Goal: Information Seeking & Learning: Learn about a topic

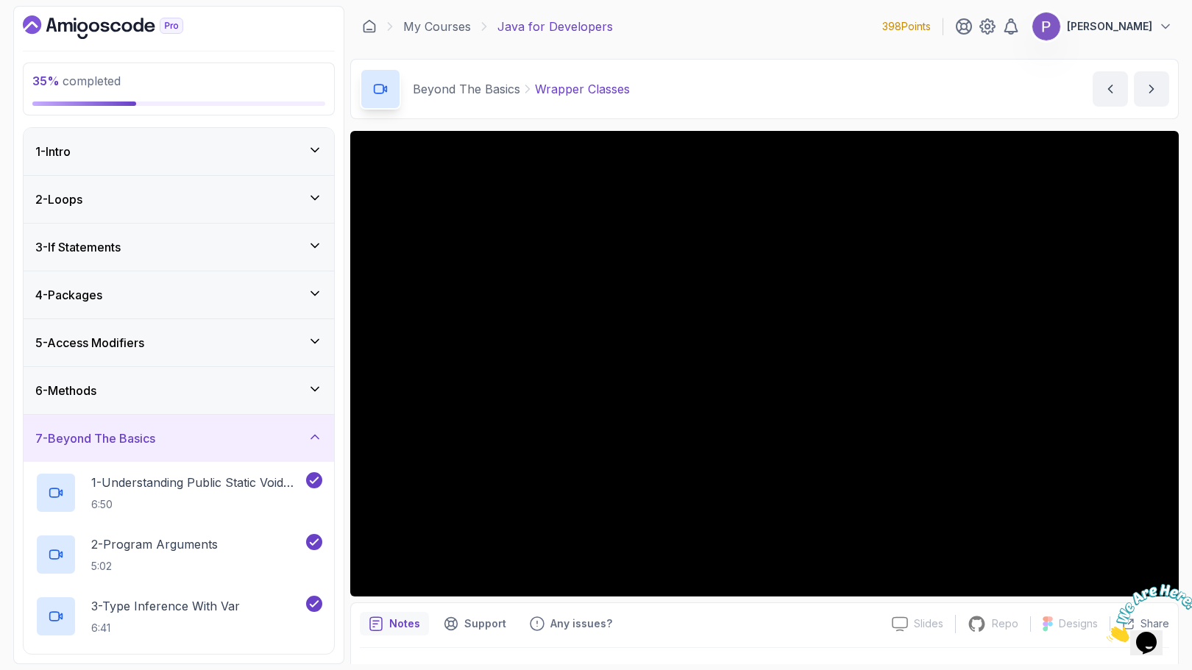
scroll to position [740, 0]
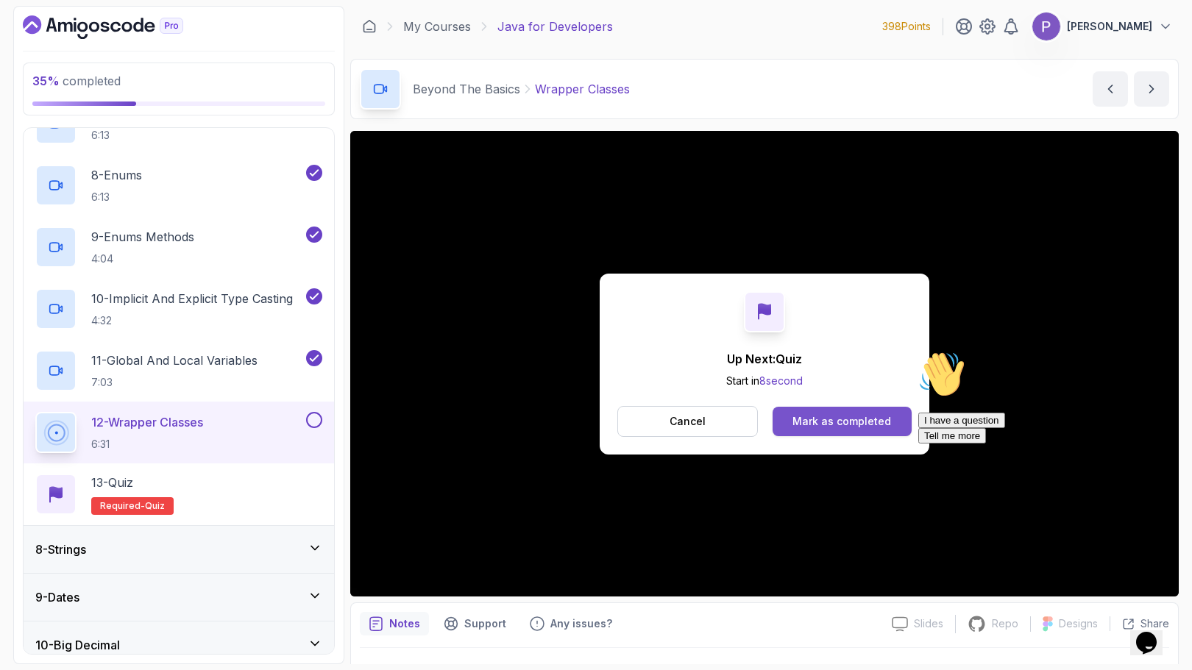
click at [889, 423] on button "Mark as completed" at bounding box center [841, 421] width 139 height 29
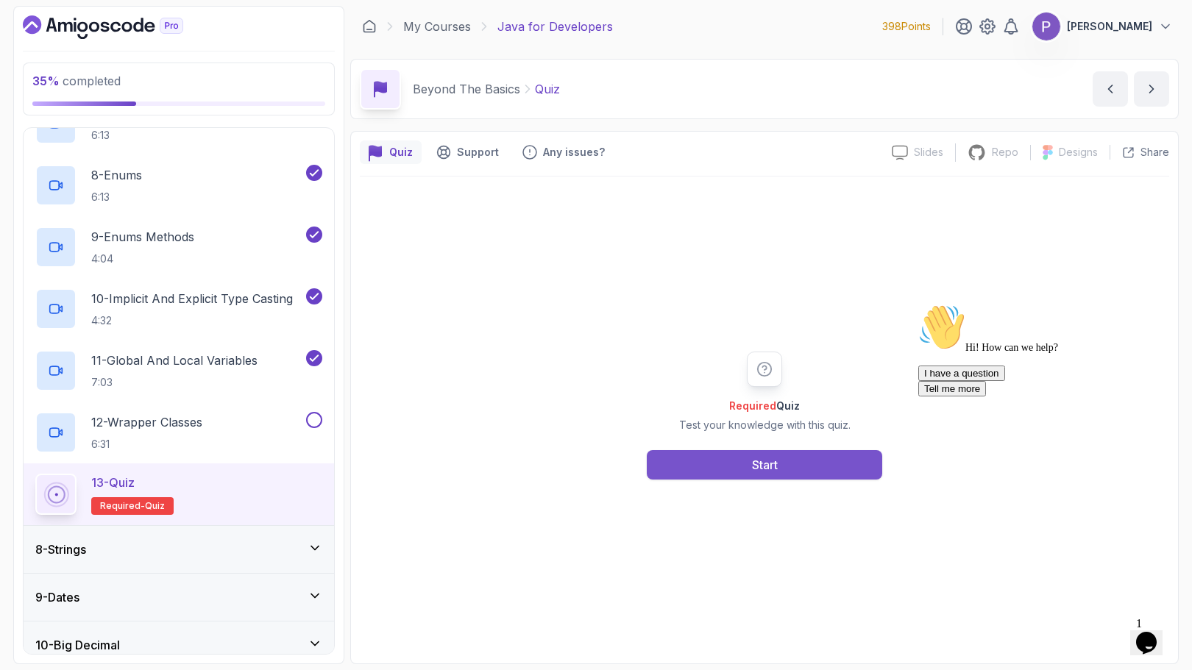
click at [758, 463] on div "Start" at bounding box center [765, 465] width 26 height 18
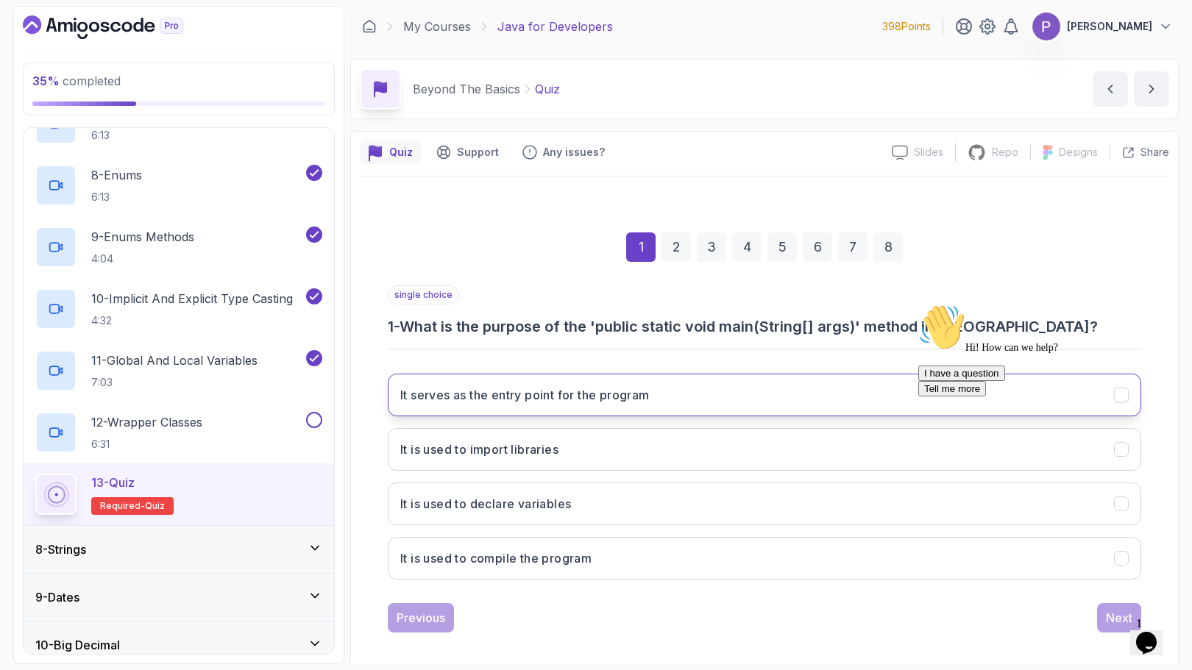
click at [811, 394] on button "It serves as the entry point for the program" at bounding box center [764, 395] width 753 height 43
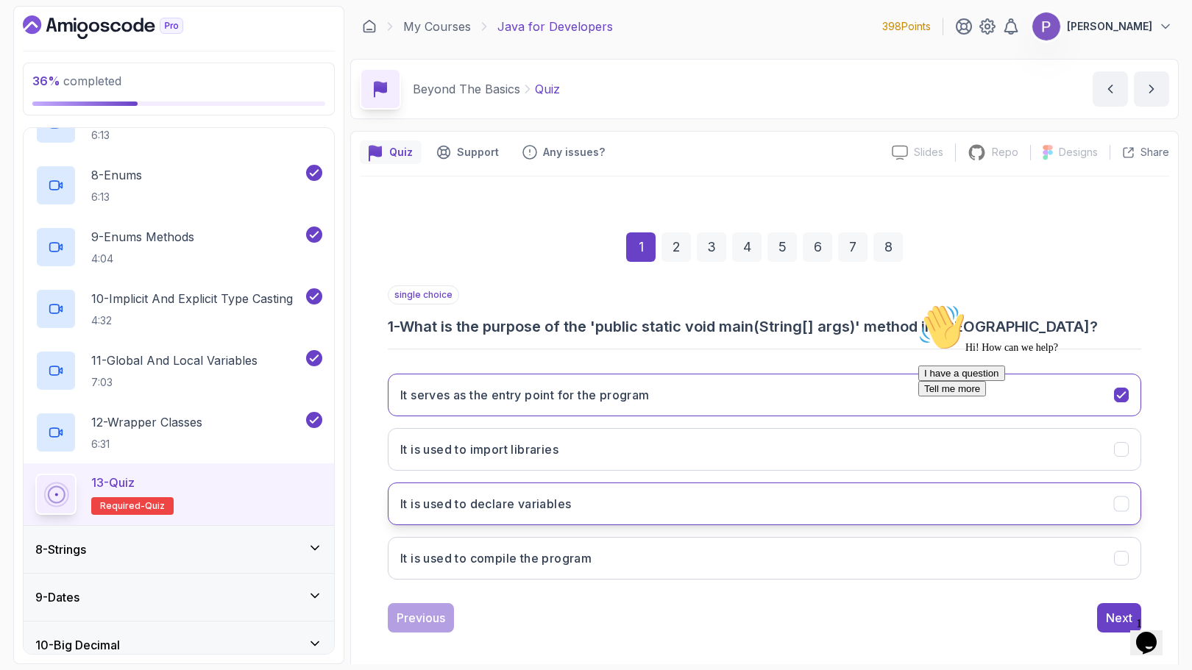
scroll to position [10, 0]
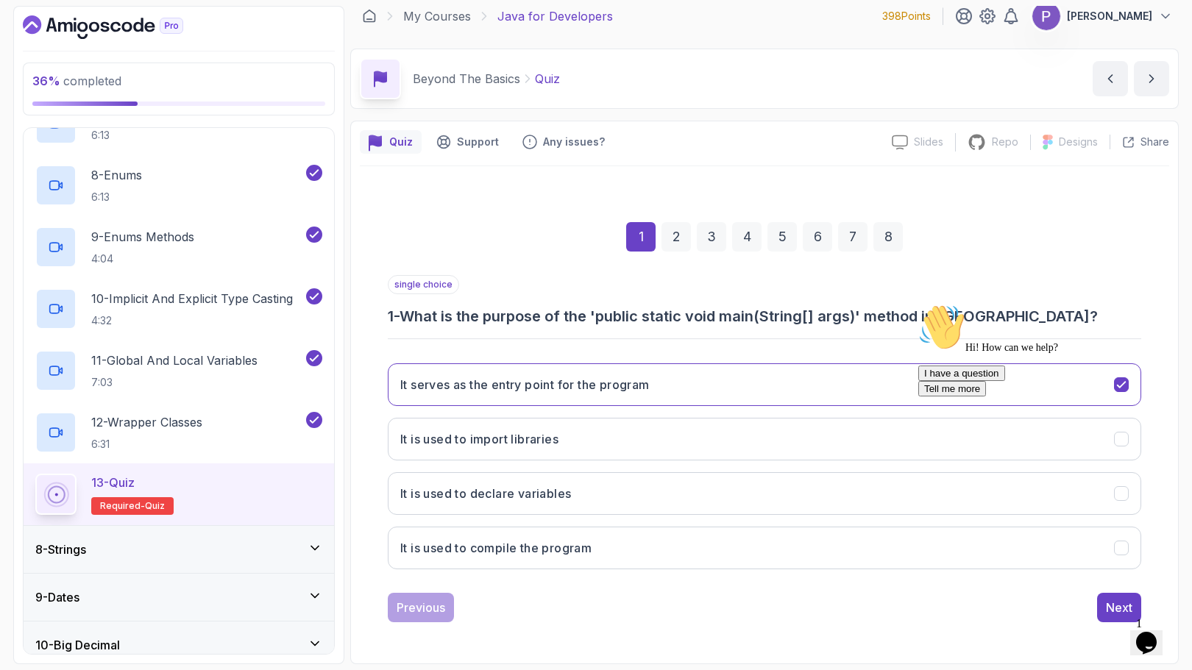
click at [918, 304] on icon "Chat attention grabber" at bounding box center [918, 304] width 0 height 0
click at [1106, 632] on icon "Close" at bounding box center [1106, 638] width 0 height 13
click at [1122, 603] on div "Next" at bounding box center [1119, 608] width 26 height 18
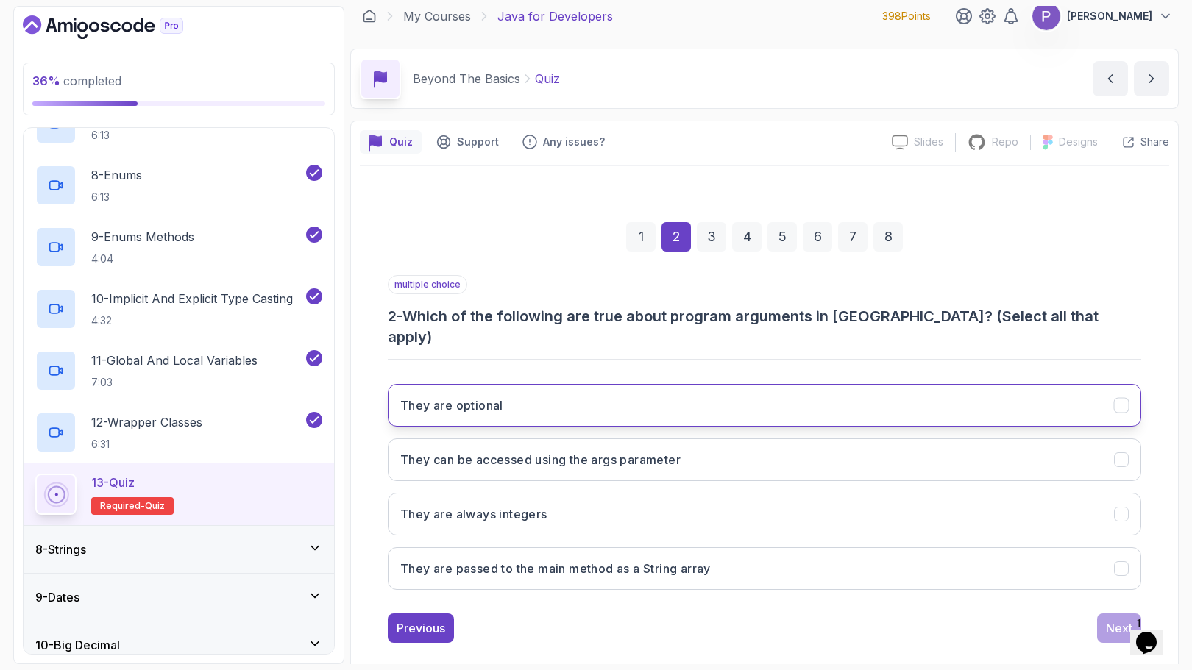
click at [1126, 399] on icon "They are optional" at bounding box center [1121, 406] width 14 height 14
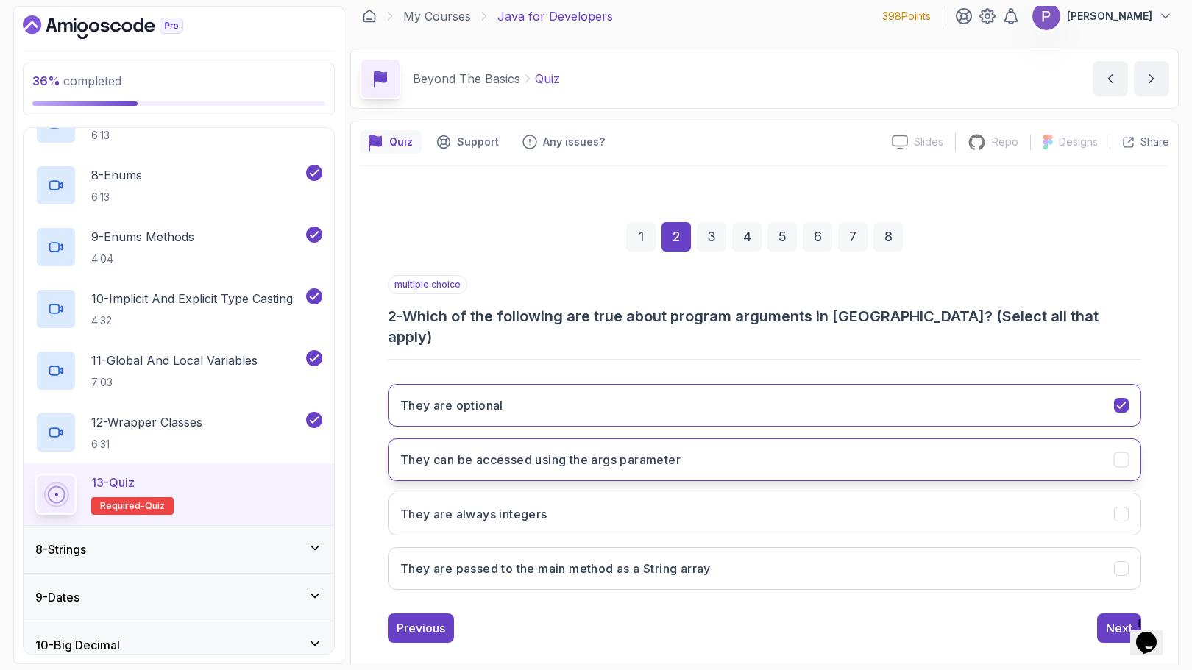
click at [1130, 441] on button "They can be accessed using the args parameter" at bounding box center [764, 459] width 753 height 43
click at [1123, 556] on button "They are passed to the main method as a String array" at bounding box center [764, 568] width 753 height 43
click at [1113, 613] on button "Next" at bounding box center [1119, 627] width 44 height 29
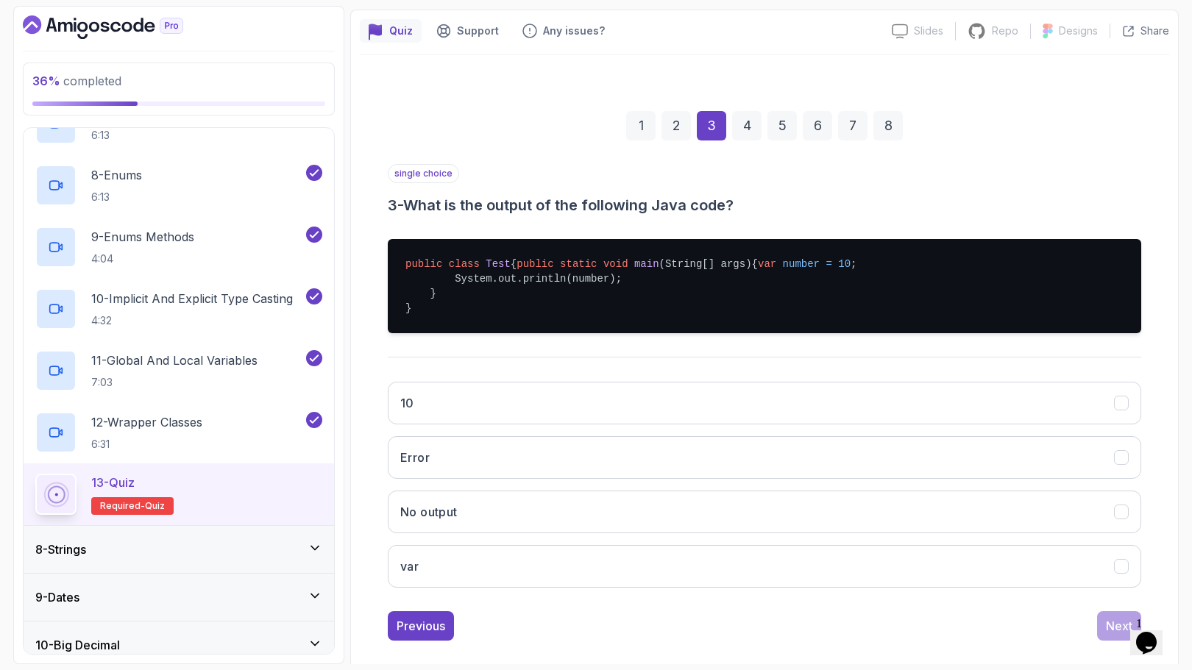
scroll to position [169, 0]
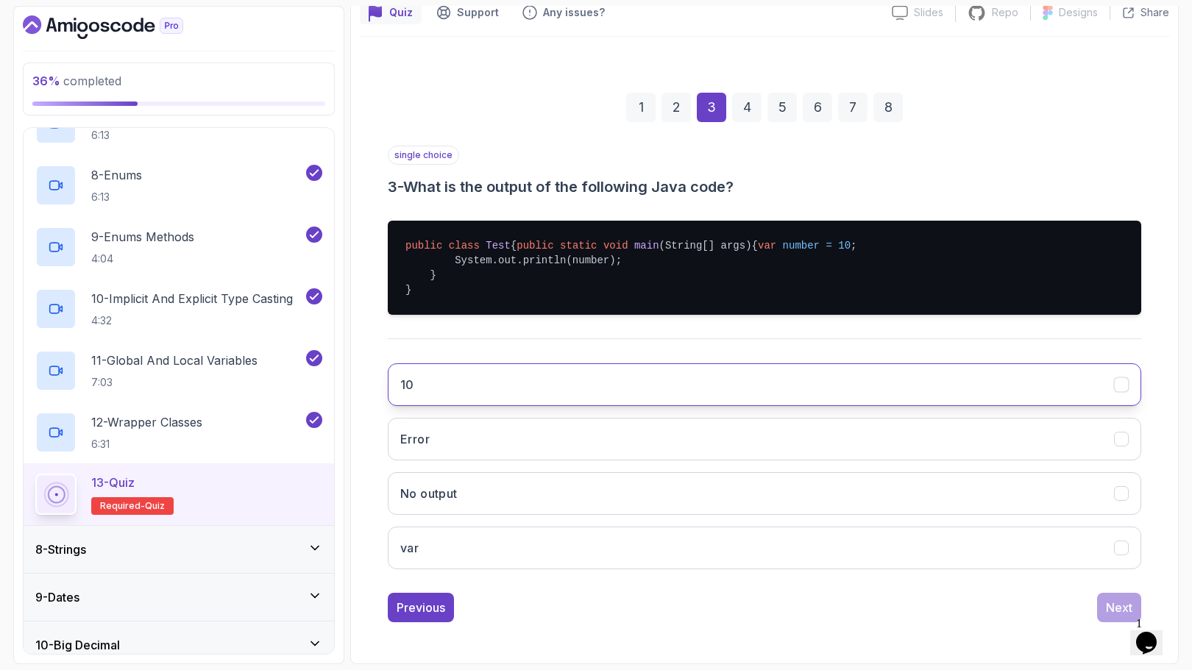
click at [1114, 389] on icon "10" at bounding box center [1121, 385] width 14 height 14
click at [1108, 608] on div "Next" at bounding box center [1119, 608] width 26 height 18
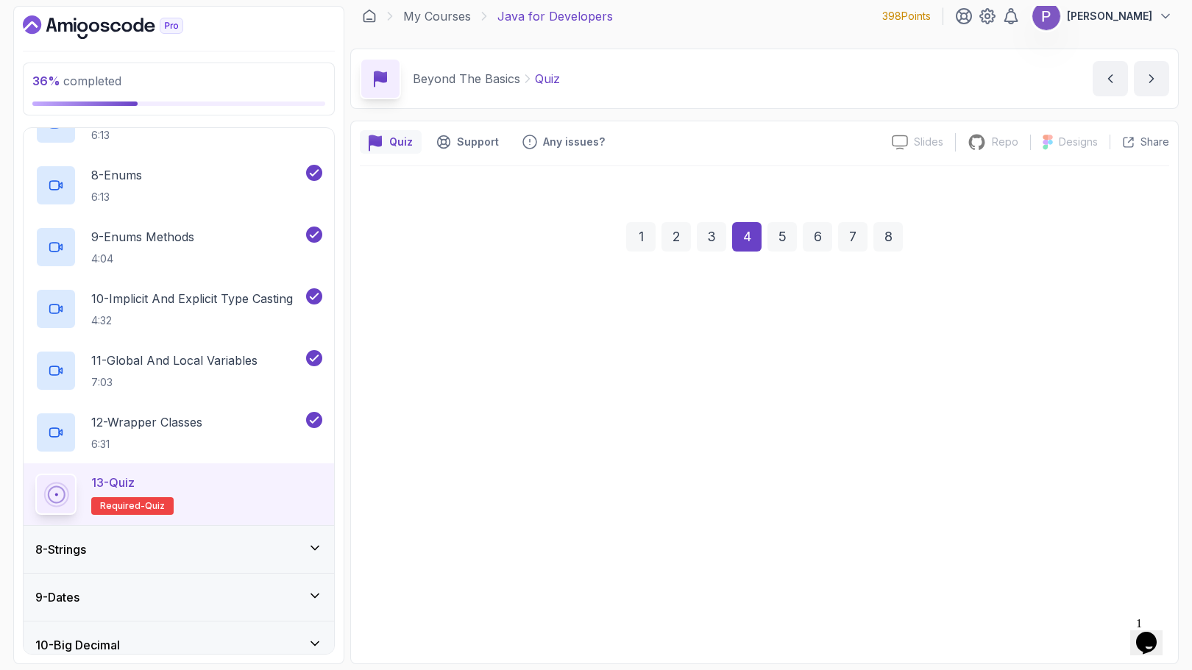
scroll to position [10, 0]
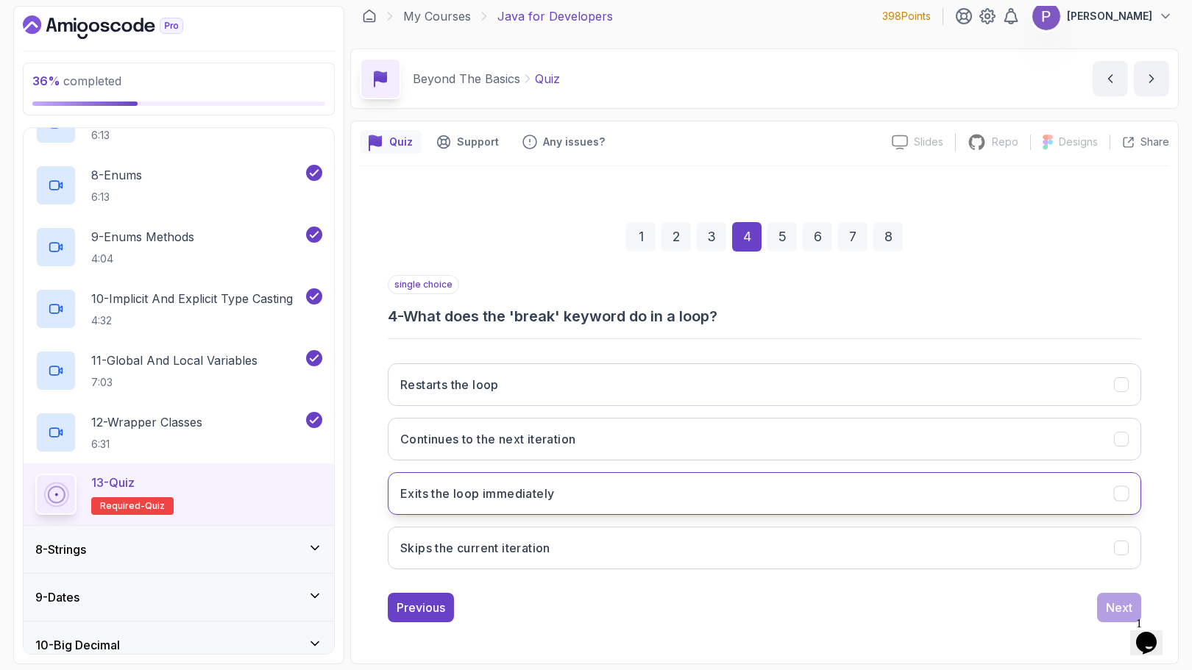
click at [1122, 495] on icon "Exits the loop immediately" at bounding box center [1121, 494] width 14 height 14
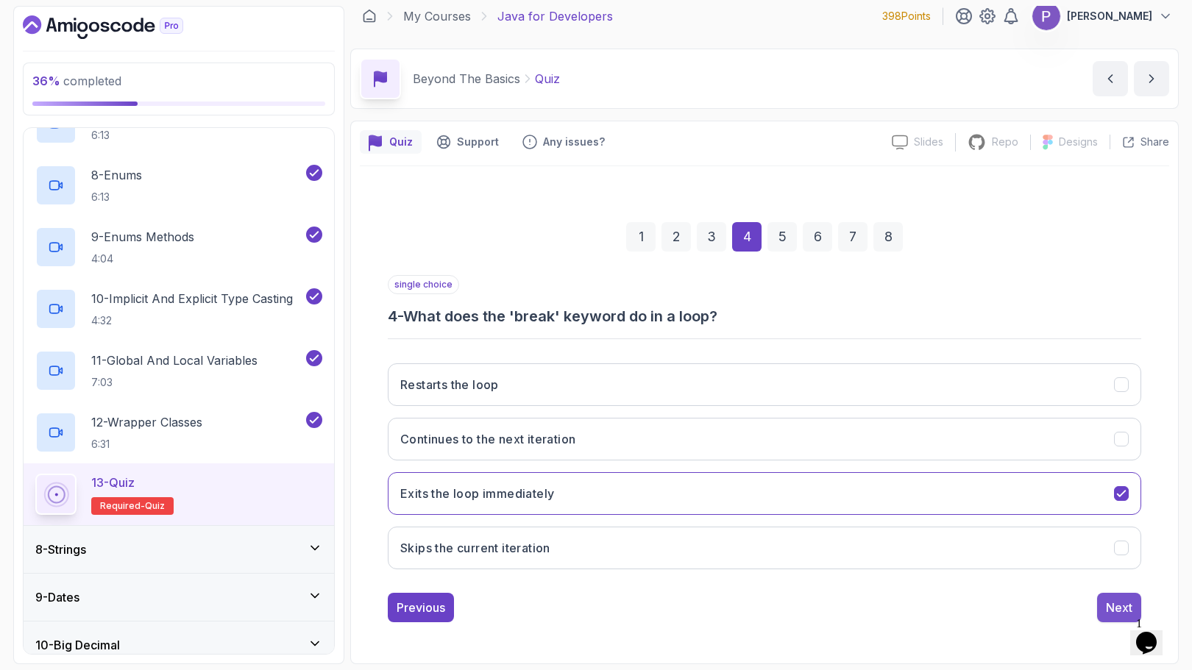
click at [1113, 607] on div "Next" at bounding box center [1119, 608] width 26 height 18
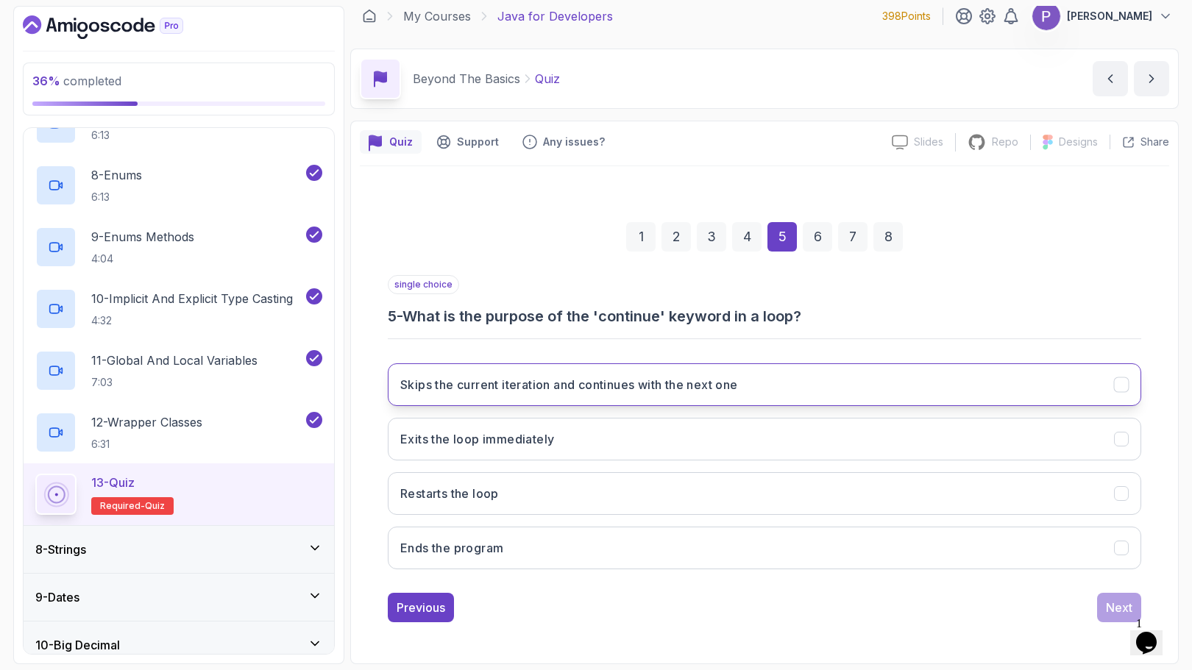
click at [1122, 388] on icon "Skips the current iteration and continues with the next one" at bounding box center [1121, 385] width 14 height 14
click at [1118, 608] on div "Next" at bounding box center [1119, 608] width 26 height 18
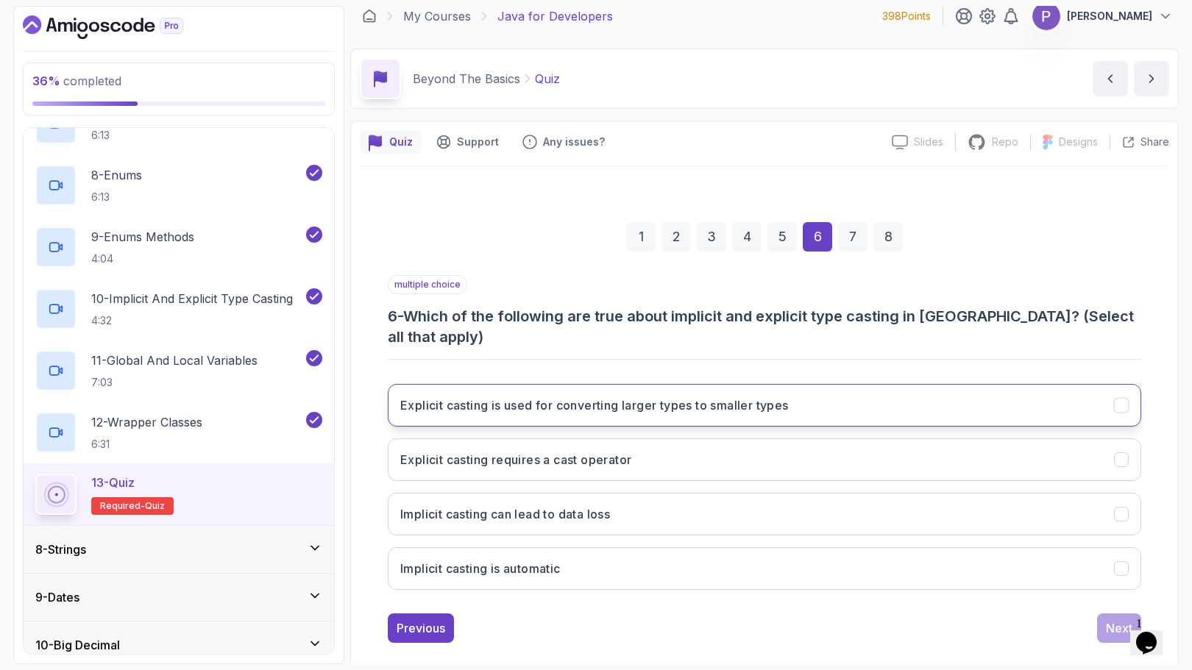
click at [1125, 399] on icon "Explicit casting is used for converting larger types to smaller types" at bounding box center [1121, 406] width 14 height 14
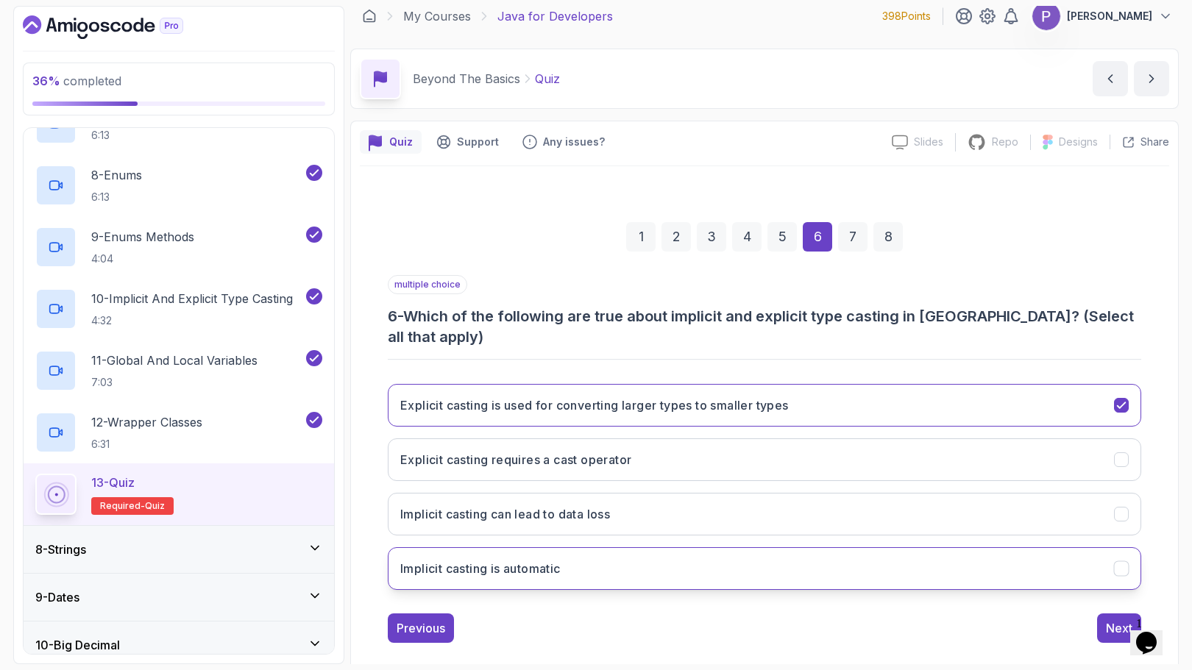
click at [1119, 562] on icon "Implicit casting is automatic" at bounding box center [1121, 569] width 14 height 14
click at [1127, 453] on icon "Explicit casting requires a cast operator" at bounding box center [1121, 460] width 14 height 14
click at [1104, 613] on button "Next" at bounding box center [1119, 627] width 44 height 29
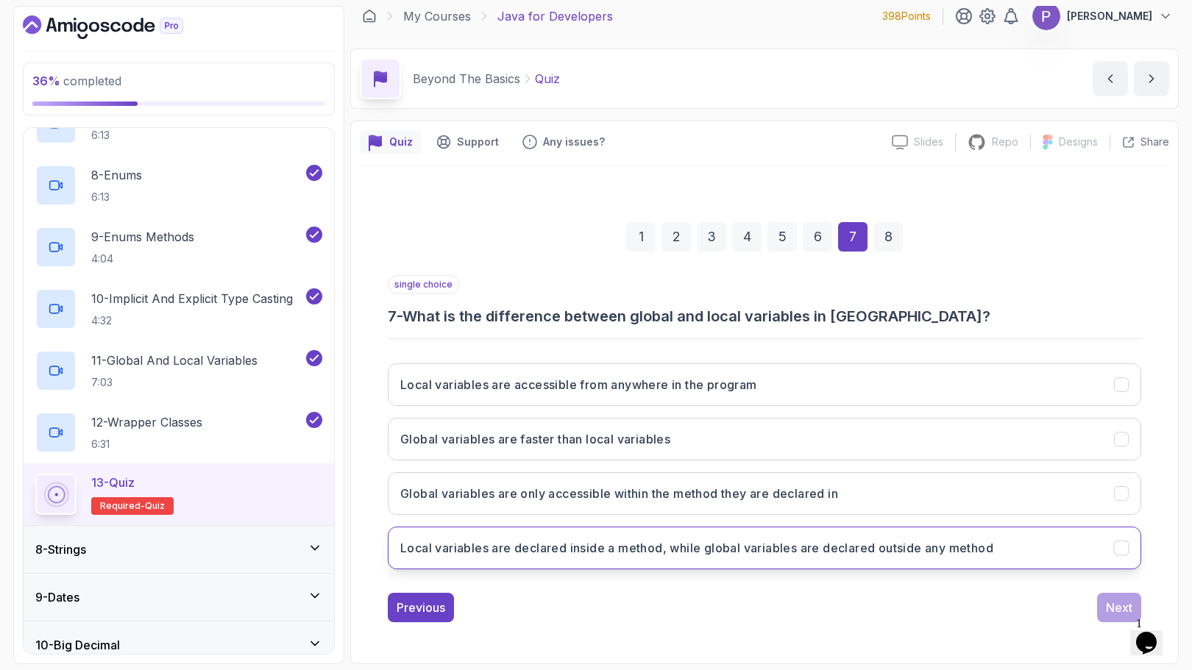
click at [1125, 552] on icon "Local variables are declared inside a method, while global variables are declar…" at bounding box center [1121, 548] width 14 height 14
click at [1121, 596] on button "Next" at bounding box center [1119, 607] width 44 height 29
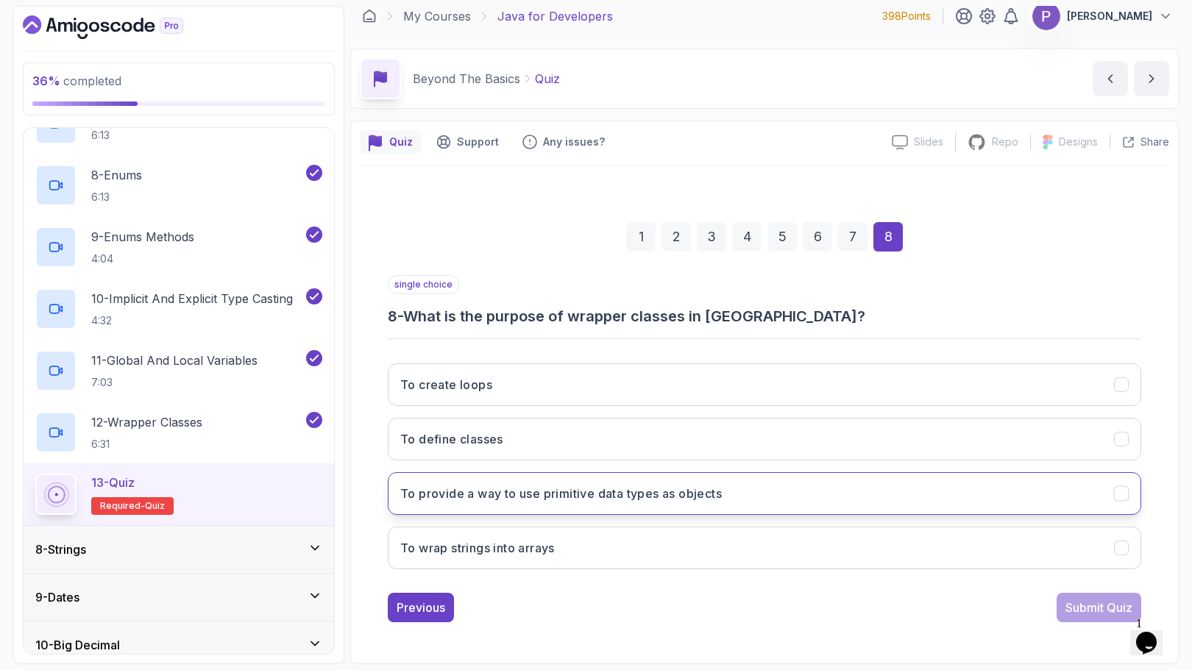
click at [1120, 496] on icon "To provide a way to use primitive data types as objects" at bounding box center [1121, 494] width 8 height 6
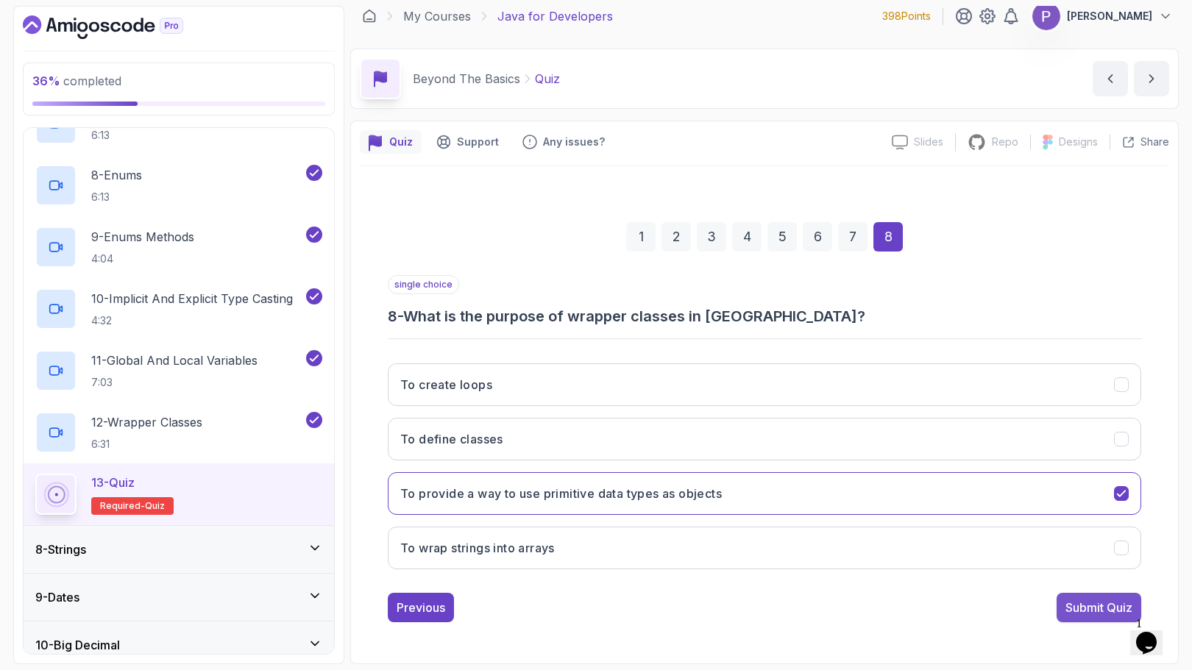
click at [1104, 599] on div "Submit Quiz" at bounding box center [1098, 608] width 67 height 18
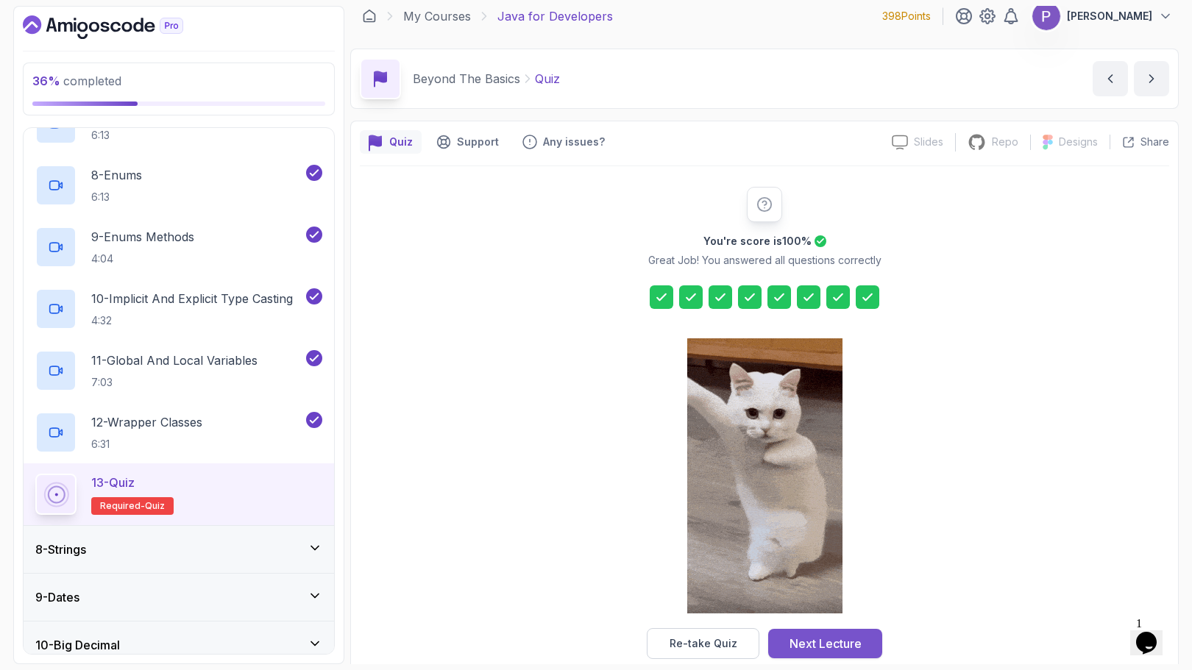
click at [865, 644] on button "Next Lecture" at bounding box center [825, 643] width 114 height 29
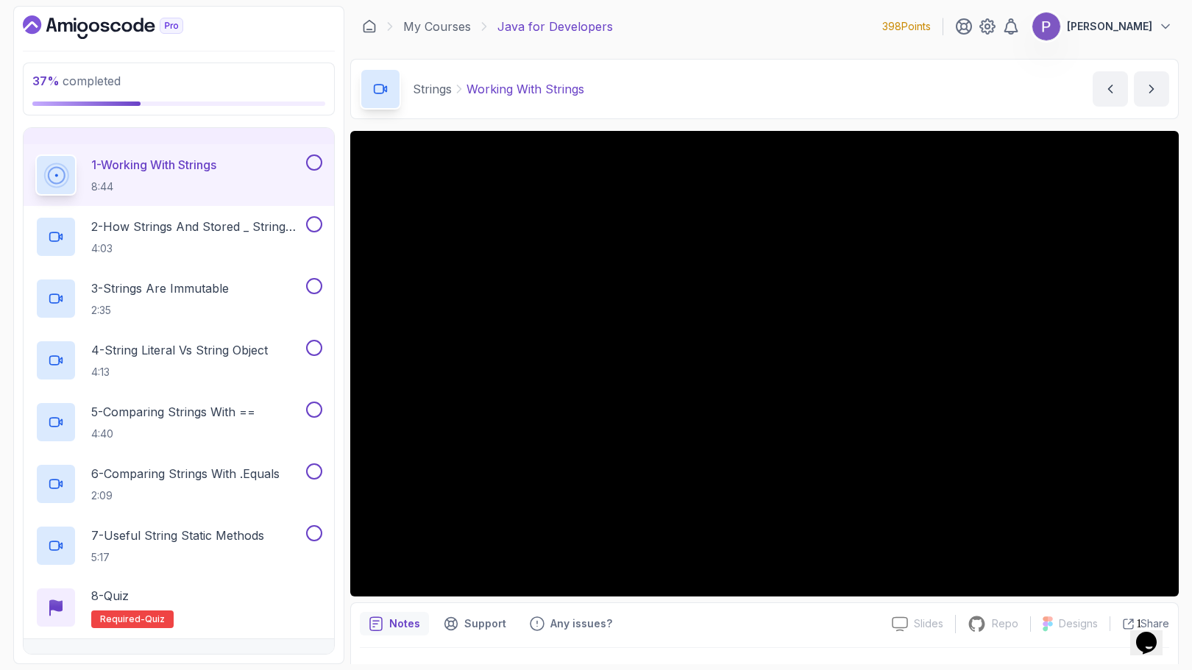
scroll to position [220, 0]
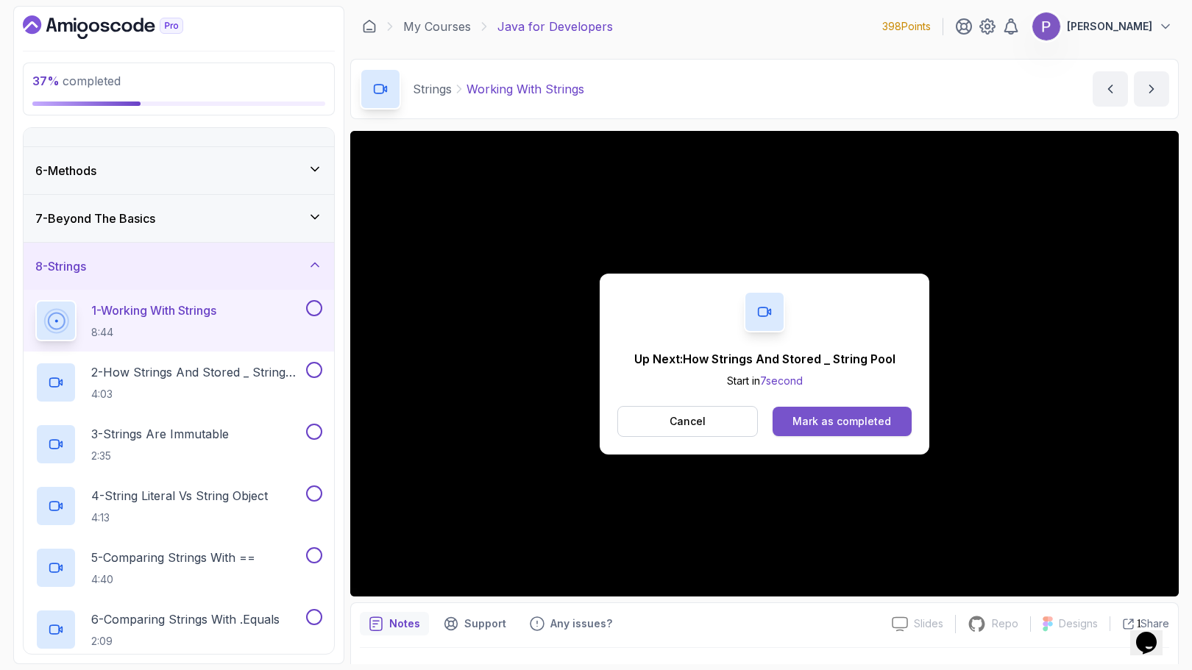
click at [870, 424] on div "Mark as completed" at bounding box center [841, 421] width 99 height 15
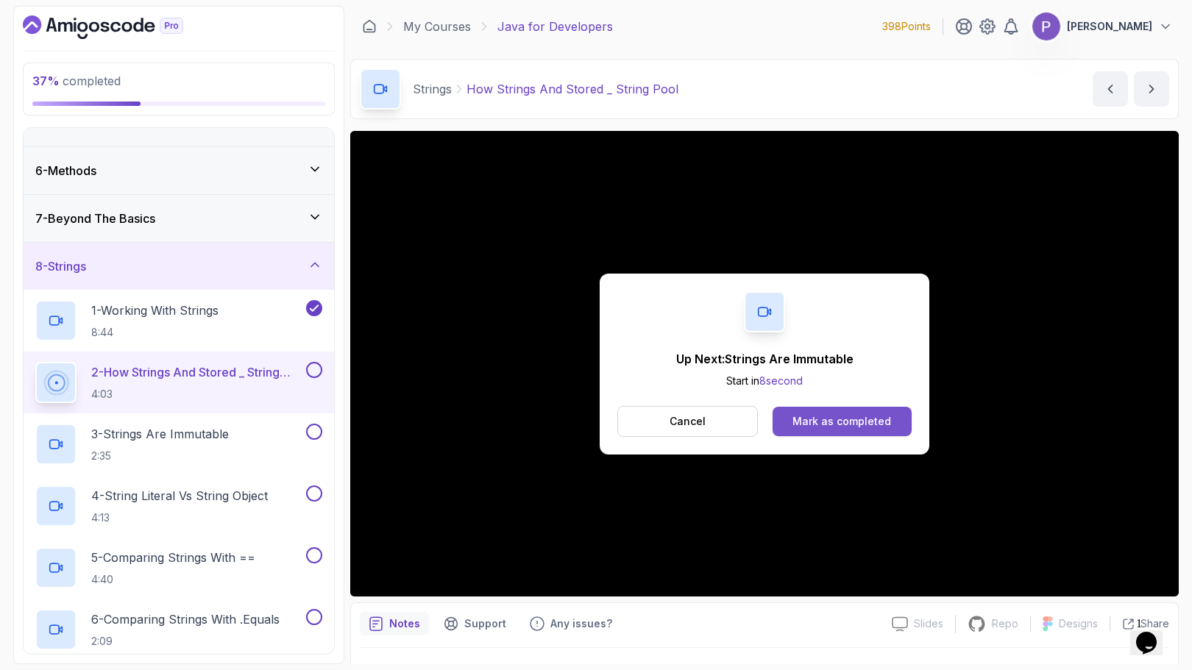
click at [840, 413] on button "Mark as completed" at bounding box center [841, 421] width 139 height 29
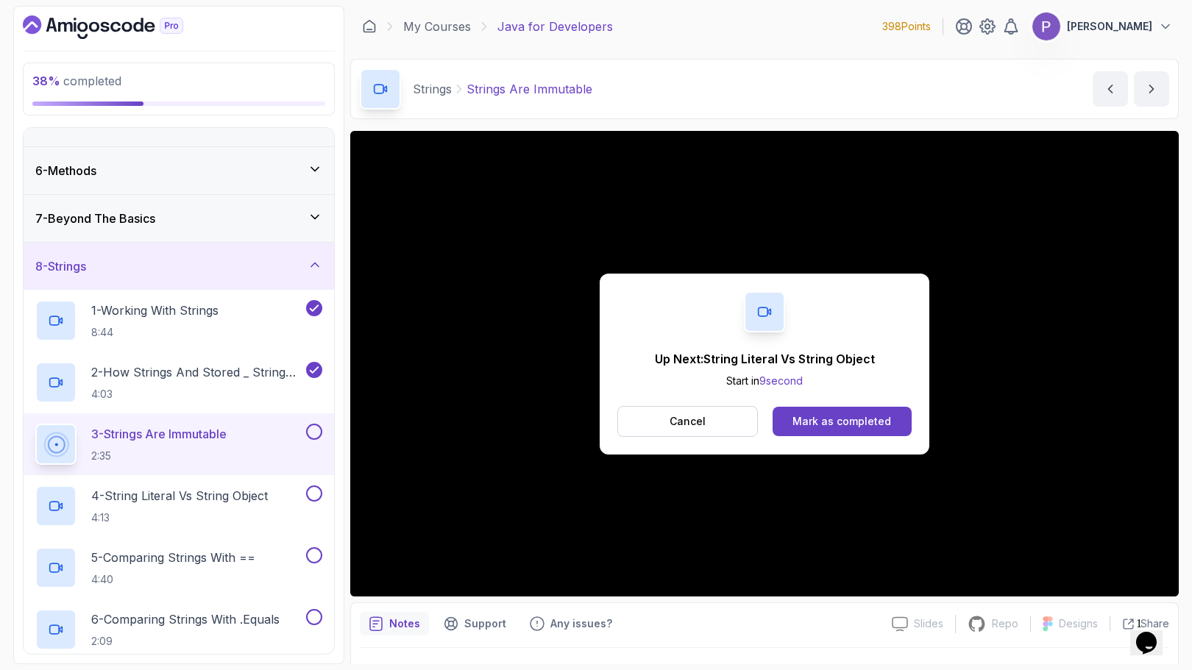
click at [840, 413] on button "Mark as completed" at bounding box center [841, 421] width 139 height 29
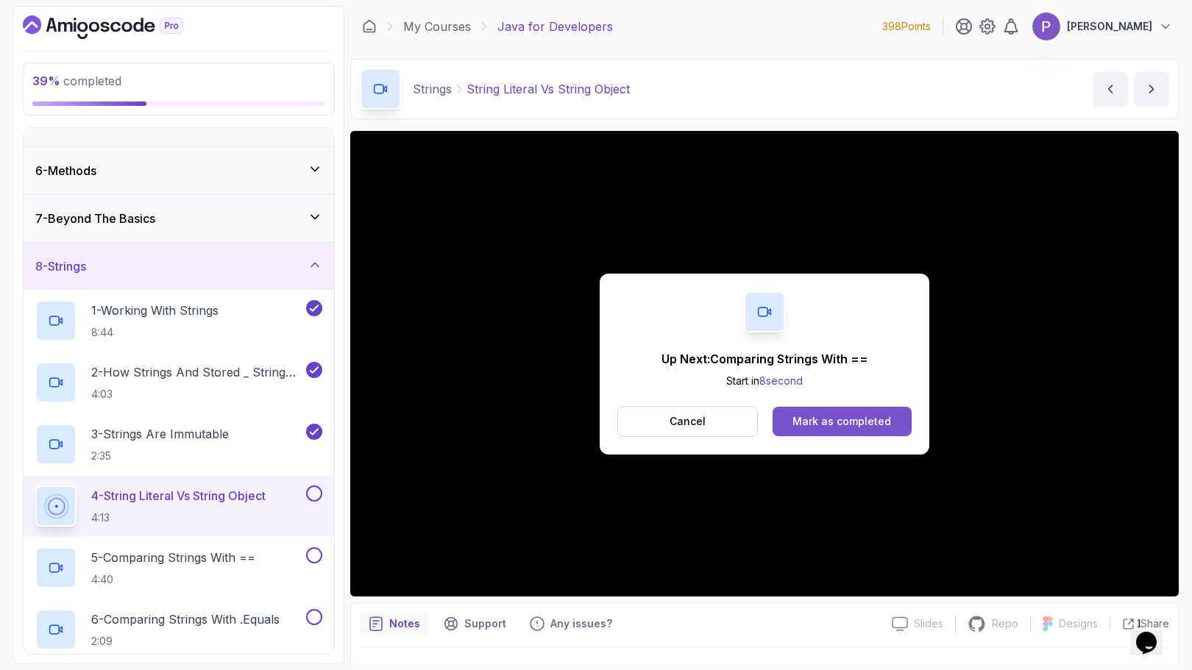
click at [853, 430] on button "Mark as completed" at bounding box center [841, 421] width 139 height 29
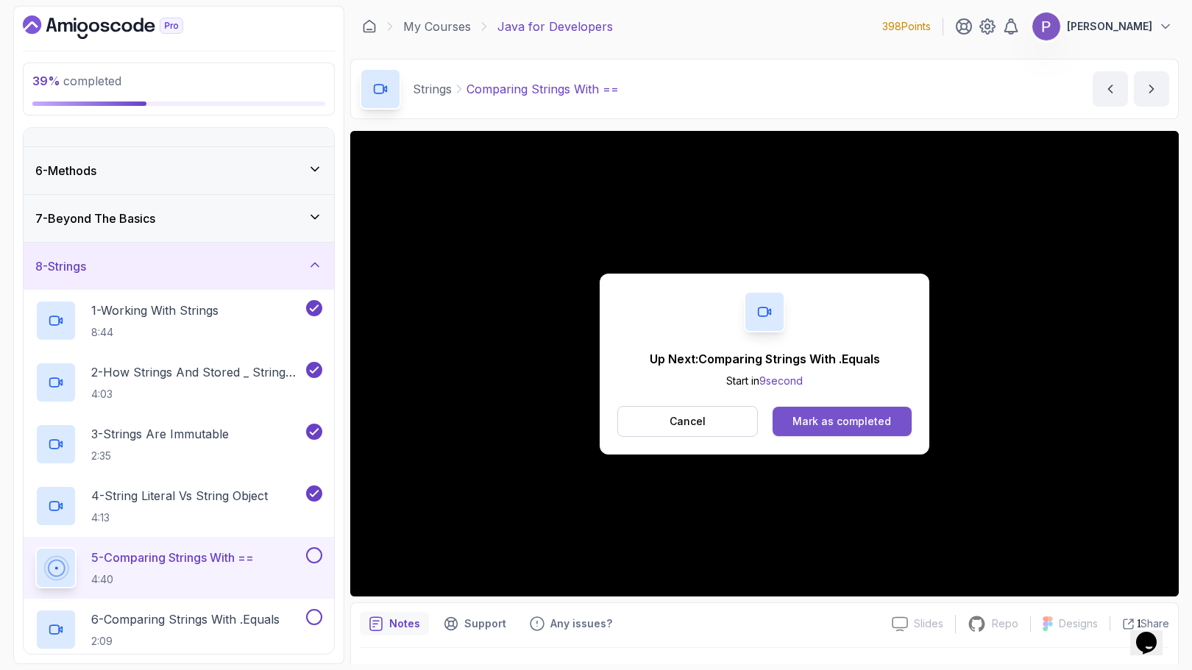
click at [880, 420] on div "Mark as completed" at bounding box center [841, 421] width 99 height 15
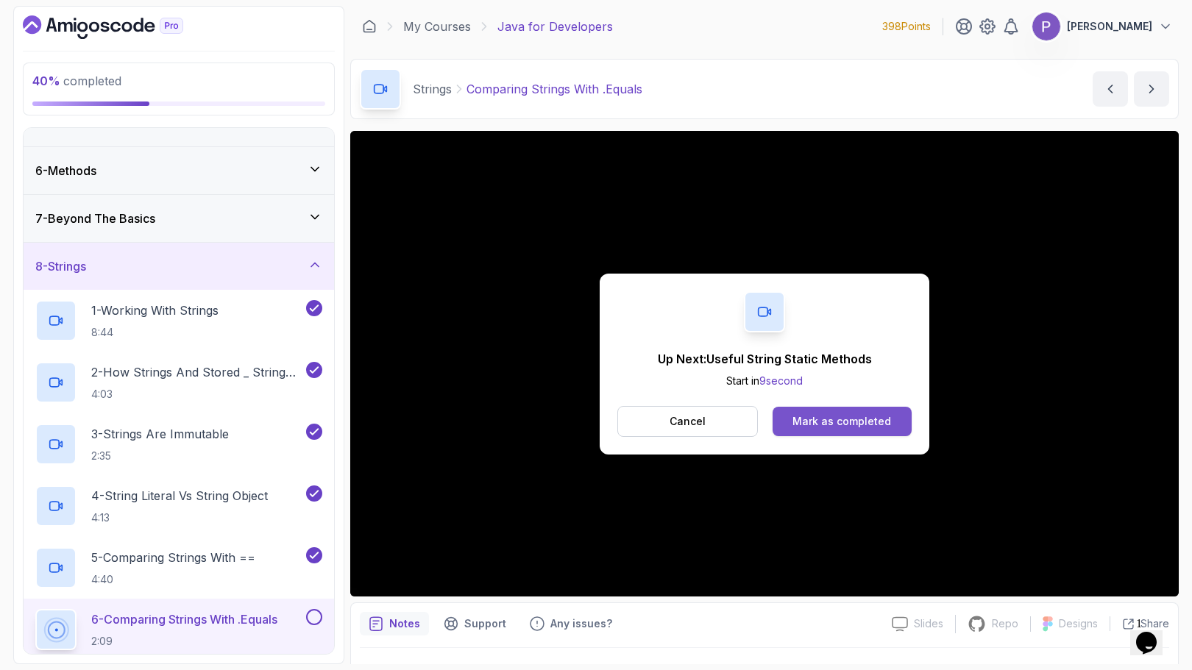
click at [853, 421] on div "Mark as completed" at bounding box center [841, 421] width 99 height 15
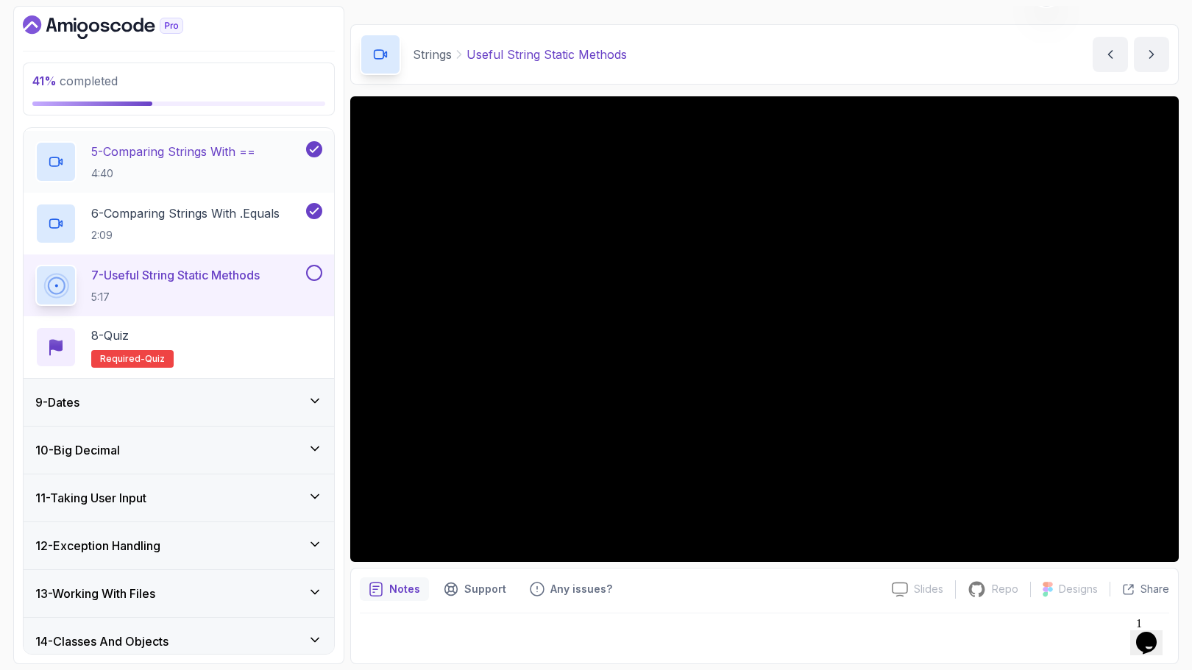
scroll to position [627, 0]
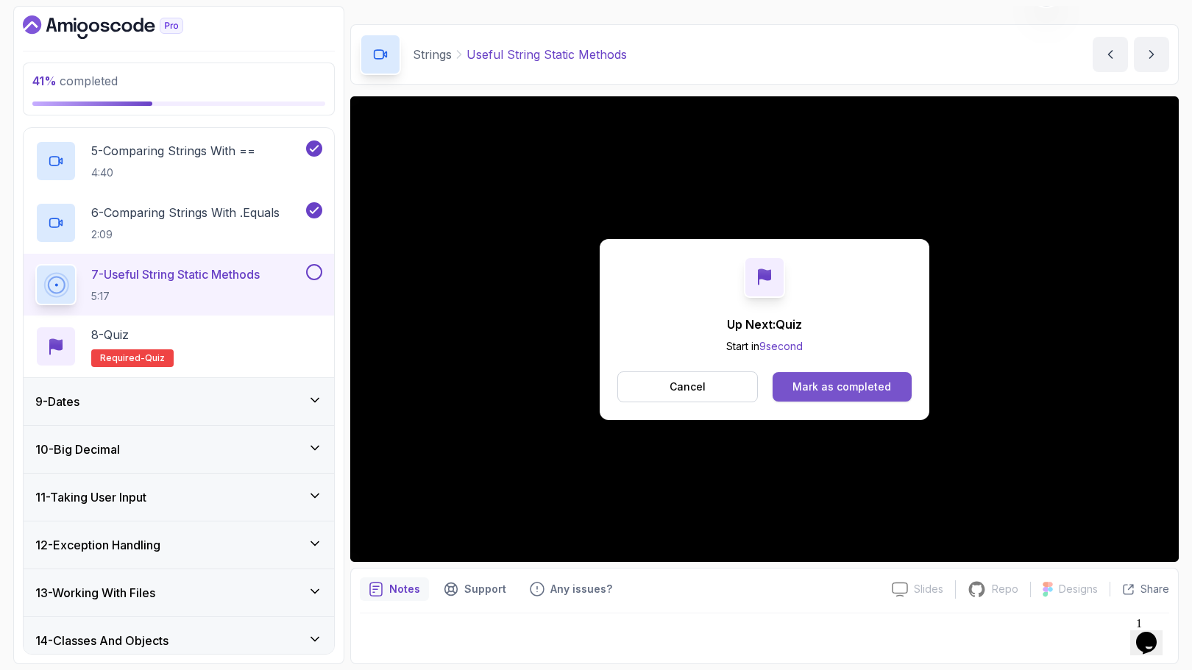
click at [829, 385] on div "Mark as completed" at bounding box center [841, 387] width 99 height 15
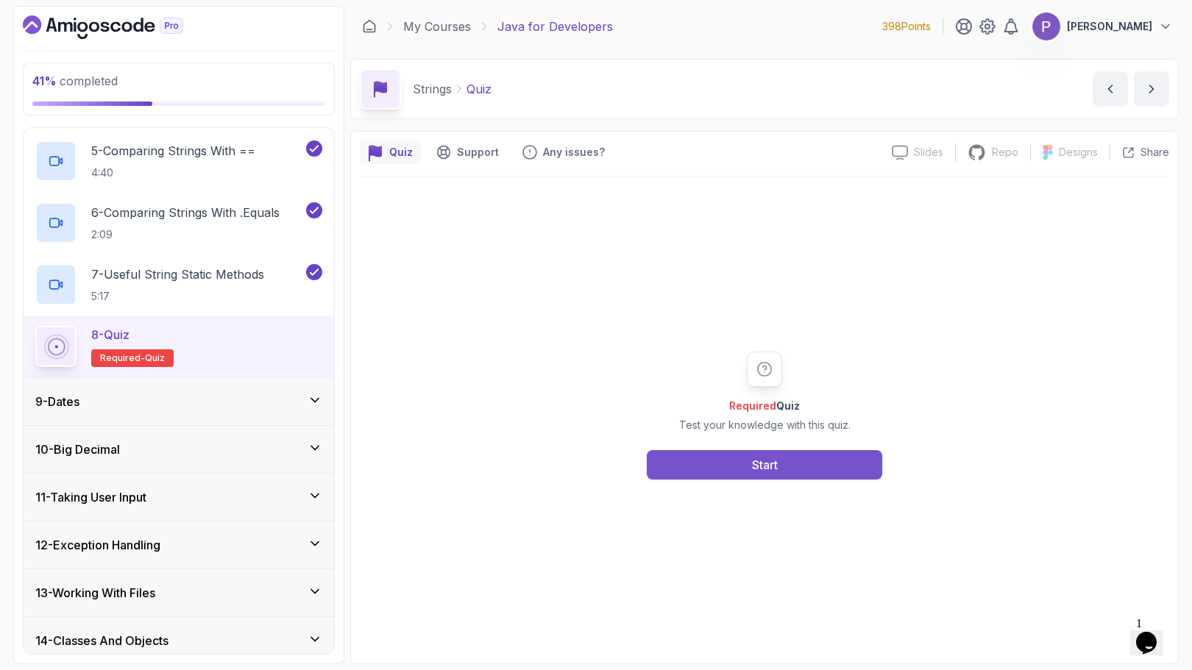
click at [770, 459] on div "Start" at bounding box center [765, 465] width 26 height 18
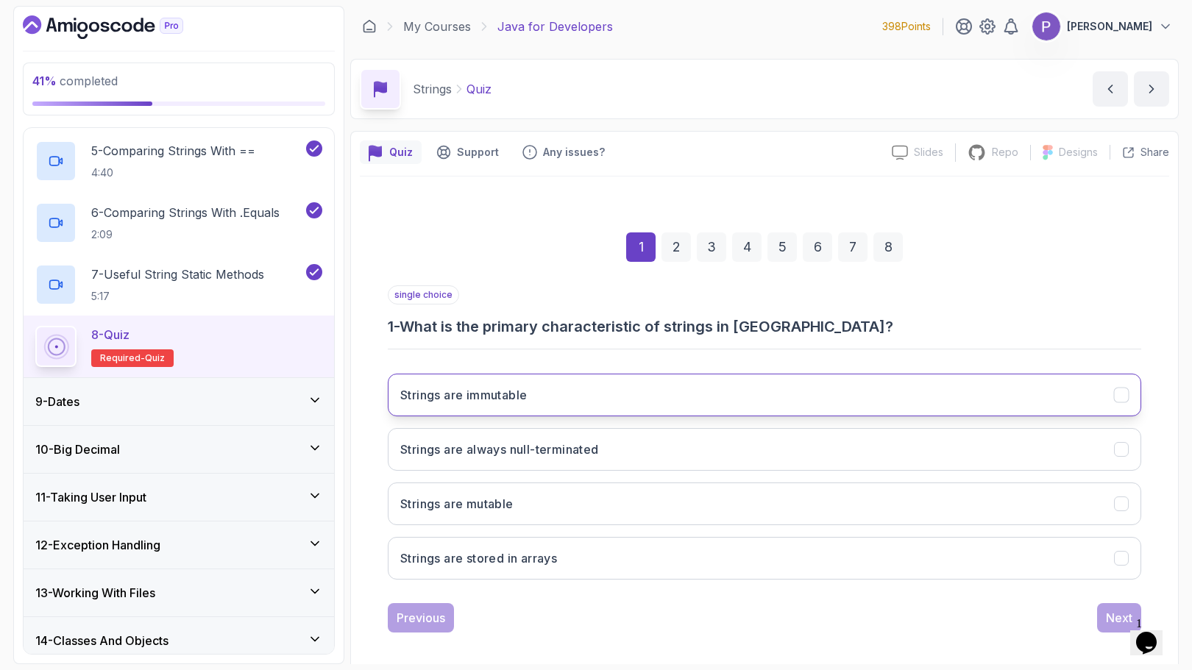
click at [734, 401] on button "Strings are immutable" at bounding box center [764, 395] width 753 height 43
click at [1111, 617] on div "Next" at bounding box center [1119, 618] width 26 height 18
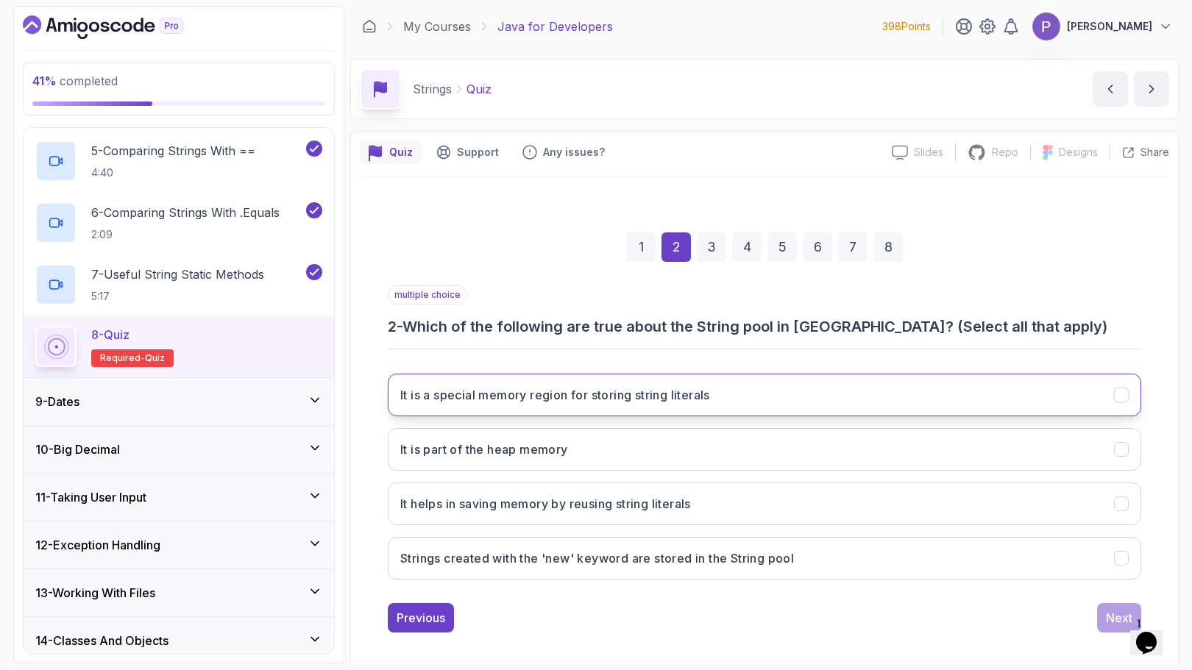
click at [1128, 394] on icon "It is a special memory region for storing string literals" at bounding box center [1121, 395] width 14 height 14
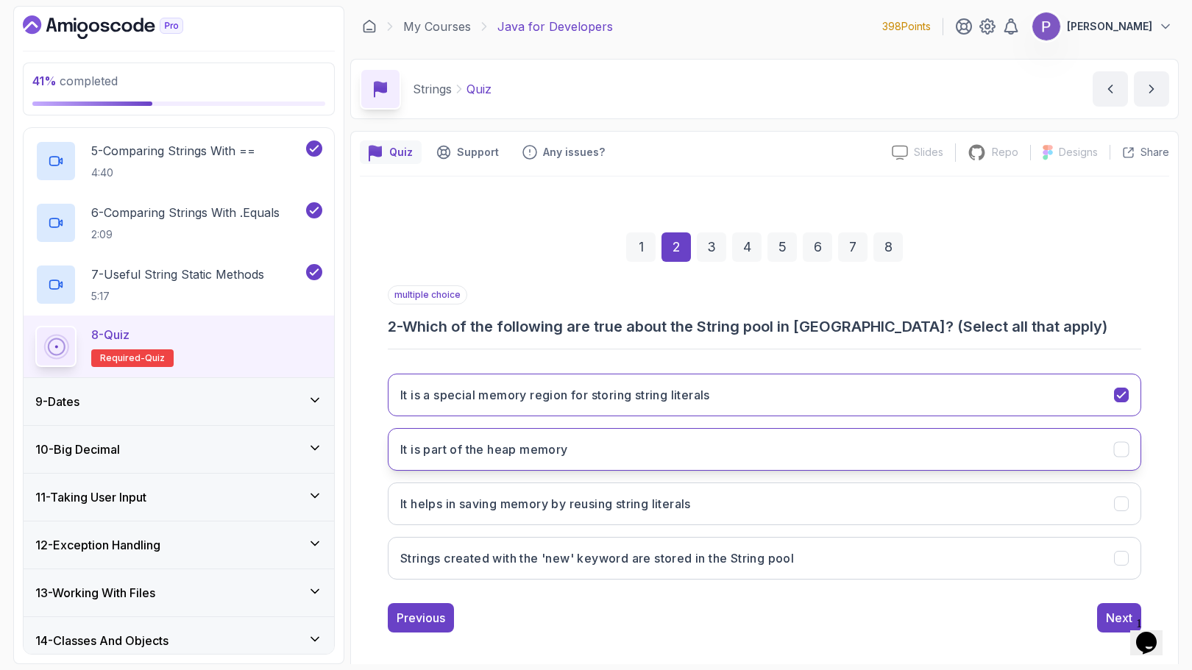
click at [1125, 445] on icon "It is part of the heap memory" at bounding box center [1121, 450] width 14 height 14
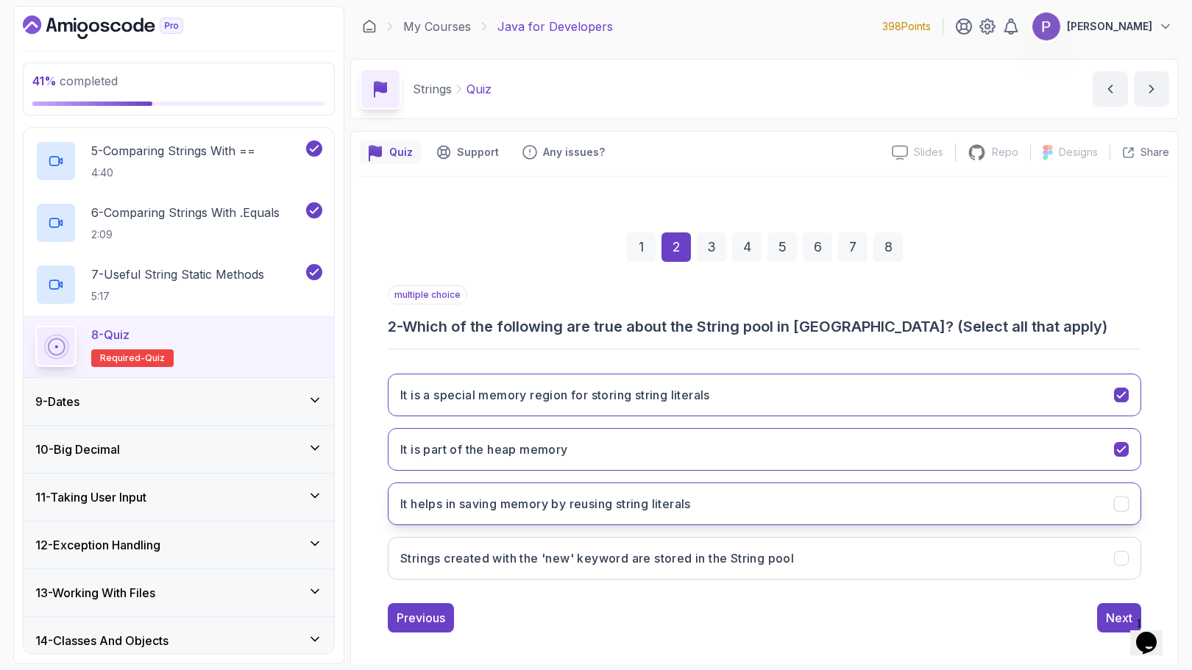
click at [1117, 499] on icon "It helps in saving memory by reusing string literals" at bounding box center [1121, 504] width 14 height 14
click at [1110, 615] on div "Next" at bounding box center [1119, 618] width 26 height 18
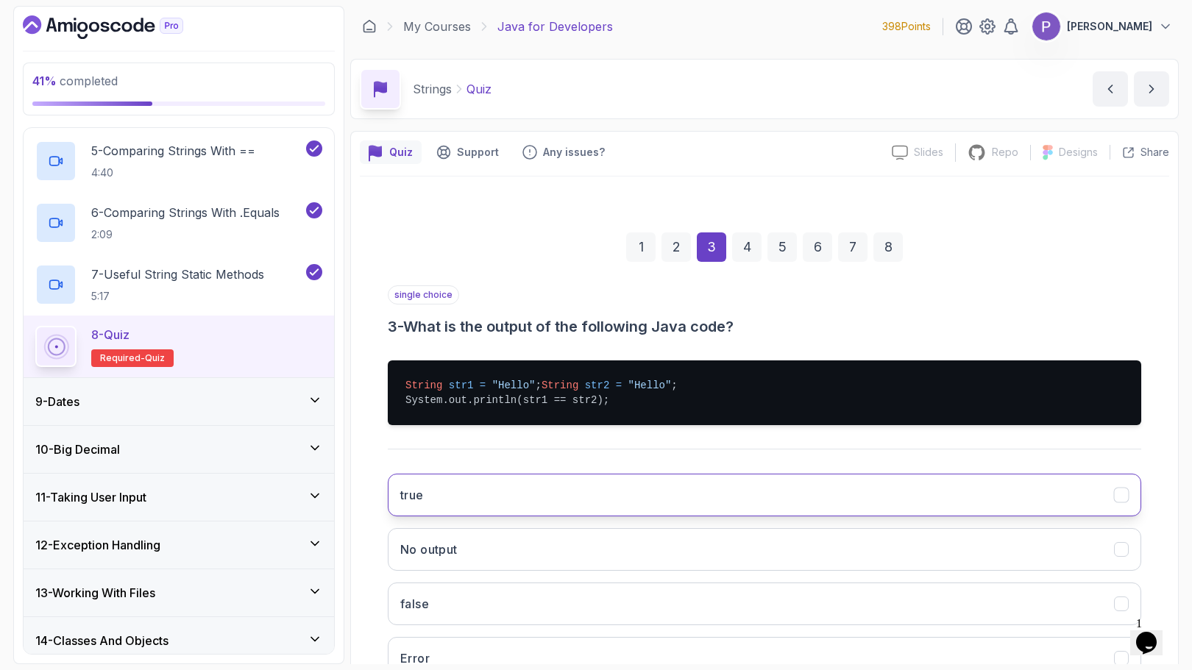
click at [591, 510] on button "true" at bounding box center [764, 495] width 753 height 43
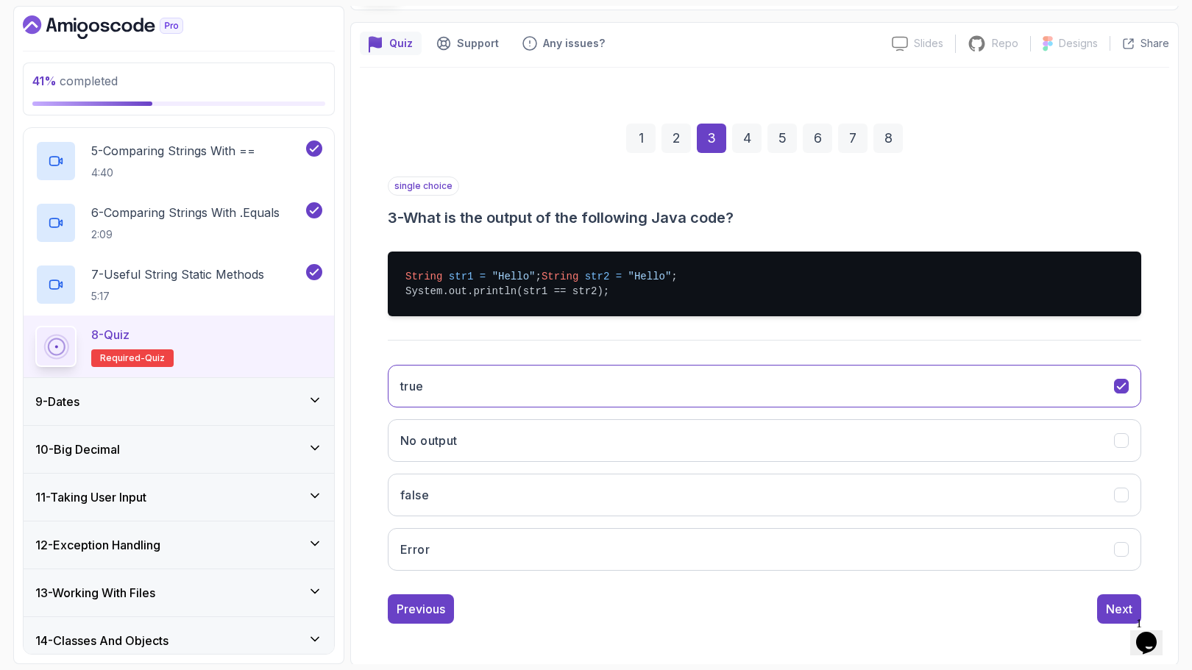
scroll to position [125, 0]
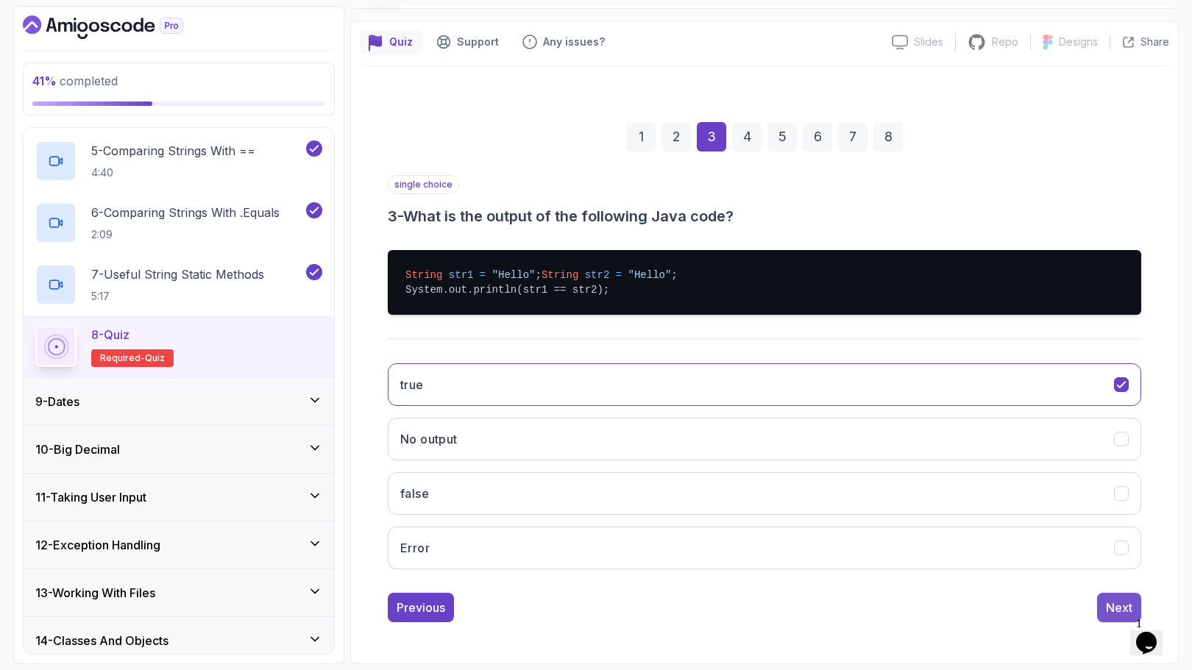
click at [1107, 613] on div "Next" at bounding box center [1119, 608] width 26 height 18
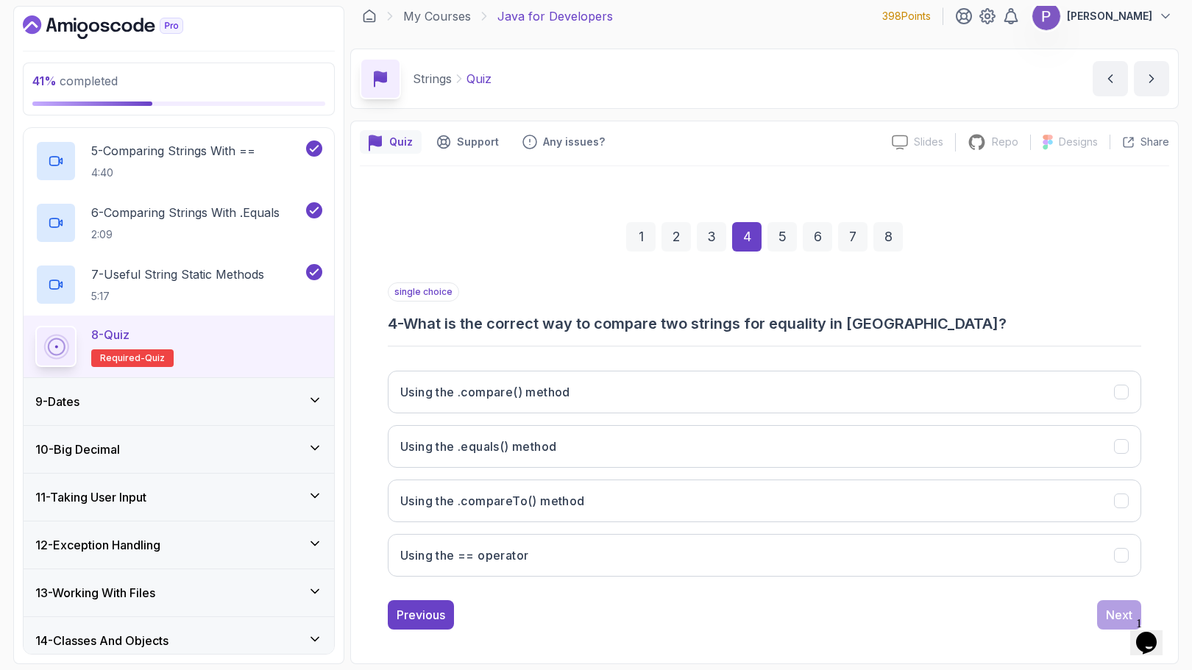
scroll to position [10, 0]
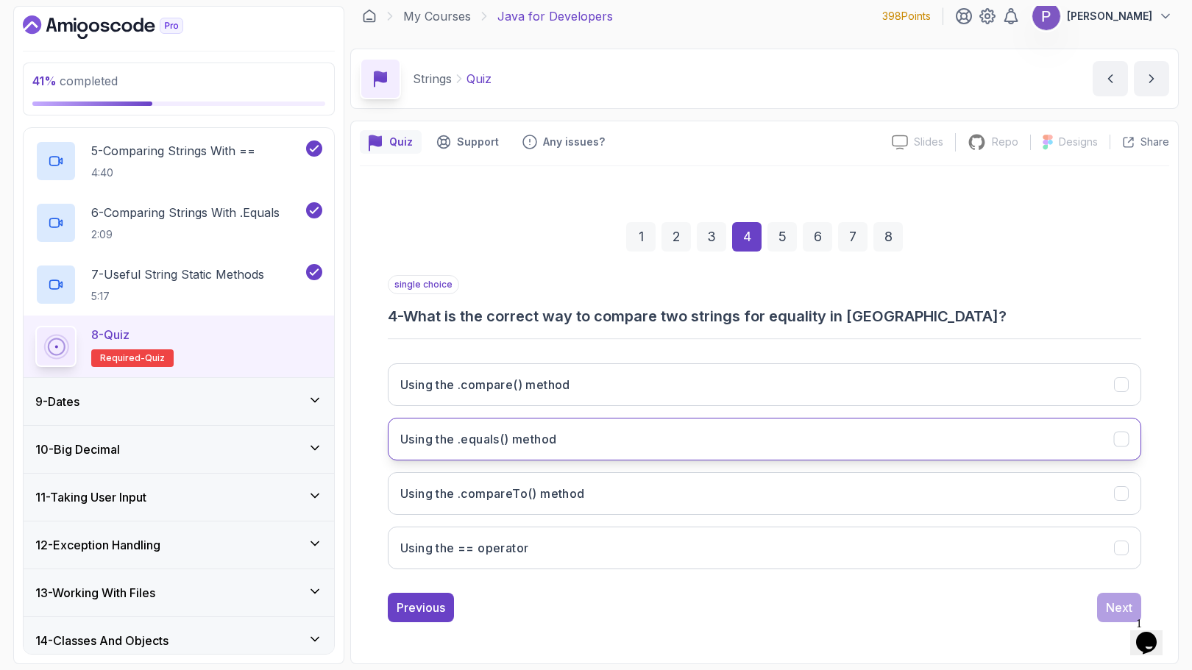
click at [1114, 443] on icon "Using the .equals() method" at bounding box center [1121, 440] width 14 height 14
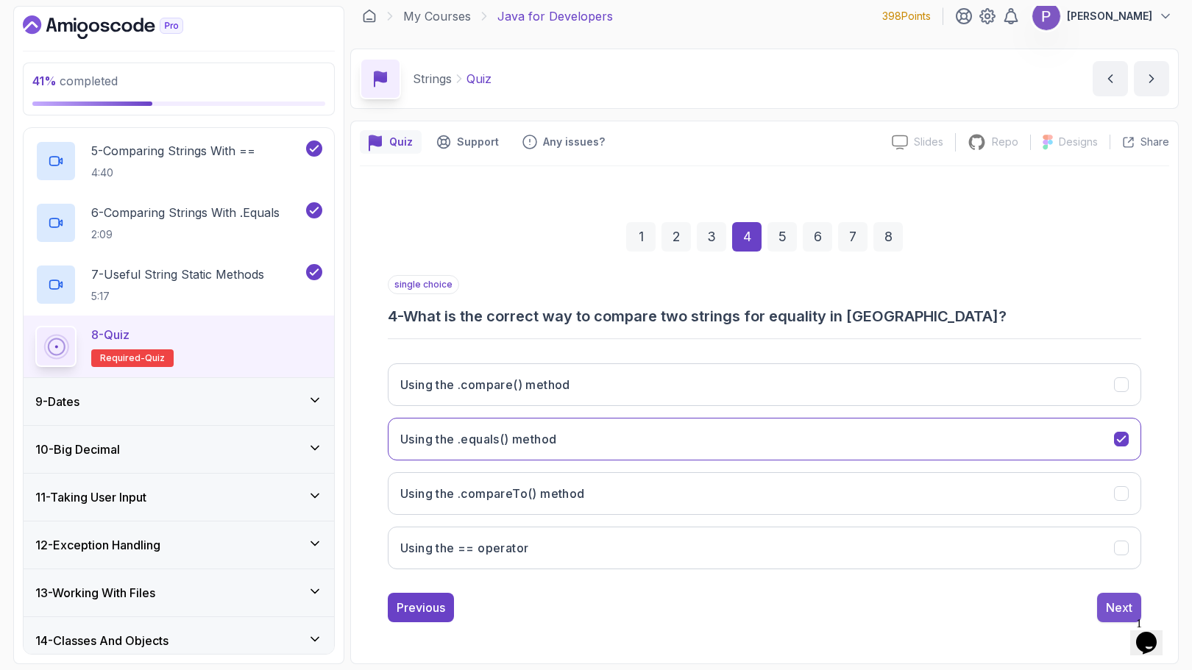
click at [1110, 611] on div "Next" at bounding box center [1119, 608] width 26 height 18
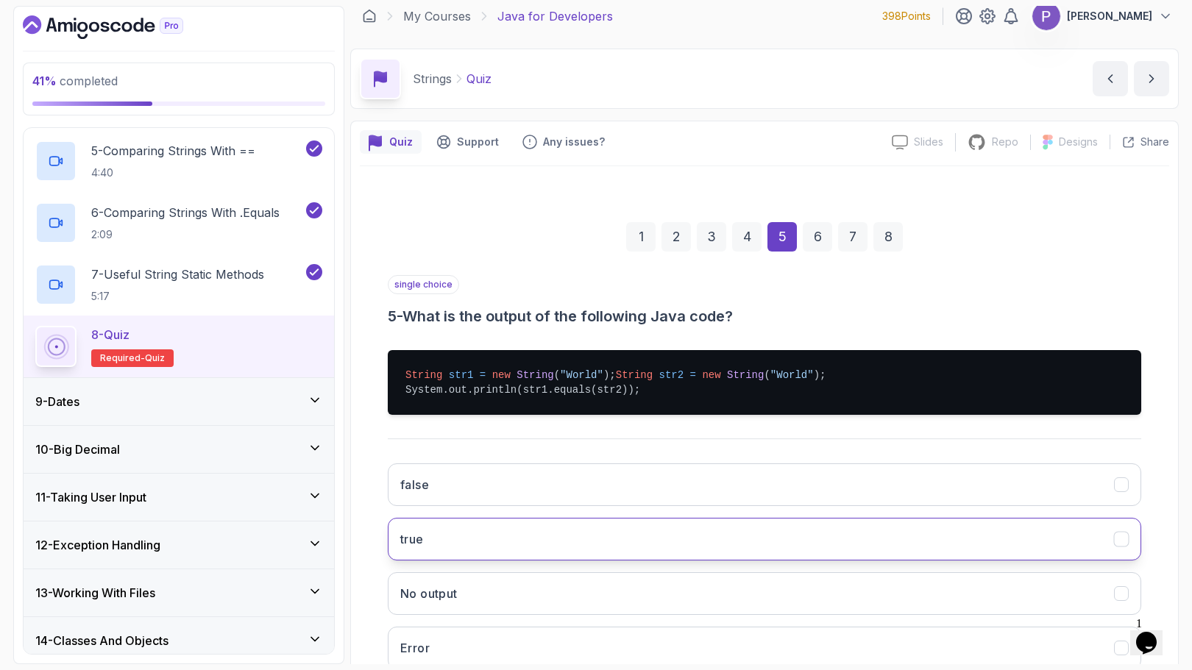
click at [989, 550] on button "true" at bounding box center [764, 539] width 753 height 43
click at [822, 245] on div "6" at bounding box center [816, 236] width 29 height 29
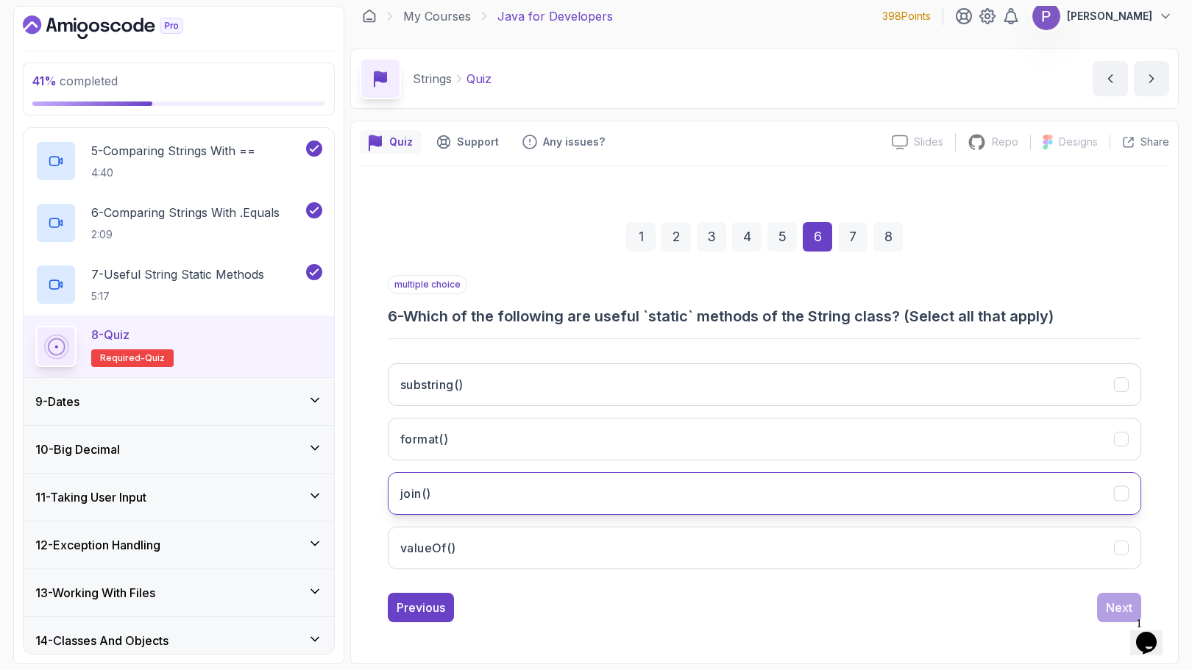
click at [1117, 499] on icon "join()" at bounding box center [1121, 494] width 14 height 14
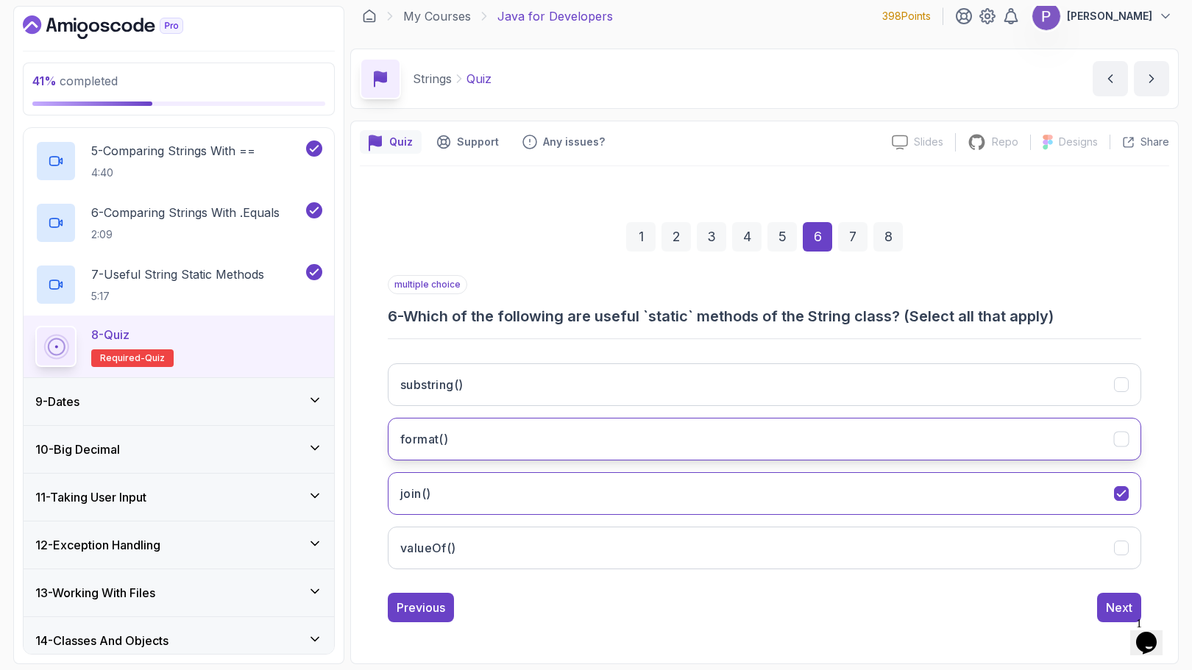
click at [1122, 441] on icon "format()" at bounding box center [1121, 440] width 14 height 14
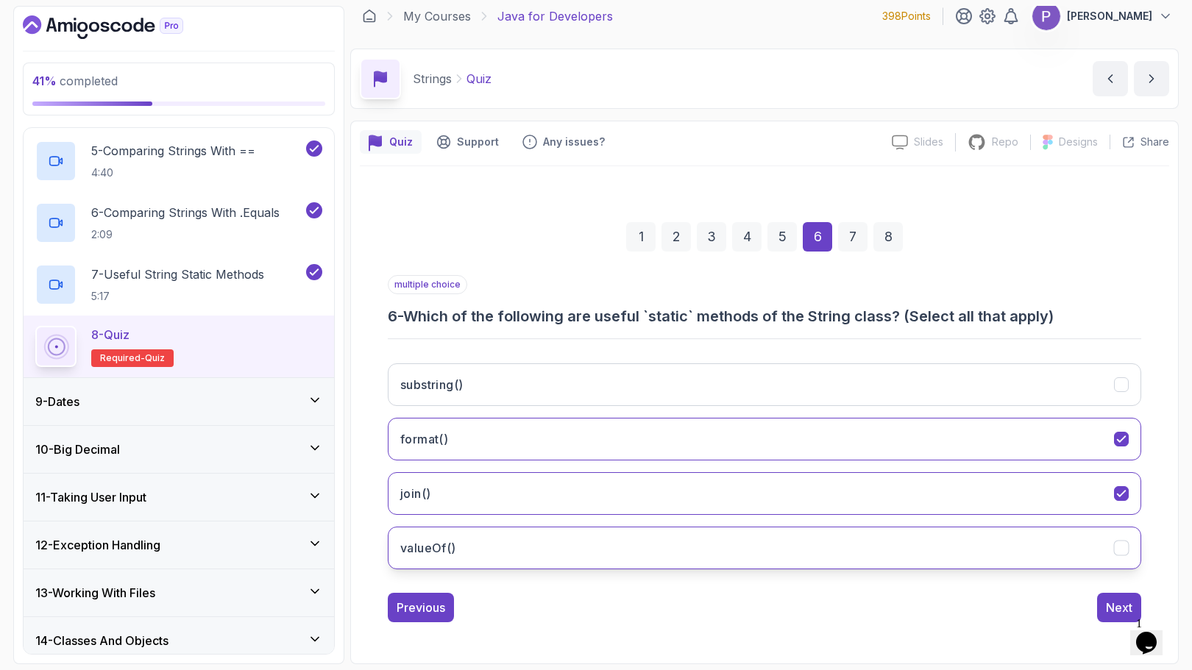
click at [1125, 547] on icon "valueOf()" at bounding box center [1121, 548] width 14 height 14
click at [1122, 603] on div "Next" at bounding box center [1119, 608] width 26 height 18
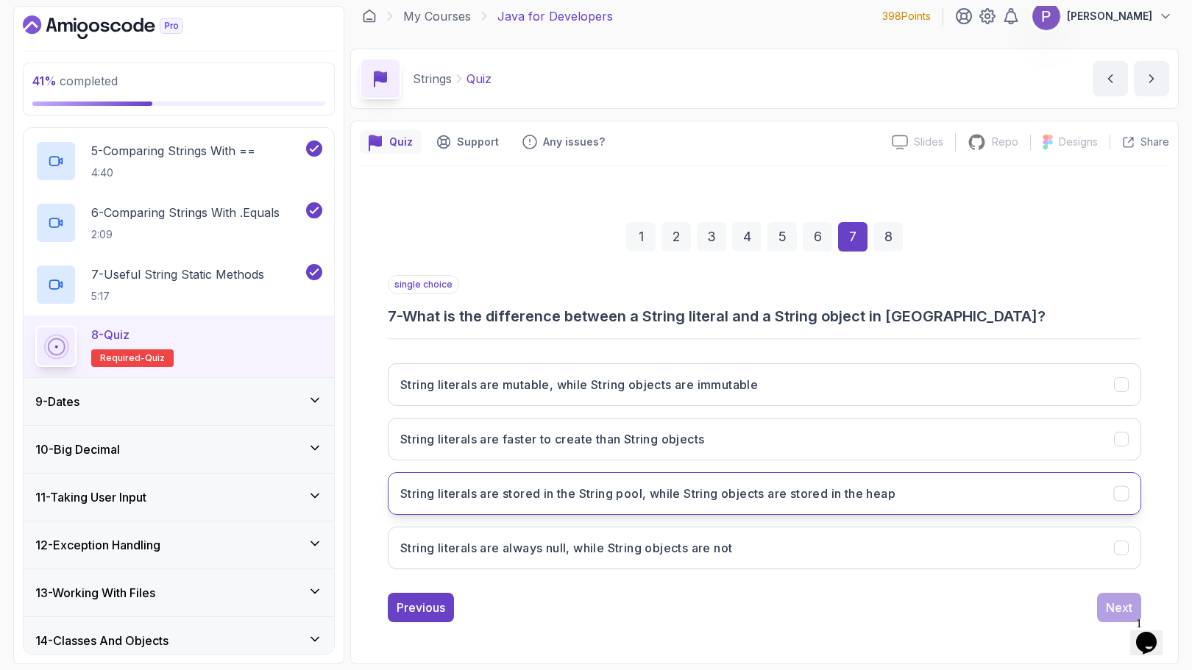
click at [1126, 491] on icon "String literals are stored in the String pool, while String objects are stored …" at bounding box center [1121, 494] width 14 height 14
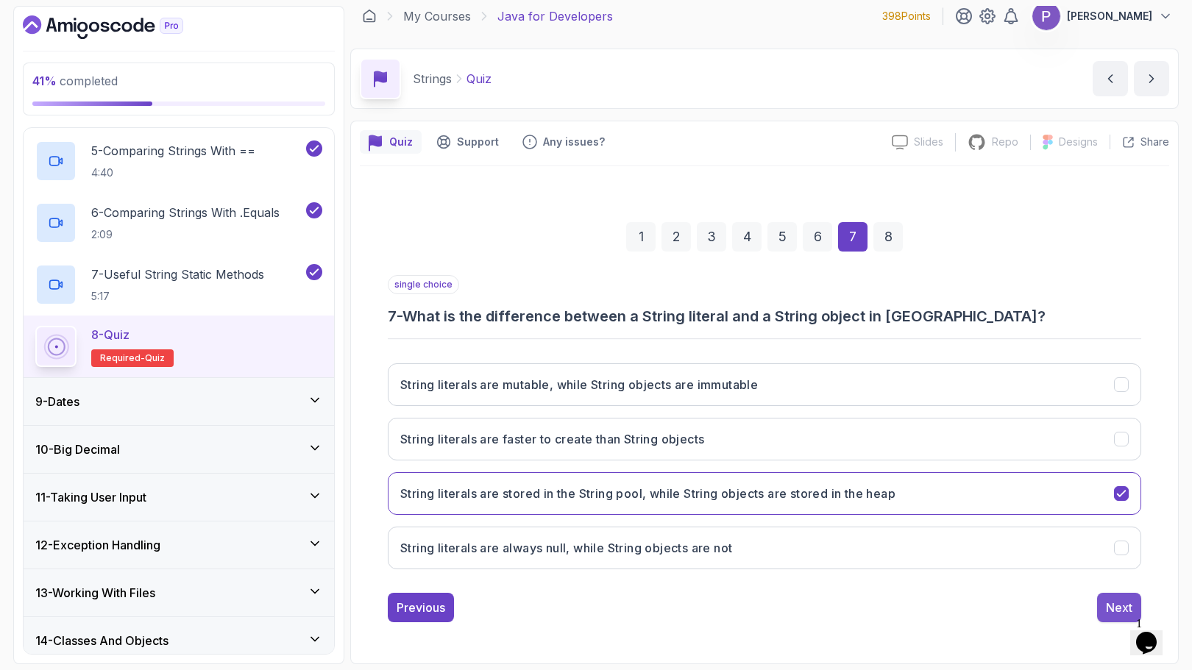
click at [1128, 599] on div "Next" at bounding box center [1119, 608] width 26 height 18
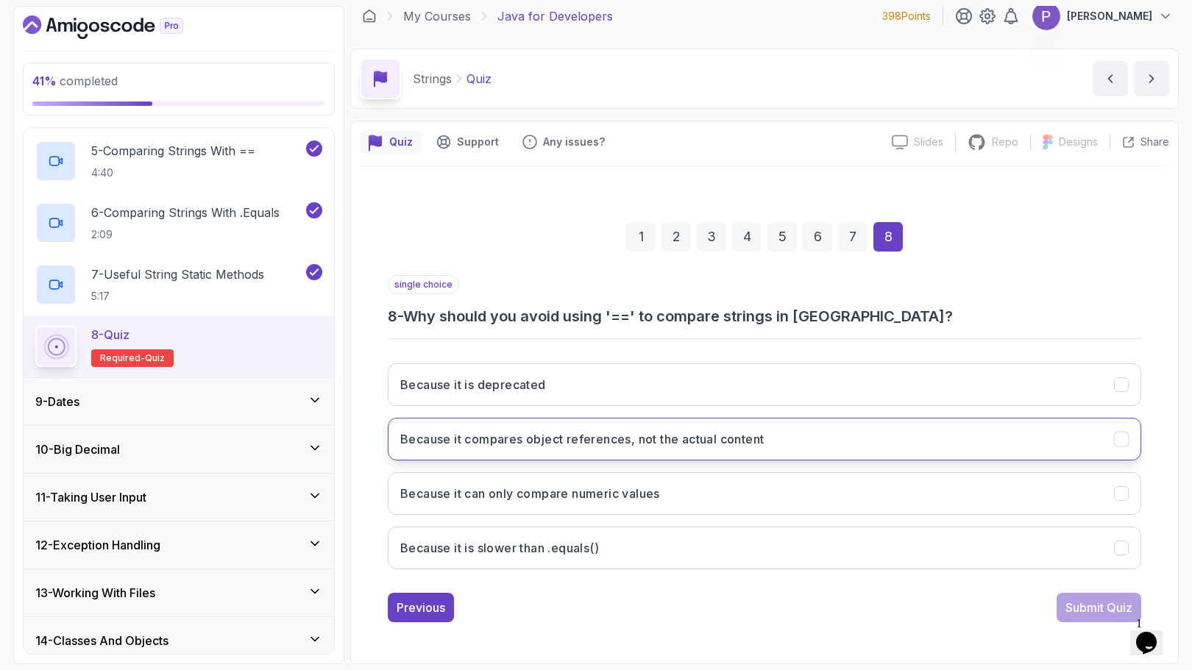
click at [1130, 440] on button "Because it compares object references, not the actual content" at bounding box center [764, 439] width 753 height 43
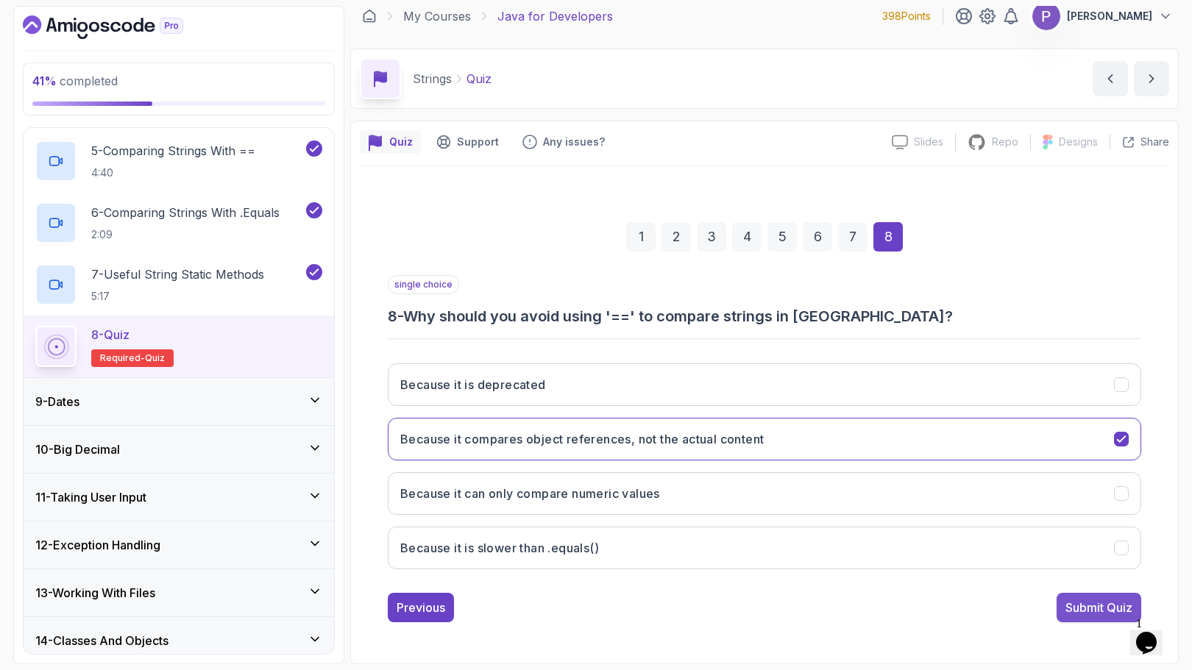
click at [1097, 613] on div "Submit Quiz" at bounding box center [1098, 608] width 67 height 18
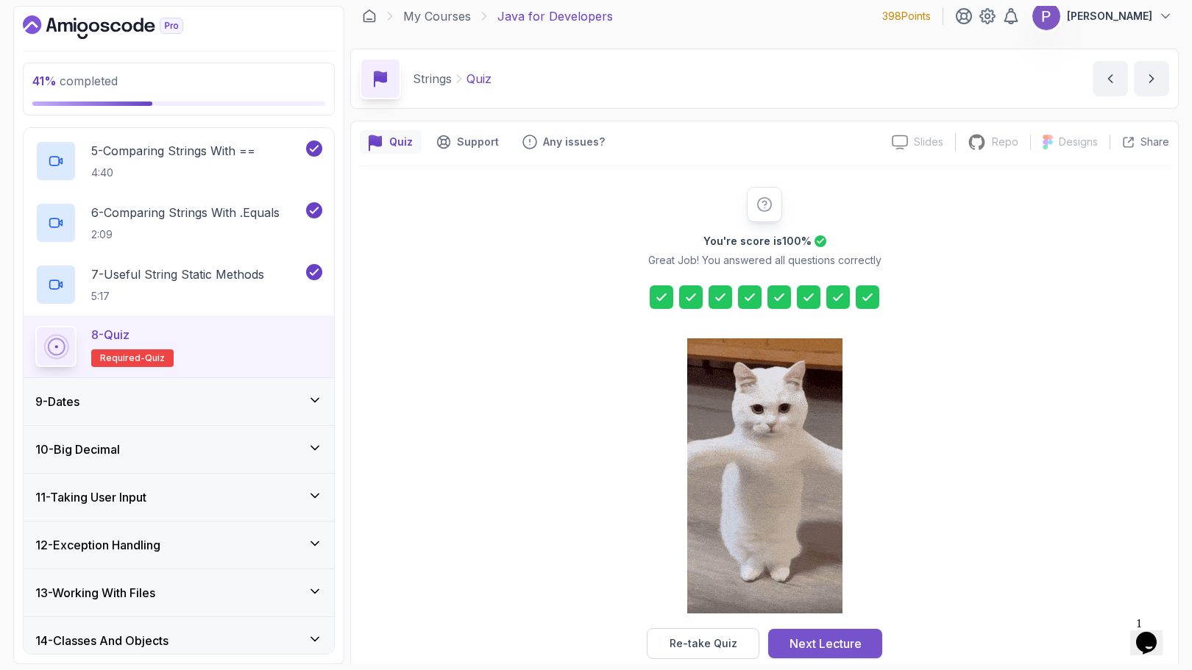
click at [850, 645] on div "Next Lecture" at bounding box center [825, 644] width 72 height 18
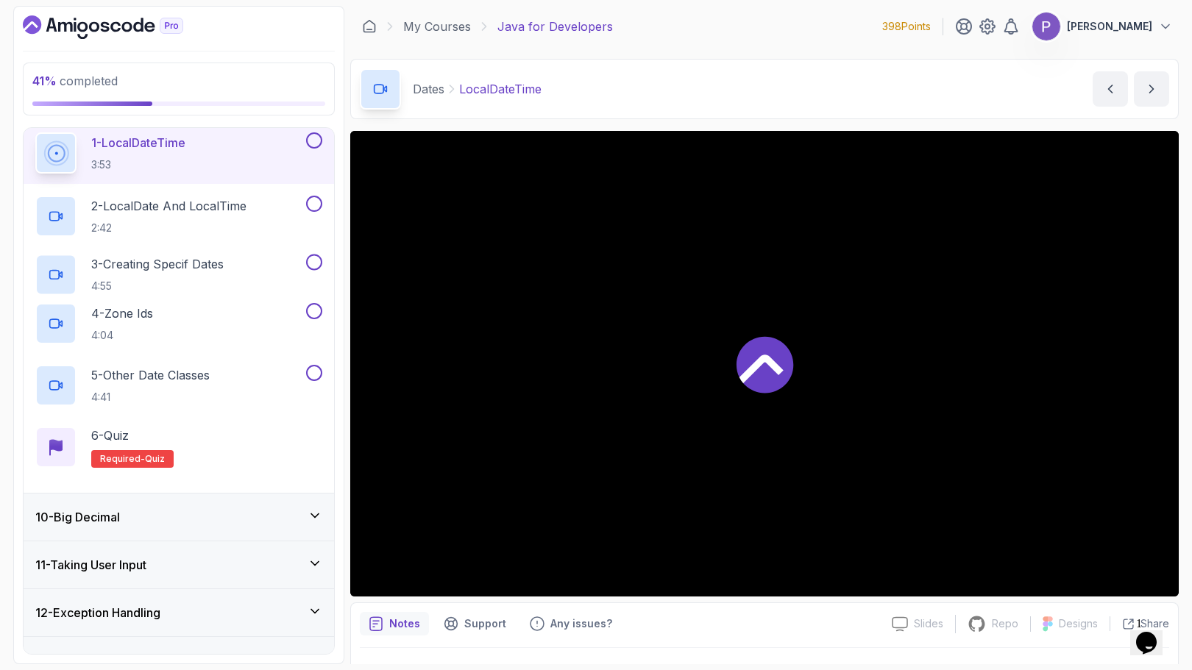
scroll to position [382, 0]
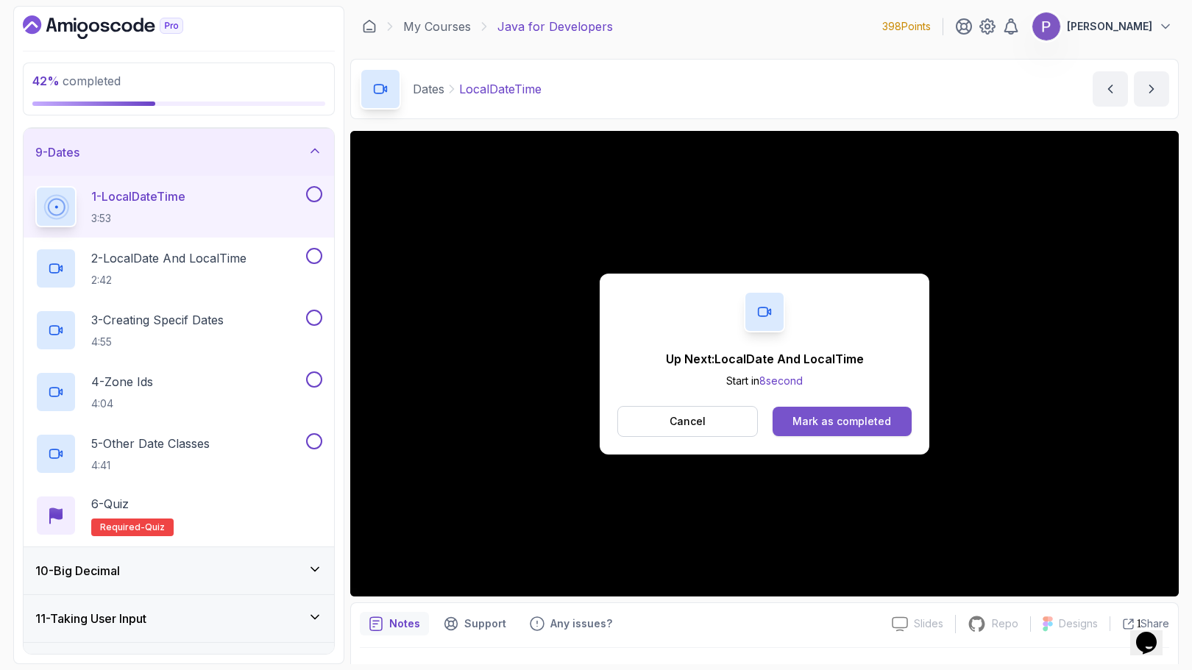
click at [875, 422] on div "Mark as completed" at bounding box center [841, 421] width 99 height 15
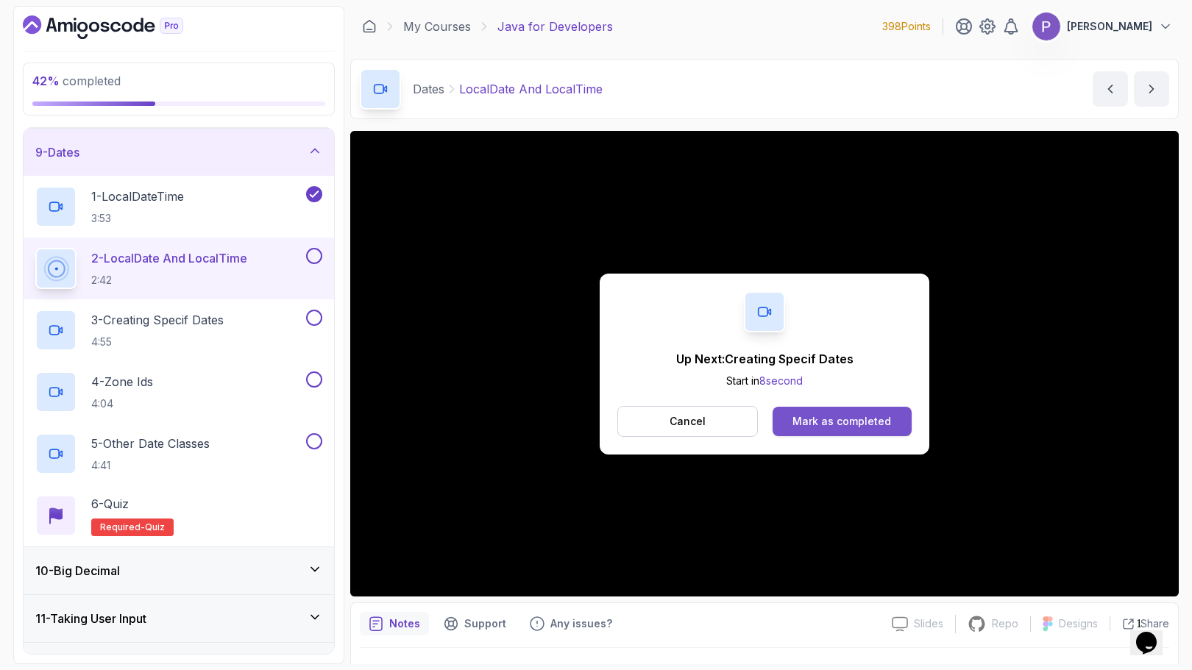
click at [851, 433] on button "Mark as completed" at bounding box center [841, 421] width 139 height 29
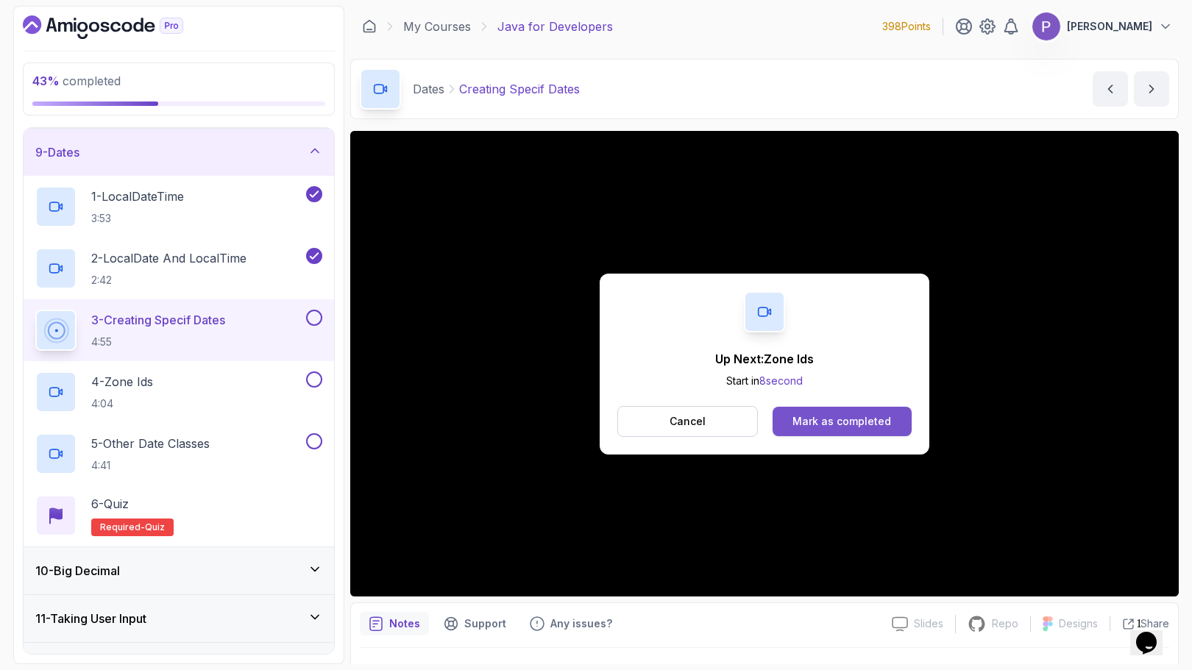
click at [873, 421] on div "Mark as completed" at bounding box center [841, 421] width 99 height 15
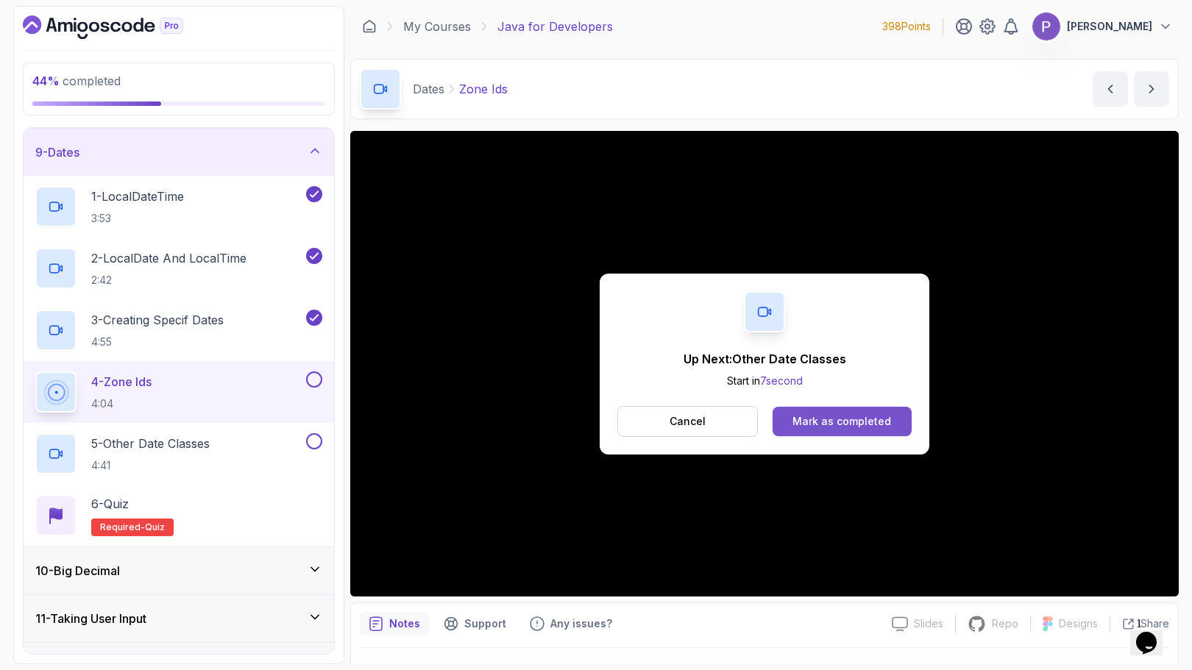
click at [851, 421] on div "Mark as completed" at bounding box center [841, 421] width 99 height 15
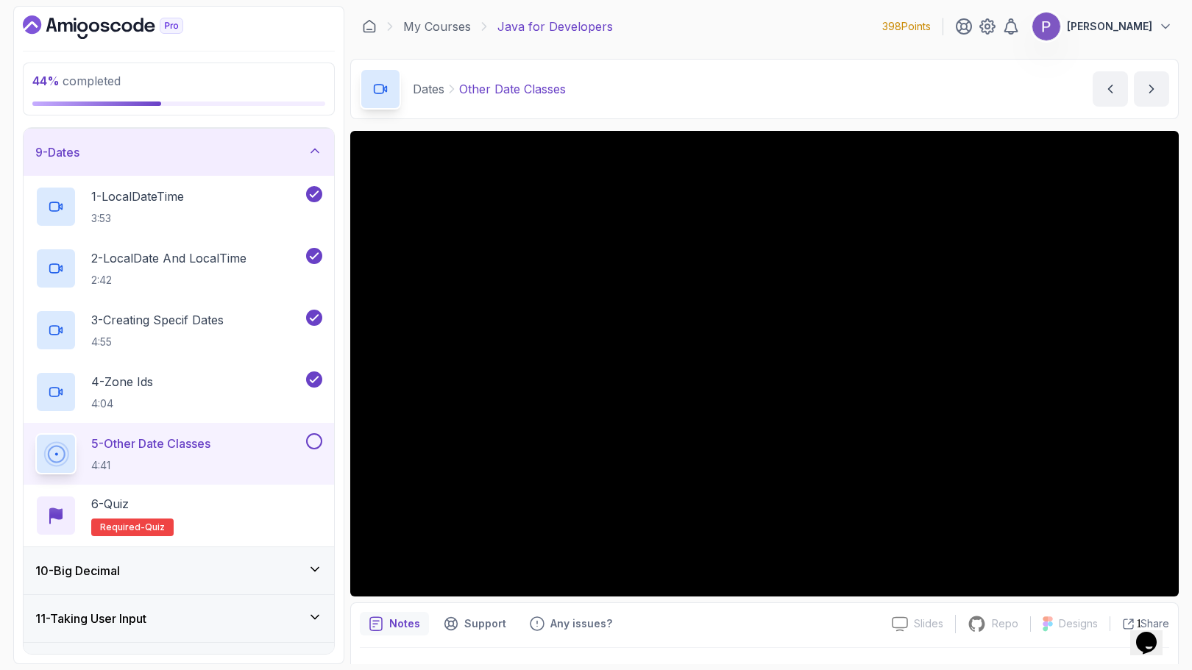
scroll to position [35, 0]
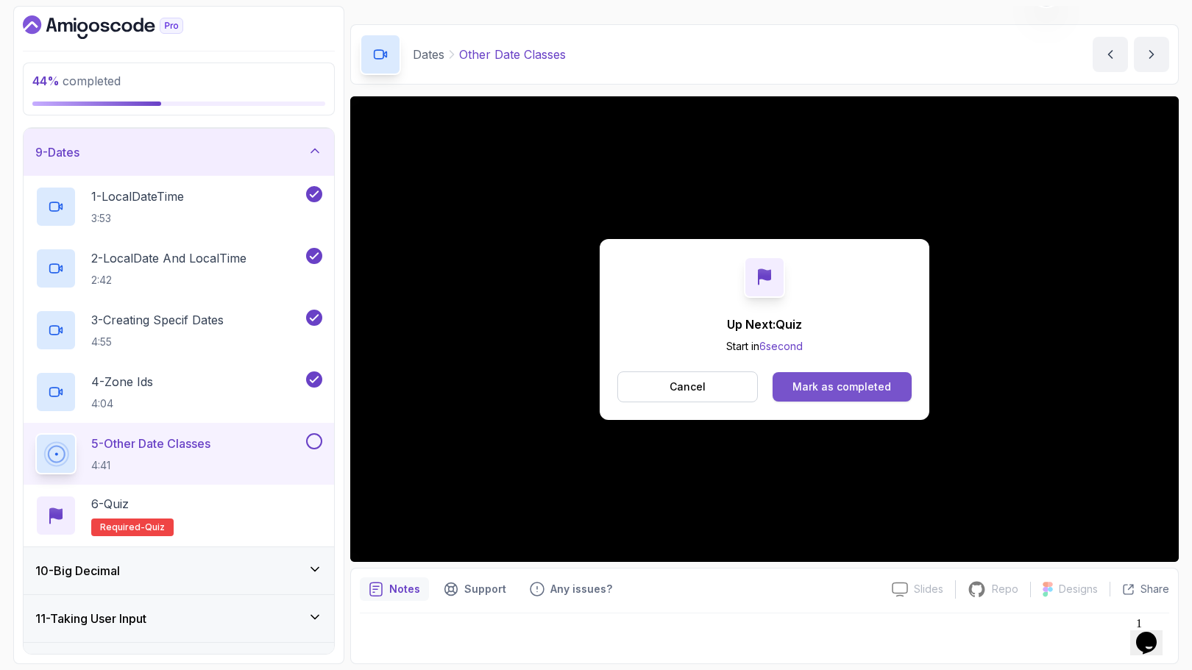
click at [833, 383] on div "Mark as completed" at bounding box center [841, 387] width 99 height 15
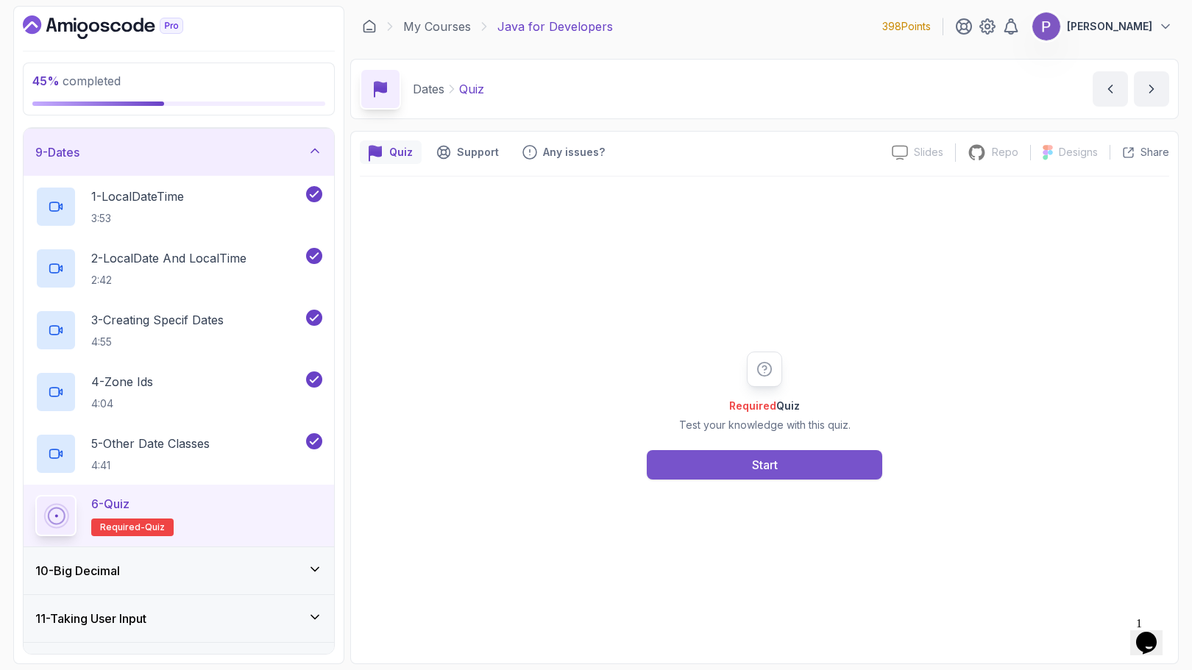
click at [786, 471] on button "Start" at bounding box center [764, 464] width 235 height 29
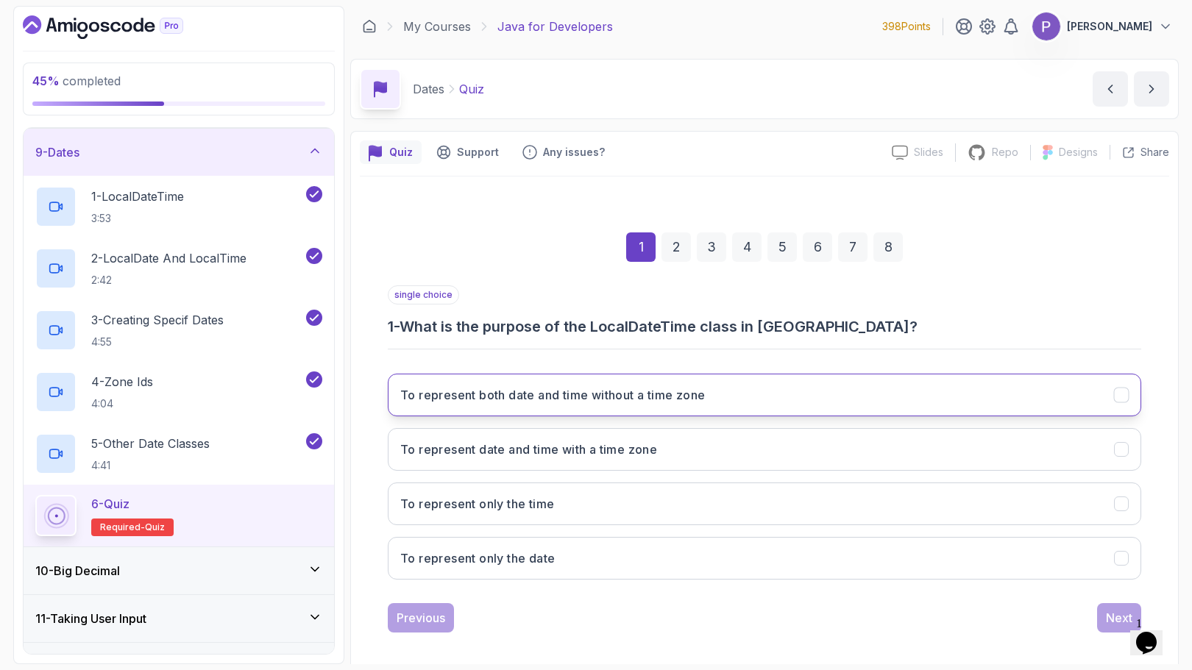
click at [697, 405] on button "To represent both date and time without a time zone" at bounding box center [764, 395] width 753 height 43
click at [1122, 611] on div "Next" at bounding box center [1119, 618] width 26 height 18
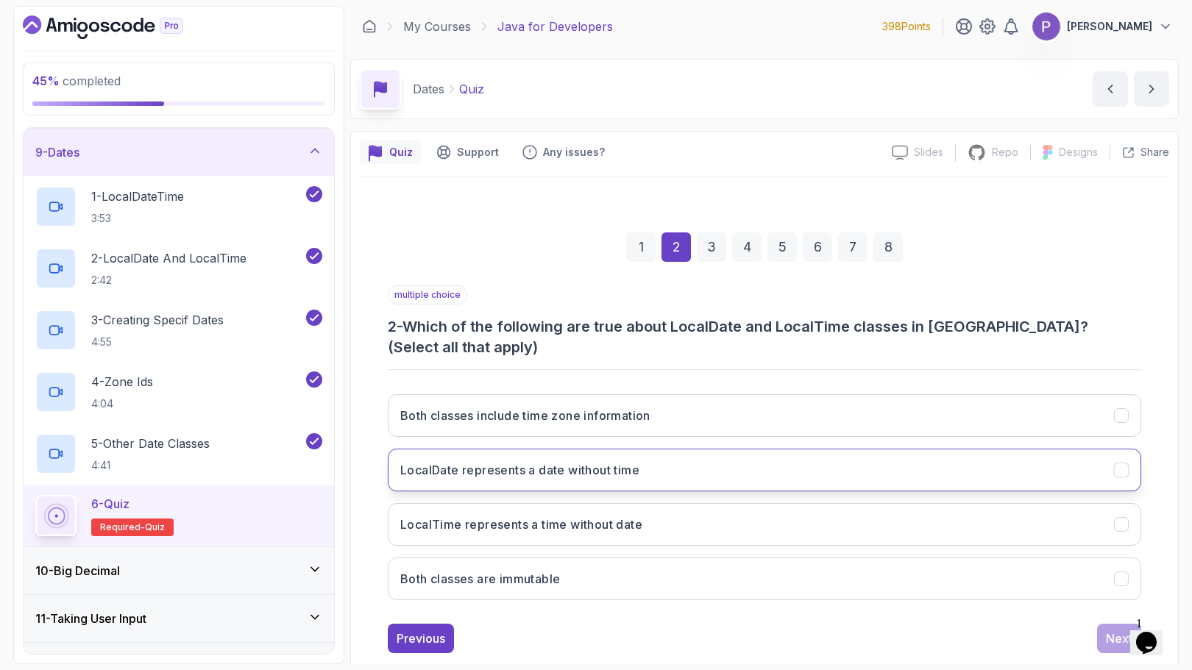
click at [772, 460] on button "LocalDate represents a date without time" at bounding box center [764, 470] width 753 height 43
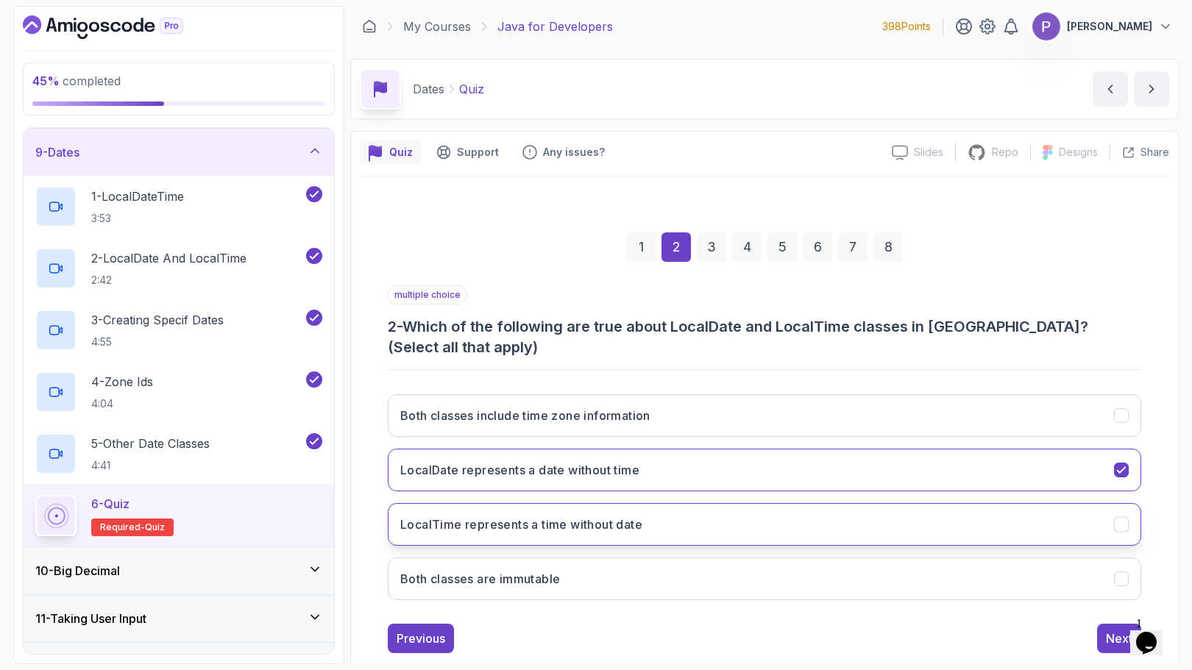
click at [772, 511] on button "LocalTime represents a time without date" at bounding box center [764, 524] width 753 height 43
click at [779, 558] on button "Both classes are immutable" at bounding box center [764, 579] width 753 height 43
click at [1061, 569] on button "Both classes are immutable" at bounding box center [764, 579] width 753 height 43
click at [1121, 630] on div "Next" at bounding box center [1119, 639] width 26 height 18
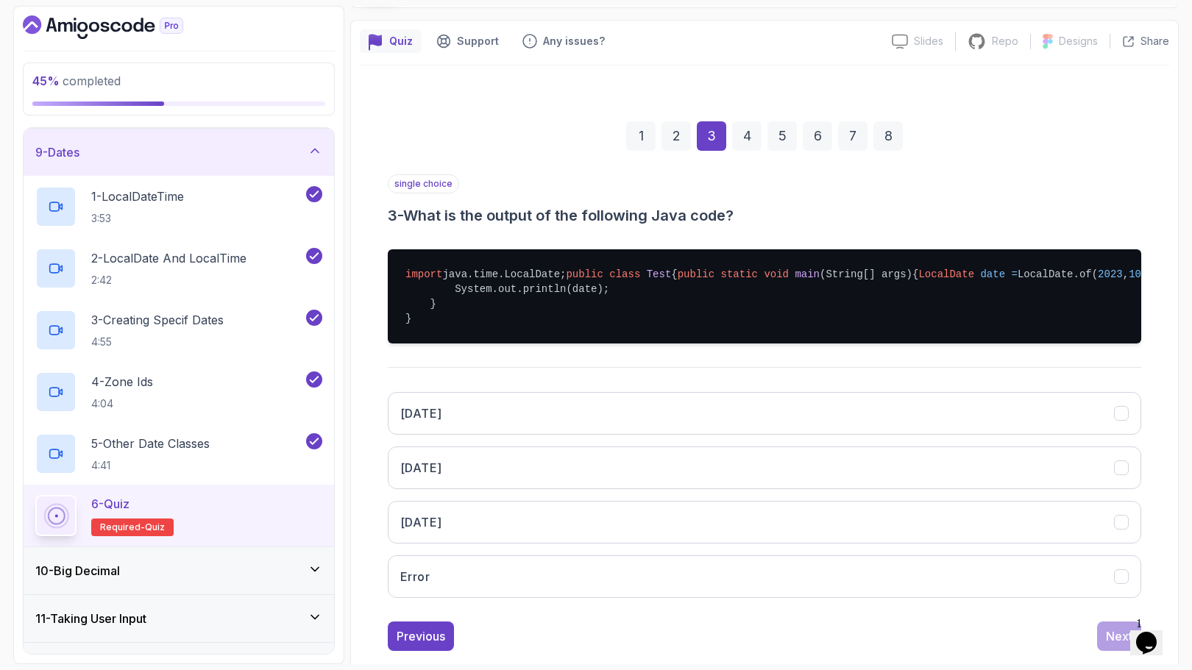
scroll to position [184, 0]
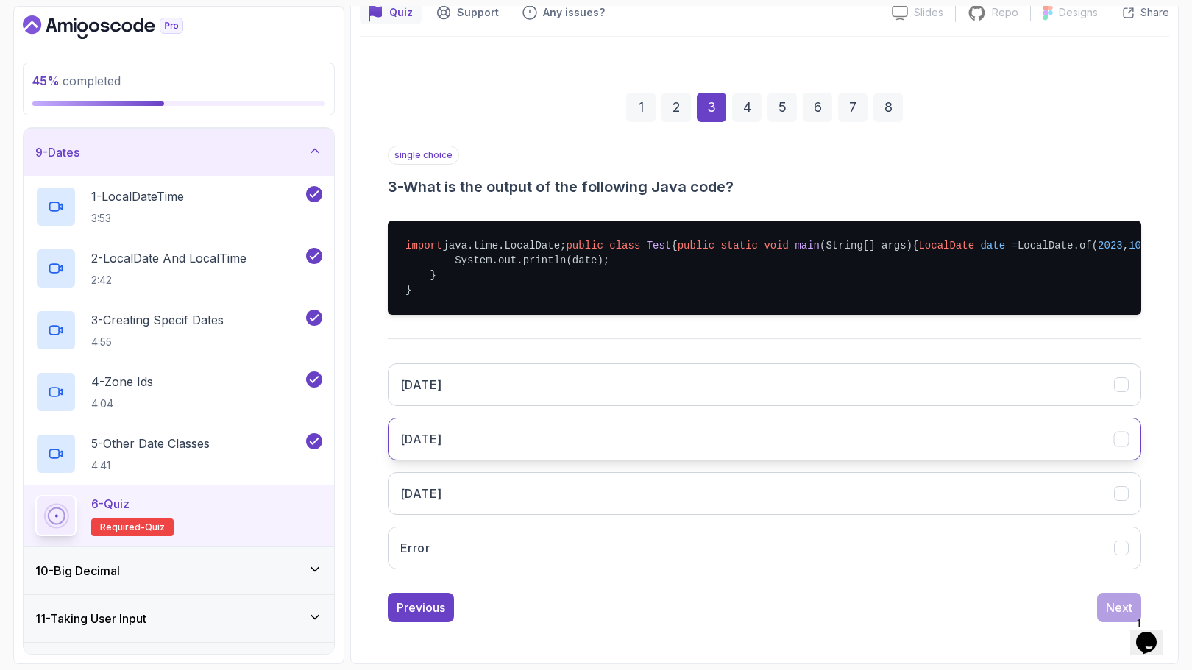
click at [865, 430] on button "2023-10-05" at bounding box center [764, 439] width 753 height 43
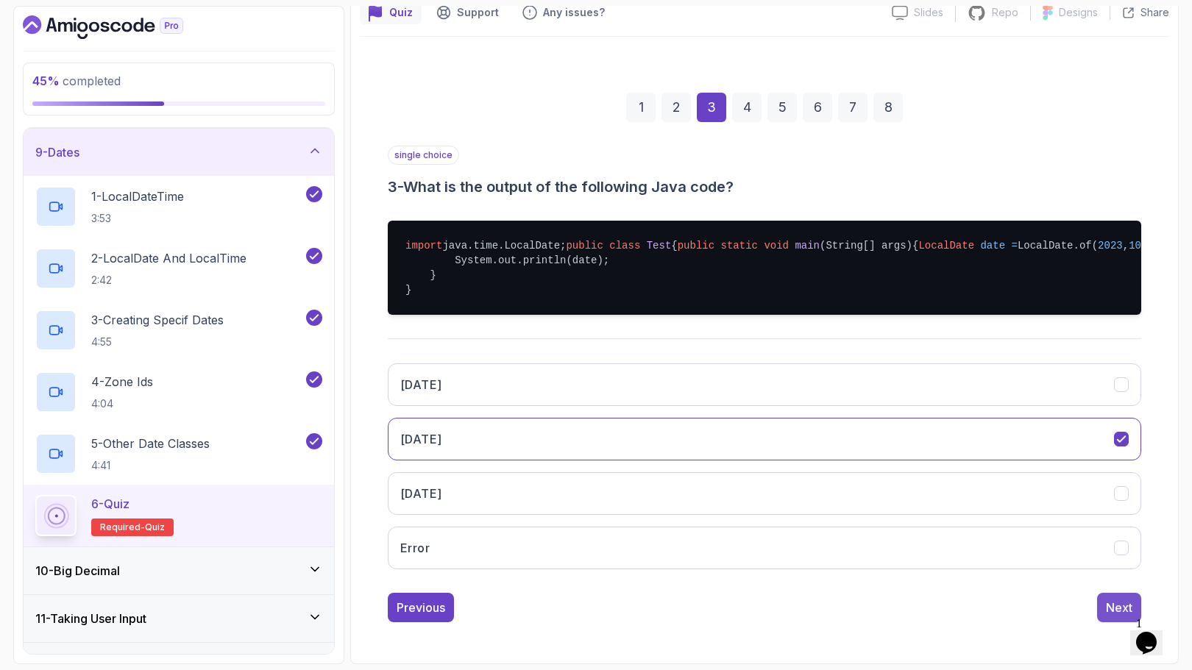
click at [1118, 606] on div "Next" at bounding box center [1119, 608] width 26 height 18
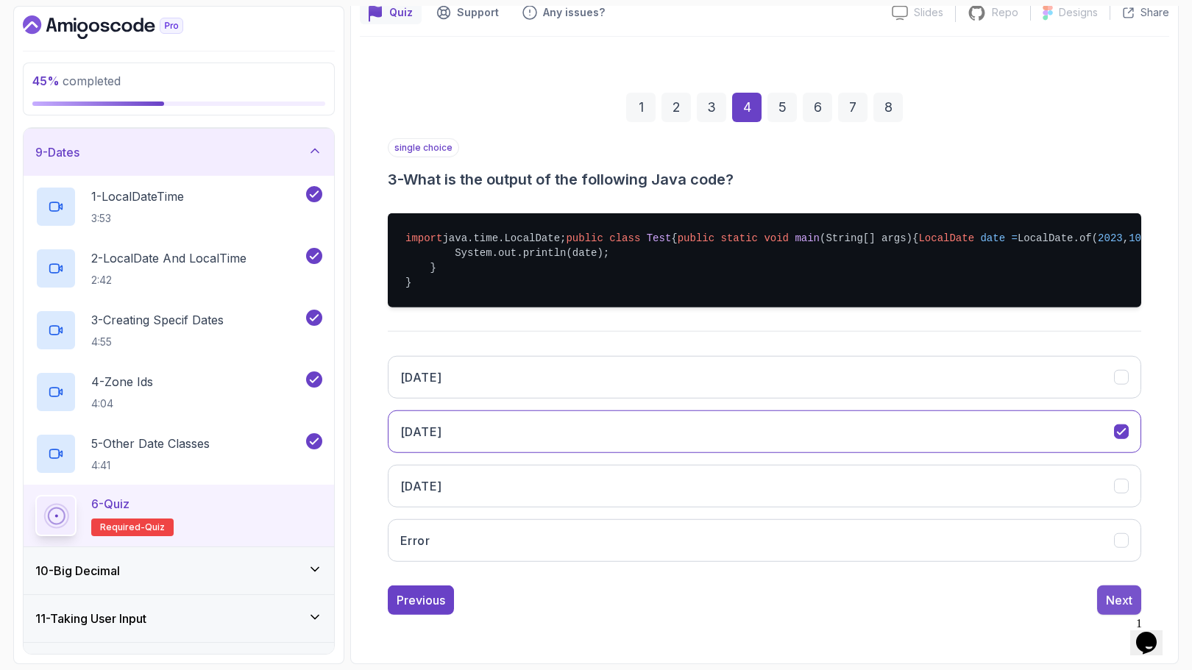
scroll to position [10, 0]
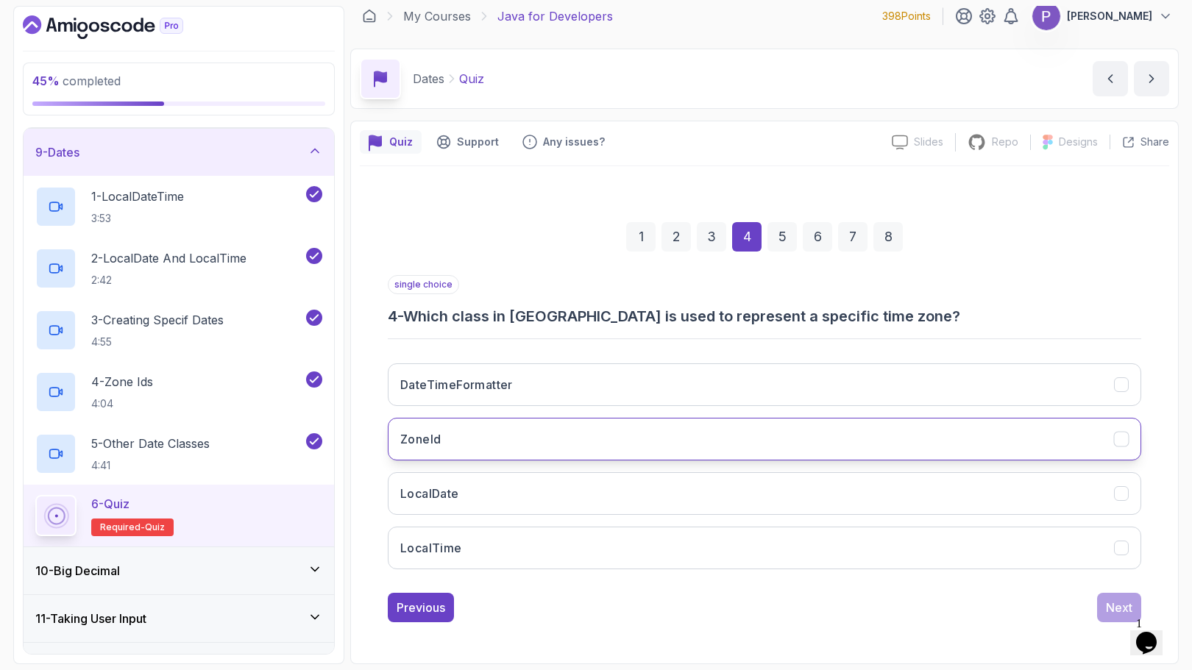
click at [812, 452] on button "ZoneId" at bounding box center [764, 439] width 753 height 43
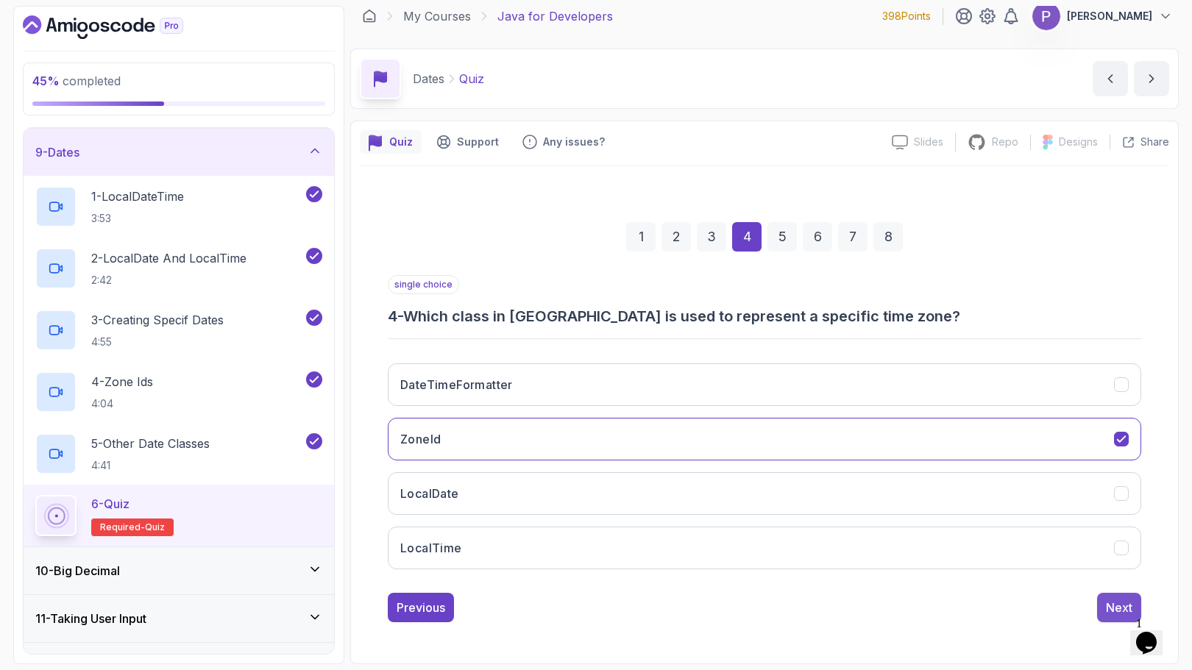
click at [1111, 617] on button "Next" at bounding box center [1119, 607] width 44 height 29
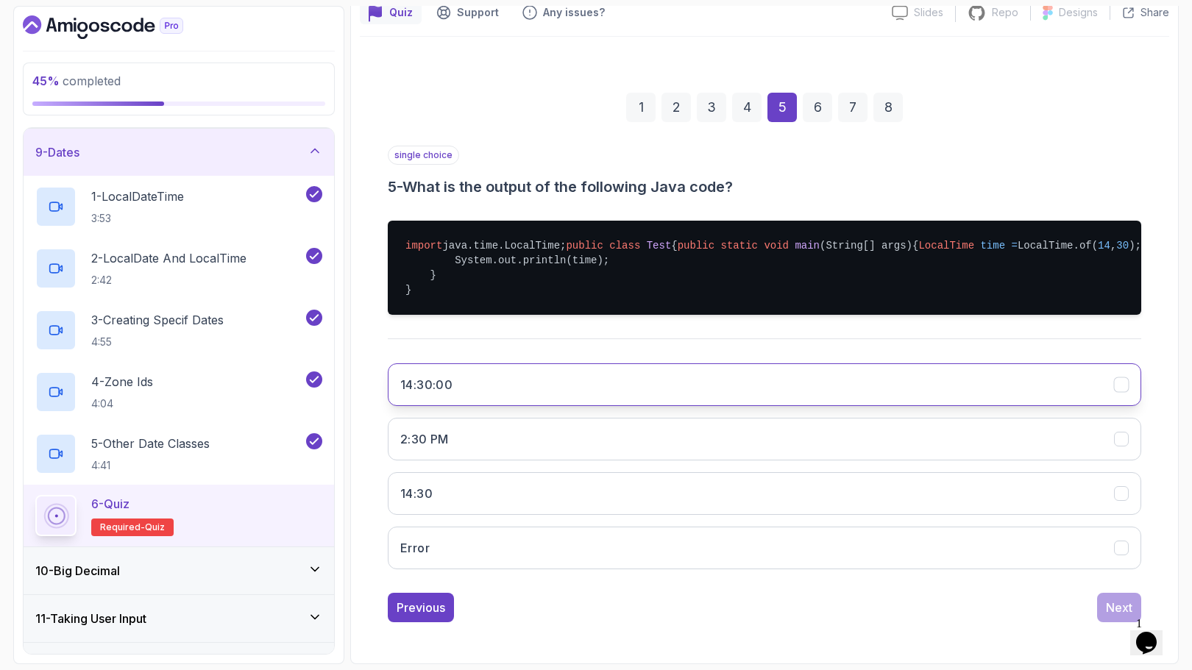
scroll to position [157, 0]
click at [941, 399] on button "14:30:00" at bounding box center [764, 384] width 753 height 43
click at [1109, 616] on div "Next" at bounding box center [1119, 608] width 26 height 18
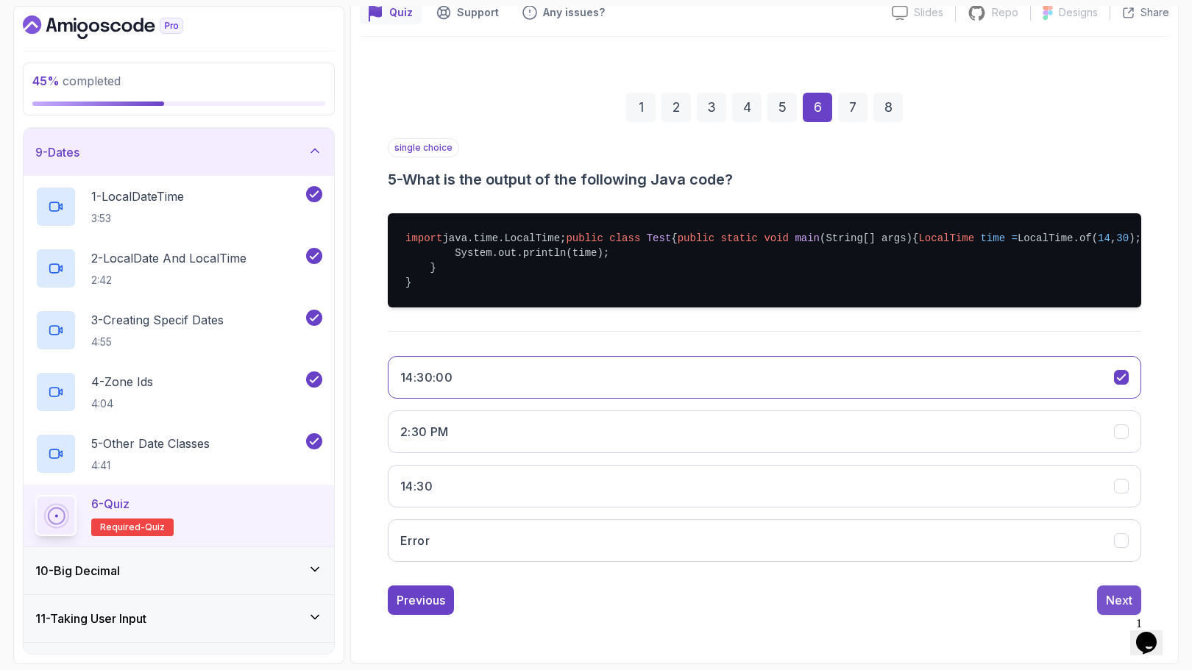
scroll to position [10, 0]
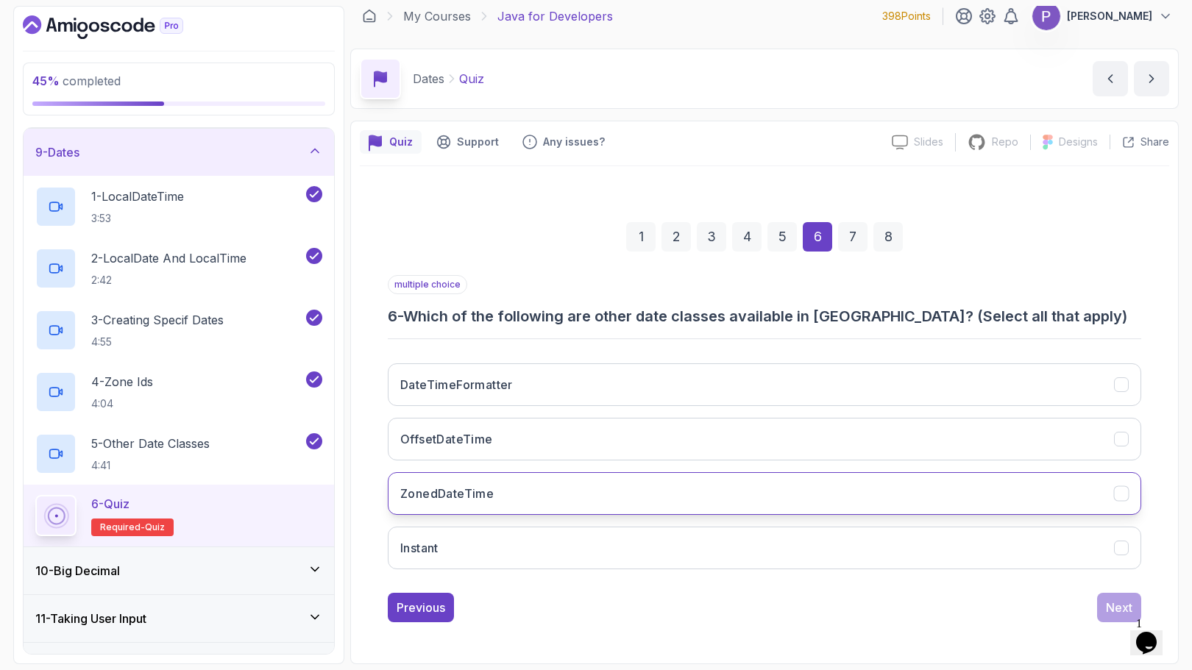
click at [899, 495] on button "ZonedDateTime" at bounding box center [764, 493] width 753 height 43
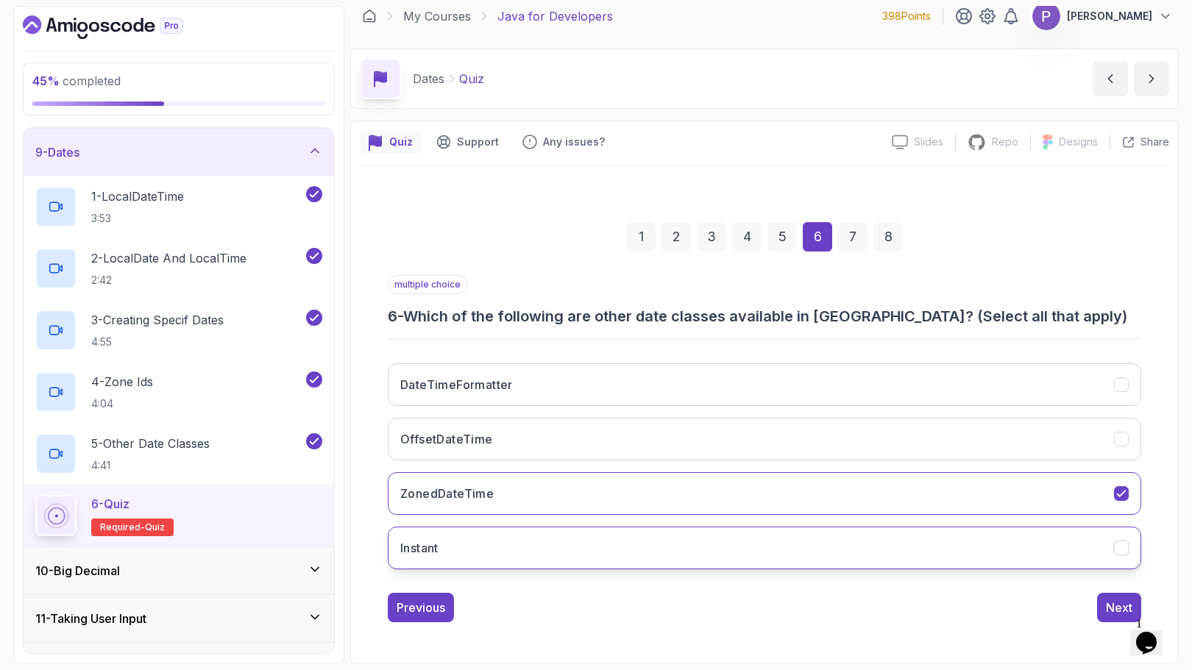
click at [959, 551] on button "Instant" at bounding box center [764, 548] width 753 height 43
click at [979, 432] on button "OffsetDateTime" at bounding box center [764, 439] width 753 height 43
click at [1113, 604] on div "Next" at bounding box center [1119, 608] width 26 height 18
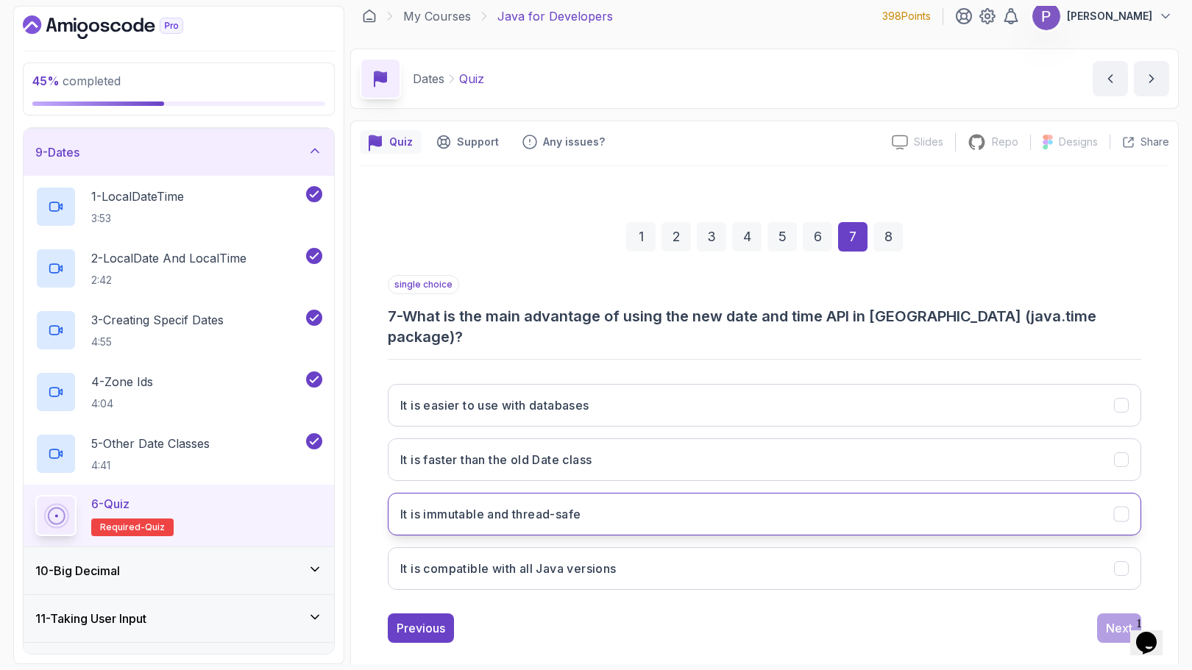
click at [1125, 508] on icon "It is immutable and thread-safe" at bounding box center [1121, 515] width 14 height 14
click at [1117, 619] on div "Next" at bounding box center [1119, 628] width 26 height 18
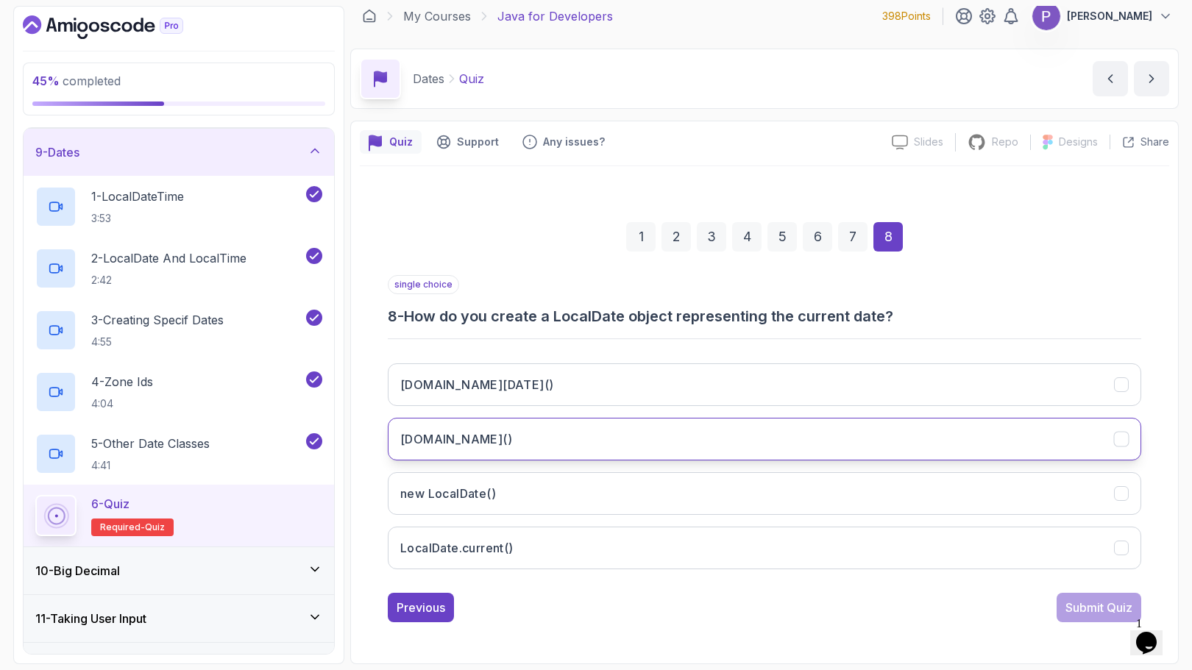
click at [1121, 441] on icon "LocalDate.now()" at bounding box center [1121, 439] width 8 height 6
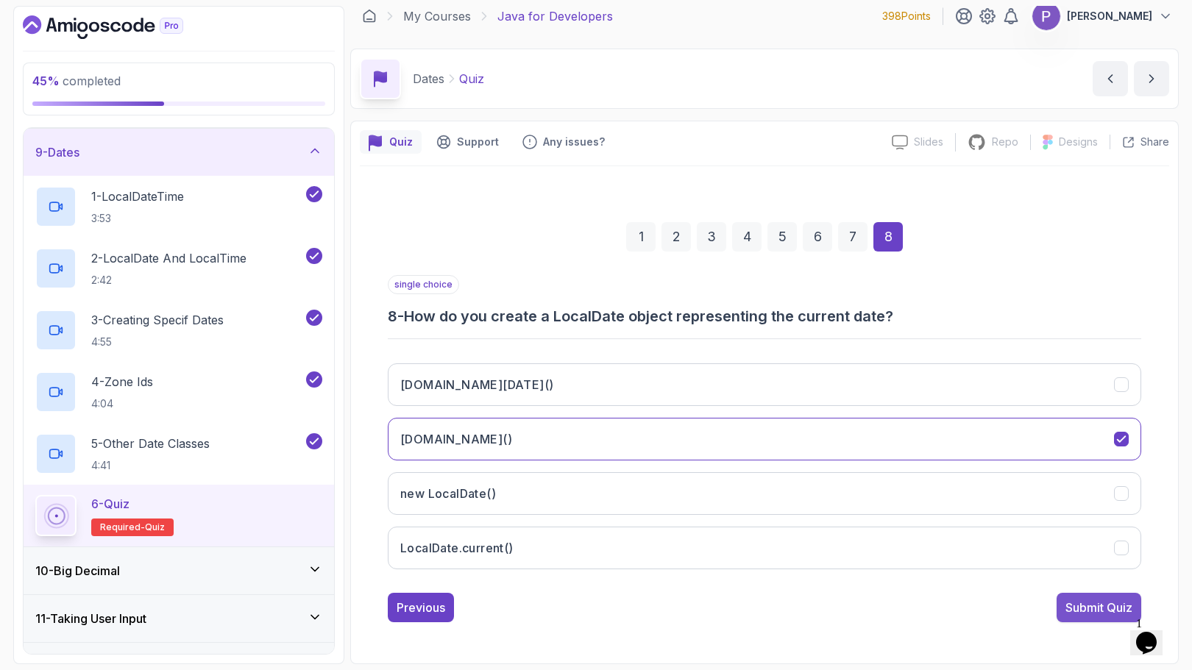
click at [1089, 599] on div "Submit Quiz" at bounding box center [1098, 608] width 67 height 18
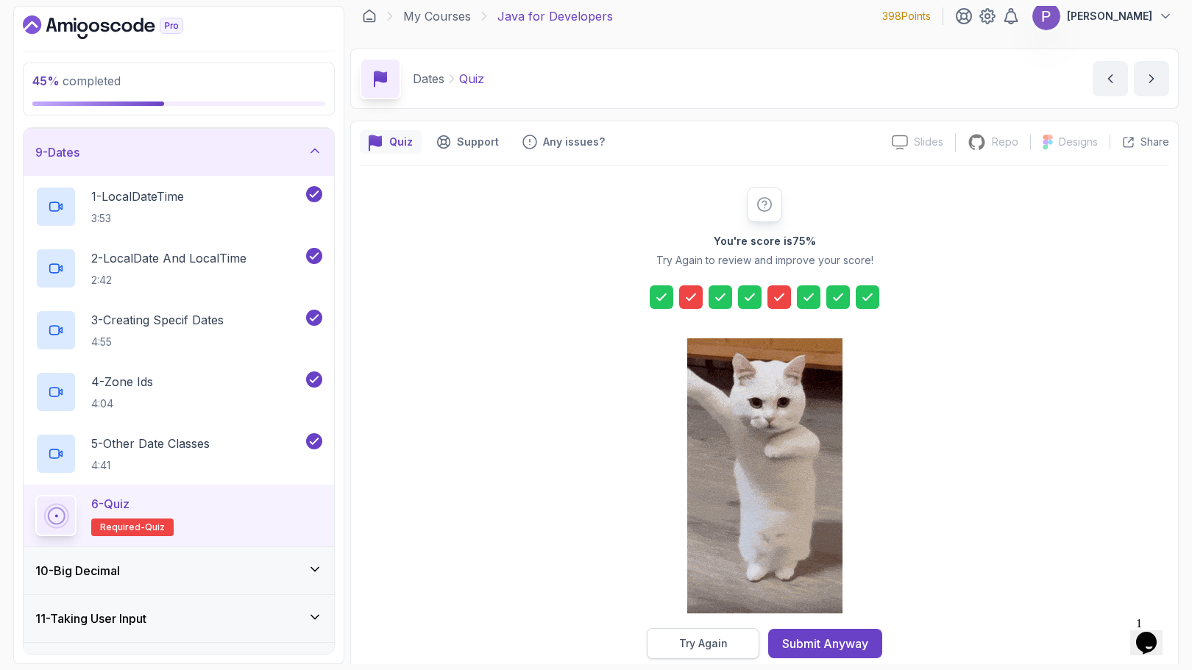
click at [686, 648] on div "Try Again" at bounding box center [703, 643] width 49 height 15
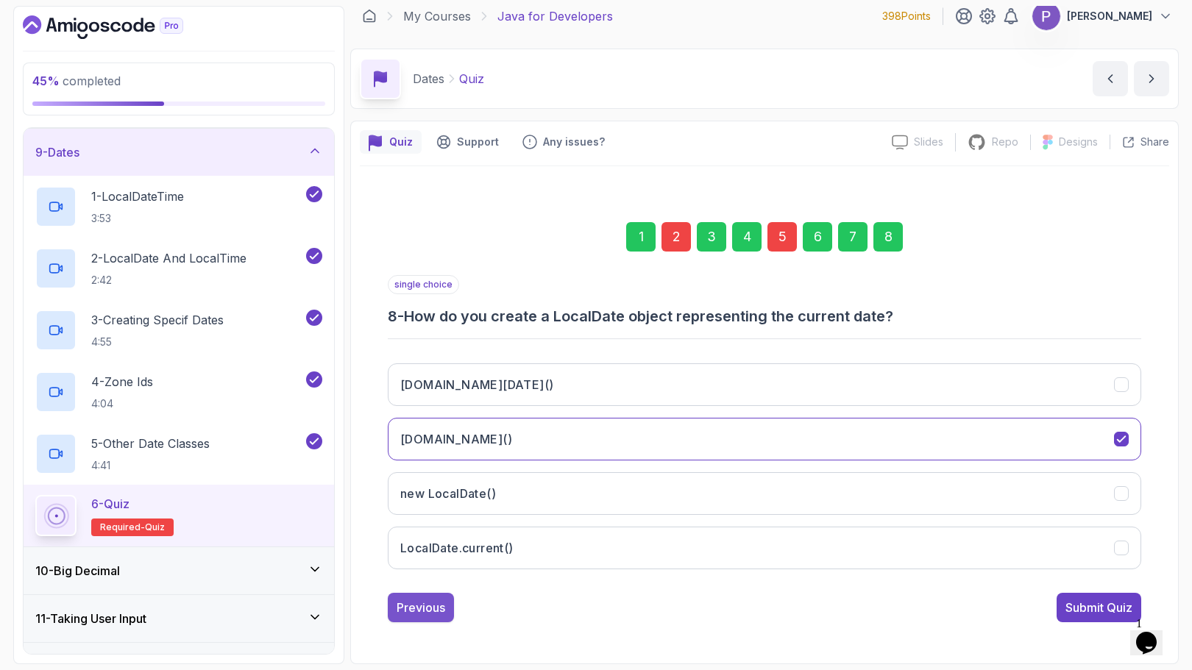
click at [409, 604] on div "Previous" at bounding box center [420, 608] width 49 height 18
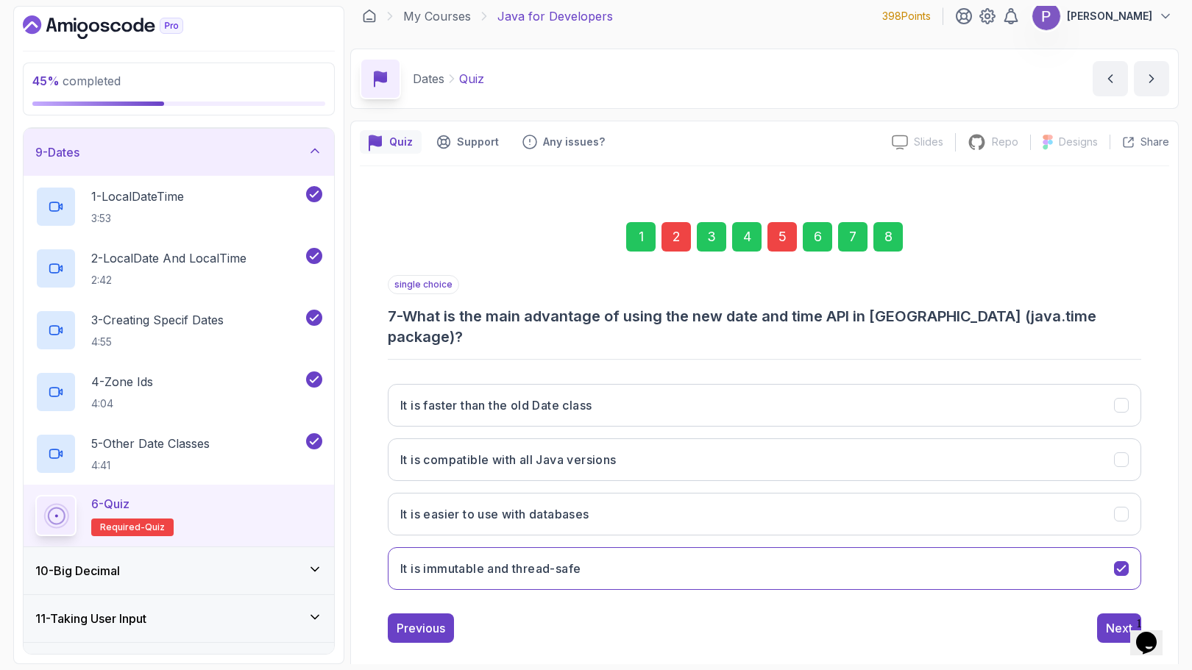
click at [409, 619] on div "Previous" at bounding box center [420, 628] width 49 height 18
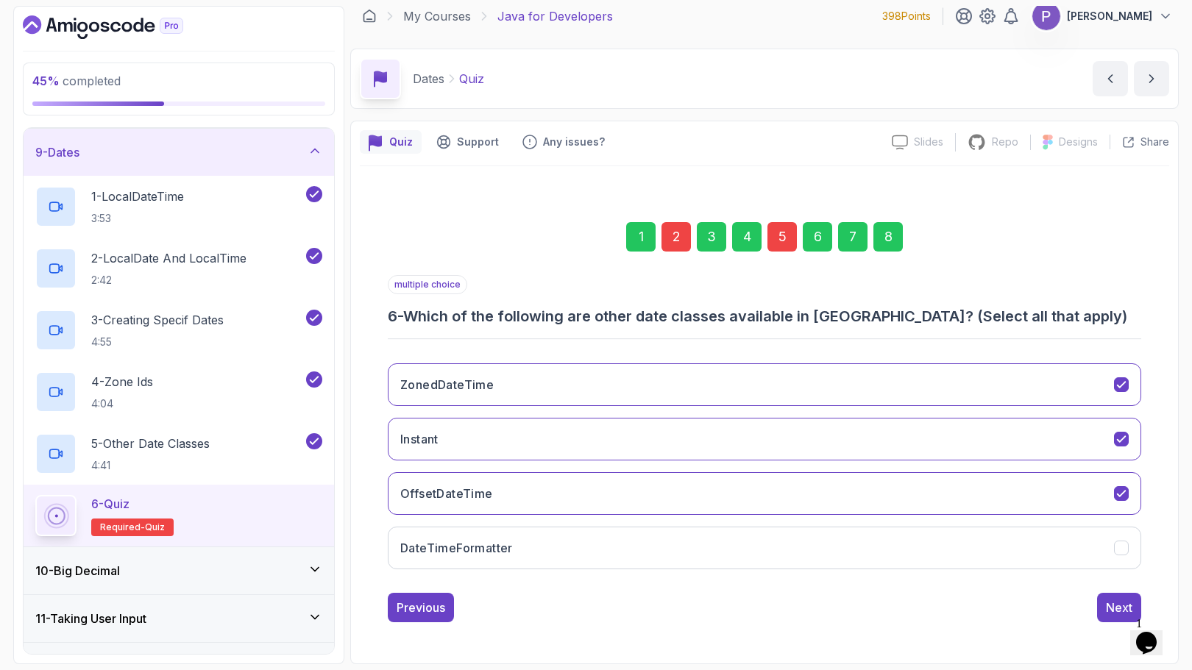
click at [409, 604] on div "Previous" at bounding box center [420, 608] width 49 height 18
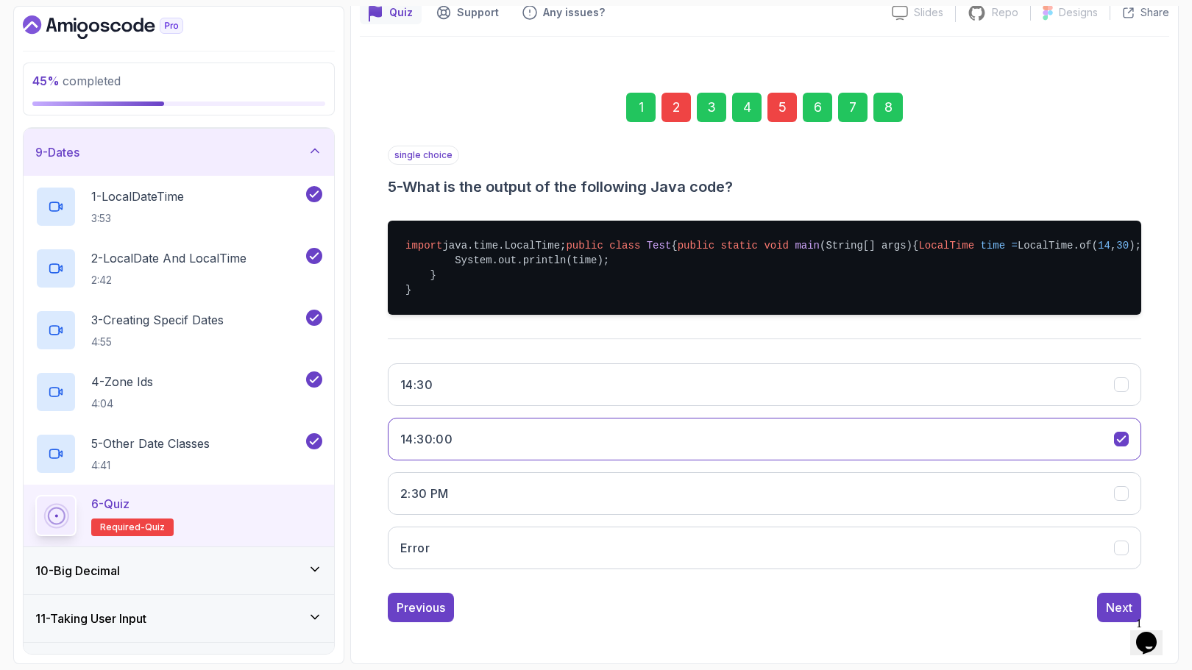
scroll to position [184, 0]
click at [637, 382] on button "14:30" at bounding box center [764, 384] width 753 height 43
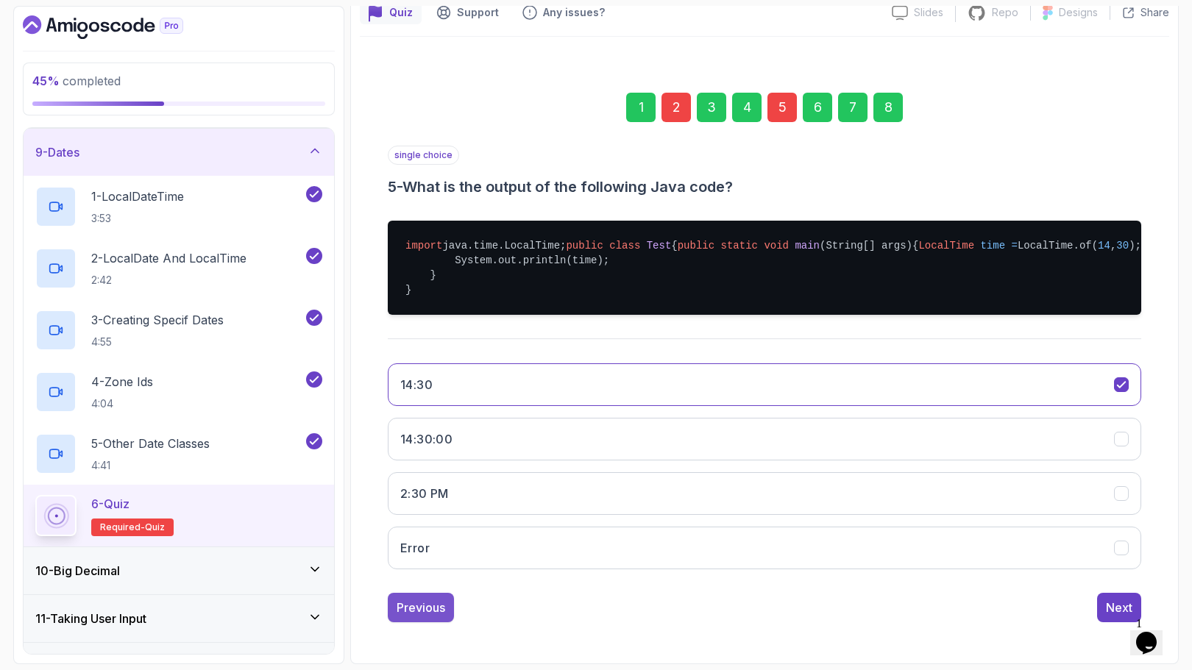
click at [415, 607] on div "Previous" at bounding box center [420, 608] width 49 height 18
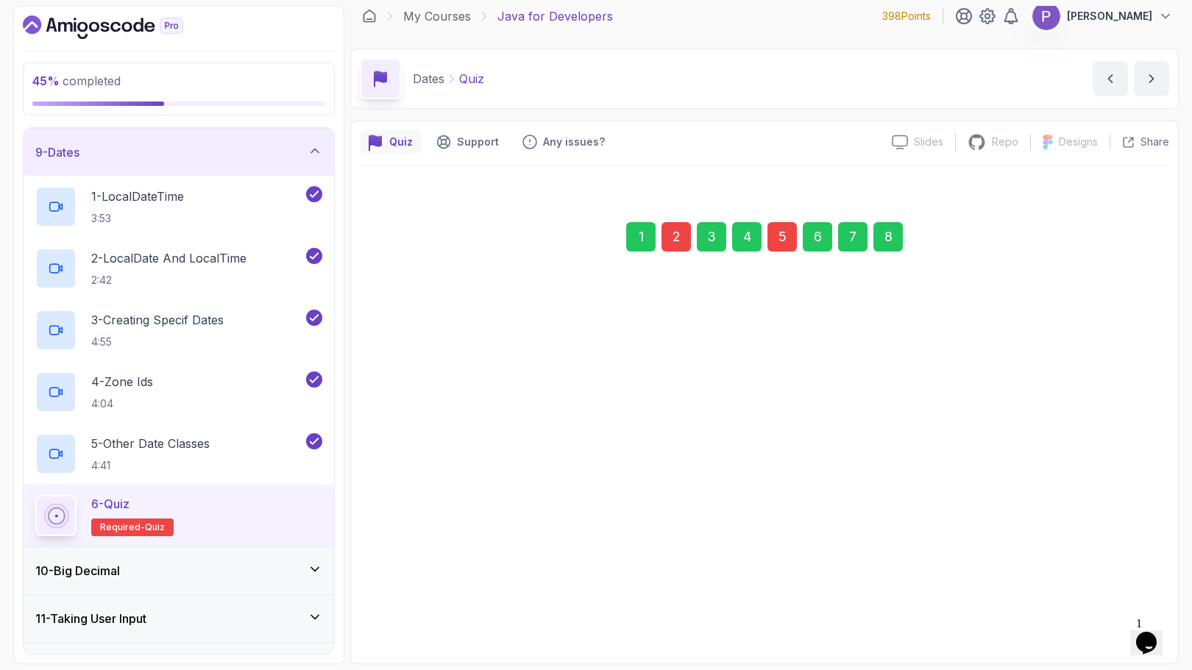
scroll to position [10, 0]
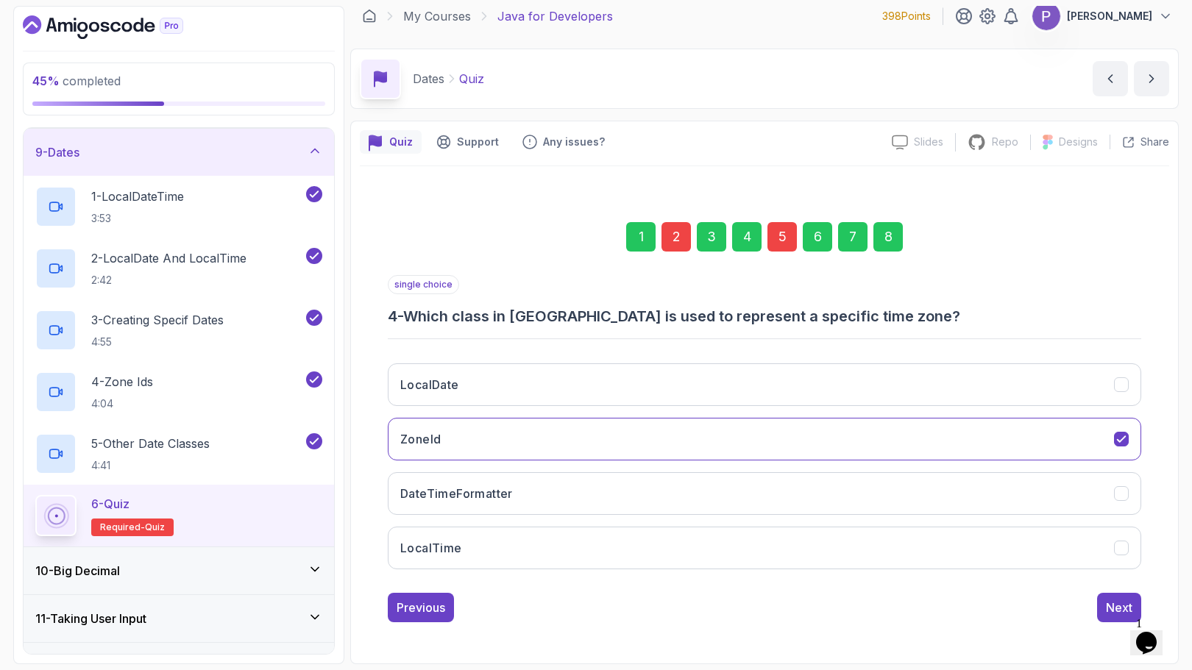
click at [415, 607] on div "Previous" at bounding box center [420, 608] width 49 height 18
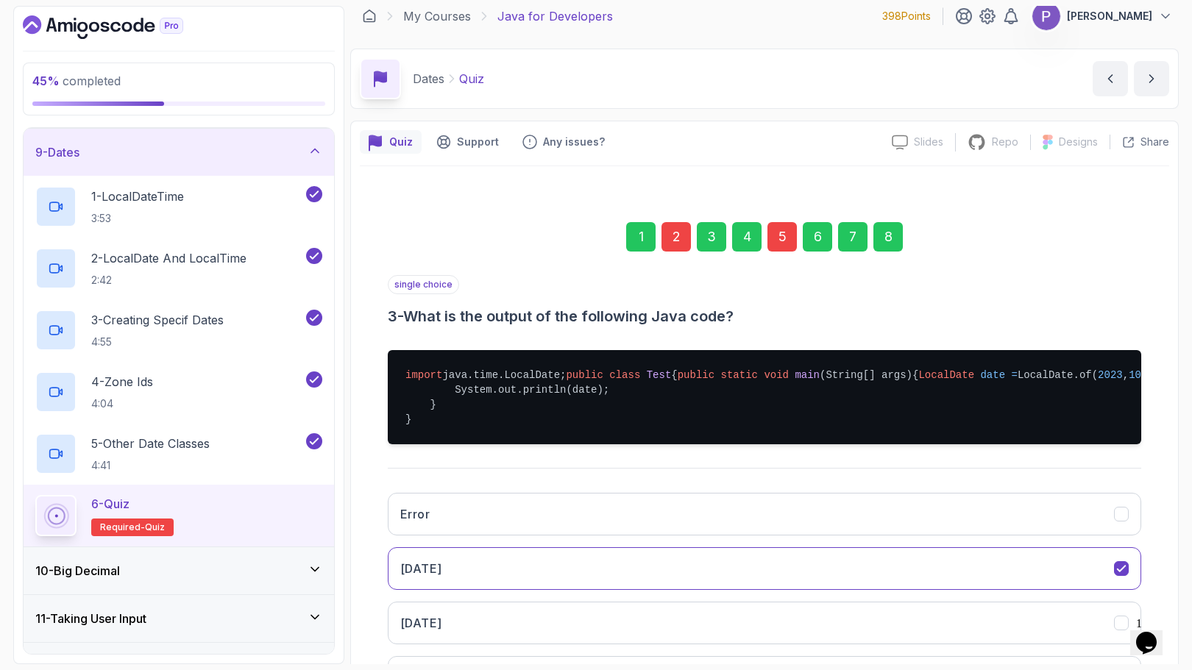
scroll to position [184, 0]
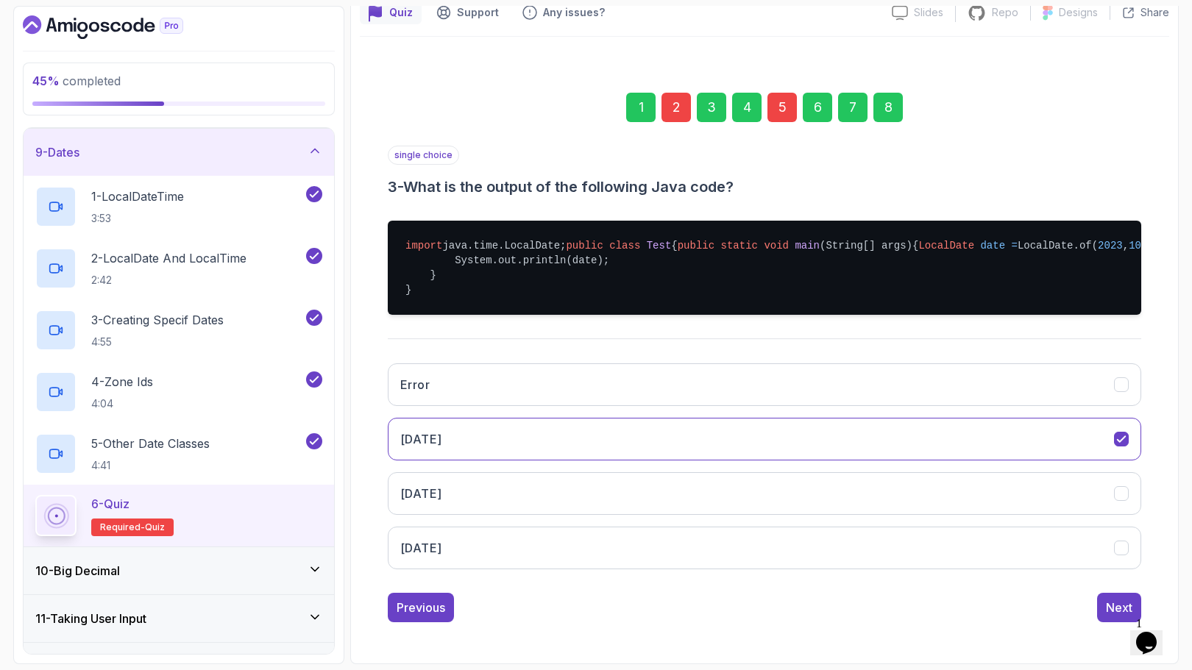
click at [415, 607] on div "Previous" at bounding box center [420, 608] width 49 height 18
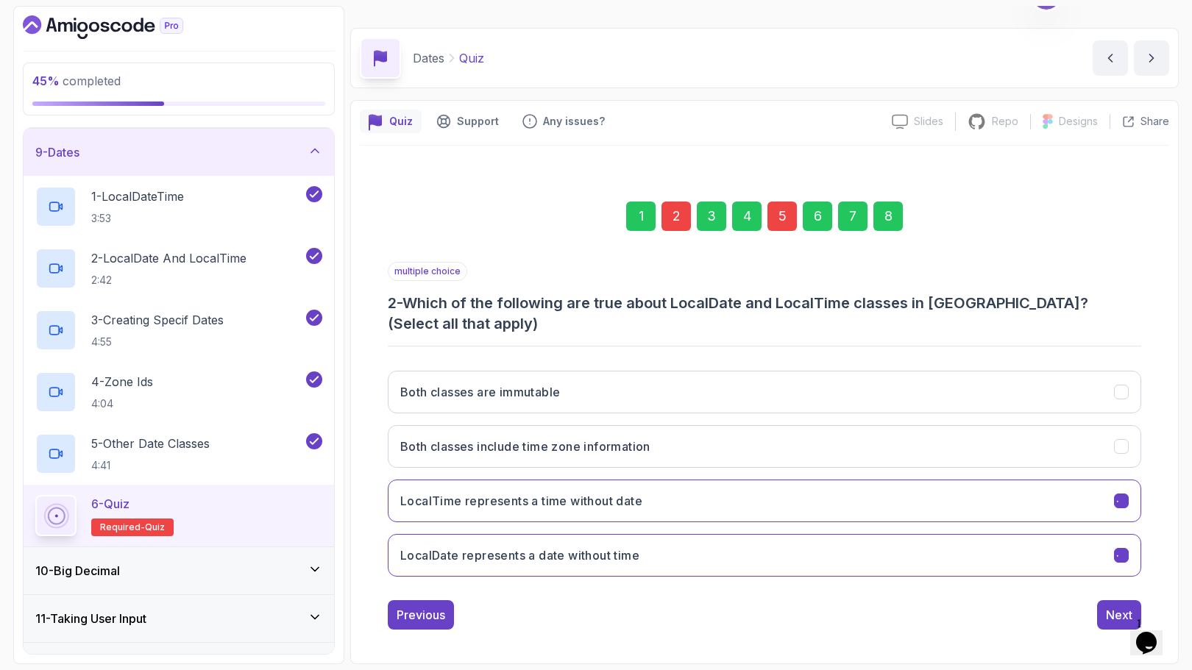
scroll to position [10, 0]
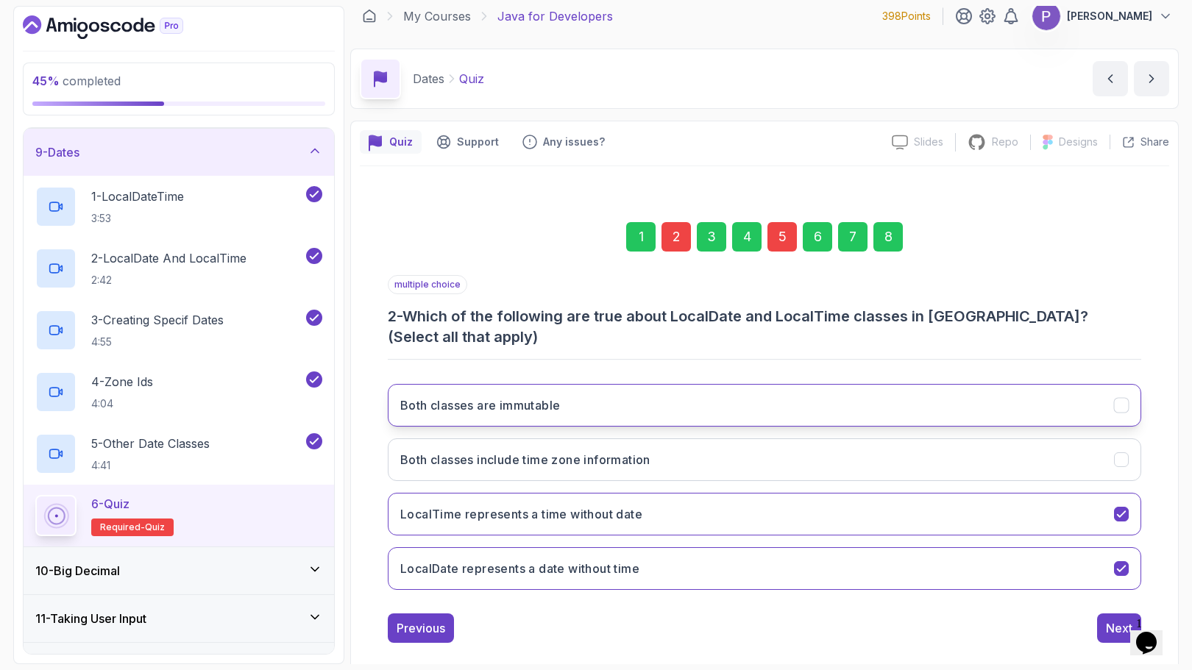
click at [1124, 399] on icon "Both classes are immutable" at bounding box center [1121, 406] width 14 height 14
click at [1118, 619] on div "Next" at bounding box center [1119, 628] width 26 height 18
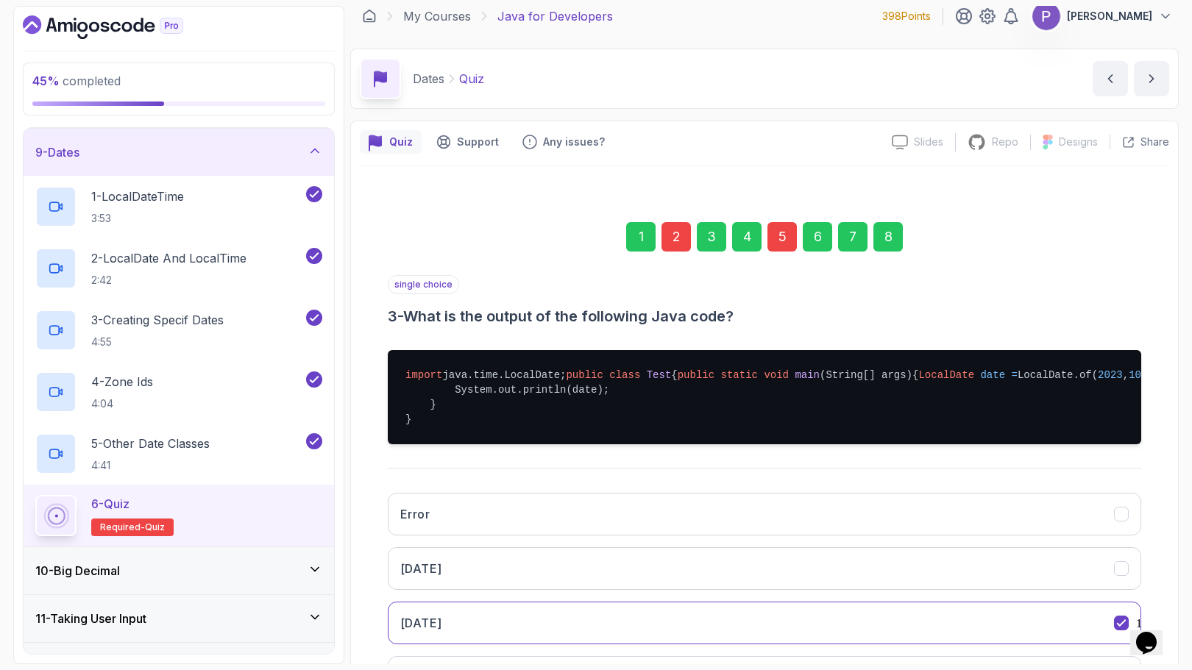
scroll to position [184, 0]
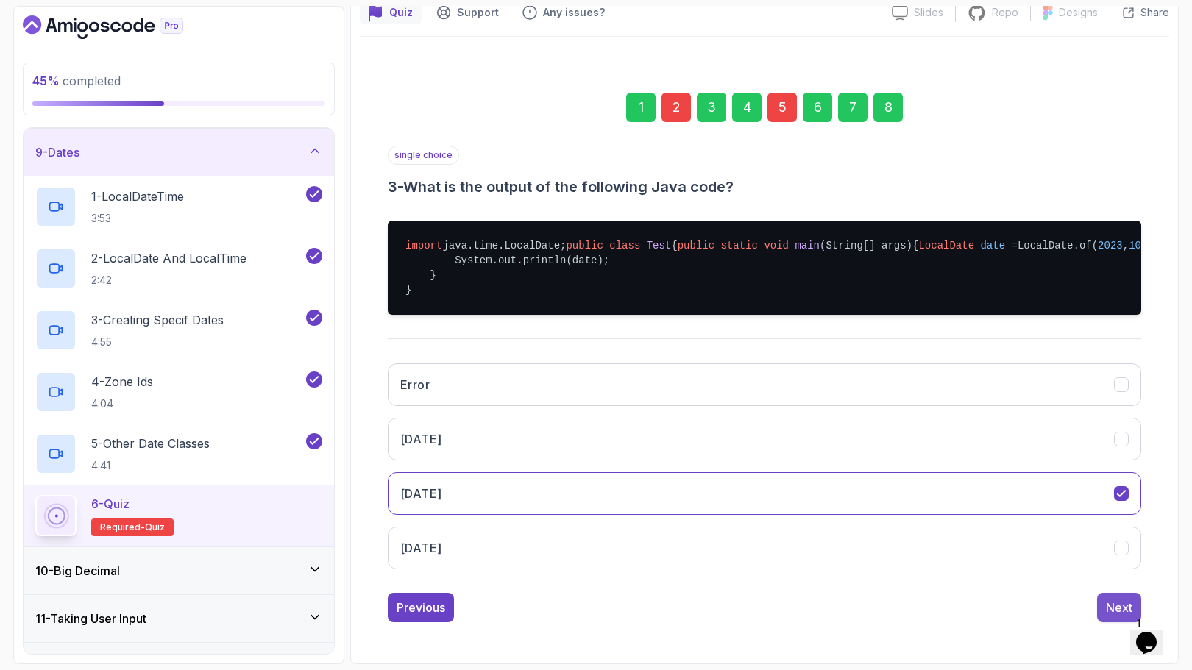
click at [1114, 599] on div "Next" at bounding box center [1119, 608] width 26 height 18
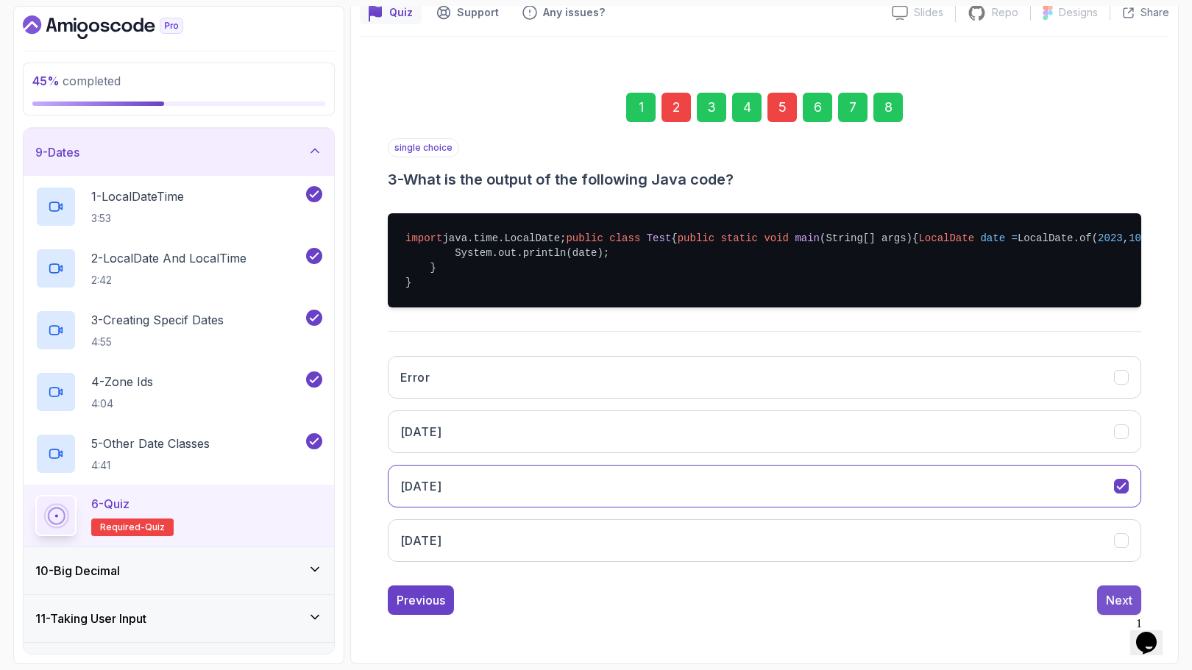
scroll to position [10, 0]
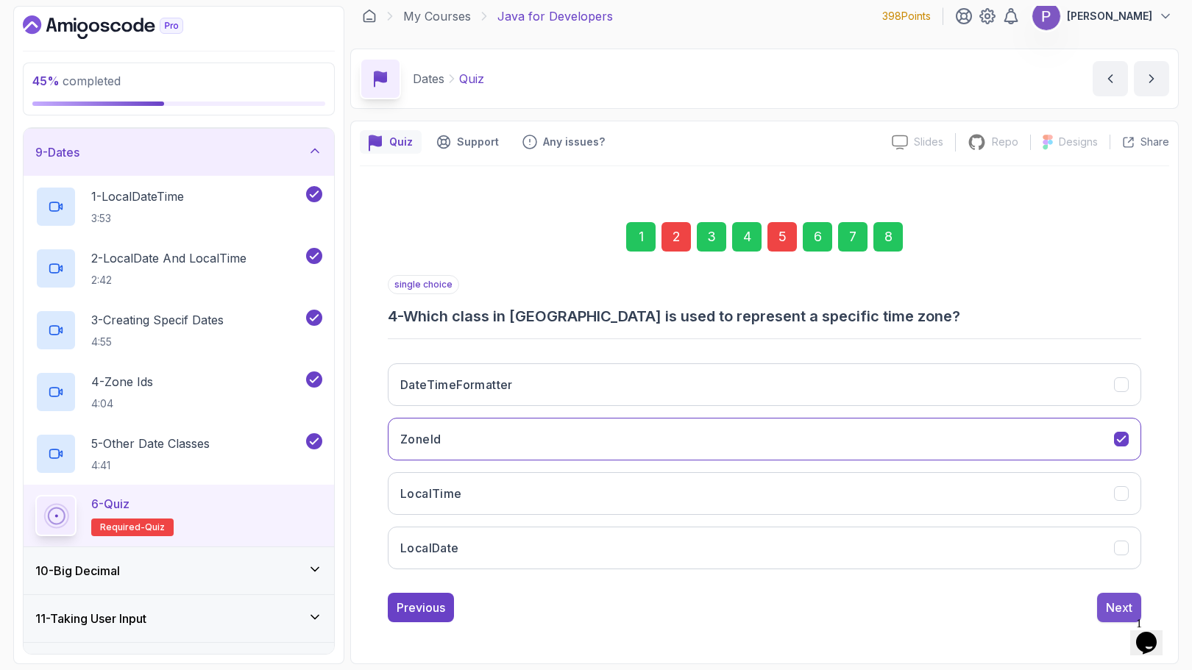
click at [1120, 604] on div "Next" at bounding box center [1119, 608] width 26 height 18
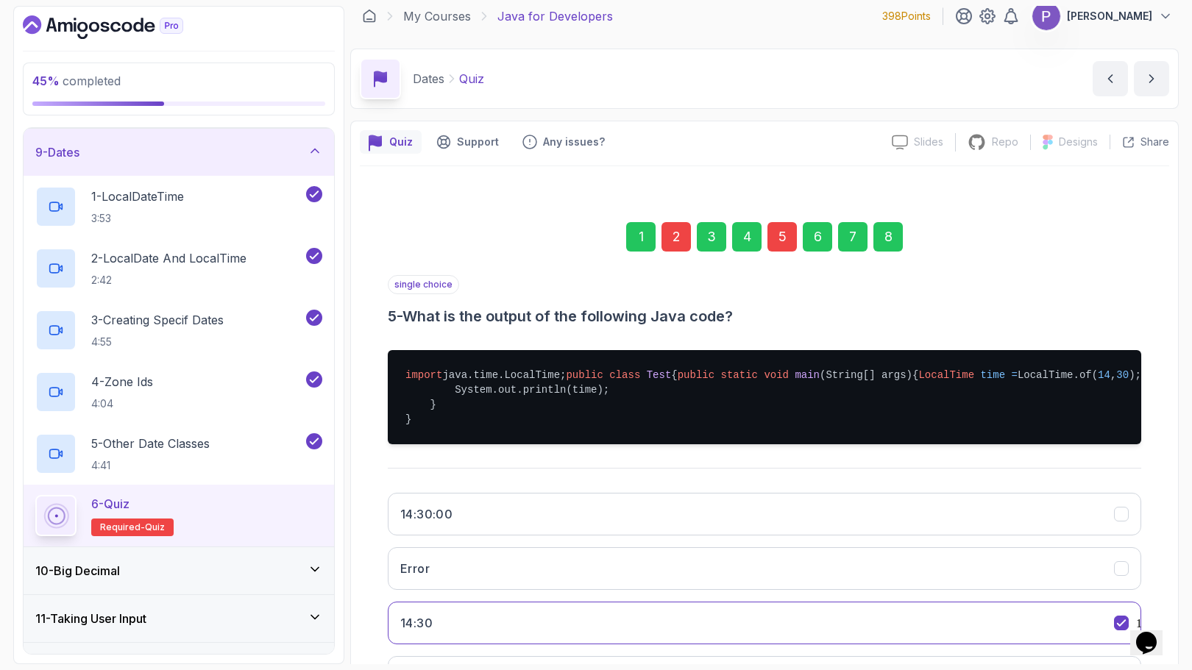
scroll to position [184, 0]
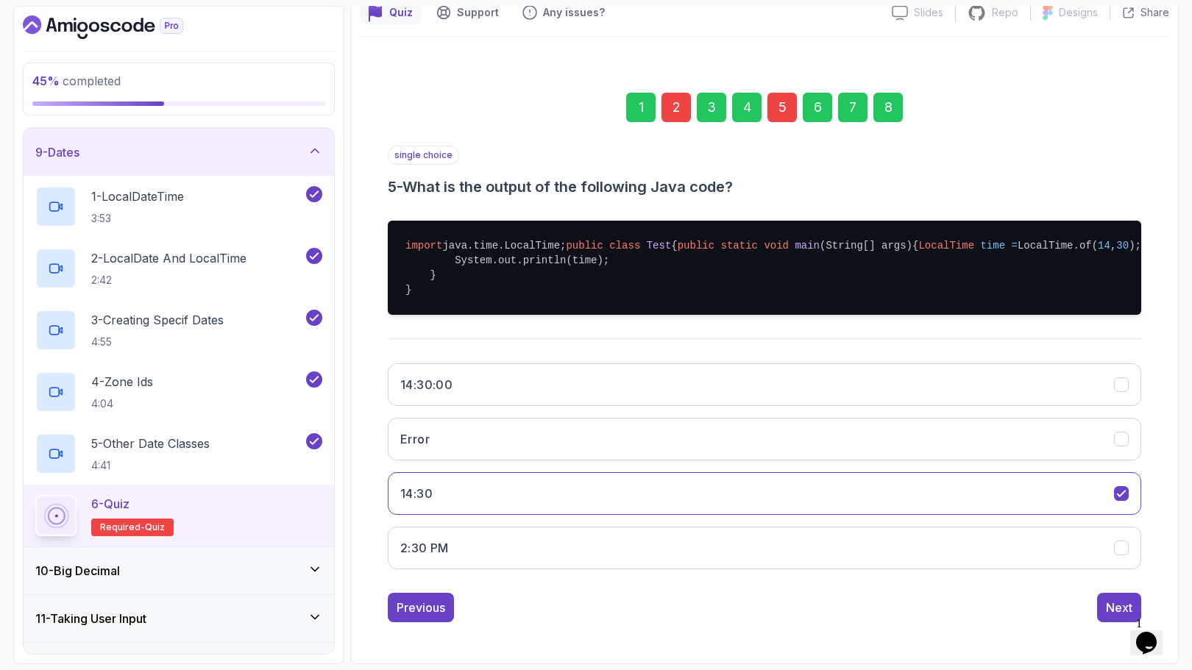
click at [1120, 604] on div "Next" at bounding box center [1119, 608] width 26 height 18
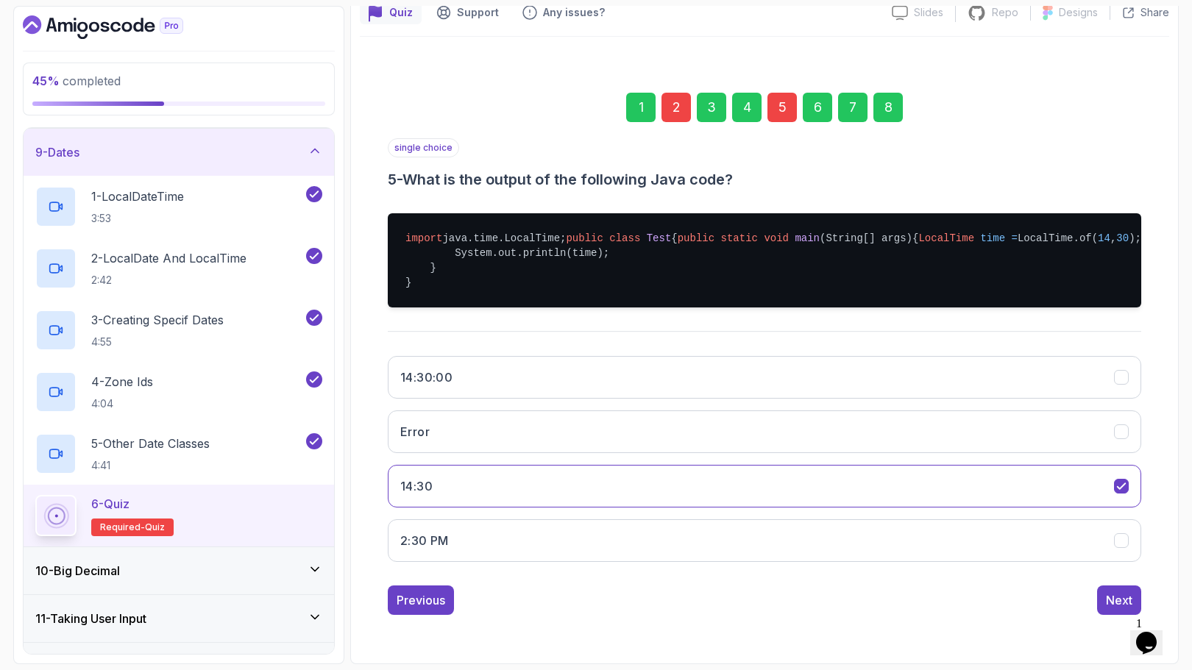
scroll to position [10, 0]
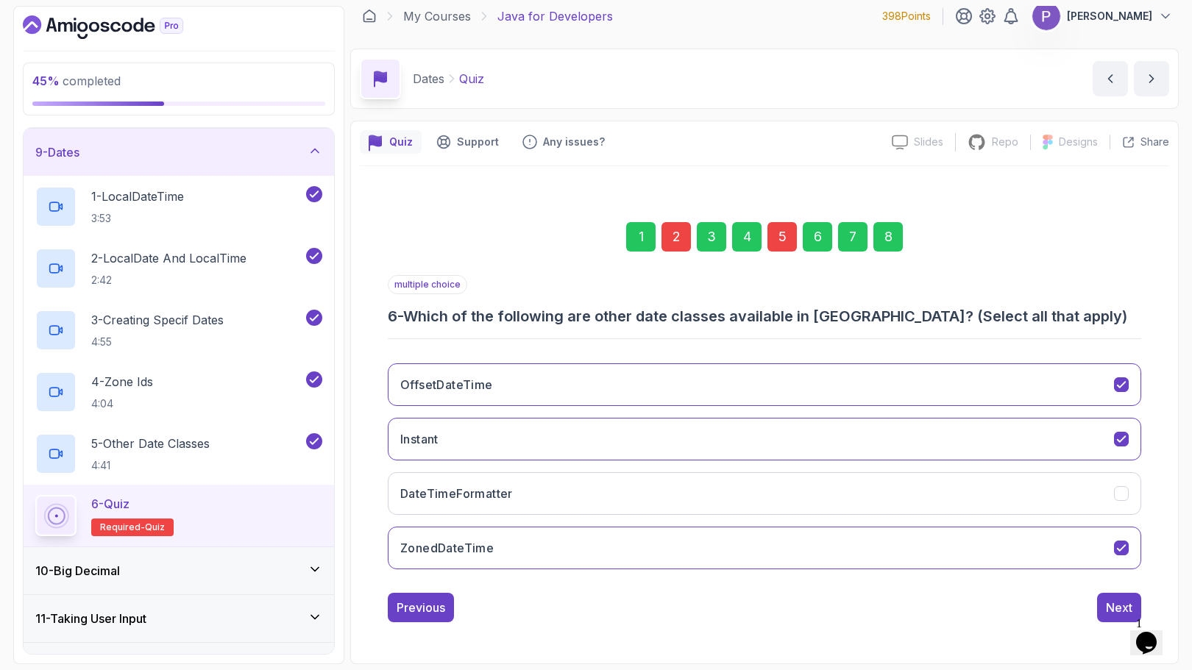
click at [1120, 604] on div "Next" at bounding box center [1119, 608] width 26 height 18
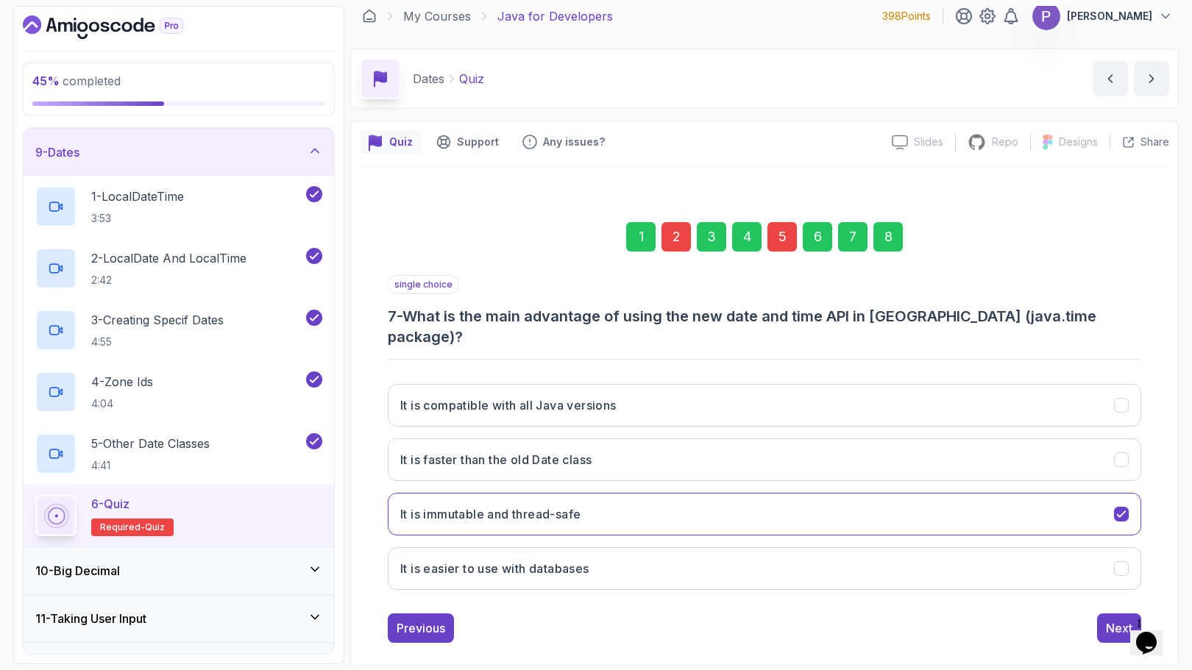
click at [1120, 619] on div "Next" at bounding box center [1119, 628] width 26 height 18
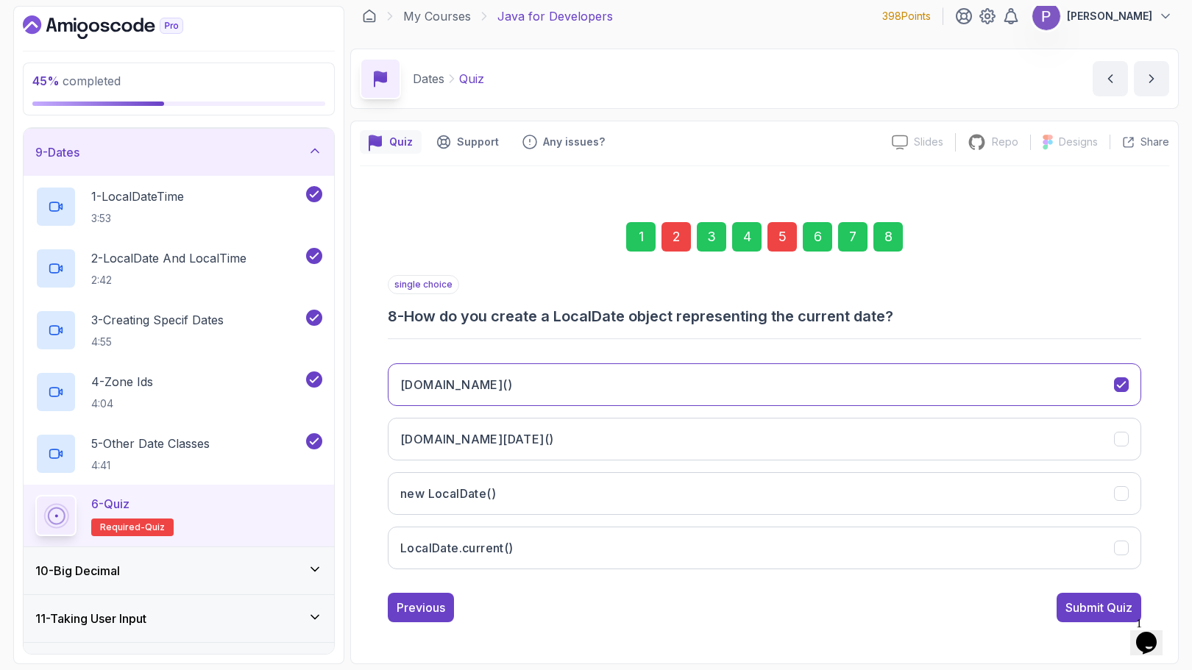
click at [1120, 604] on div "Submit Quiz" at bounding box center [1098, 608] width 67 height 18
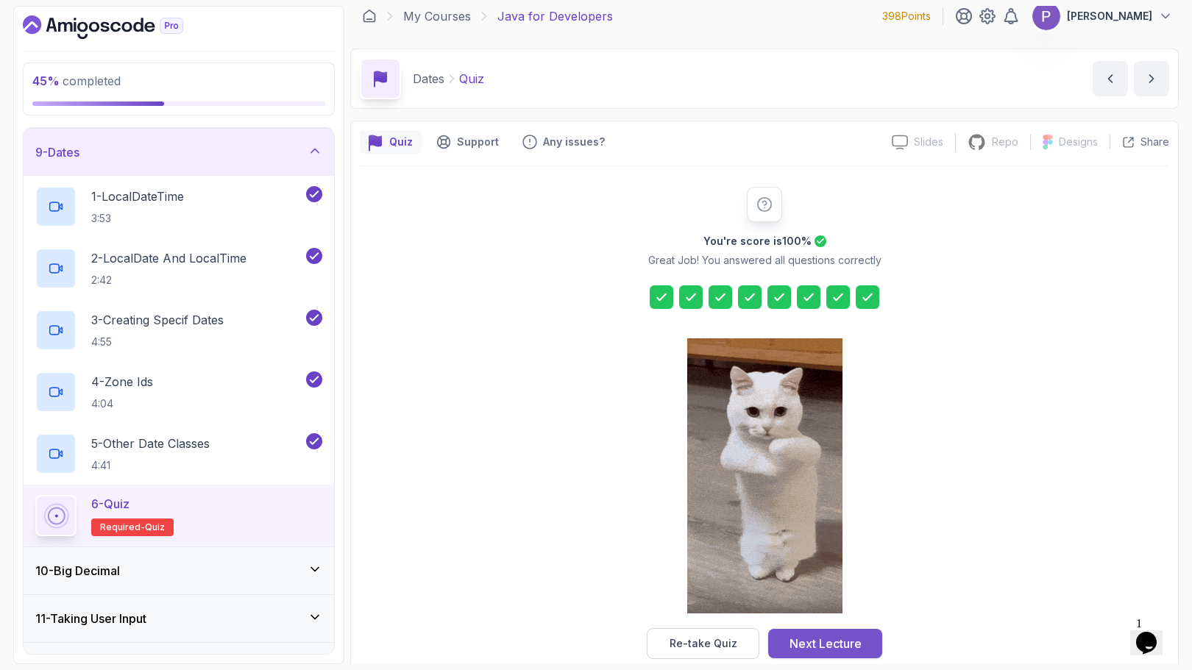
click at [845, 636] on div "Next Lecture" at bounding box center [825, 644] width 72 height 18
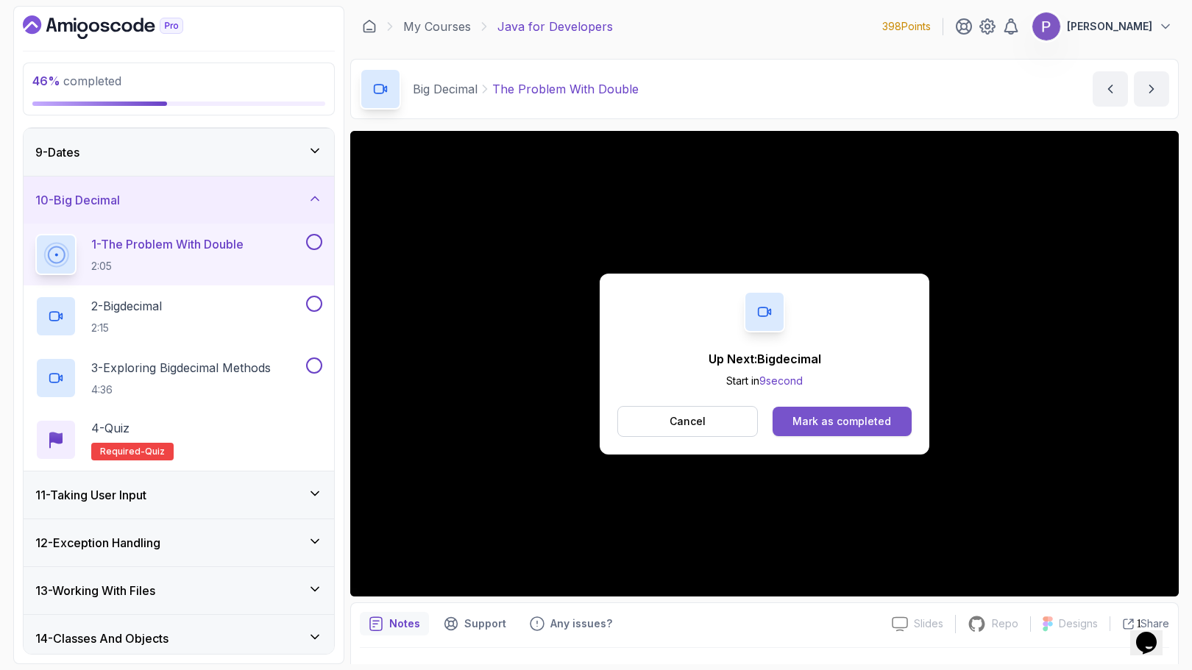
click at [841, 421] on div "Mark as completed" at bounding box center [841, 421] width 99 height 15
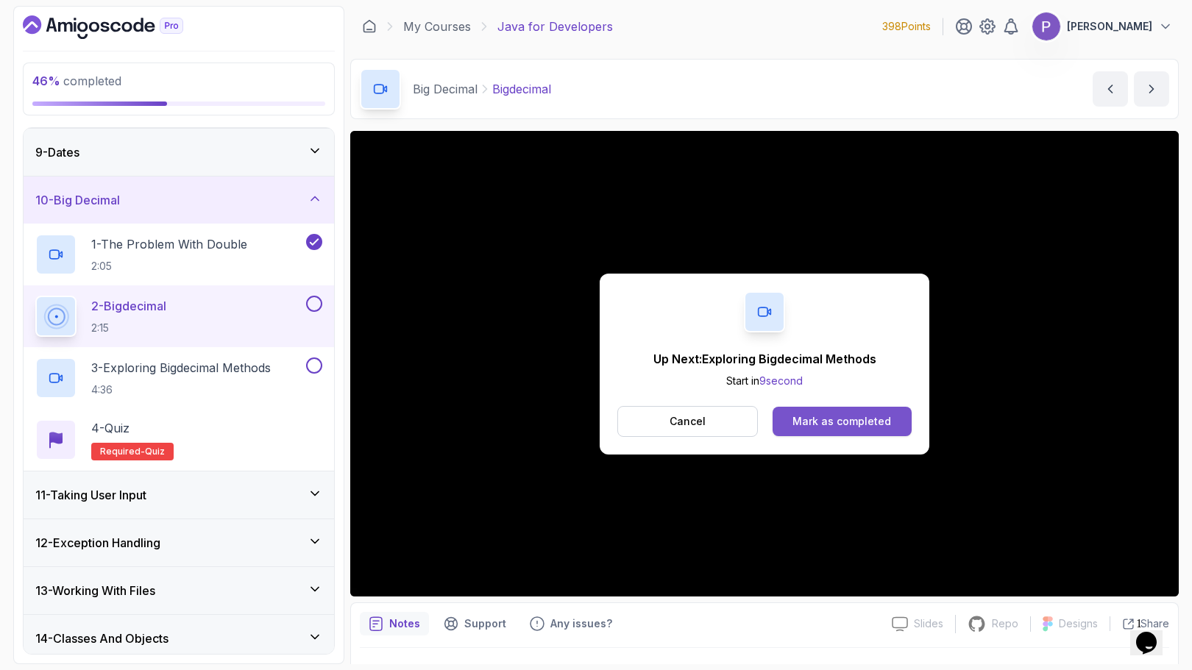
click at [814, 423] on div "Mark as completed" at bounding box center [841, 421] width 99 height 15
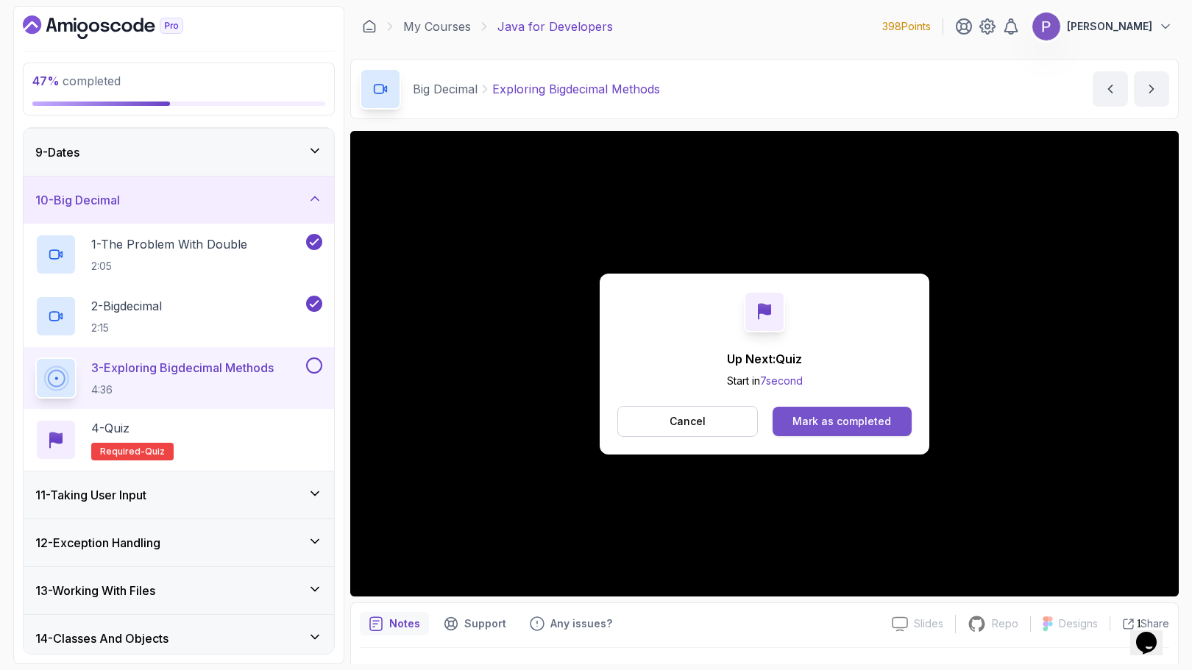
click at [869, 427] on div "Mark as completed" at bounding box center [841, 421] width 99 height 15
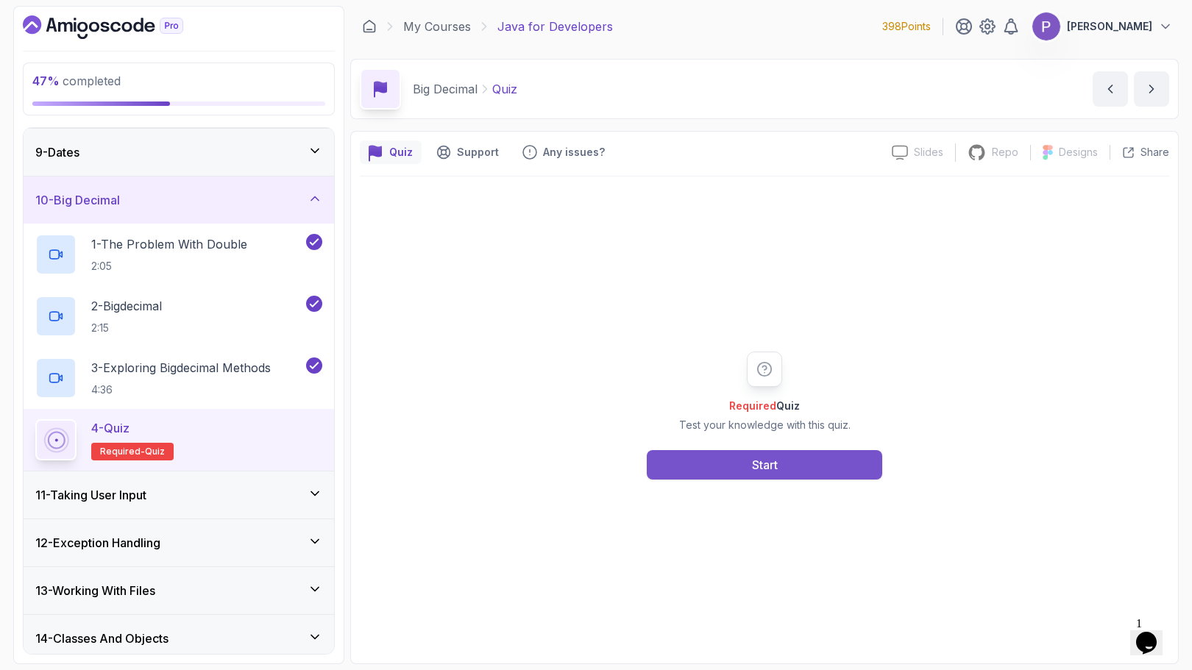
click at [815, 455] on button "Start" at bounding box center [764, 464] width 235 height 29
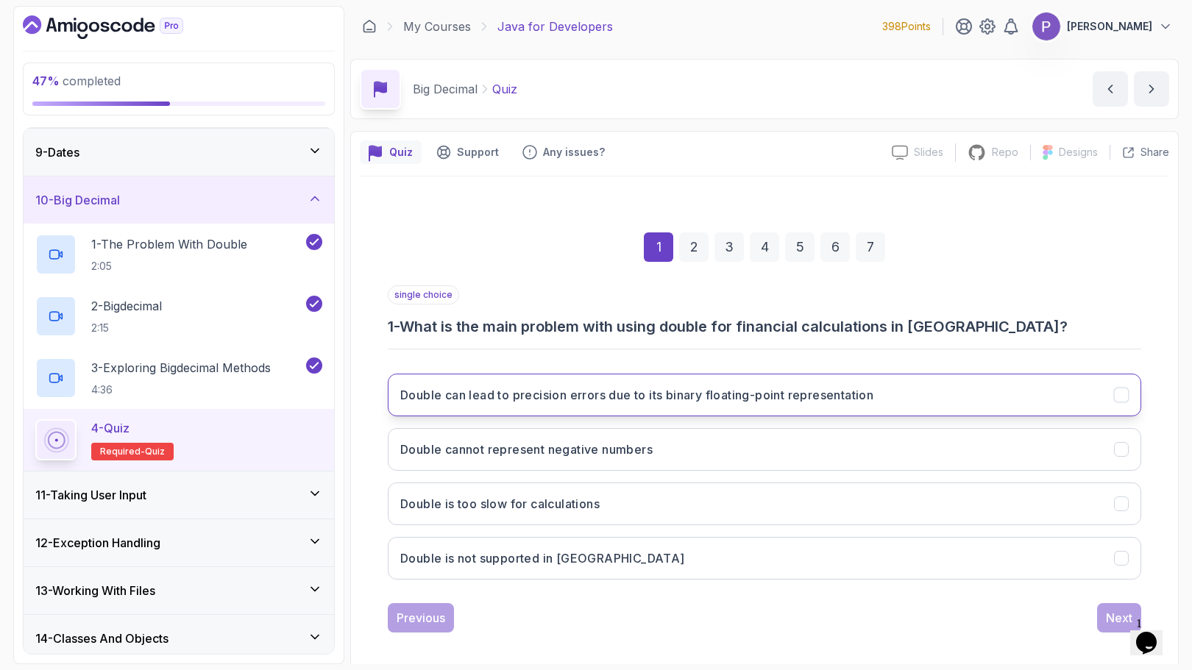
click at [805, 410] on button "Double can lead to precision errors due to its binary floating-point representa…" at bounding box center [764, 395] width 753 height 43
click at [1102, 612] on button "Next" at bounding box center [1119, 617] width 44 height 29
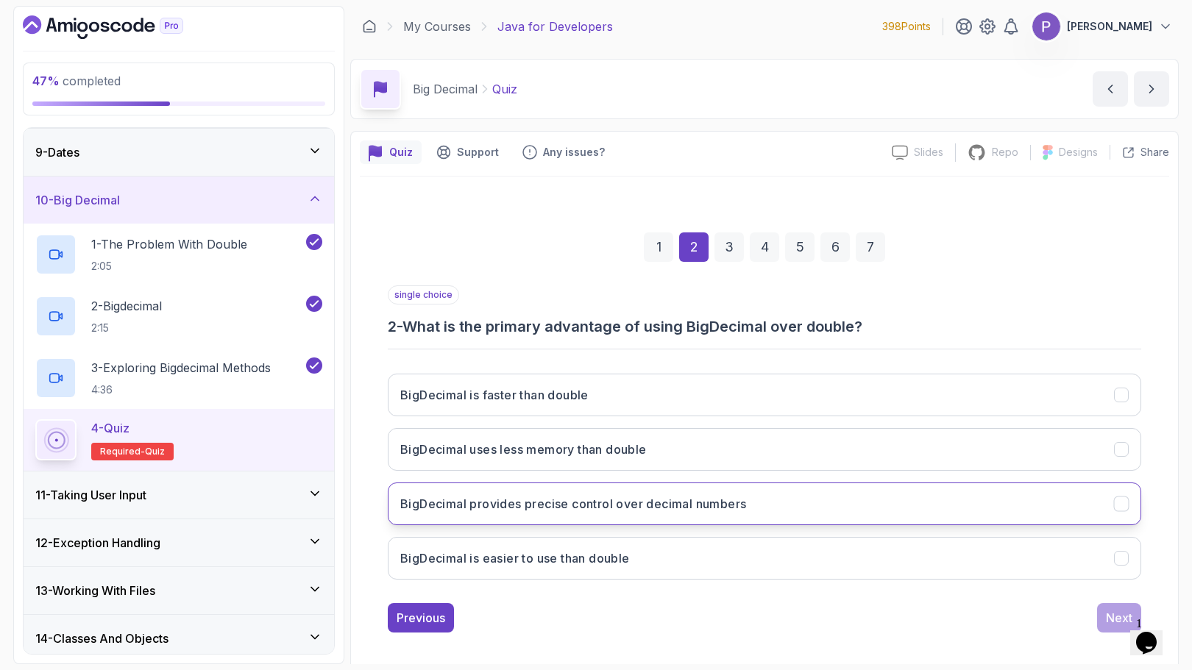
click at [928, 506] on button "BigDecimal provides precise control over decimal numbers" at bounding box center [764, 504] width 753 height 43
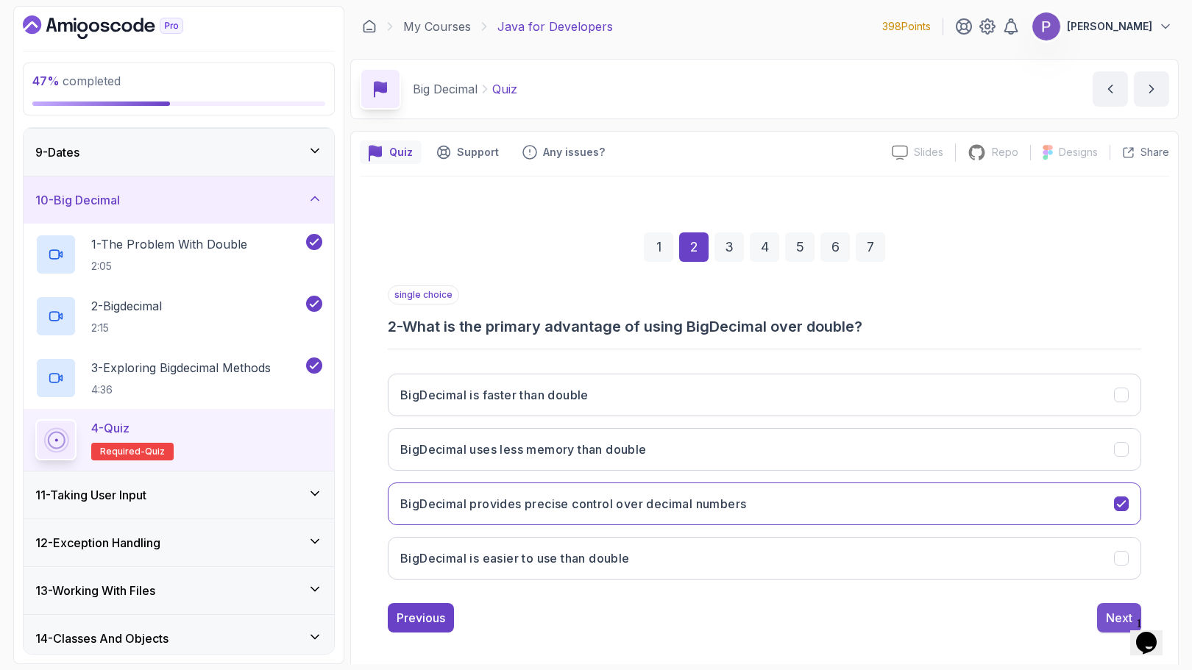
click at [1109, 619] on div "Next" at bounding box center [1119, 618] width 26 height 18
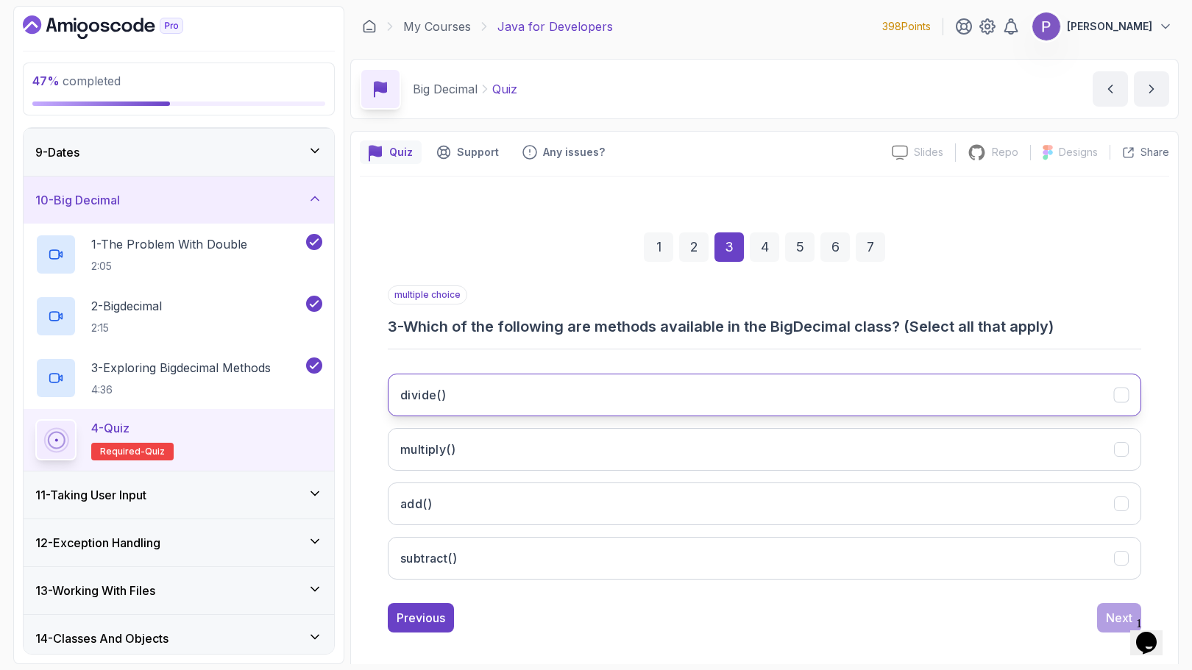
click at [1125, 392] on icon "divide()" at bounding box center [1121, 395] width 8 height 6
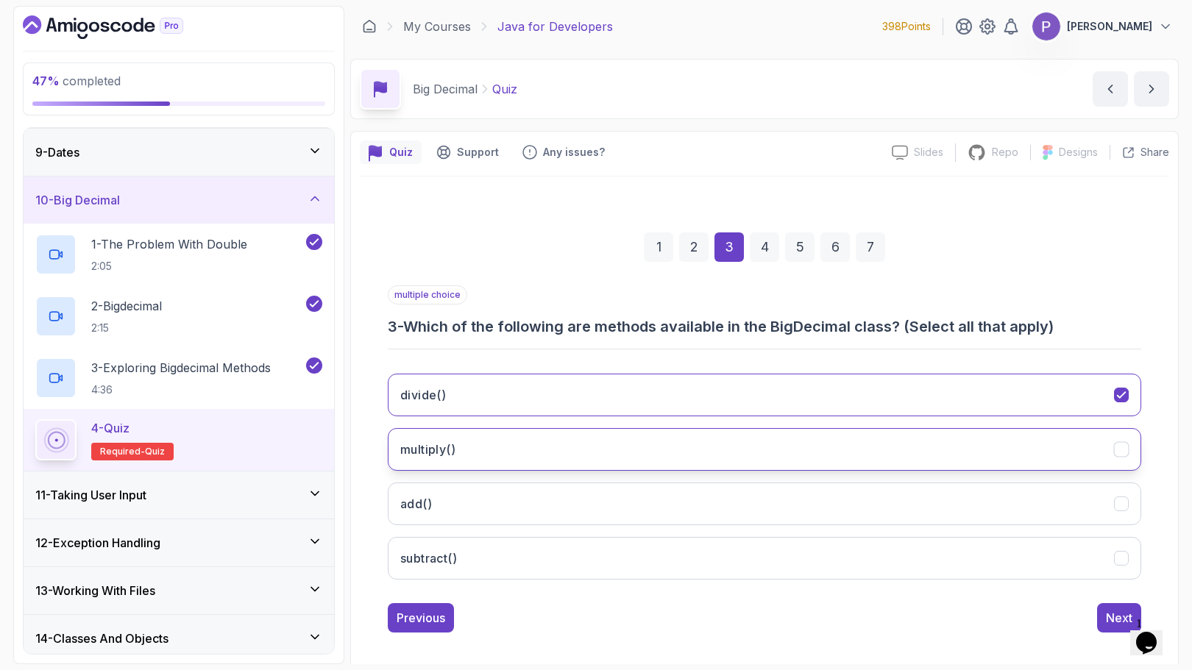
click at [1121, 452] on icon "multiply()" at bounding box center [1121, 450] width 14 height 14
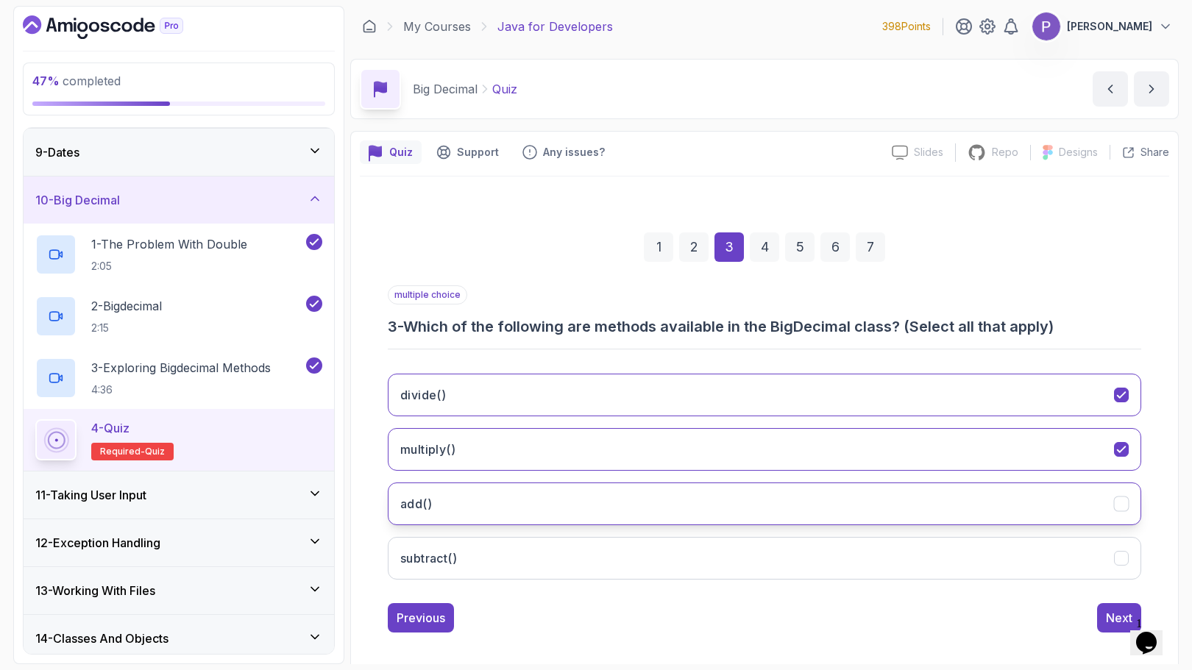
click at [1122, 504] on icon "add()" at bounding box center [1121, 504] width 8 height 6
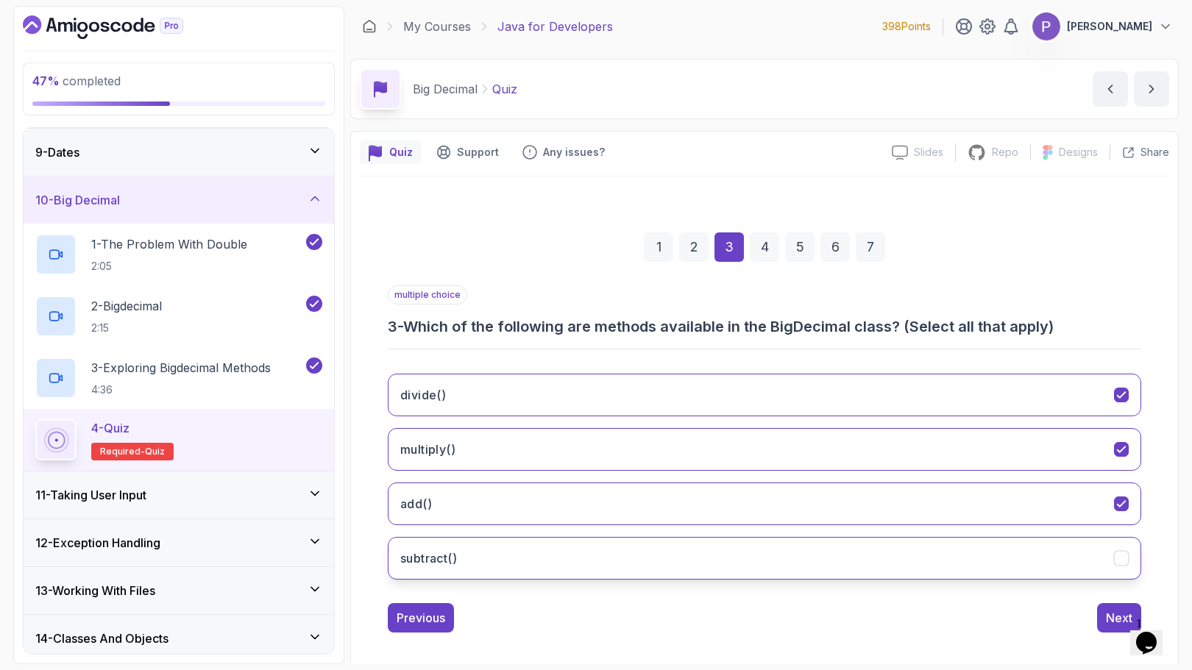
click at [1122, 555] on icon "subtract()" at bounding box center [1121, 559] width 14 height 14
click at [1103, 610] on button "Next" at bounding box center [1119, 617] width 44 height 29
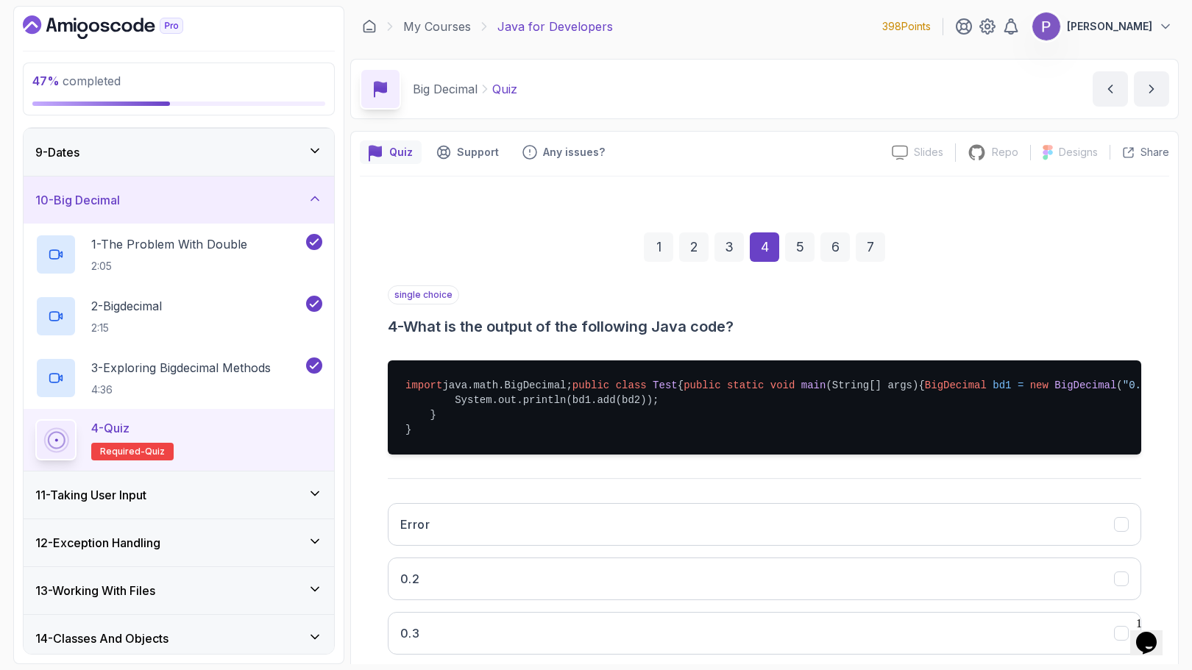
scroll to position [129, 0]
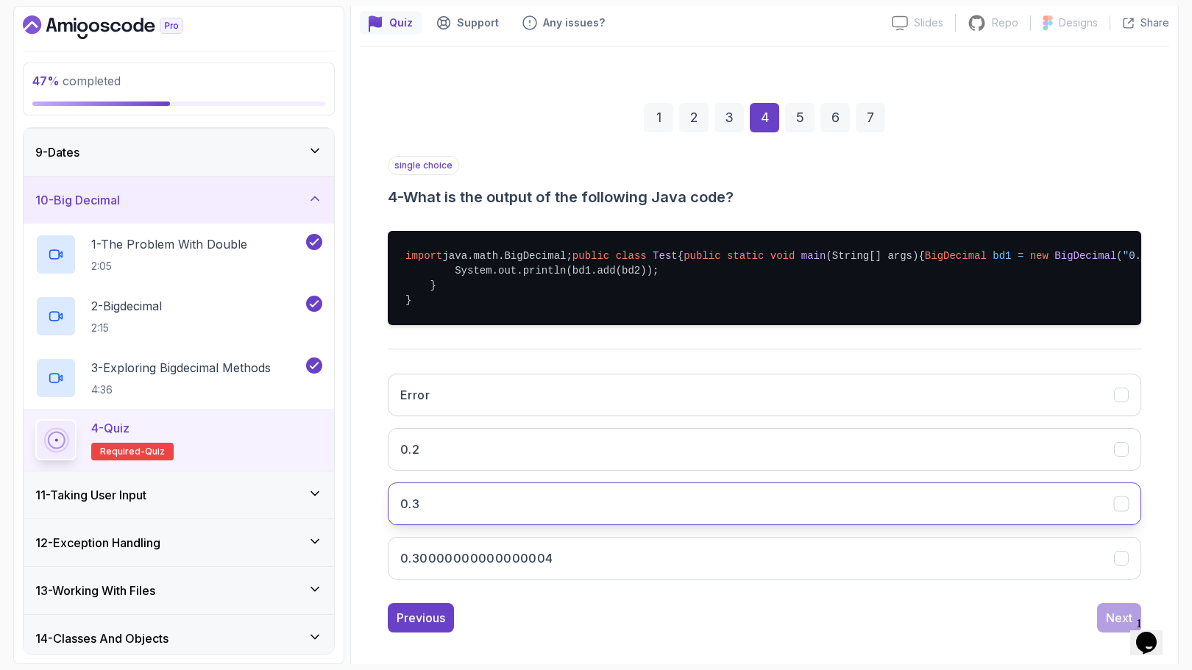
click at [805, 525] on button "0.3" at bounding box center [764, 504] width 753 height 43
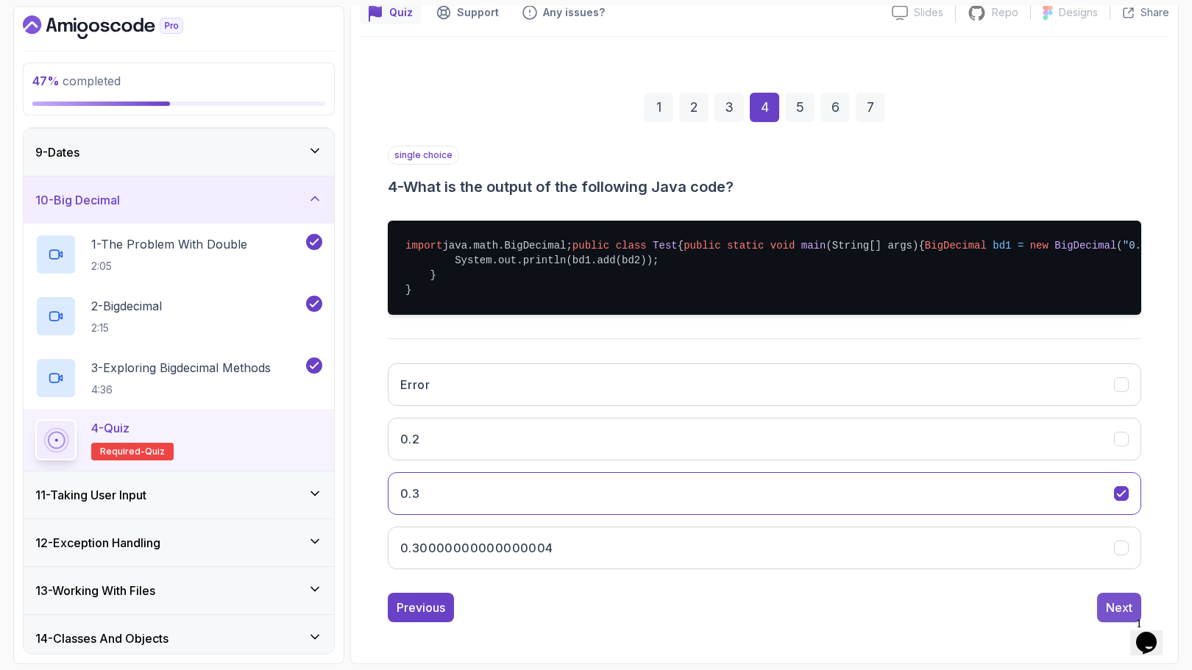
click at [1118, 611] on div "Next" at bounding box center [1119, 608] width 26 height 18
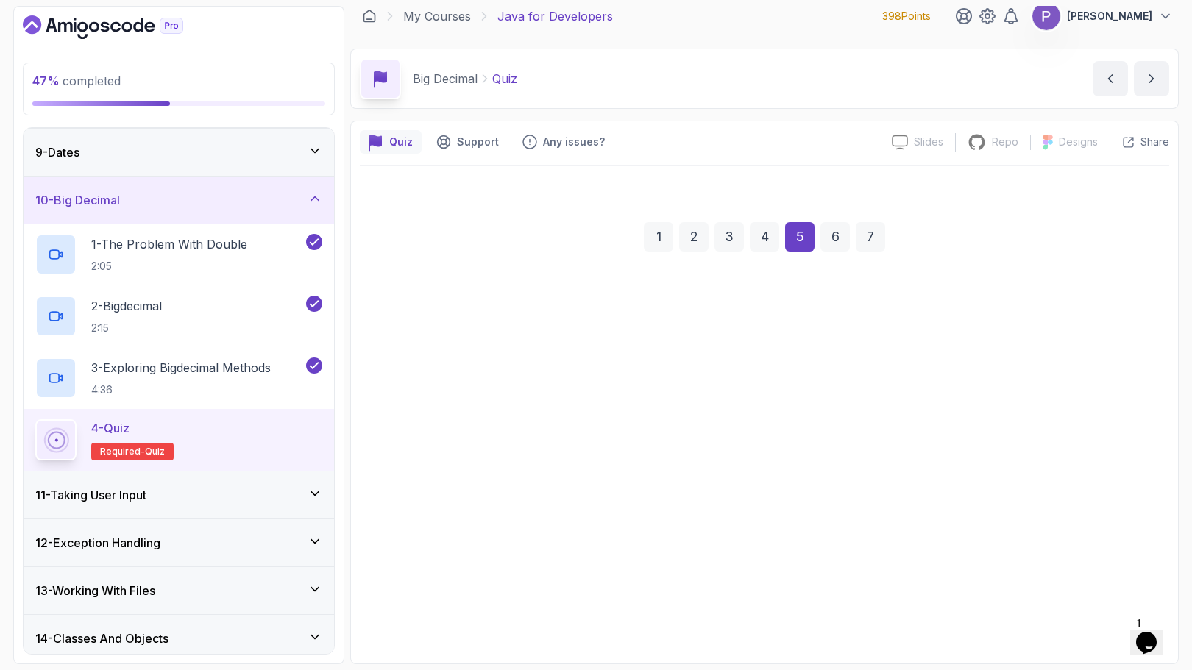
scroll to position [10, 0]
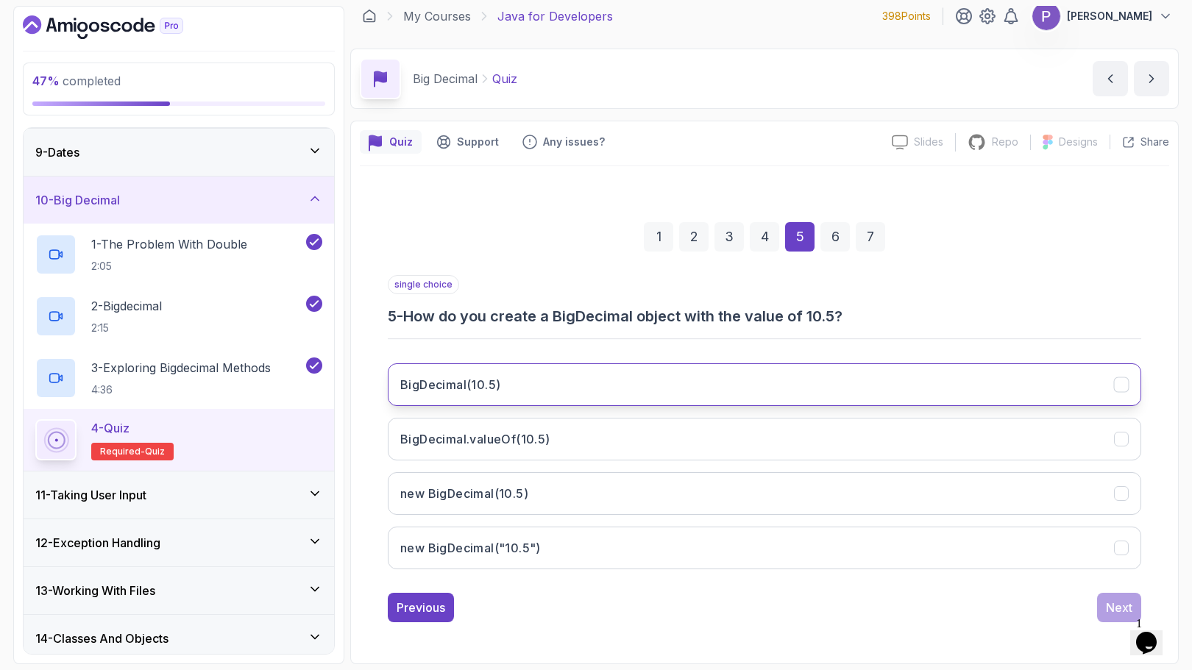
click at [833, 388] on button "BigDecimal(10.5)" at bounding box center [764, 384] width 753 height 43
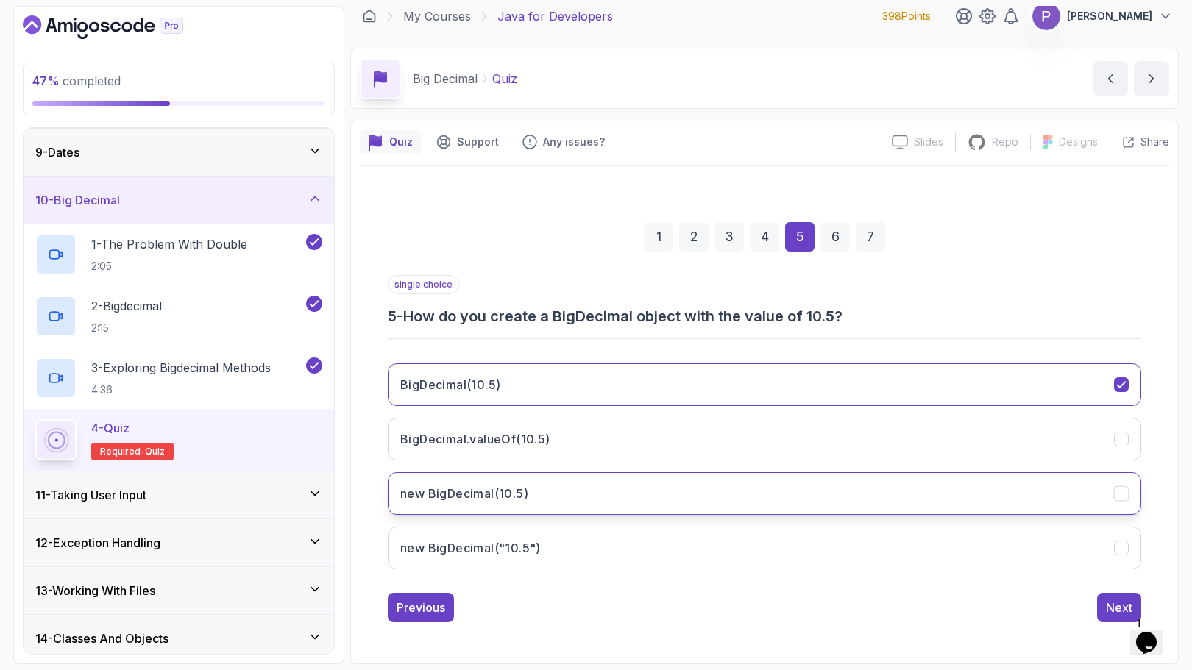
click at [796, 489] on button "new BigDecimal(10.5)" at bounding box center [764, 493] width 753 height 43
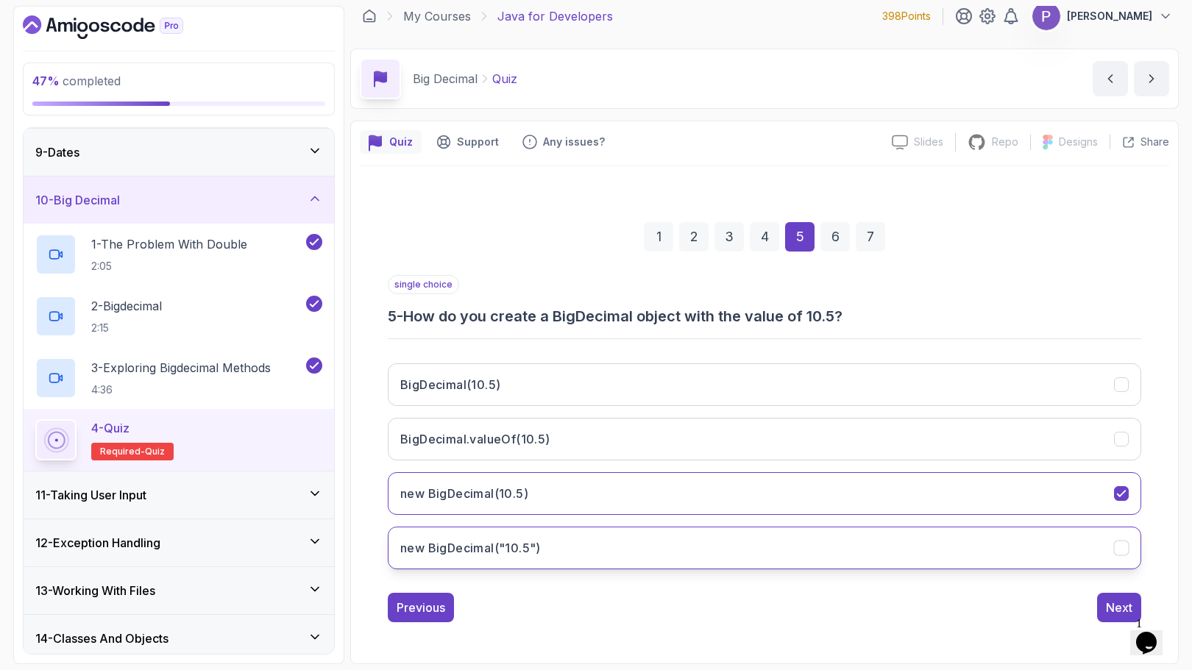
click at [851, 564] on button "new BigDecimal("10.5")" at bounding box center [764, 548] width 753 height 43
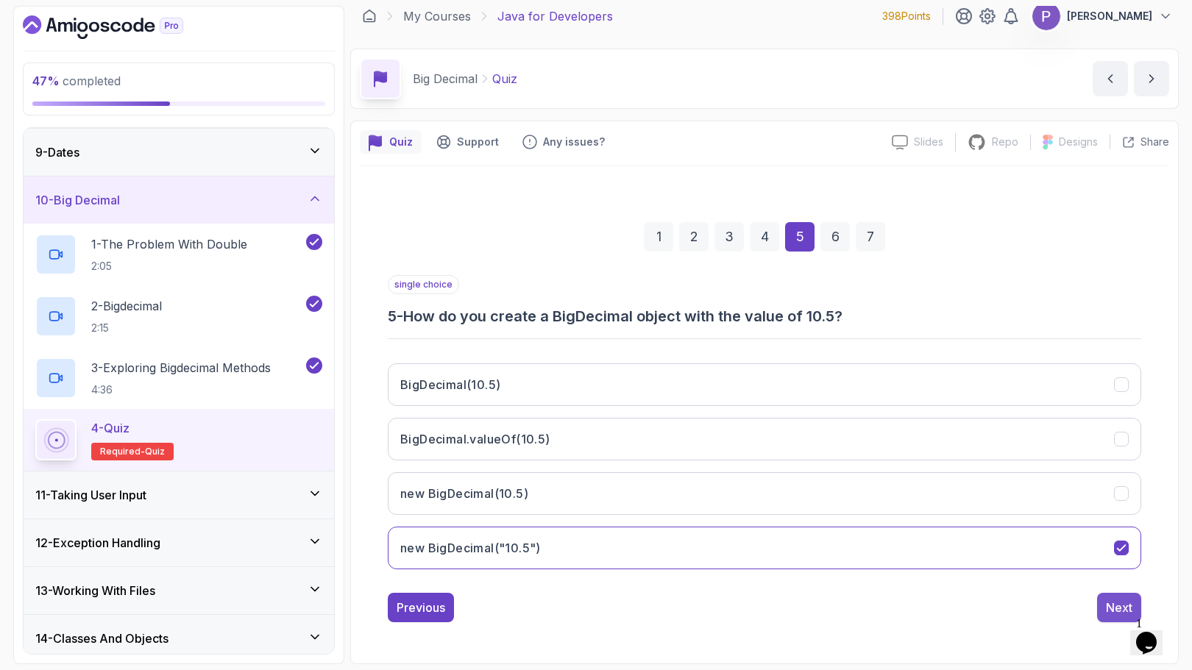
click at [1117, 599] on div "Next" at bounding box center [1119, 608] width 26 height 18
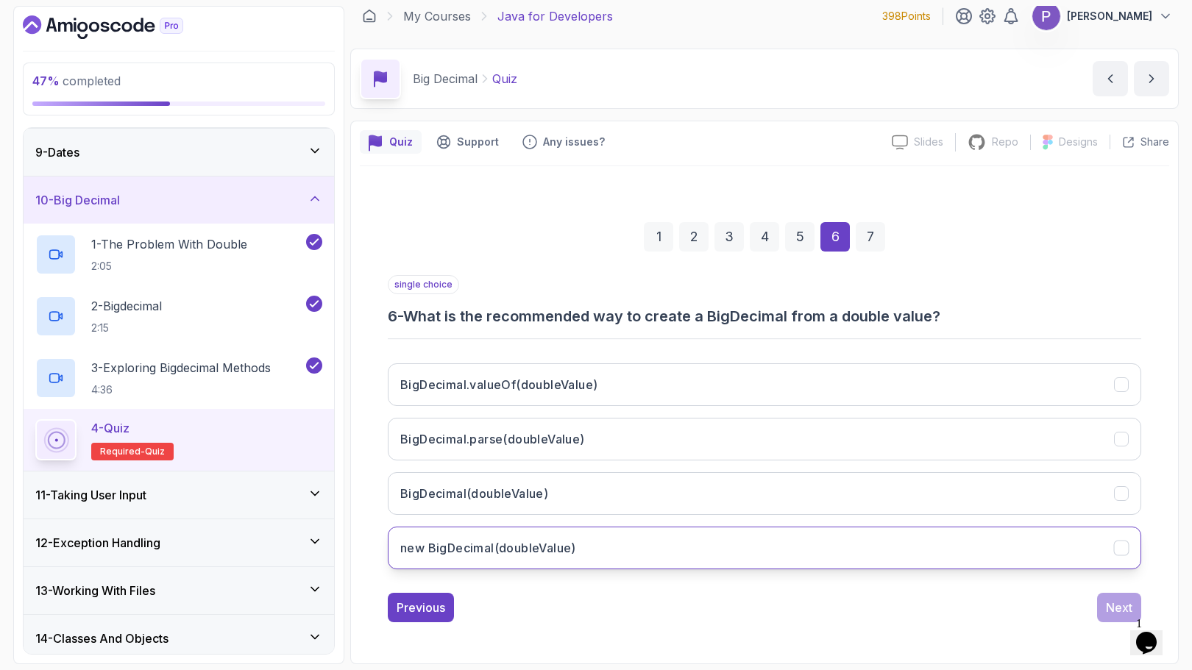
click at [1120, 550] on icon "new BigDecimal(doubleValue)" at bounding box center [1121, 548] width 8 height 6
click at [1112, 603] on div "Next" at bounding box center [1119, 608] width 26 height 18
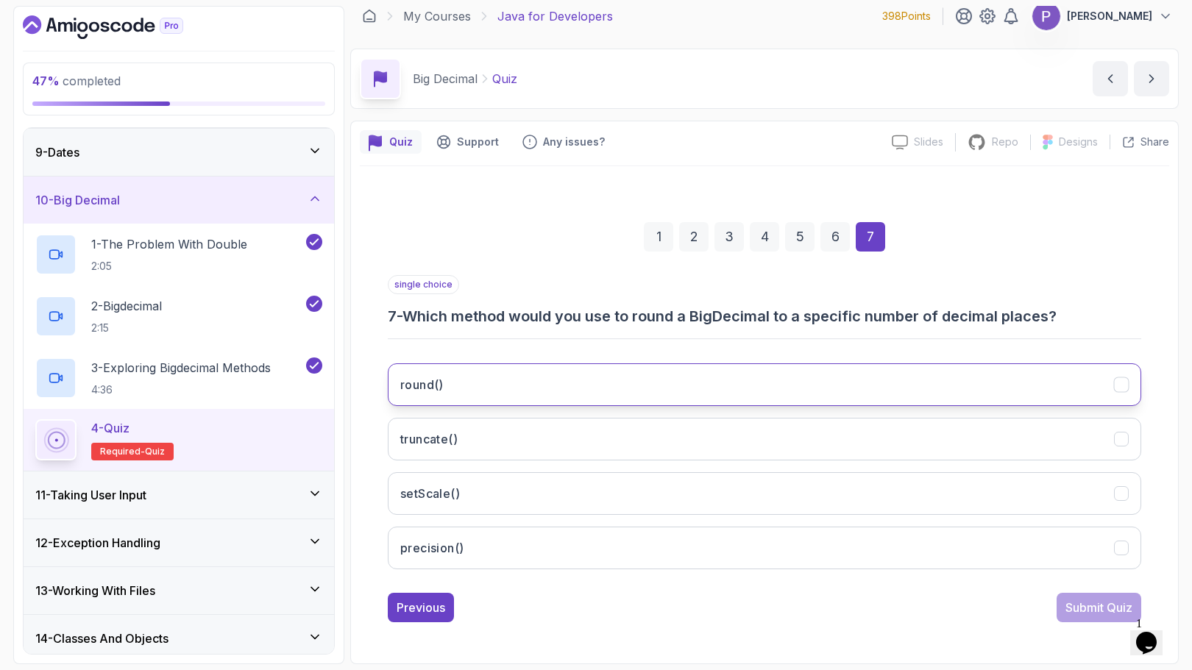
click at [1117, 394] on button "round()" at bounding box center [764, 384] width 753 height 43
click at [1087, 610] on div "Submit Quiz" at bounding box center [1098, 608] width 67 height 18
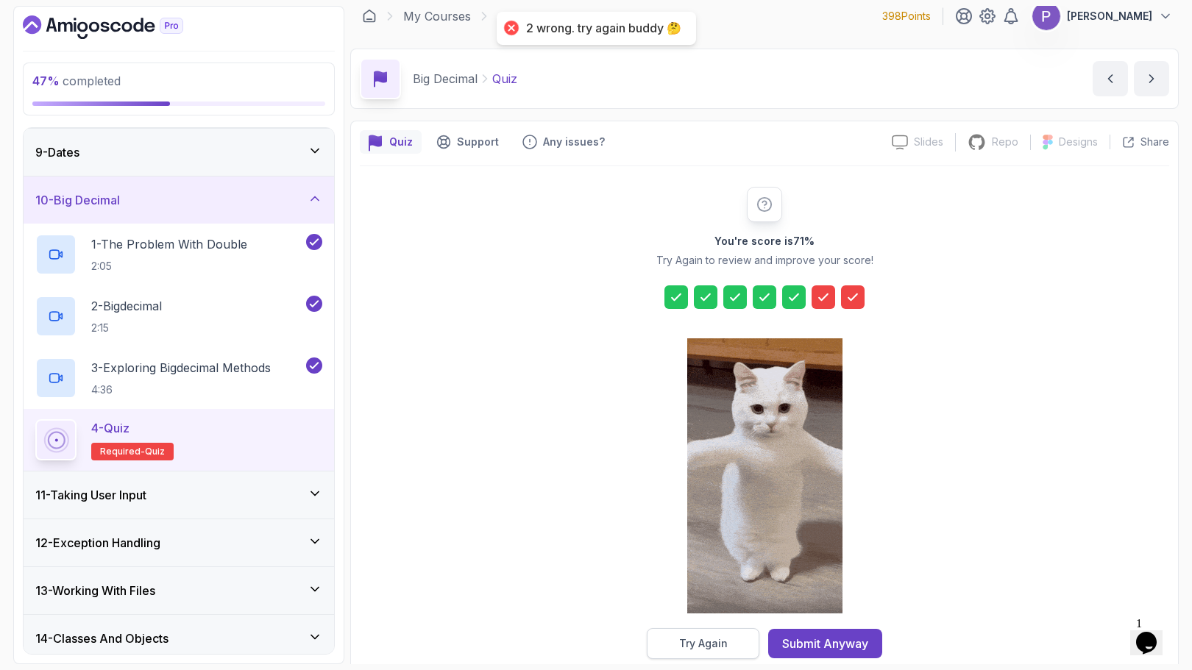
click at [728, 640] on button "Try Again" at bounding box center [703, 643] width 113 height 31
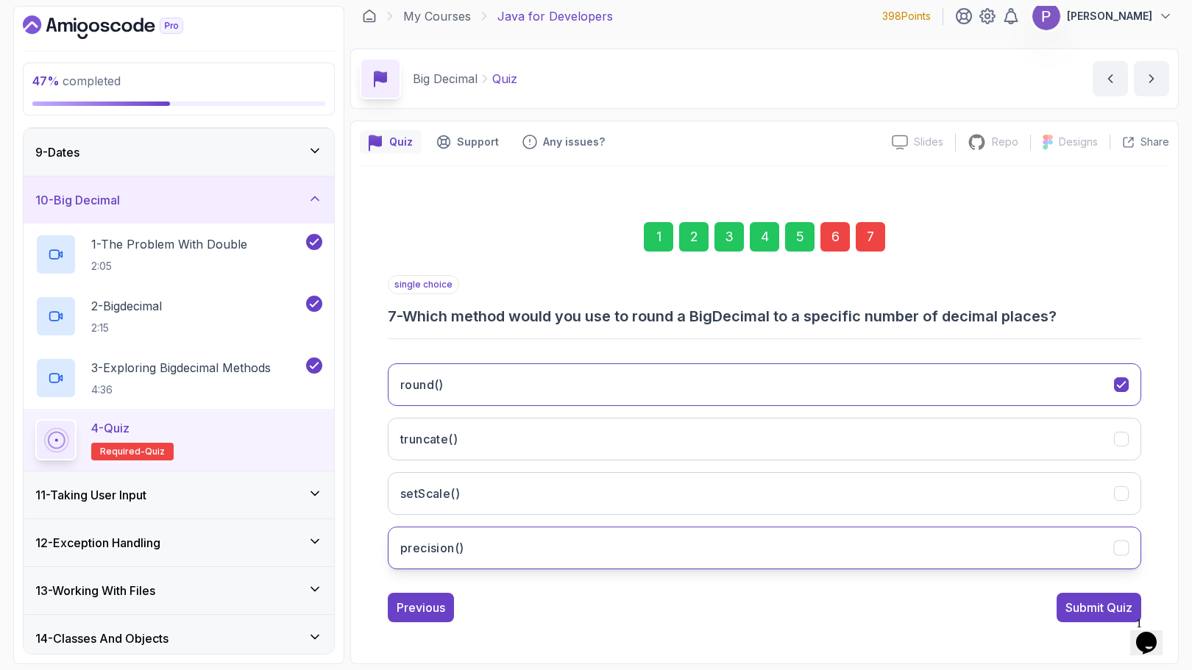
click at [1122, 546] on icon "precision()" at bounding box center [1121, 548] width 14 height 14
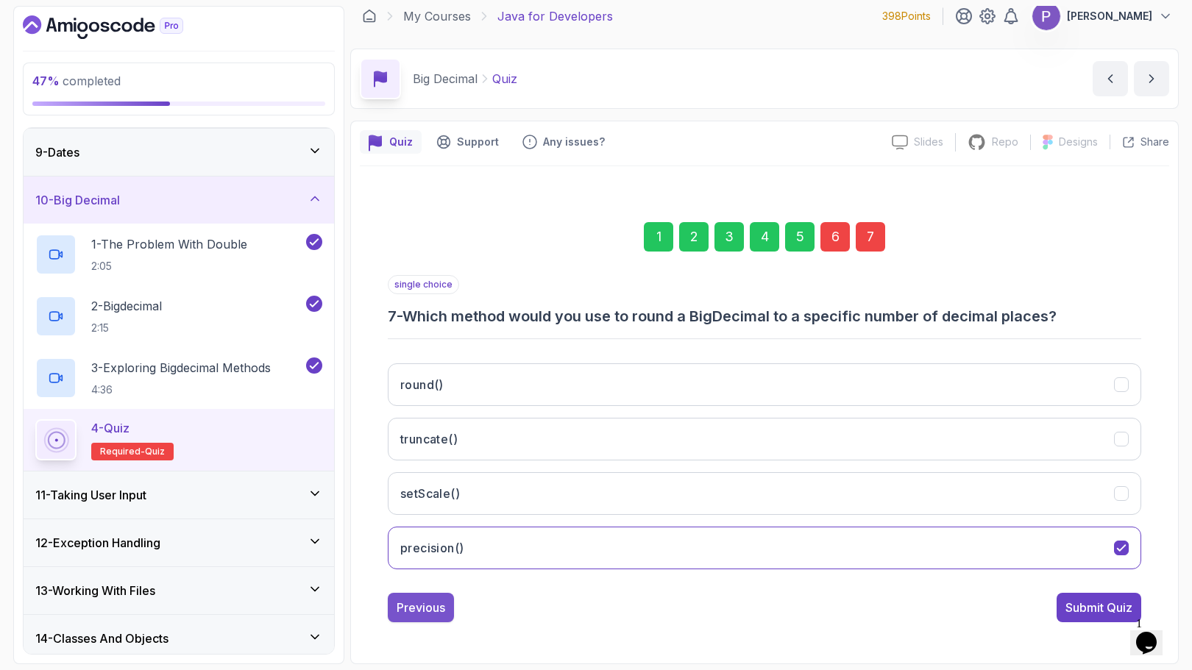
click at [428, 600] on div "Previous" at bounding box center [420, 608] width 49 height 18
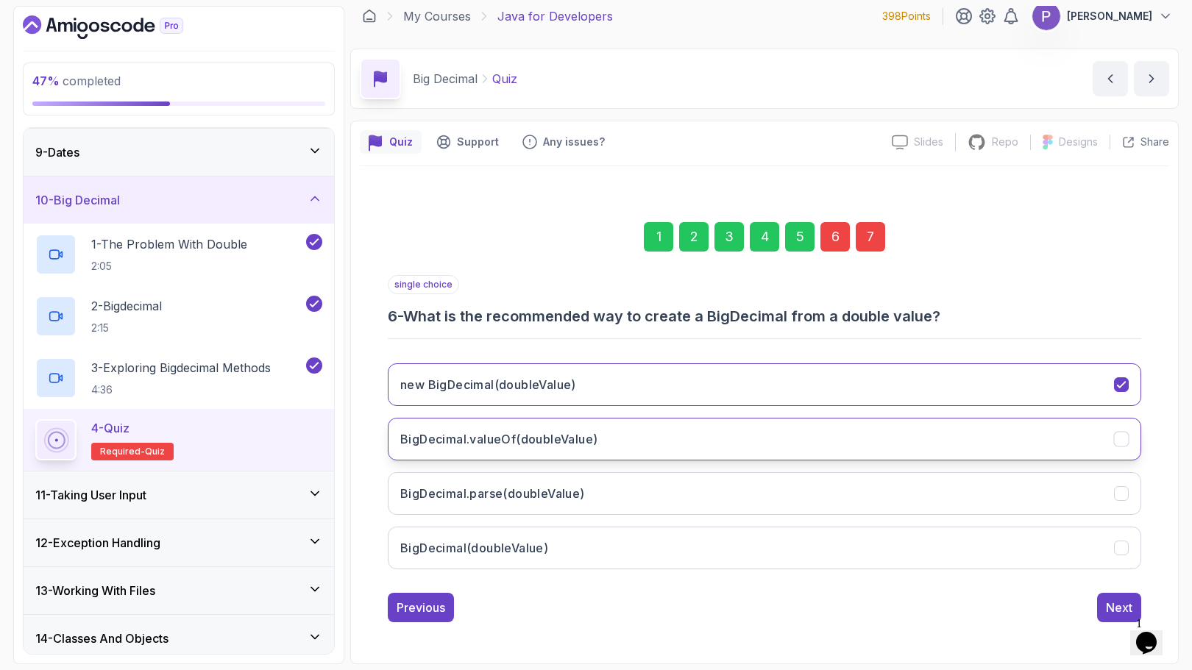
click at [1120, 440] on icon "BigDecimal.valueOf(doubleValue)" at bounding box center [1121, 440] width 14 height 14
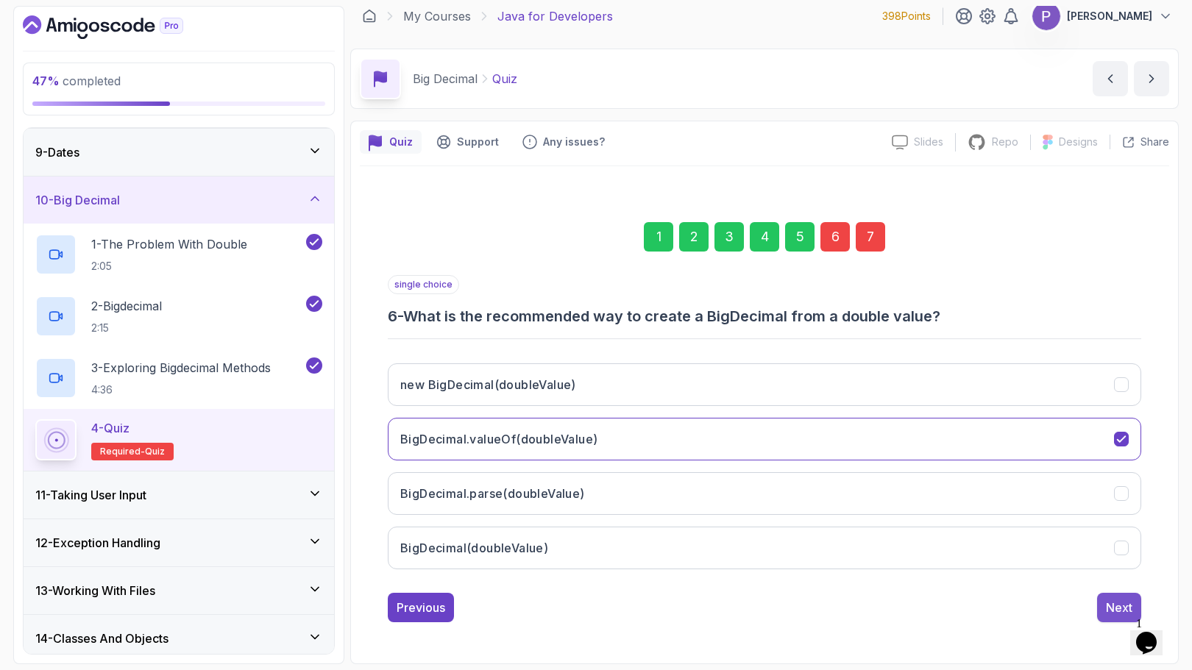
click at [1121, 617] on button "Next" at bounding box center [1119, 607] width 44 height 29
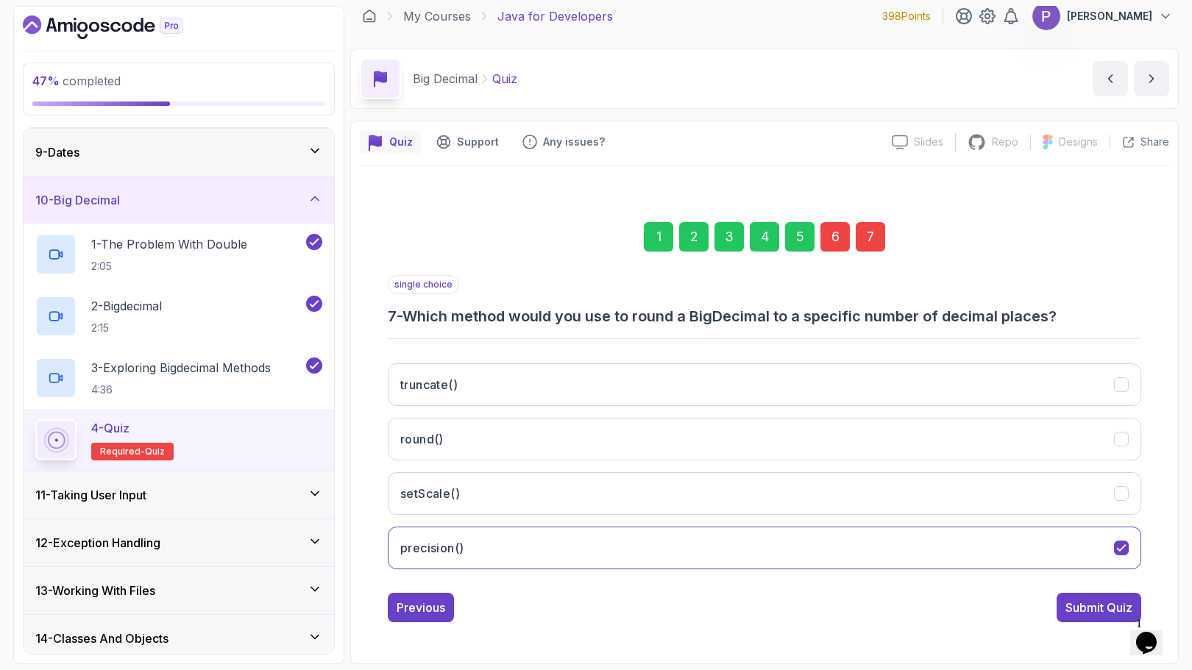
click at [1121, 617] on button "Submit Quiz" at bounding box center [1098, 607] width 85 height 29
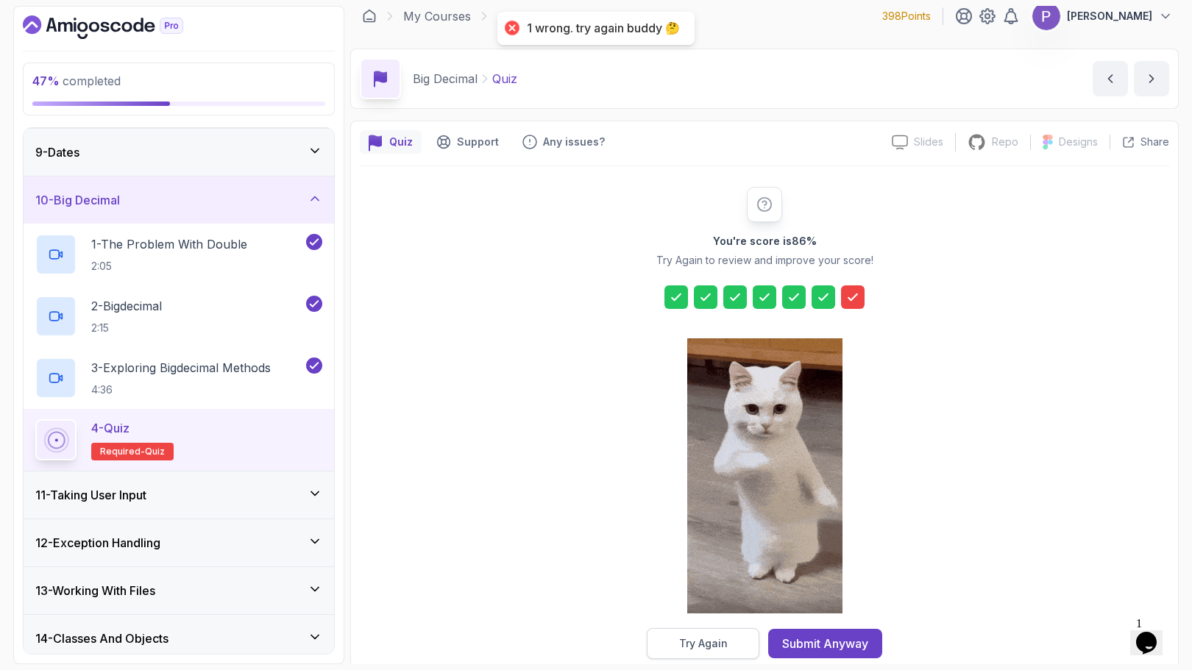
click at [727, 642] on button "Try Again" at bounding box center [703, 643] width 113 height 31
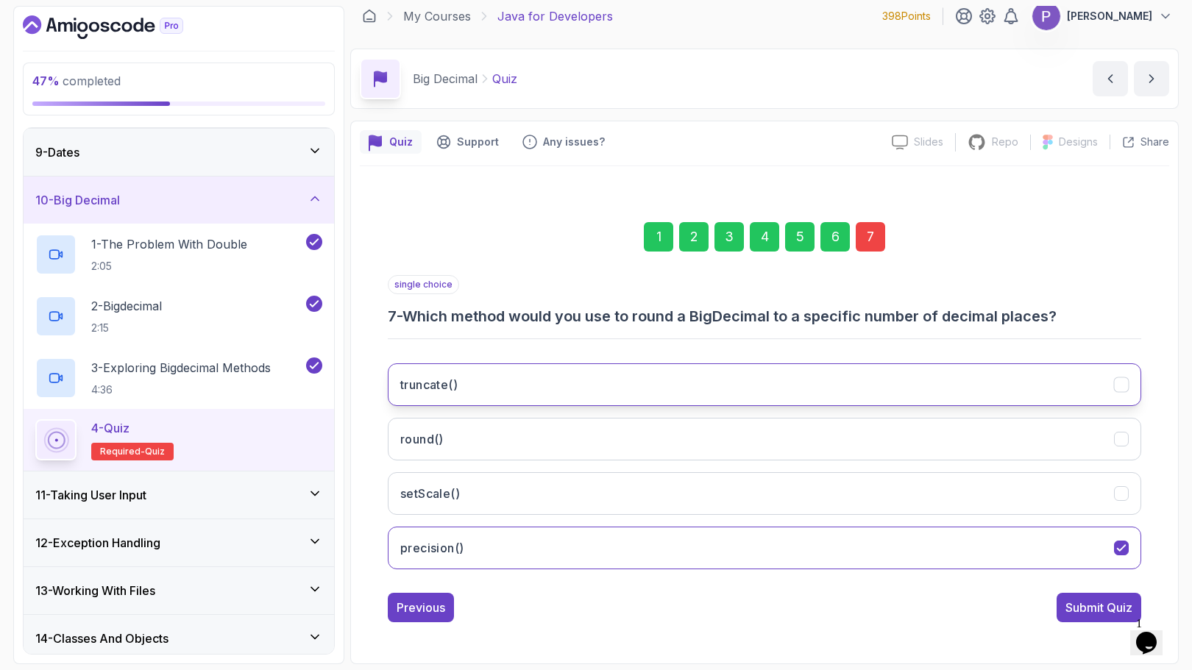
click at [1120, 386] on icon "truncate()" at bounding box center [1121, 385] width 8 height 6
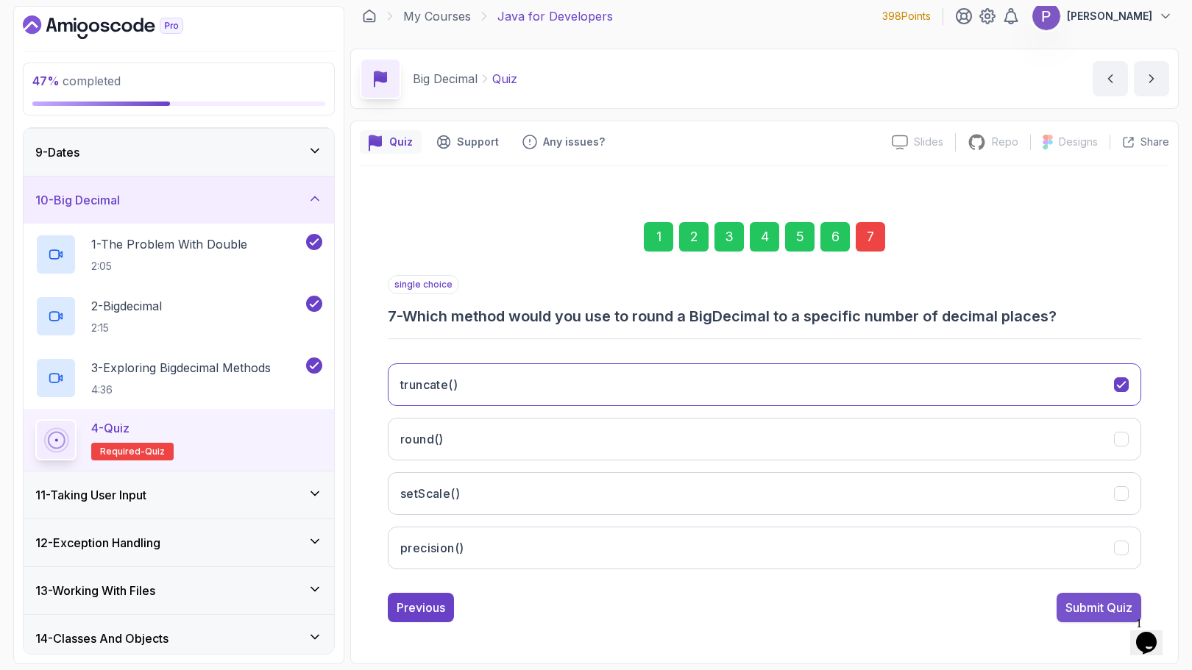
click at [1081, 600] on div "Submit Quiz" at bounding box center [1098, 608] width 67 height 18
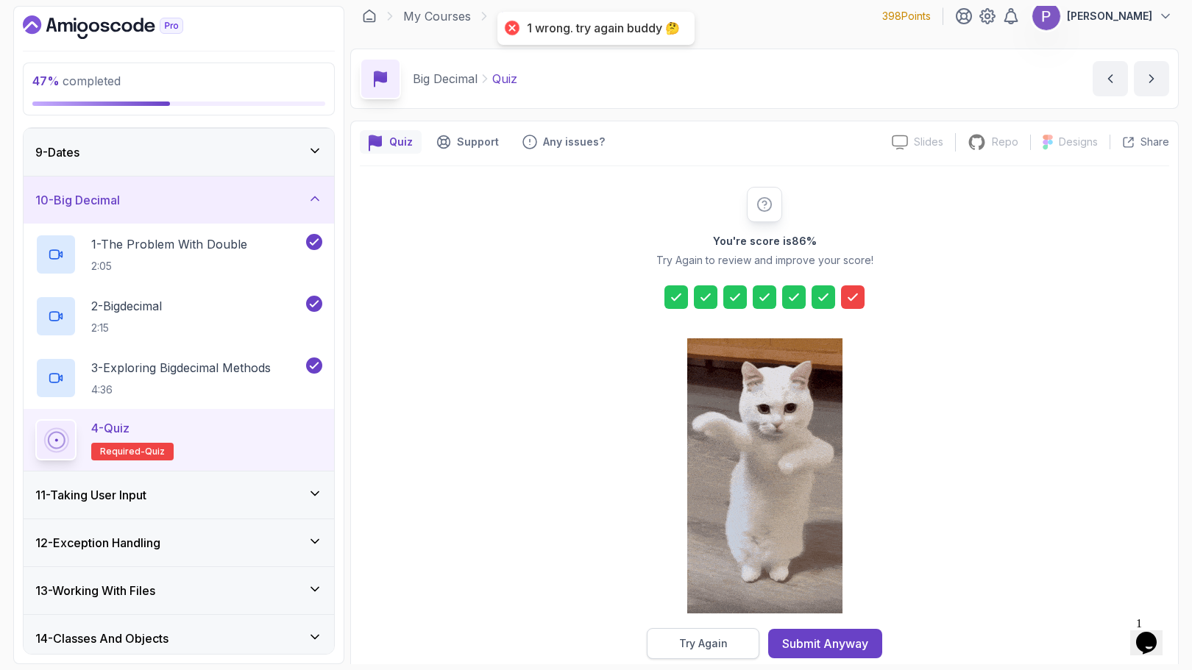
click at [738, 638] on button "Try Again" at bounding box center [703, 643] width 113 height 31
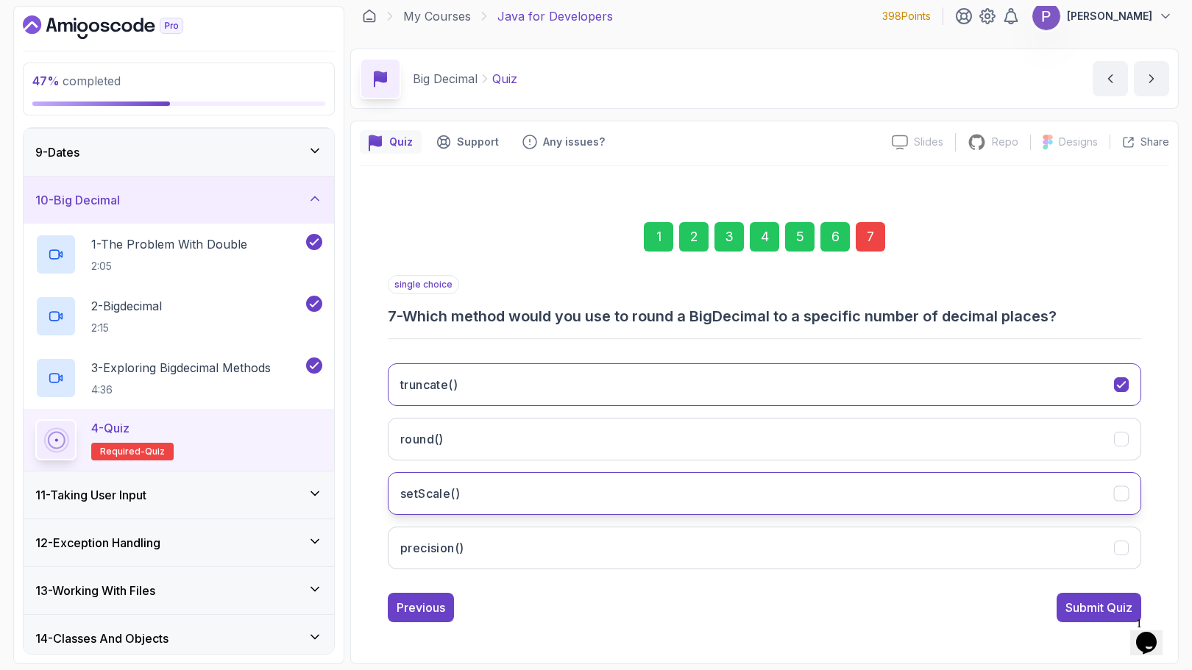
click at [1127, 494] on icon "setScale()" at bounding box center [1121, 494] width 14 height 14
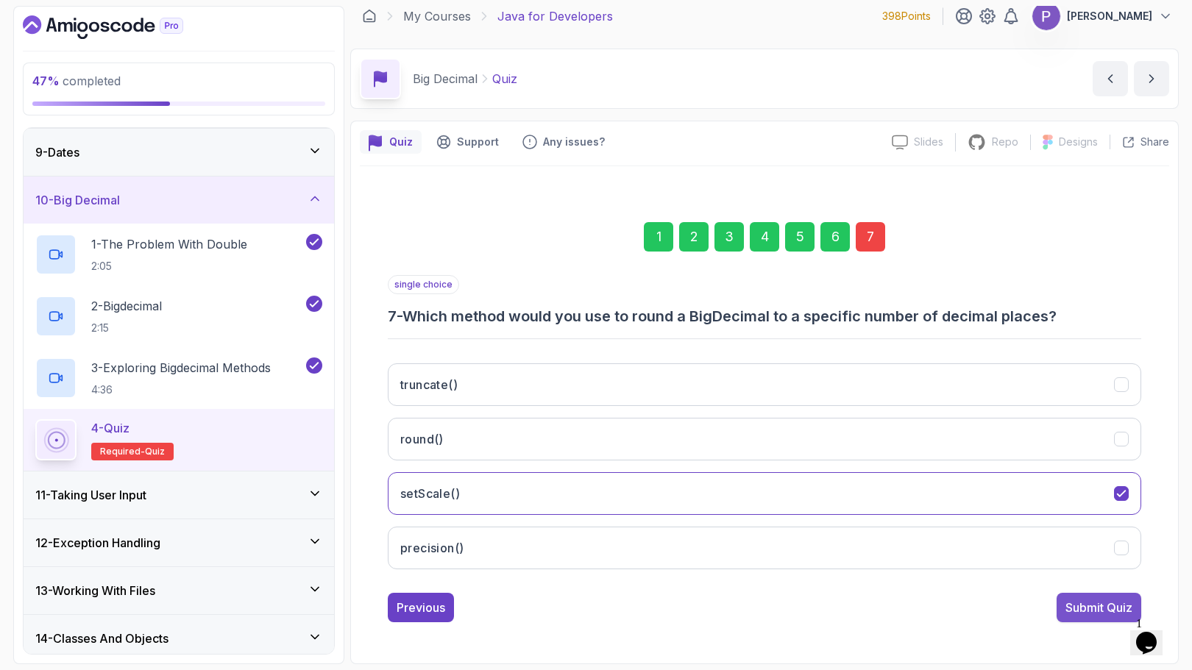
click at [1080, 616] on div "Submit Quiz" at bounding box center [1098, 608] width 67 height 18
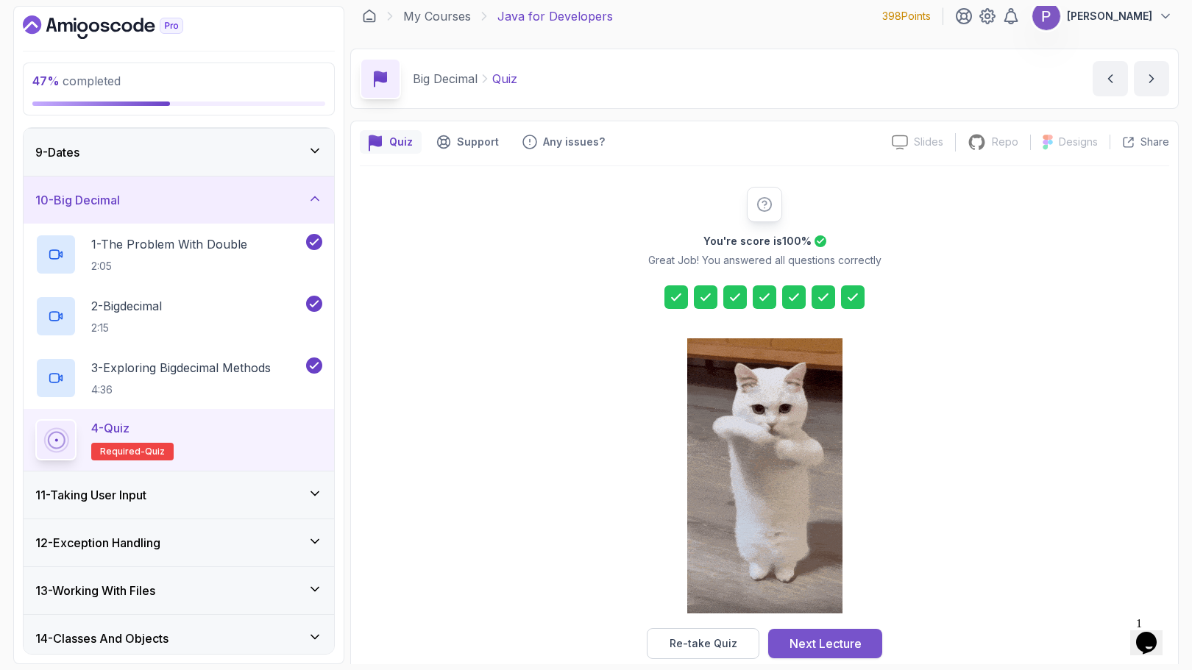
click at [836, 641] on div "Next Lecture" at bounding box center [825, 644] width 72 height 18
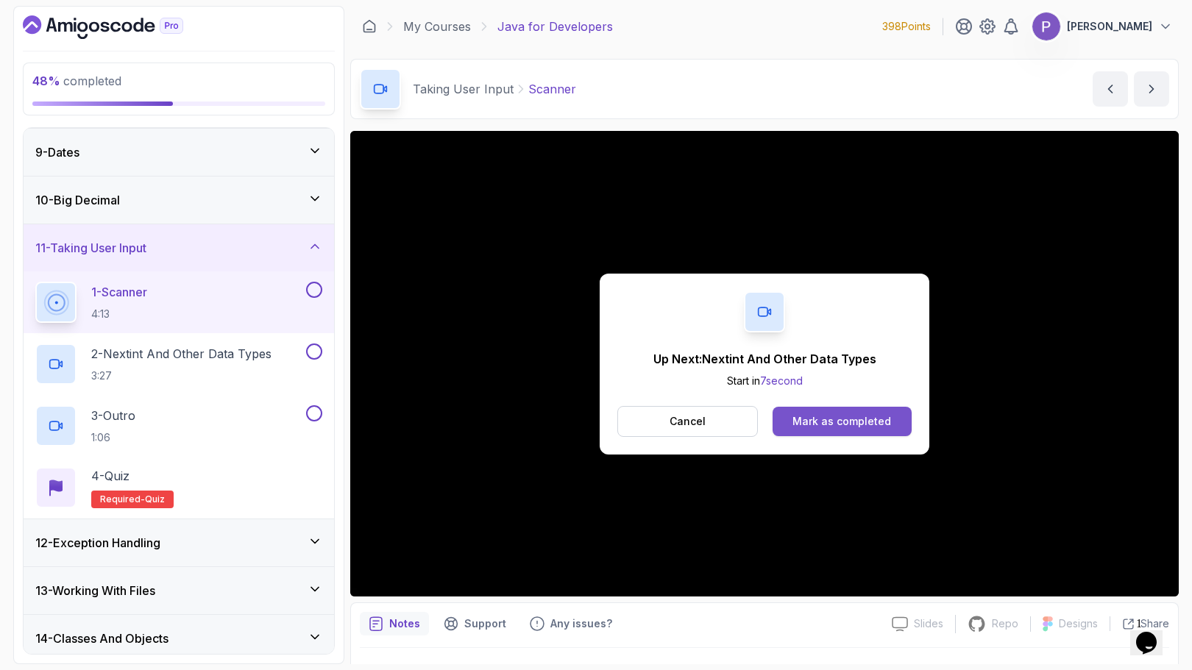
click at [879, 415] on div "Mark as completed" at bounding box center [841, 421] width 99 height 15
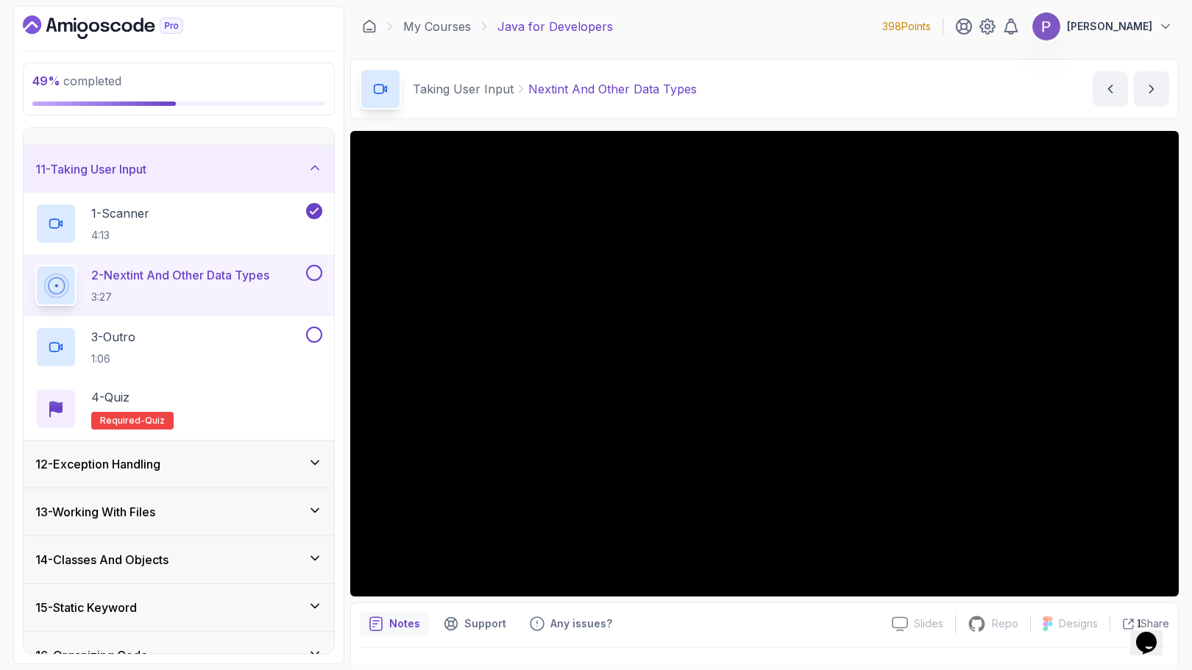
scroll to position [458, 0]
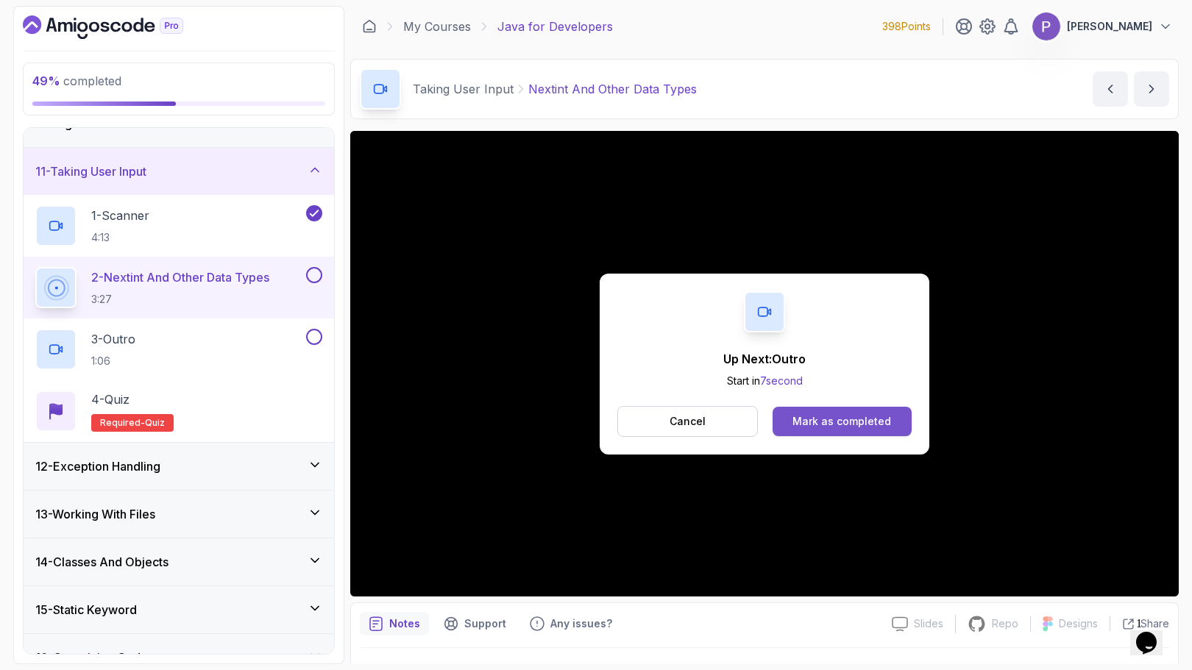
click at [832, 424] on div "Mark as completed" at bounding box center [841, 421] width 99 height 15
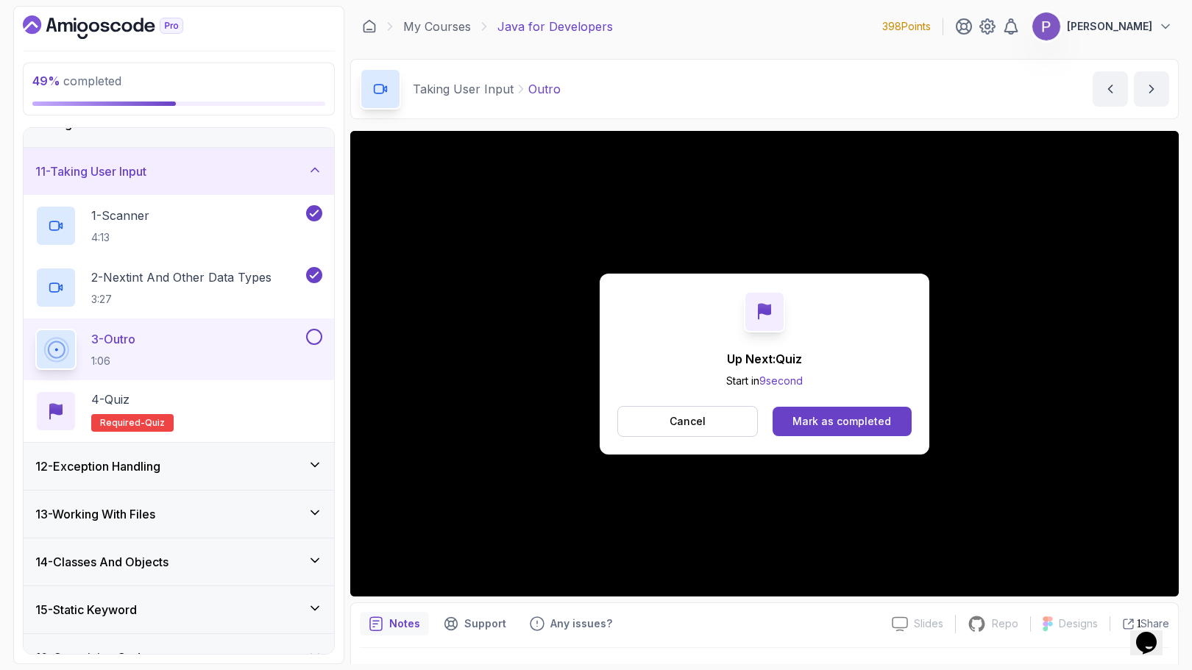
click at [832, 424] on div "Mark as completed" at bounding box center [841, 421] width 99 height 15
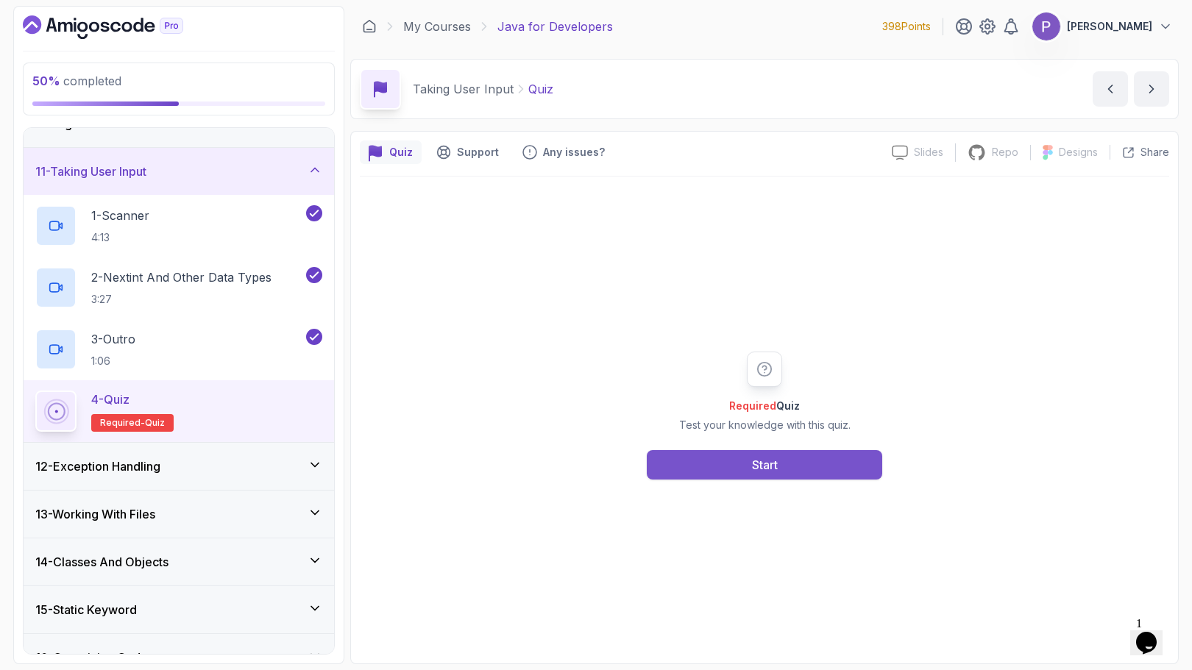
click at [811, 464] on button "Start" at bounding box center [764, 464] width 235 height 29
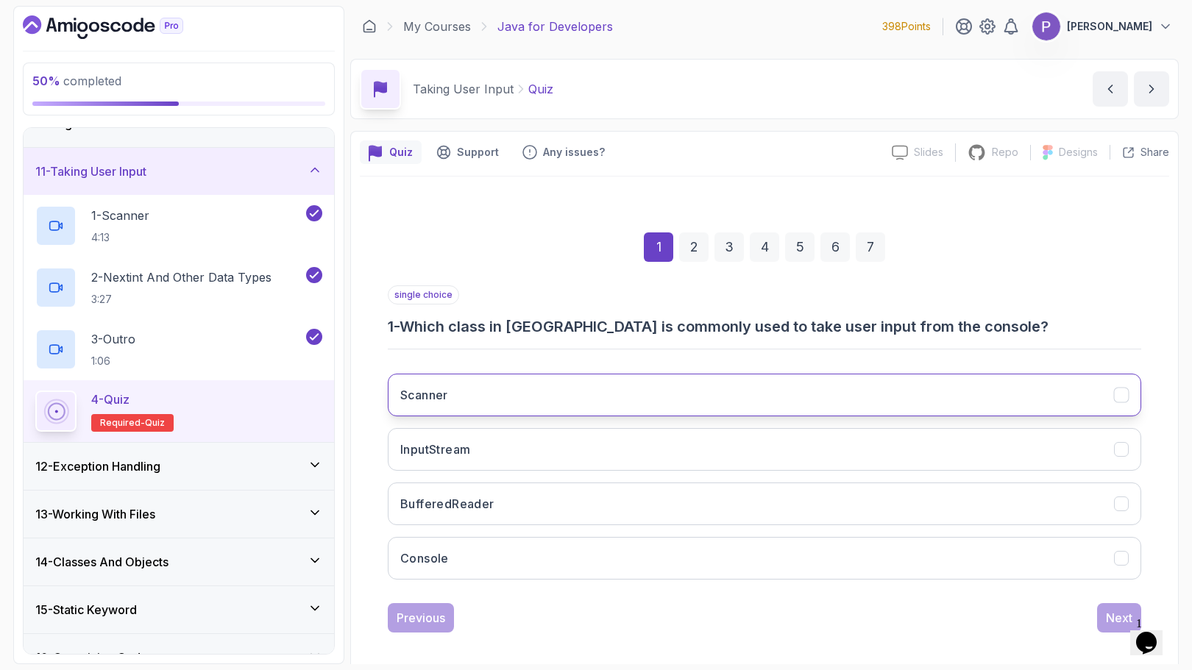
click at [1117, 386] on button "Scanner" at bounding box center [764, 395] width 753 height 43
click at [1117, 619] on div "Next" at bounding box center [1119, 618] width 26 height 18
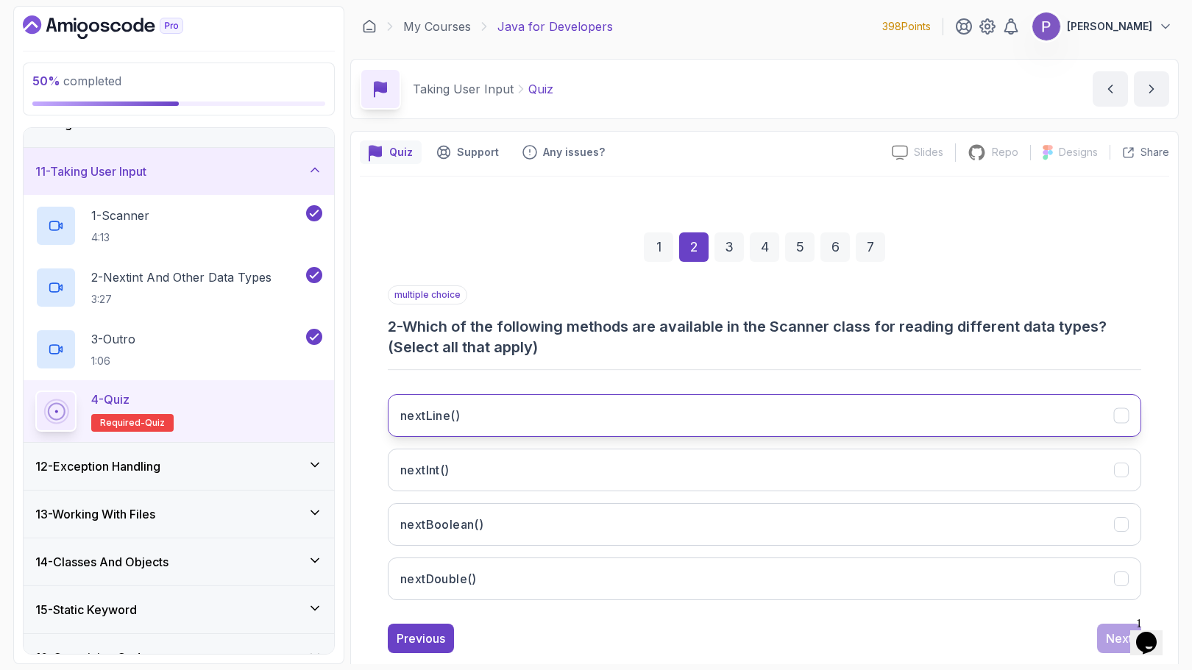
click at [1124, 416] on icon "nextLine()" at bounding box center [1121, 416] width 14 height 14
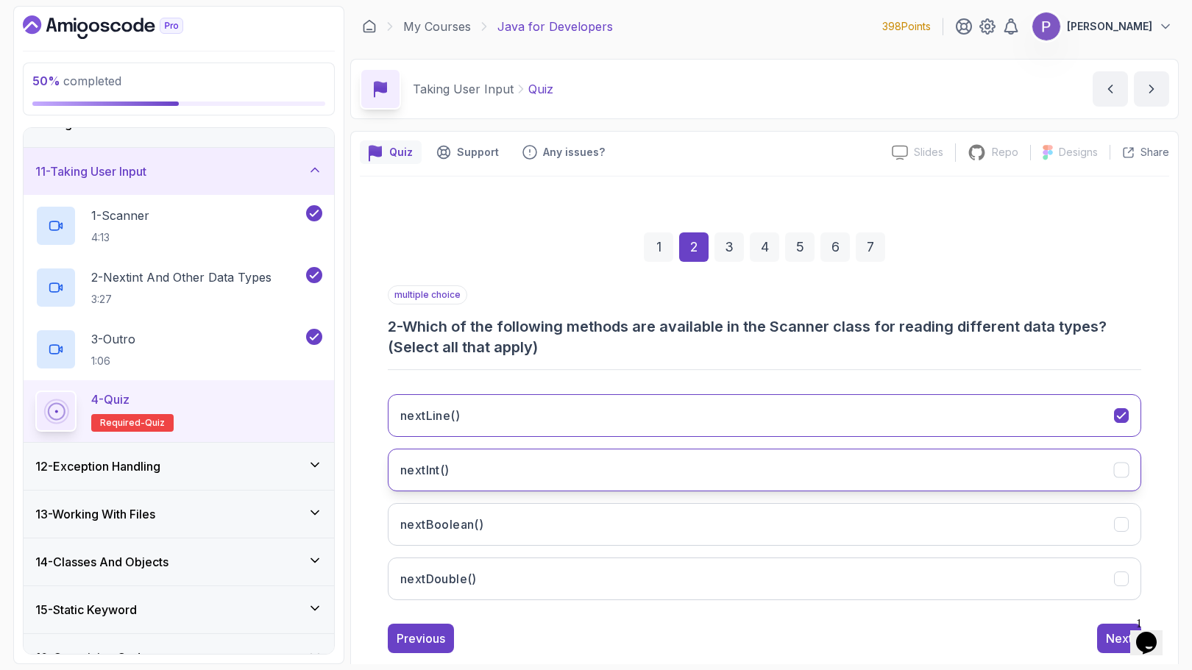
click at [1125, 474] on icon "nextInt()" at bounding box center [1121, 470] width 14 height 14
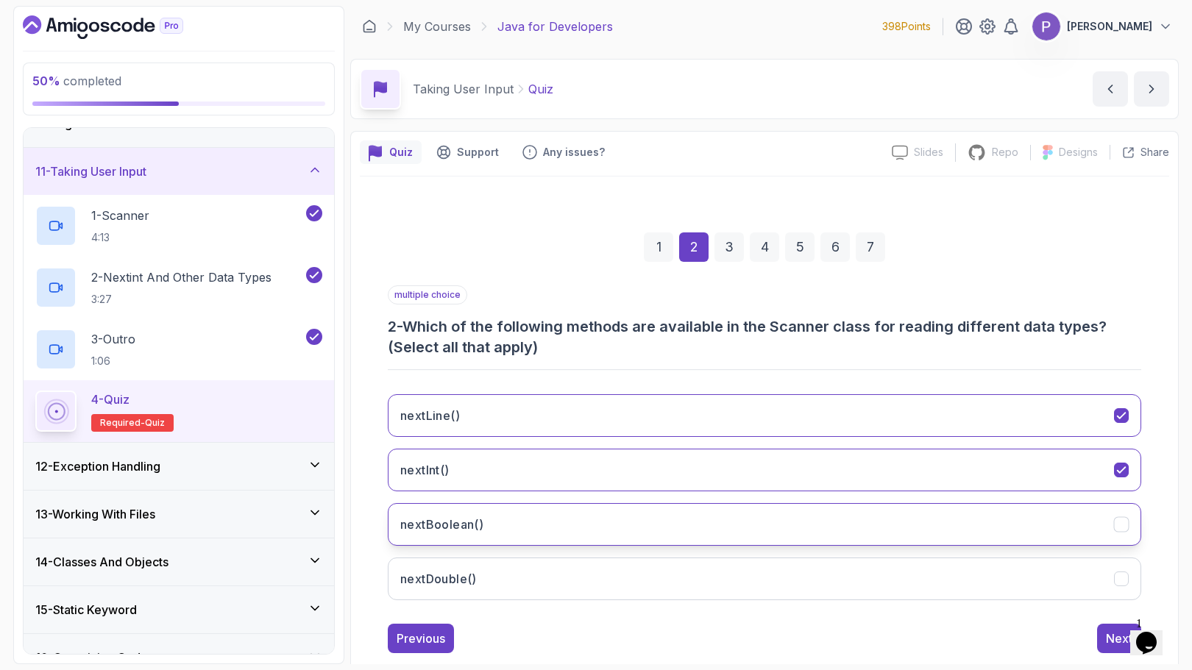
click at [1120, 529] on icon "nextBoolean()" at bounding box center [1121, 525] width 14 height 14
click at [1123, 574] on icon "nextDouble()" at bounding box center [1121, 579] width 14 height 14
click at [1105, 630] on button "Next" at bounding box center [1119, 638] width 44 height 29
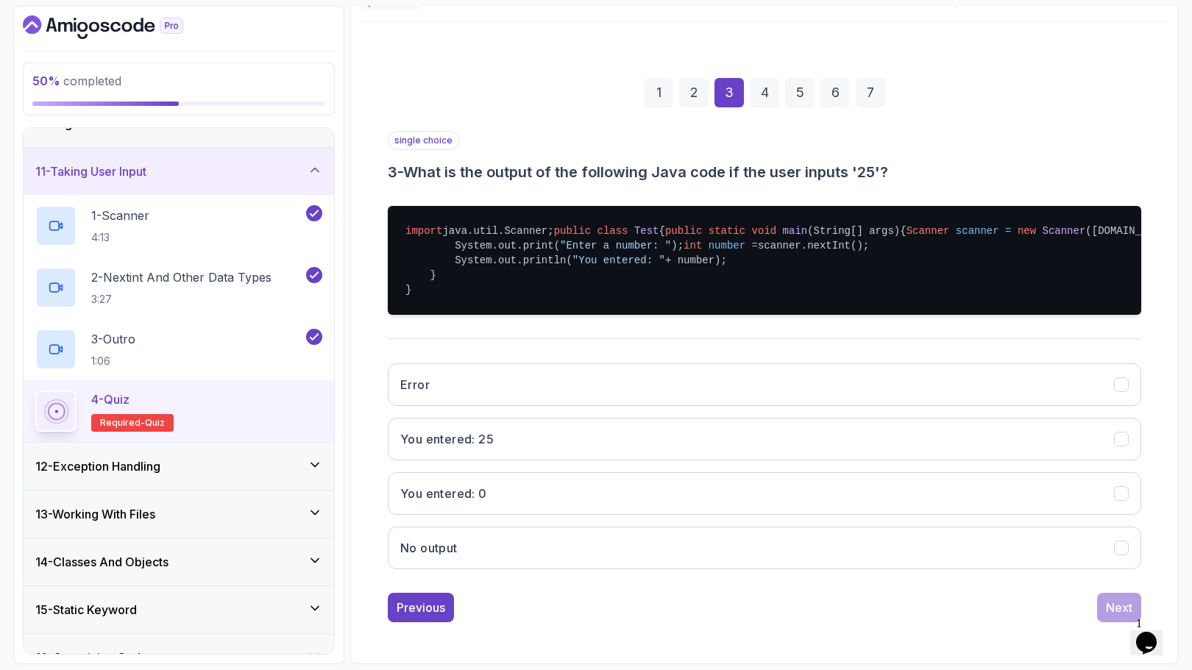
scroll to position [213, 0]
click at [1120, 442] on icon "You entered: 25" at bounding box center [1121, 439] width 8 height 6
click at [1118, 594] on button "Next" at bounding box center [1119, 607] width 44 height 29
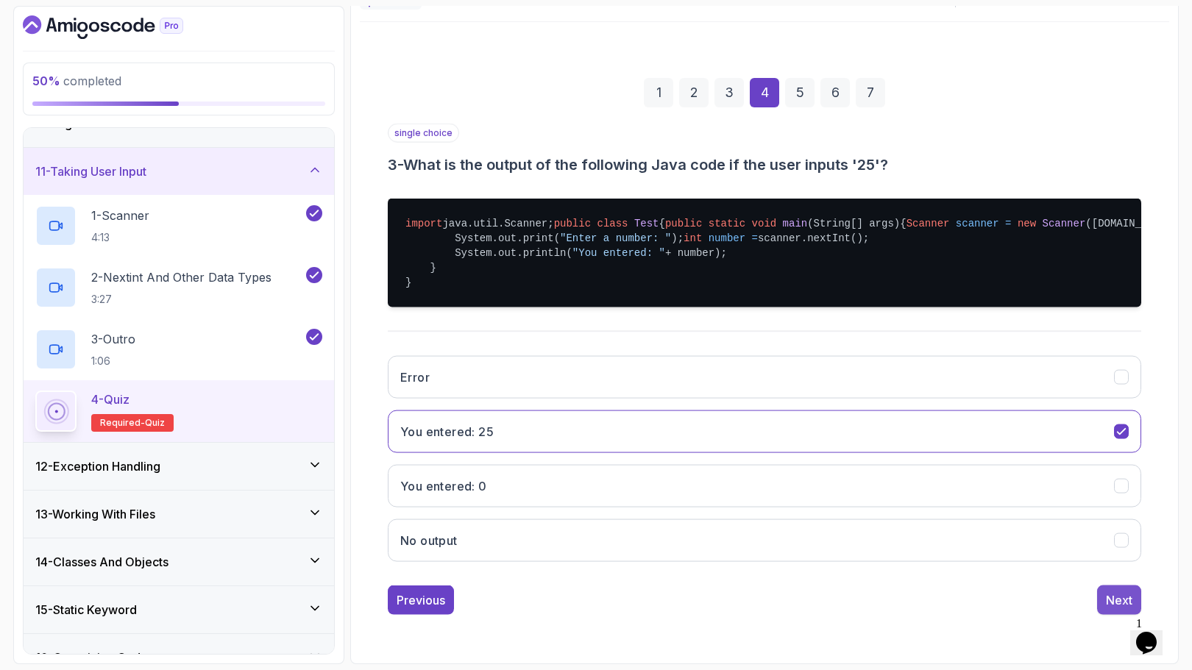
scroll to position [10, 0]
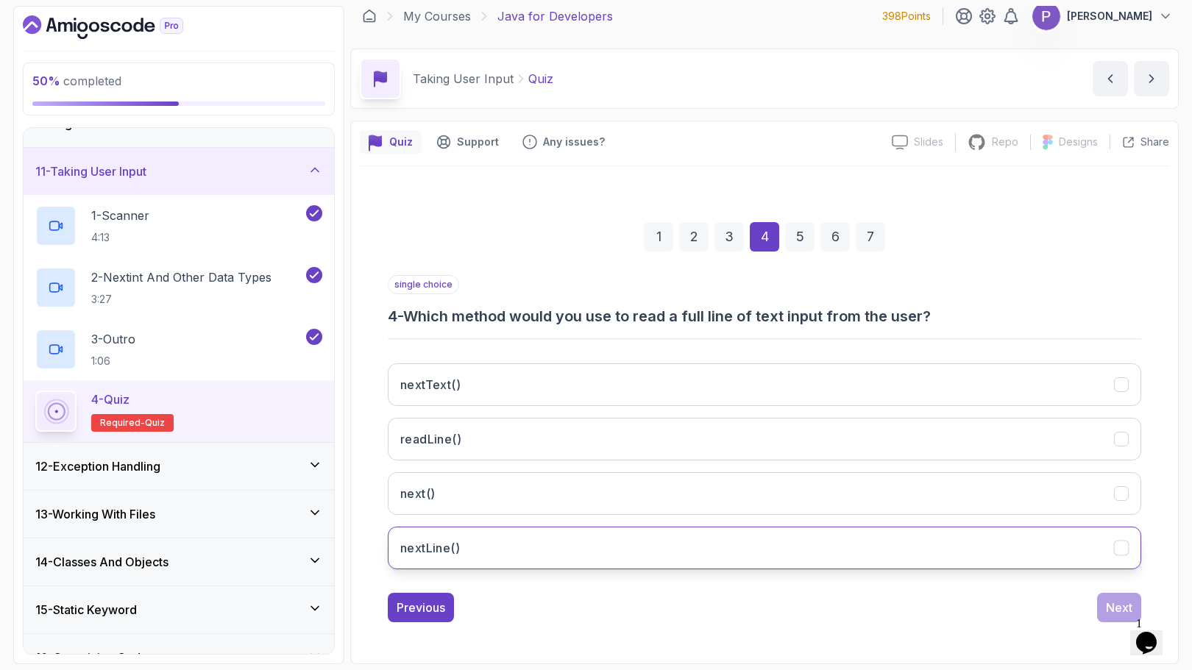
click at [1121, 551] on icon "nextLine()" at bounding box center [1121, 548] width 14 height 14
click at [1122, 610] on div "Next" at bounding box center [1119, 608] width 26 height 18
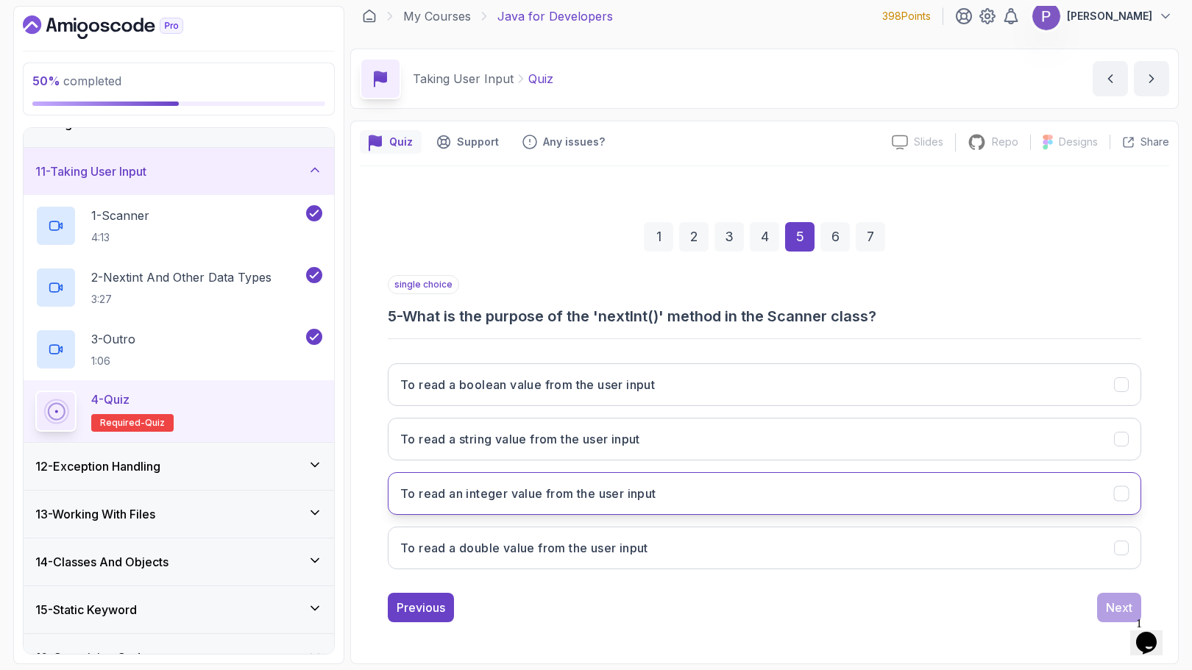
click at [1124, 504] on button "To read an integer value from the user input" at bounding box center [764, 493] width 753 height 43
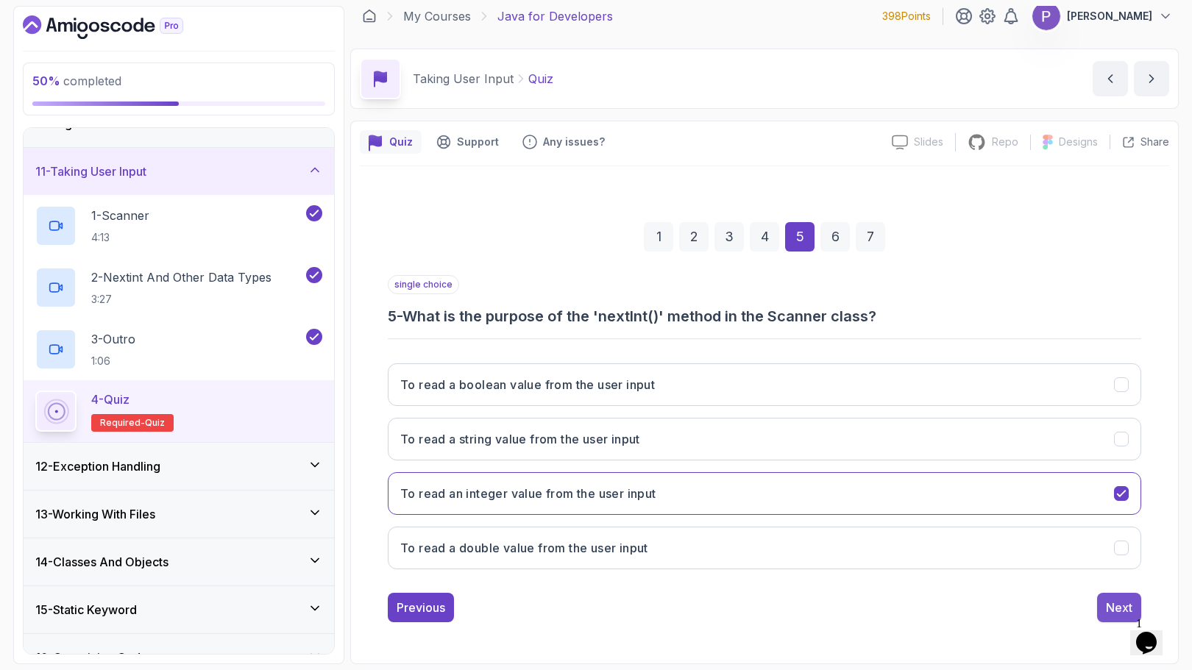
click at [1112, 594] on button "Next" at bounding box center [1119, 607] width 44 height 29
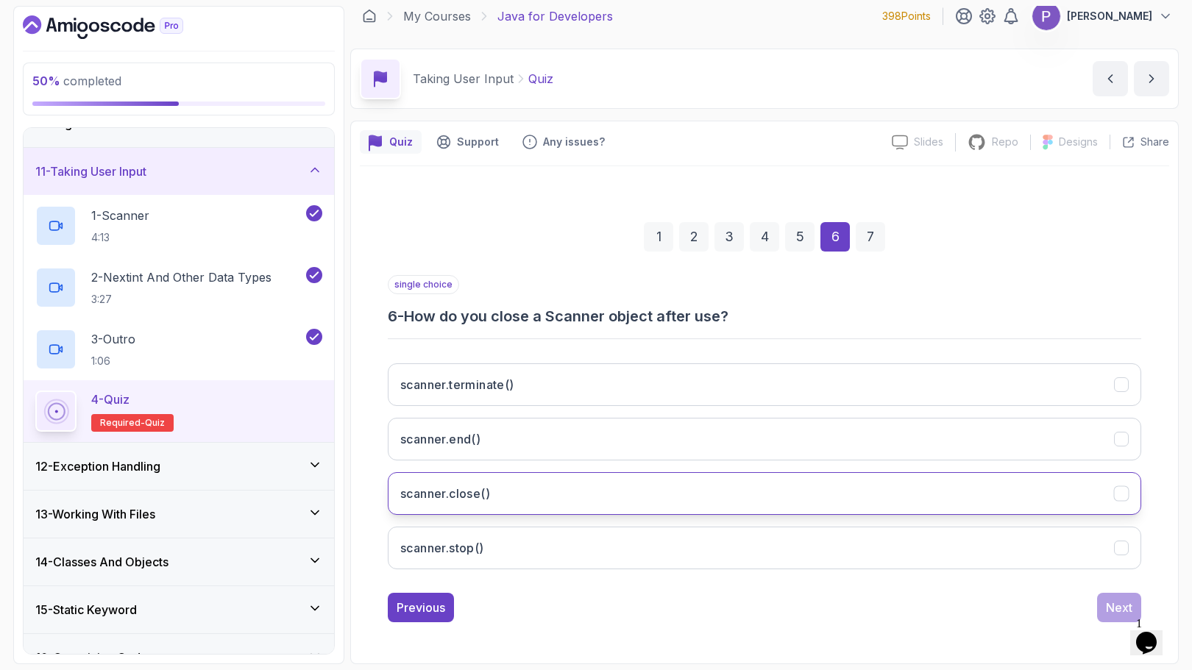
click at [1129, 497] on button "scanner.close()" at bounding box center [764, 493] width 753 height 43
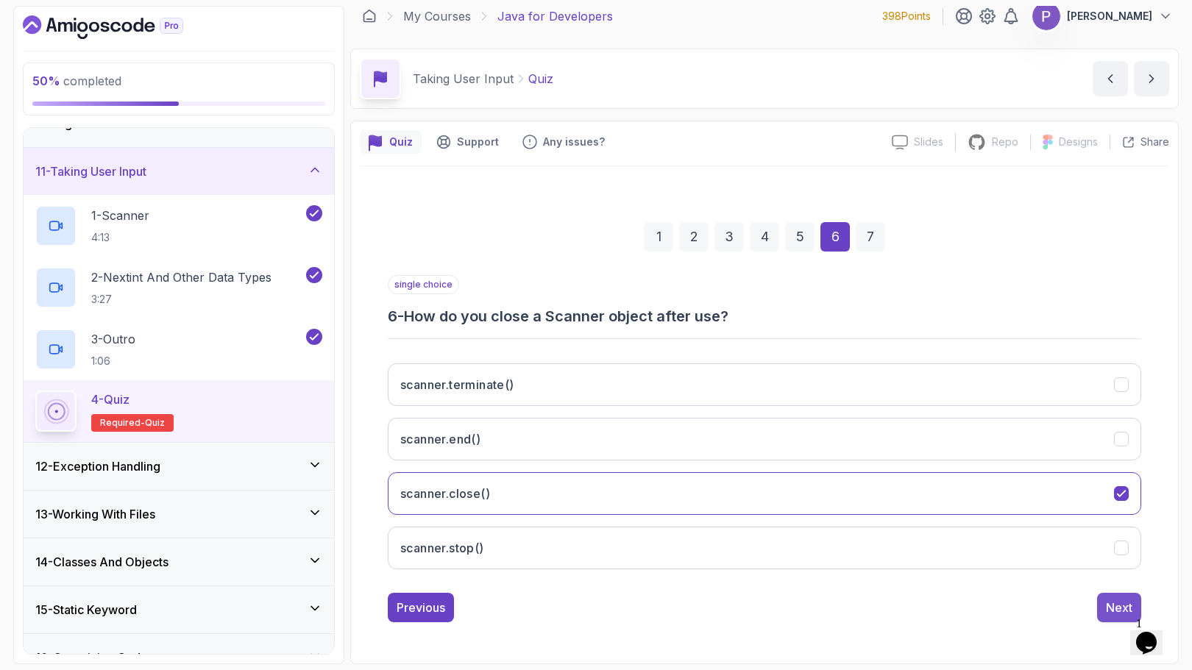
click at [1109, 599] on div "Next" at bounding box center [1119, 608] width 26 height 18
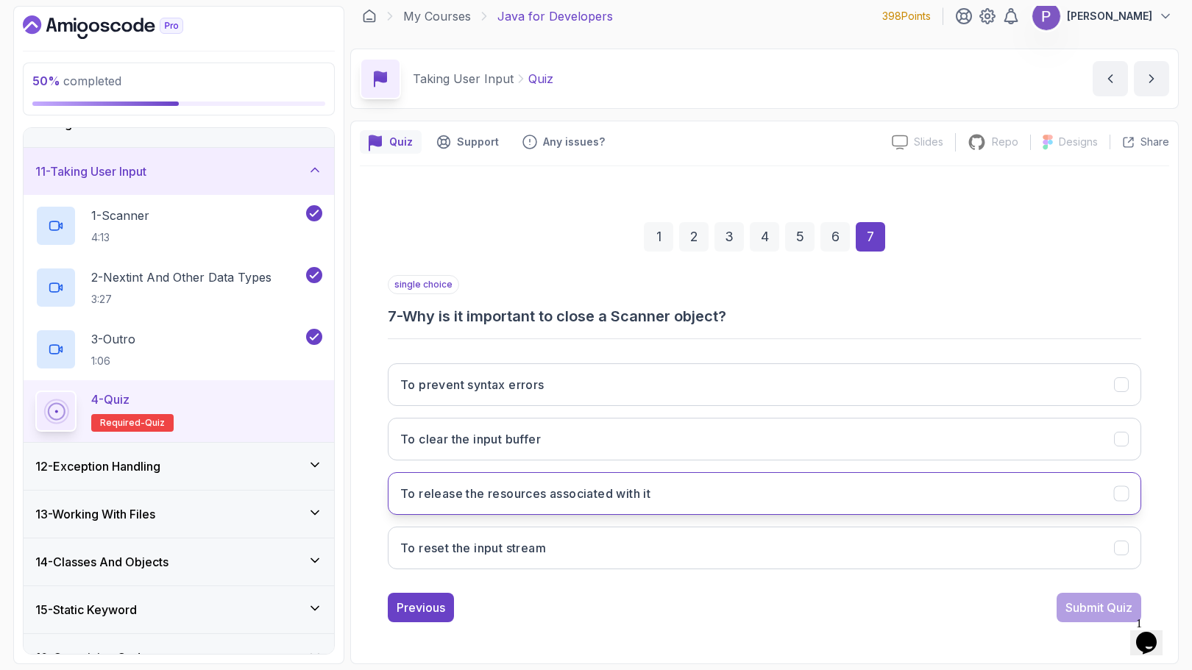
click at [1117, 497] on icon "To release the resources associated with it" at bounding box center [1121, 494] width 14 height 14
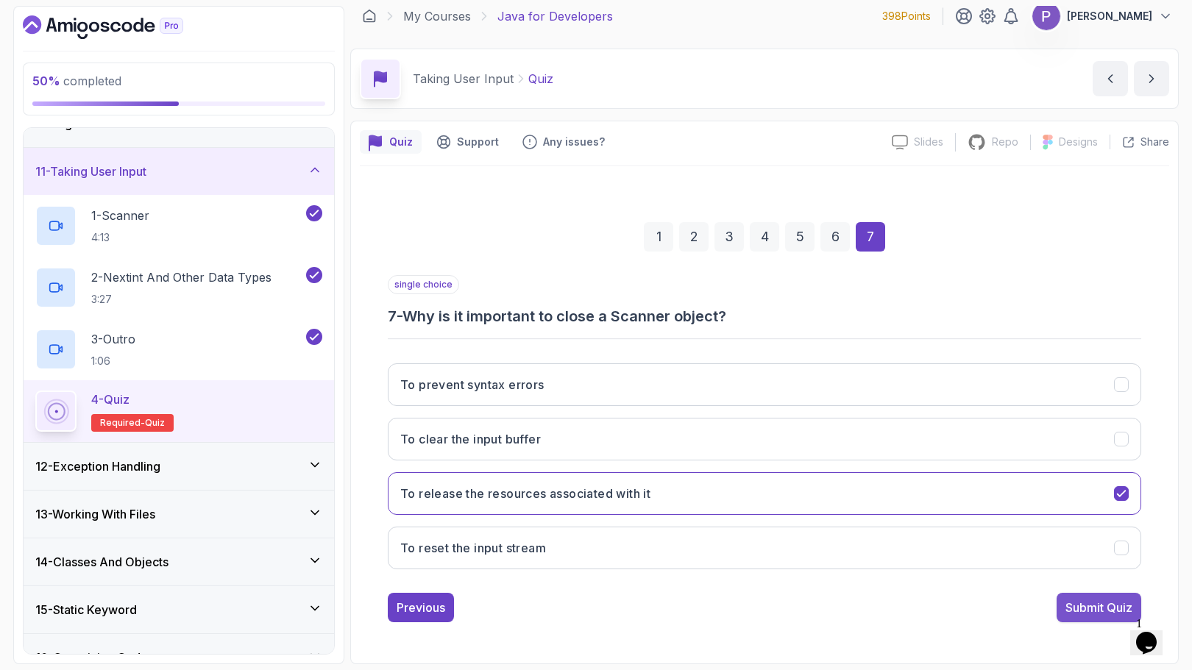
click at [1078, 602] on div "Submit Quiz" at bounding box center [1098, 608] width 67 height 18
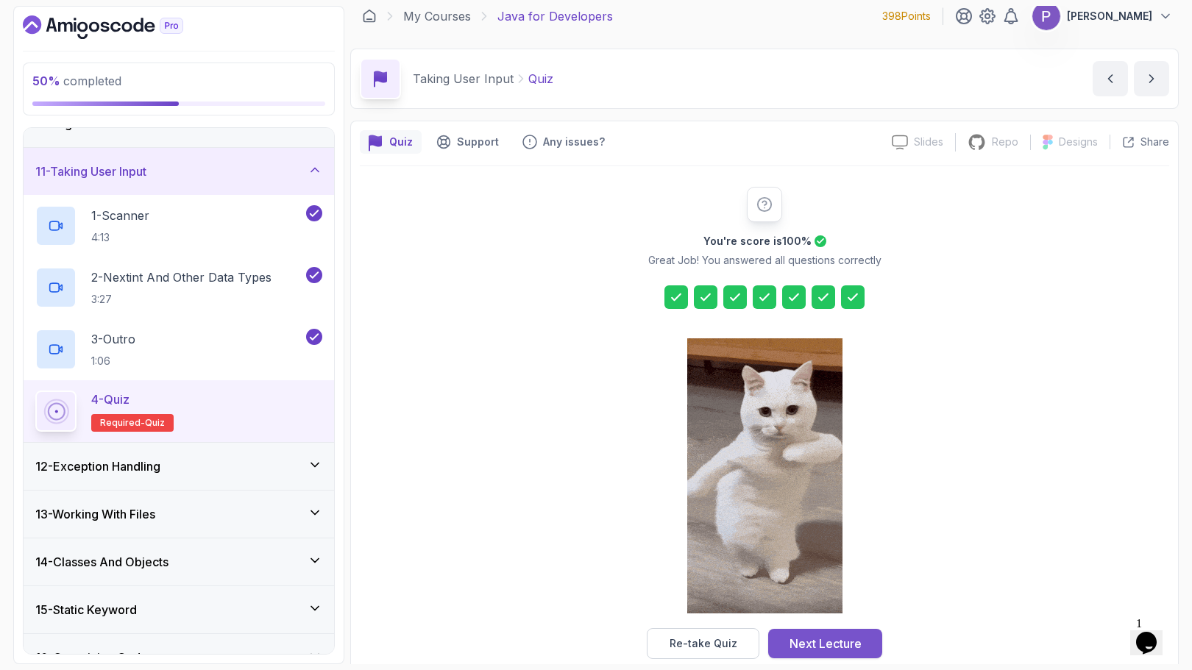
click at [813, 645] on div "Next Lecture" at bounding box center [825, 644] width 72 height 18
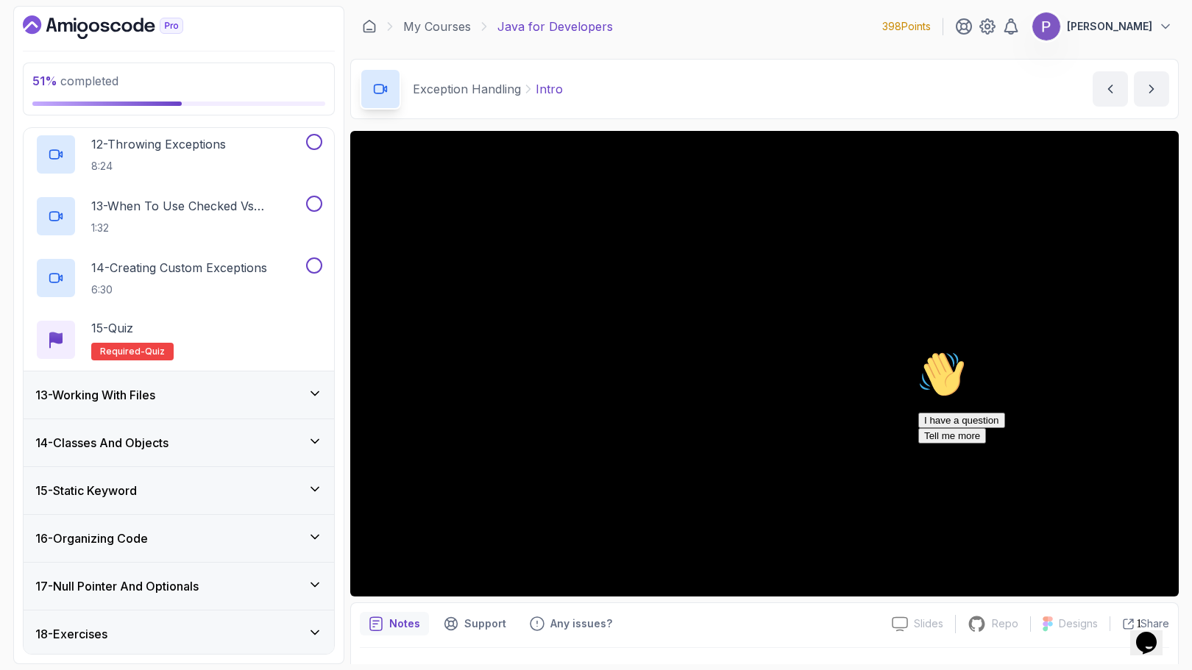
scroll to position [1309, 0]
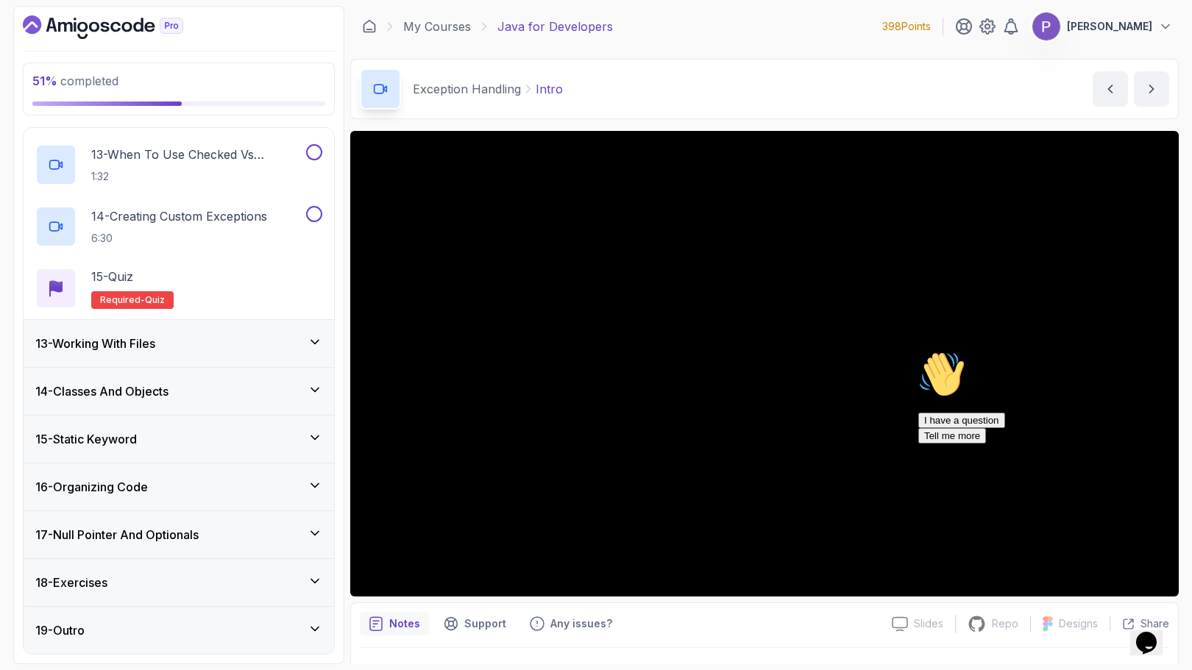
click at [272, 352] on div "13 - Working With Files" at bounding box center [179, 343] width 310 height 47
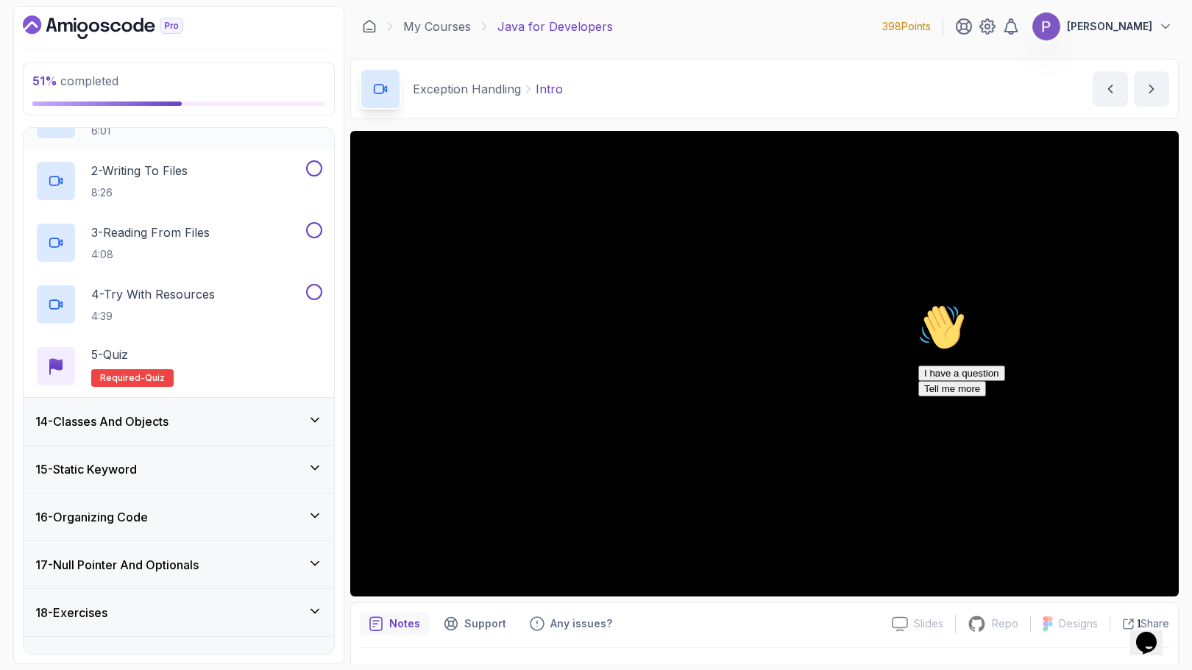
scroll to position [430, 0]
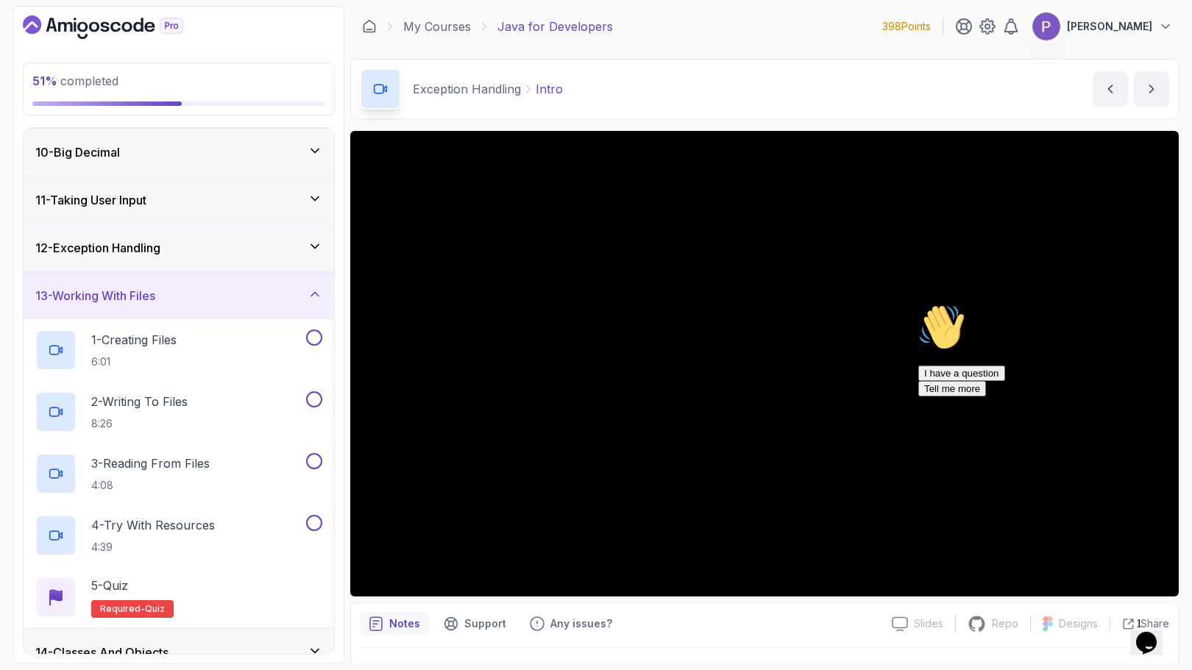
click at [271, 287] on div "13 - Working With Files" at bounding box center [178, 296] width 287 height 18
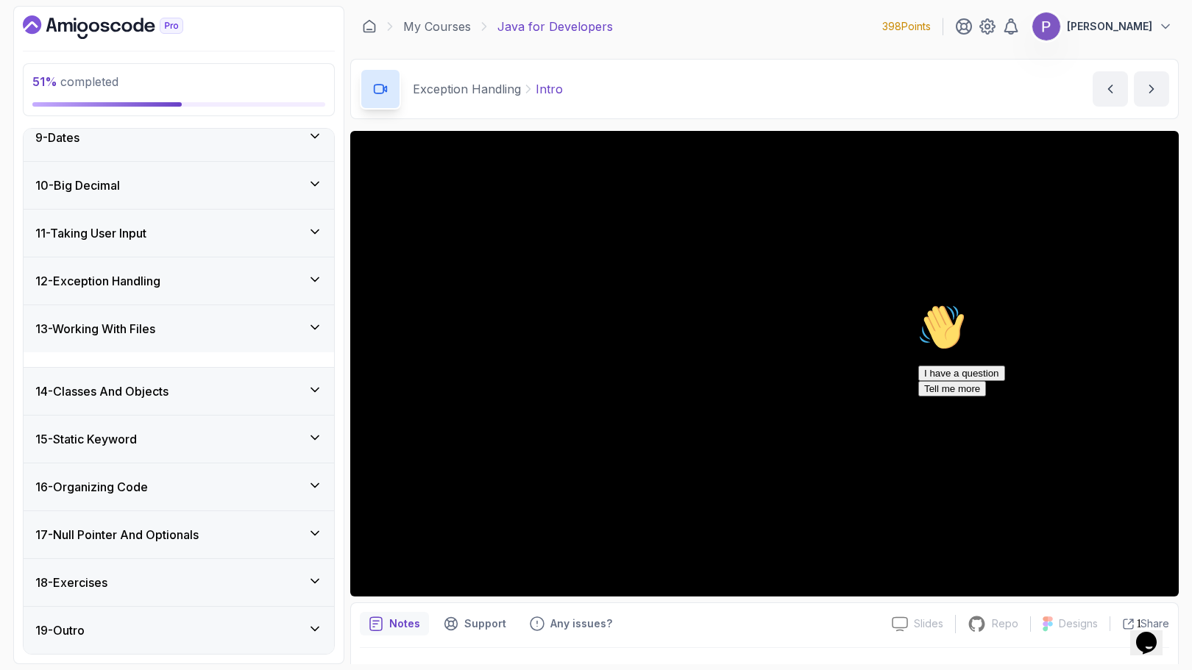
scroll to position [382, 0]
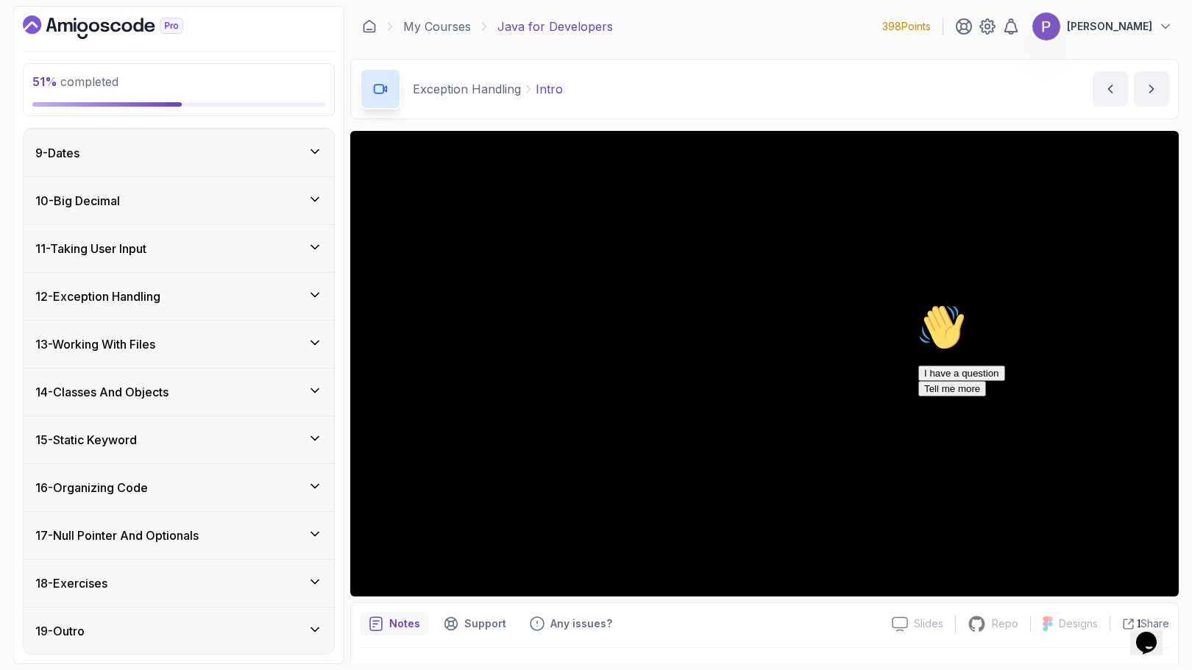
click at [262, 384] on div "14 - Classes And Objects" at bounding box center [178, 392] width 287 height 18
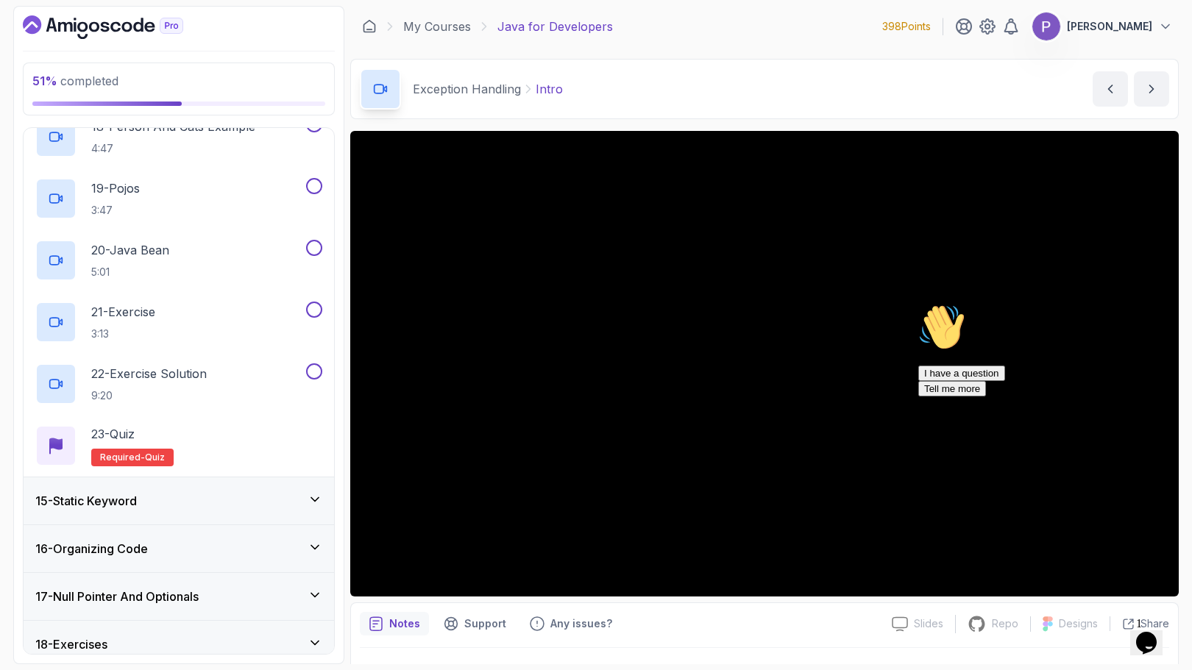
scroll to position [1803, 0]
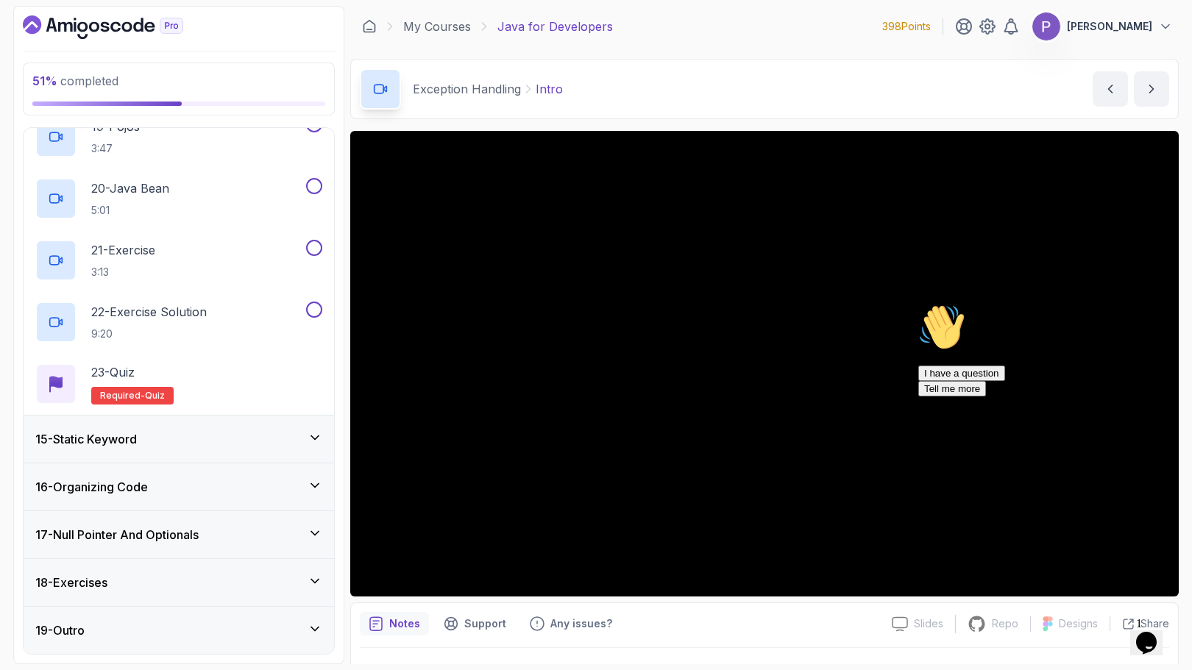
click at [248, 433] on div "15 - Static Keyword" at bounding box center [178, 439] width 287 height 18
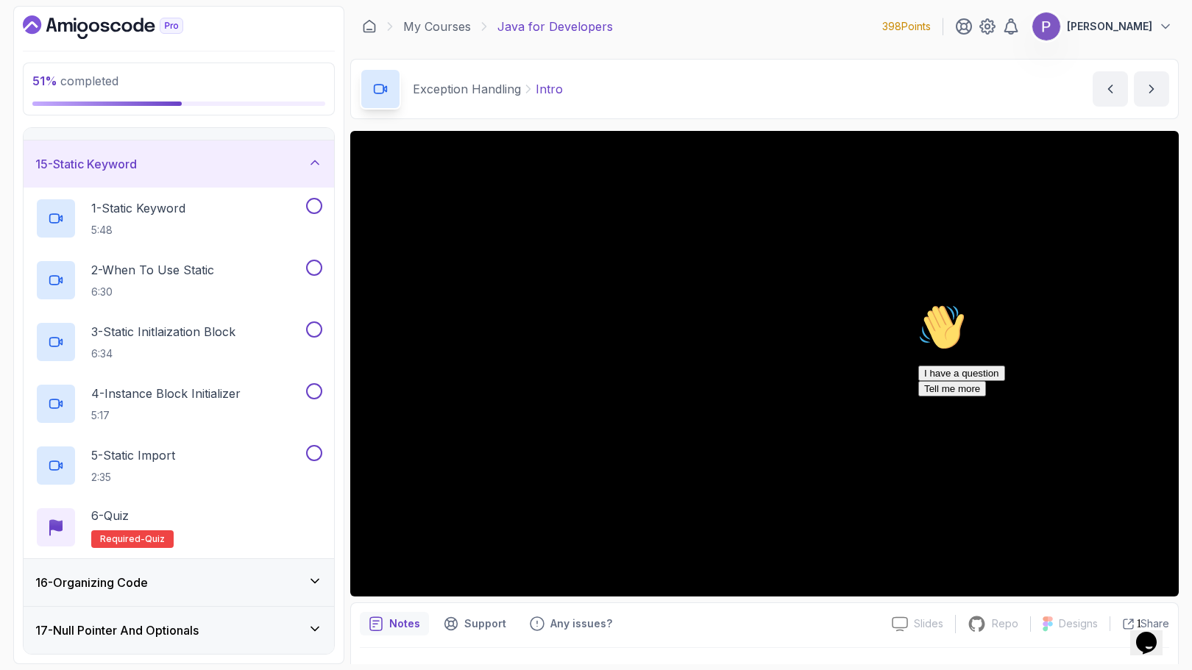
scroll to position [752, 0]
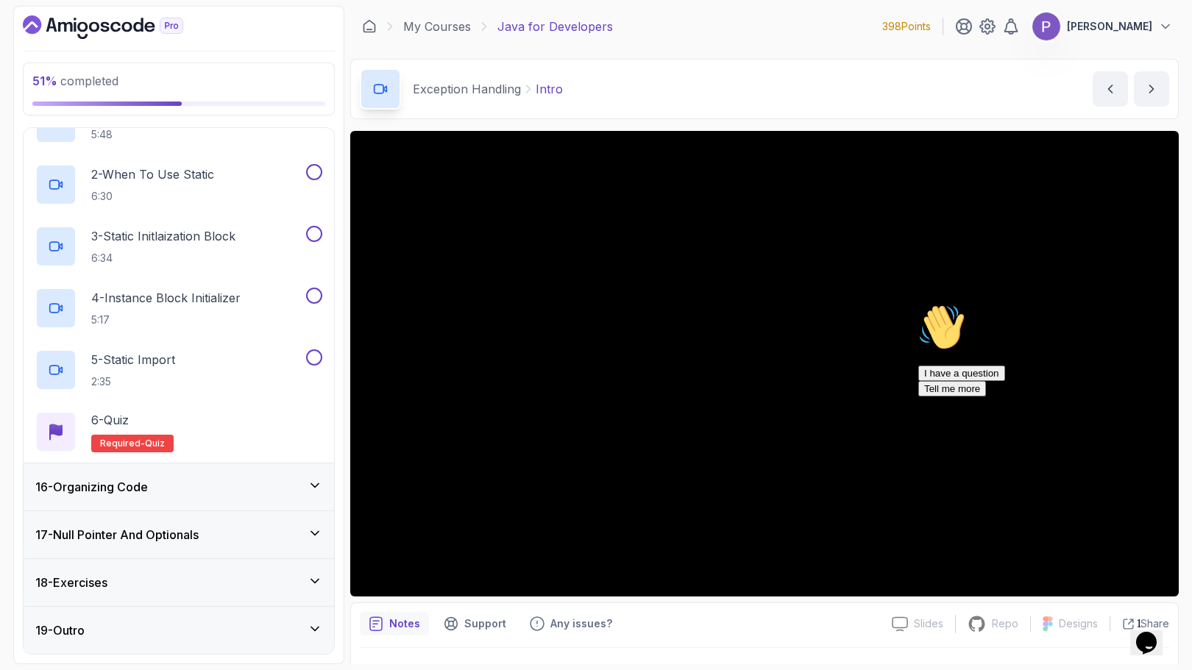
click at [251, 491] on div "16 - Organizing Code" at bounding box center [178, 487] width 287 height 18
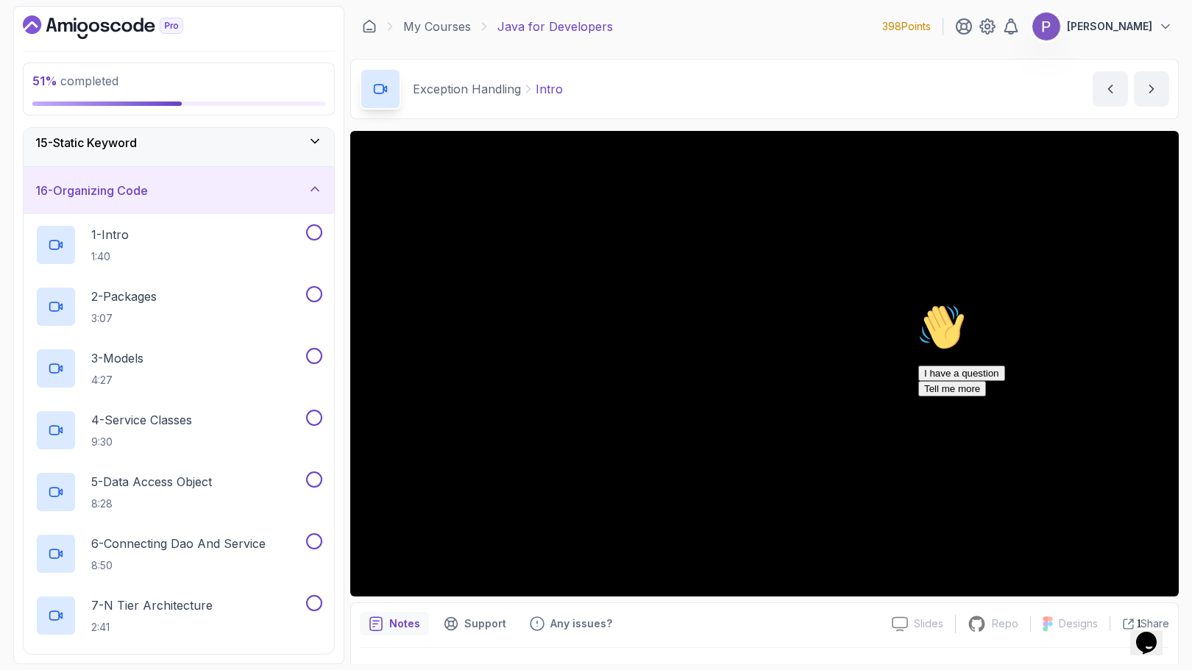
scroll to position [938, 0]
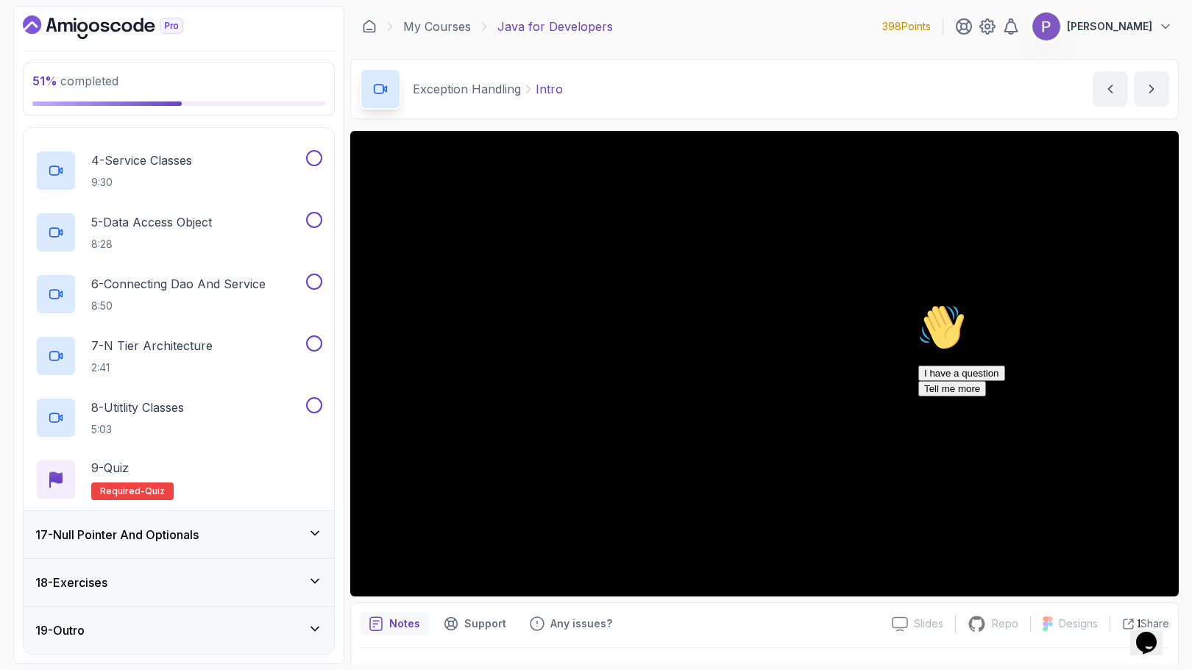
click at [248, 544] on div "17 - Null Pointer And Optionals" at bounding box center [179, 534] width 310 height 47
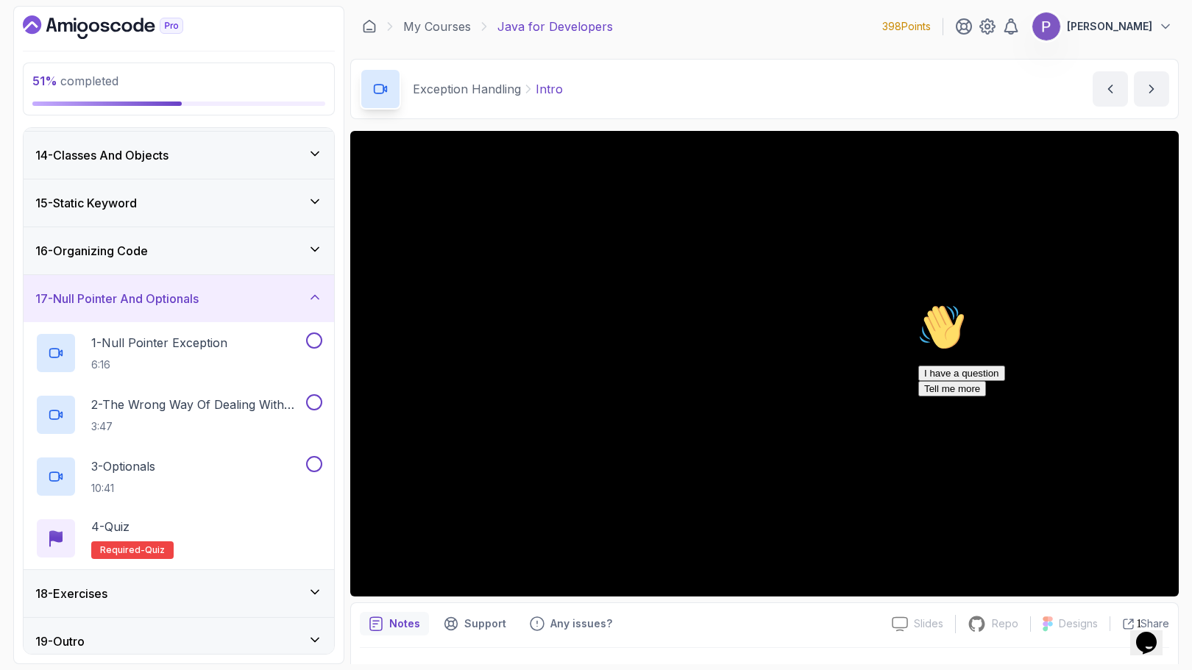
scroll to position [629, 0]
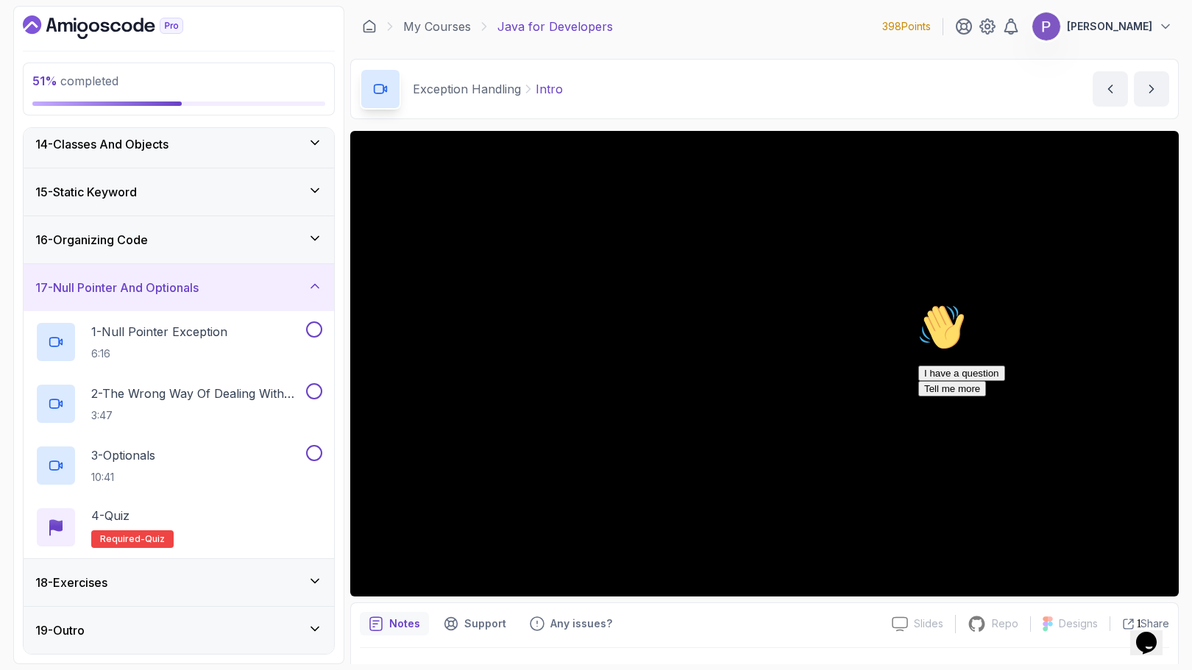
click at [243, 577] on div "18 - Exercises" at bounding box center [178, 583] width 287 height 18
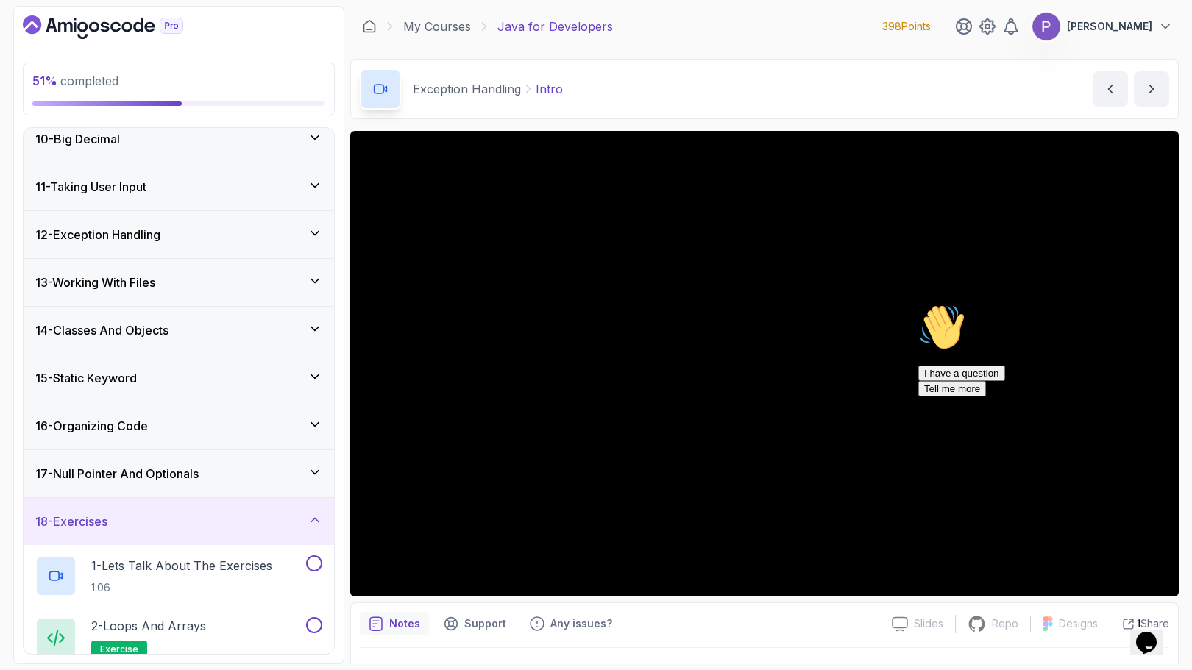
scroll to position [441, 0]
click at [296, 231] on div "12 - Exception Handling" at bounding box center [178, 236] width 287 height 18
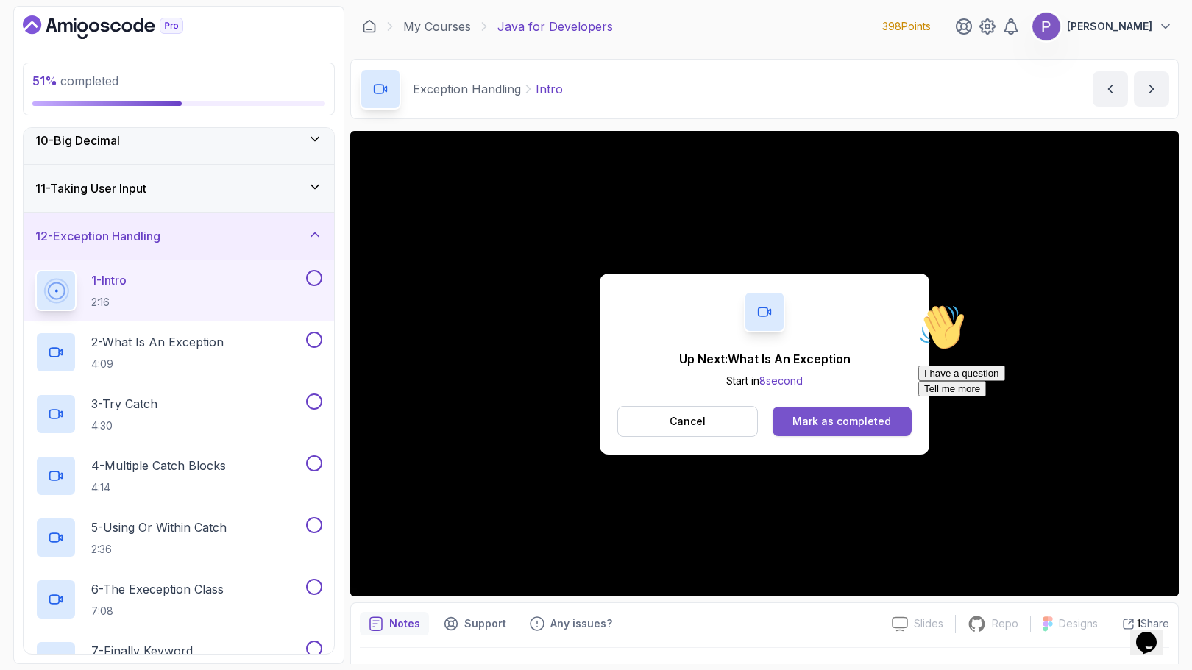
click at [820, 417] on div "Mark as completed" at bounding box center [841, 421] width 99 height 15
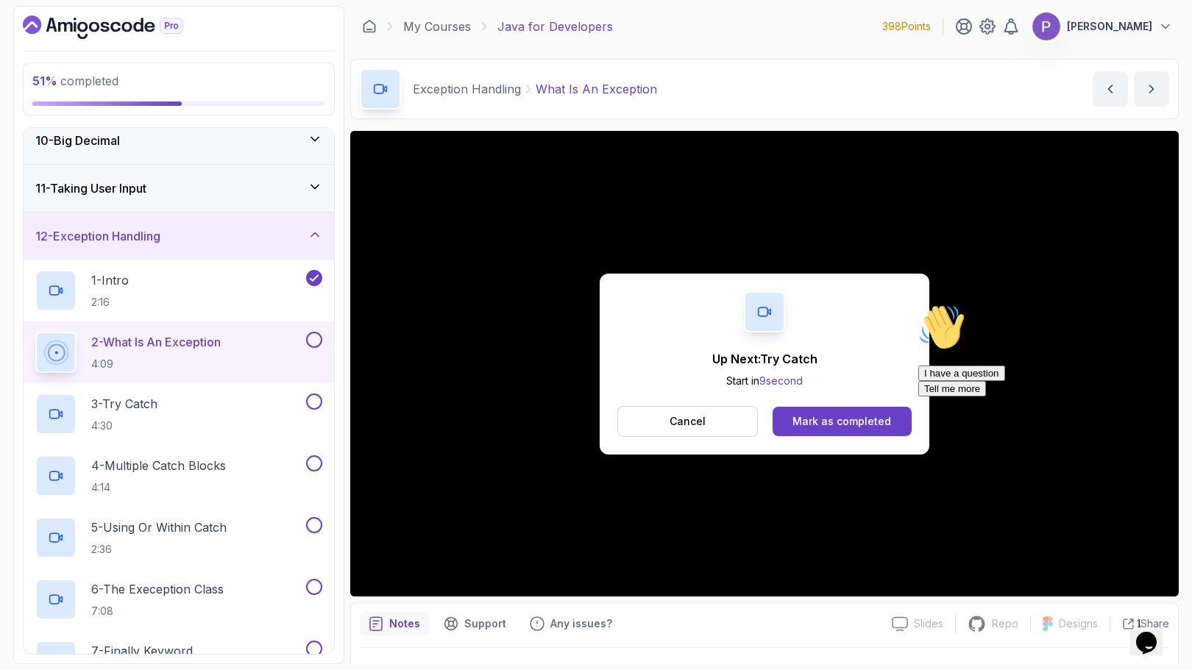
click at [820, 417] on div "Mark as completed" at bounding box center [841, 421] width 99 height 15
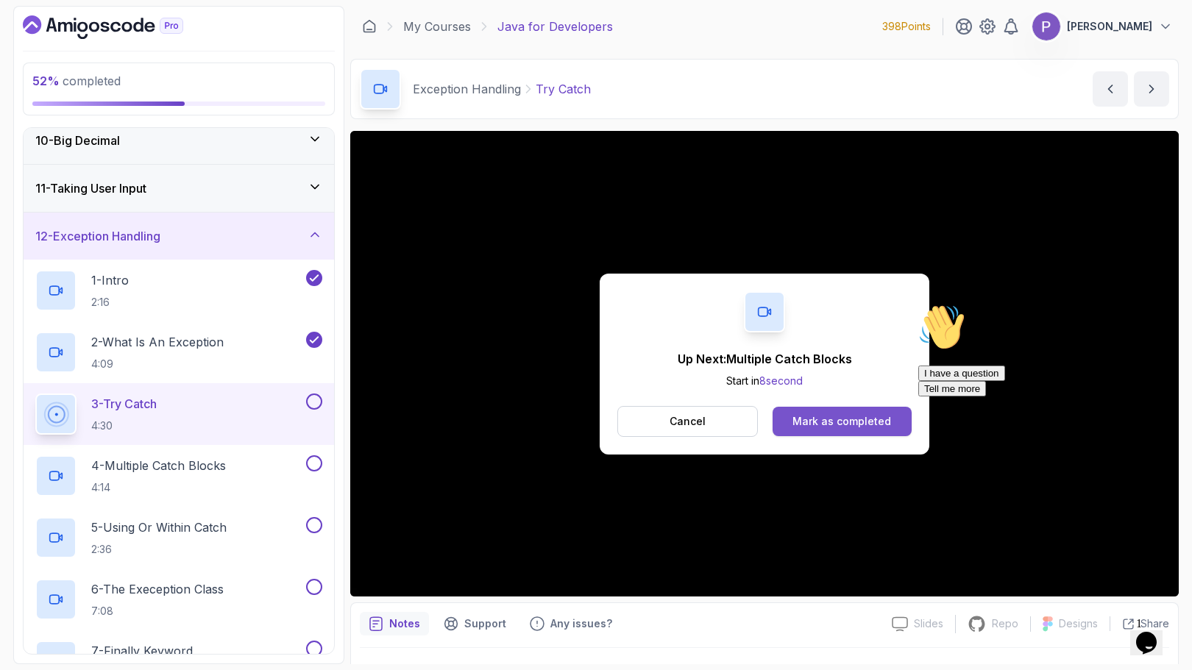
click at [863, 427] on div "Mark as completed" at bounding box center [841, 421] width 99 height 15
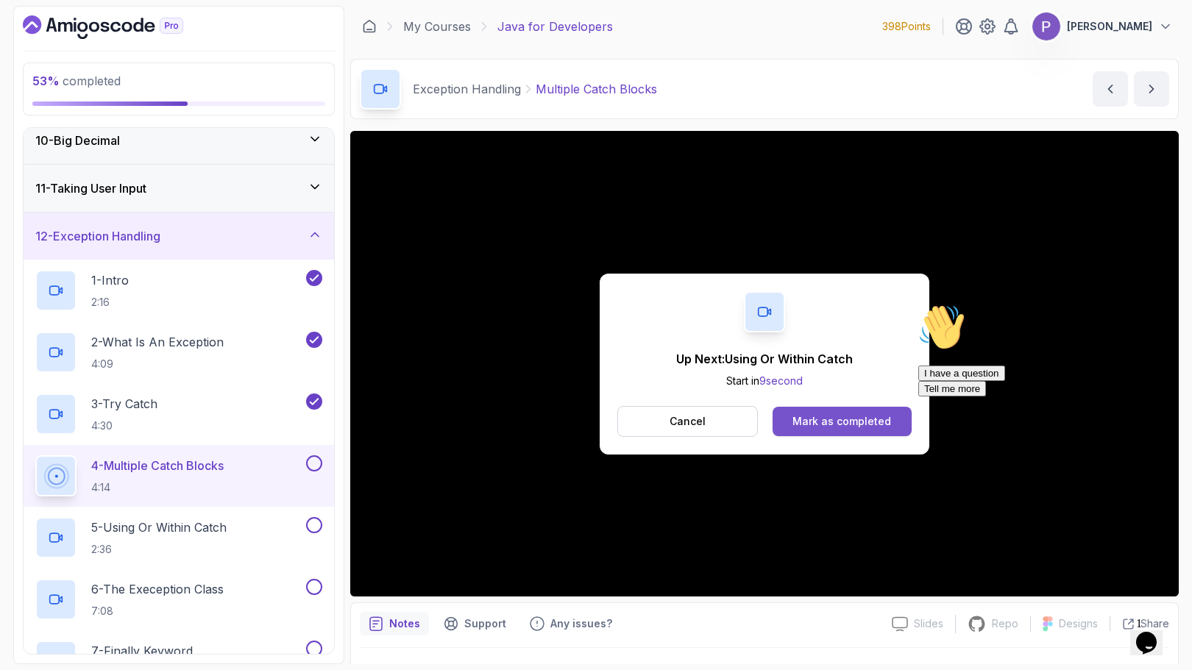
click at [858, 421] on div "Mark as completed" at bounding box center [841, 421] width 99 height 15
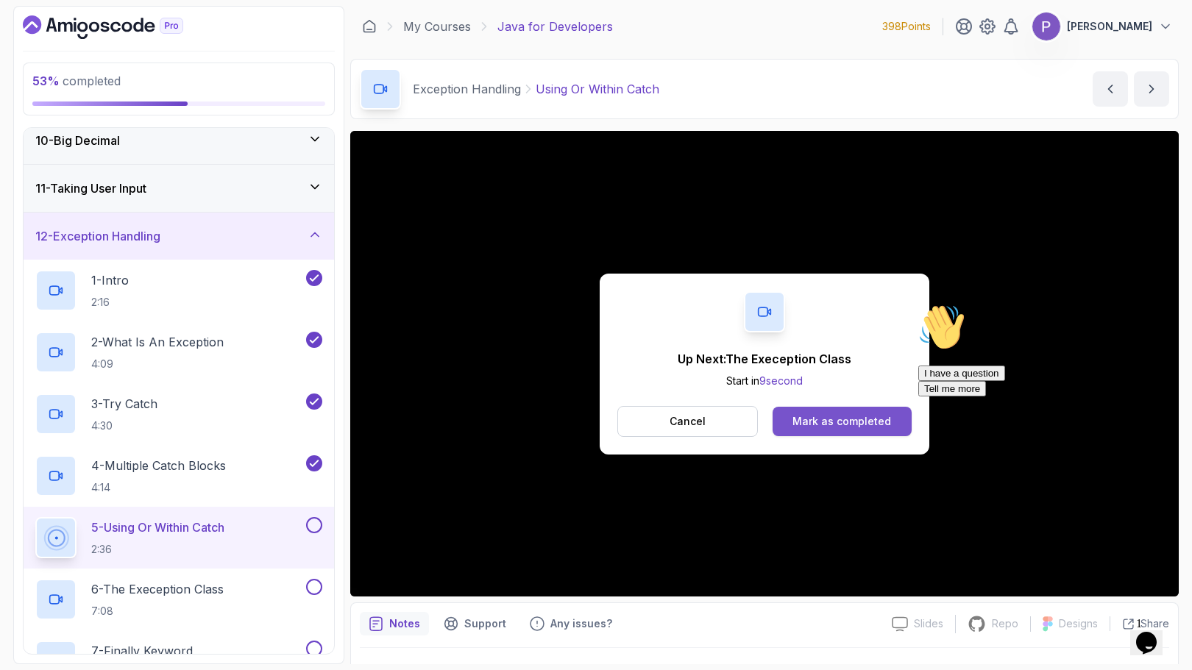
click at [842, 428] on div "Mark as completed" at bounding box center [841, 421] width 99 height 15
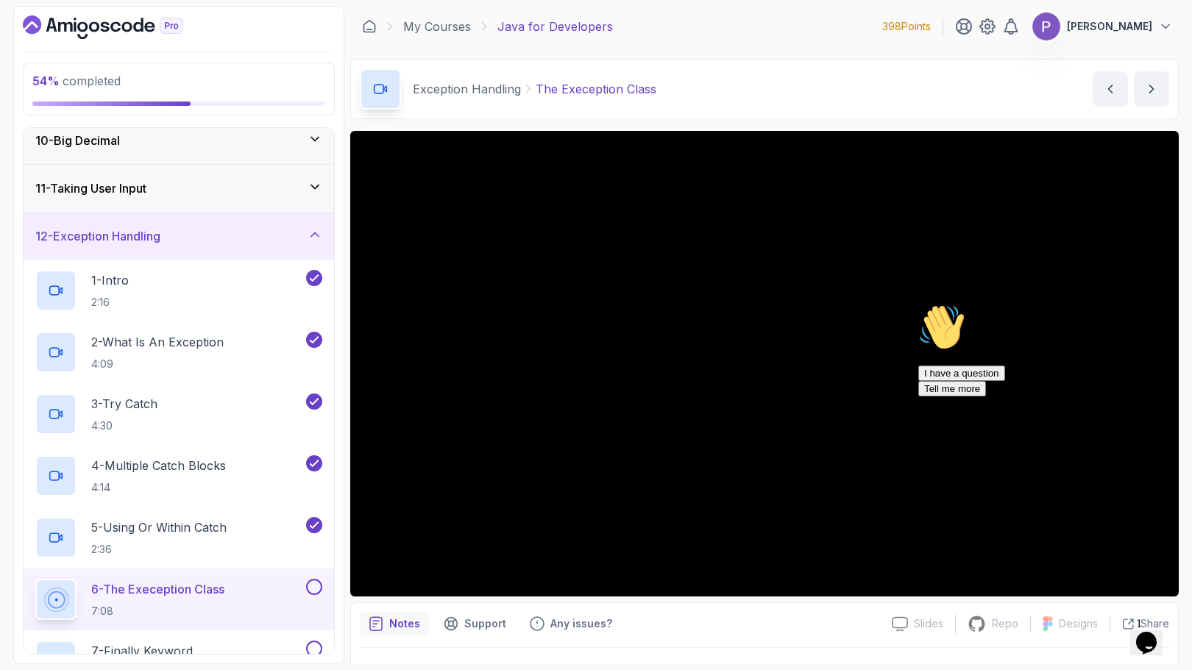
click at [918, 304] on icon "Chat attention grabber" at bounding box center [918, 304] width 0 height 0
click at [1106, 632] on icon "Close" at bounding box center [1106, 638] width 0 height 13
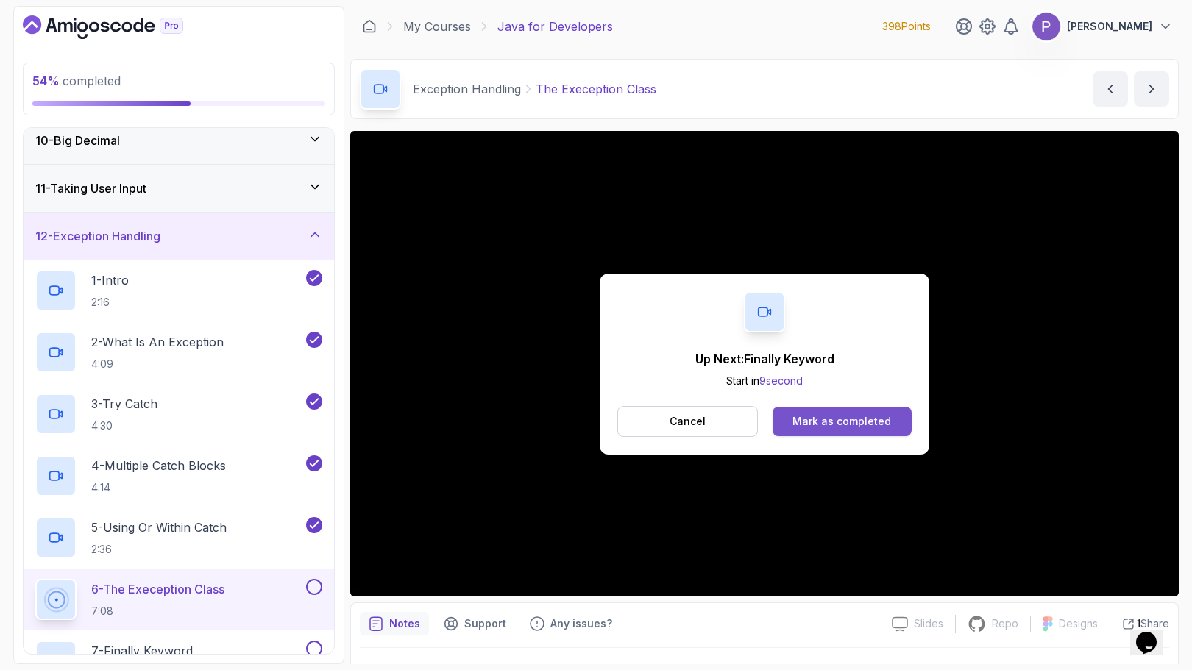
click at [875, 426] on div "Mark as completed" at bounding box center [841, 421] width 99 height 15
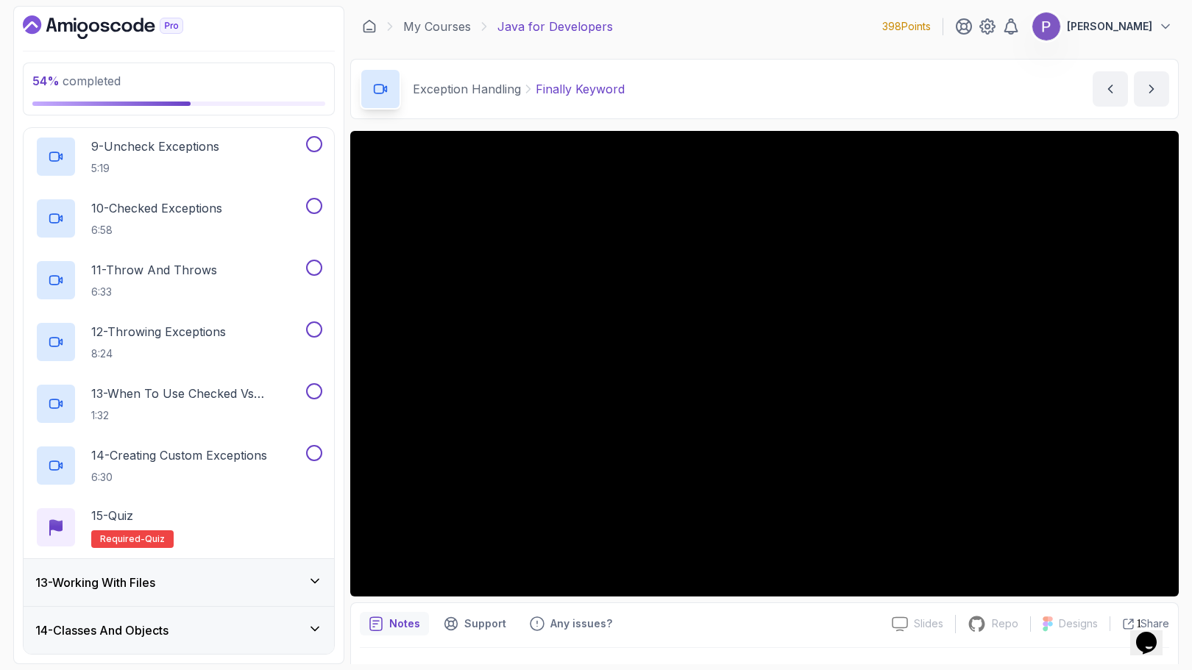
scroll to position [1073, 0]
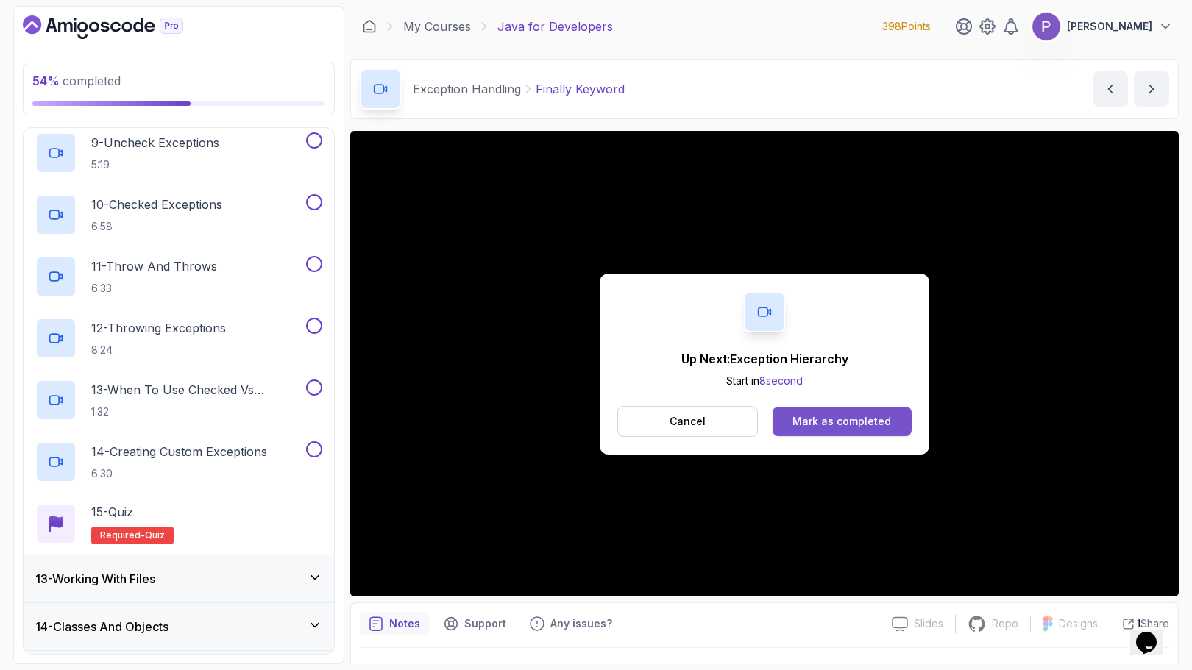
click at [811, 426] on div "Mark as completed" at bounding box center [841, 421] width 99 height 15
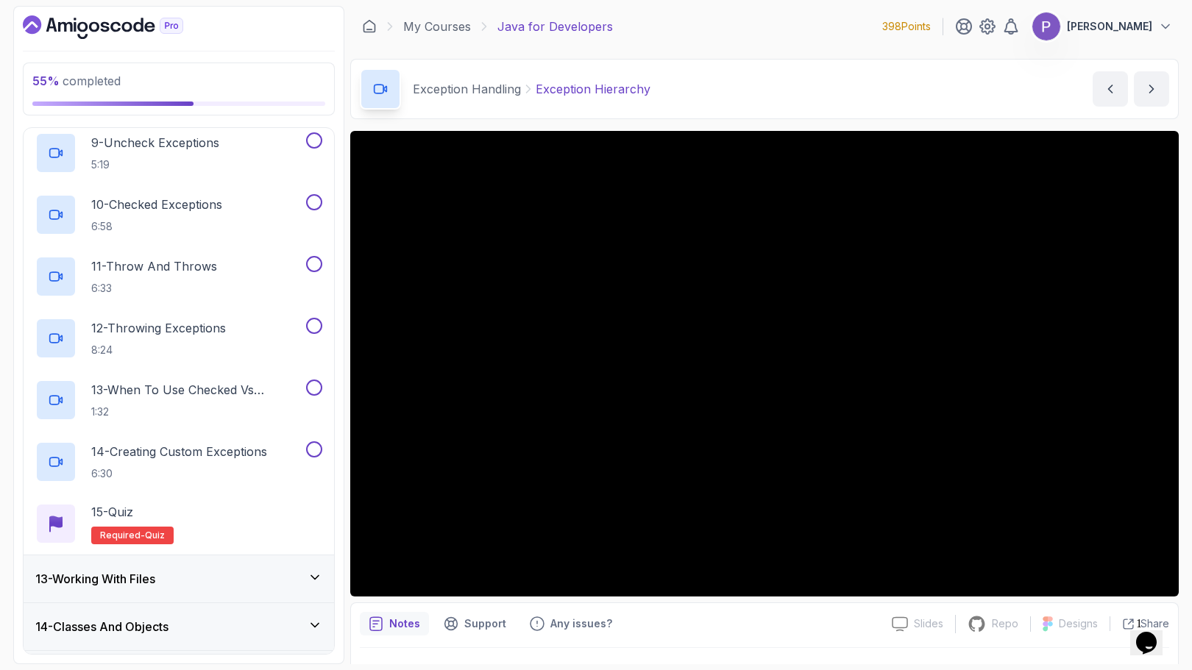
scroll to position [35, 0]
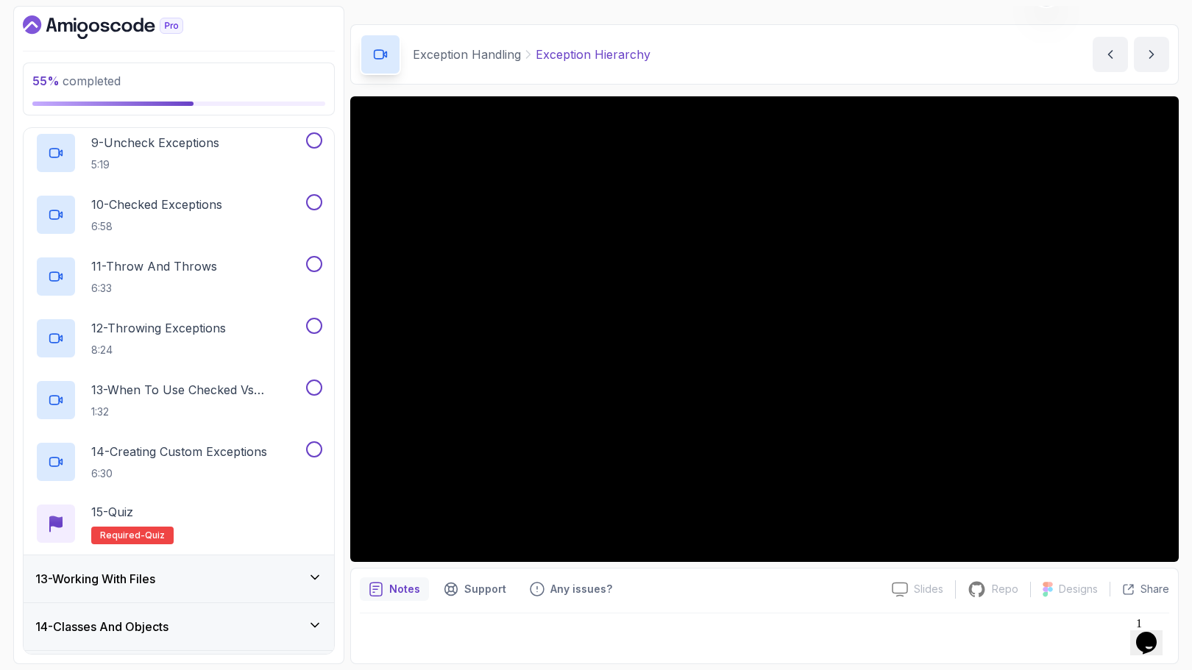
click at [785, 633] on div at bounding box center [764, 633] width 809 height 41
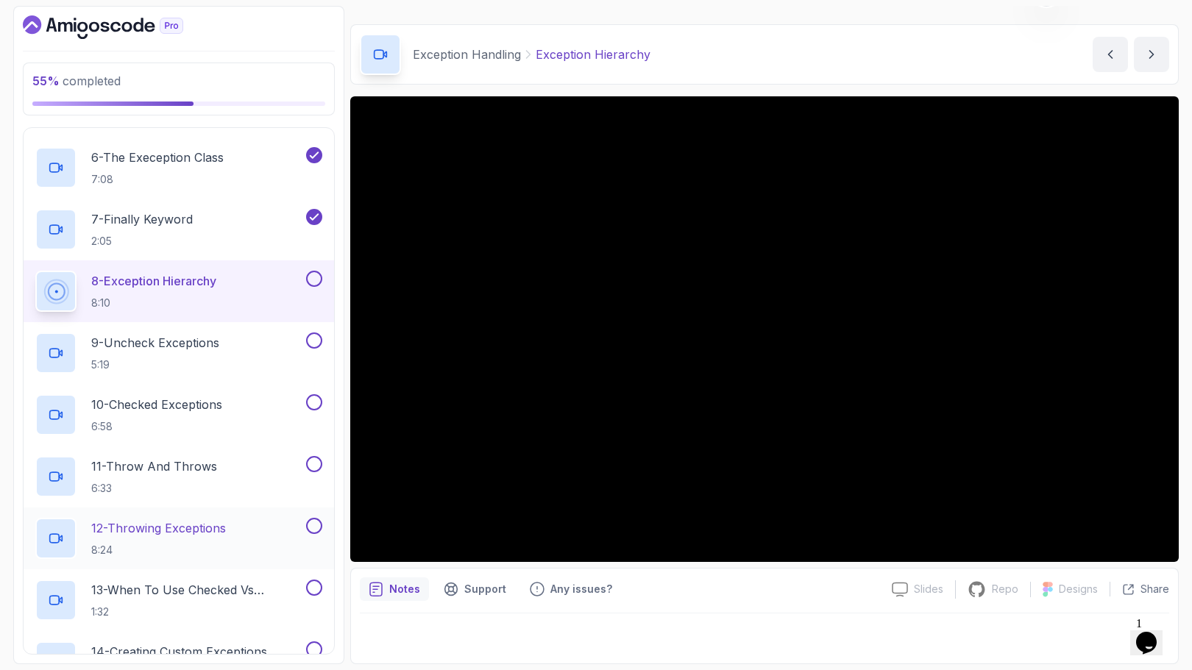
scroll to position [872, 0]
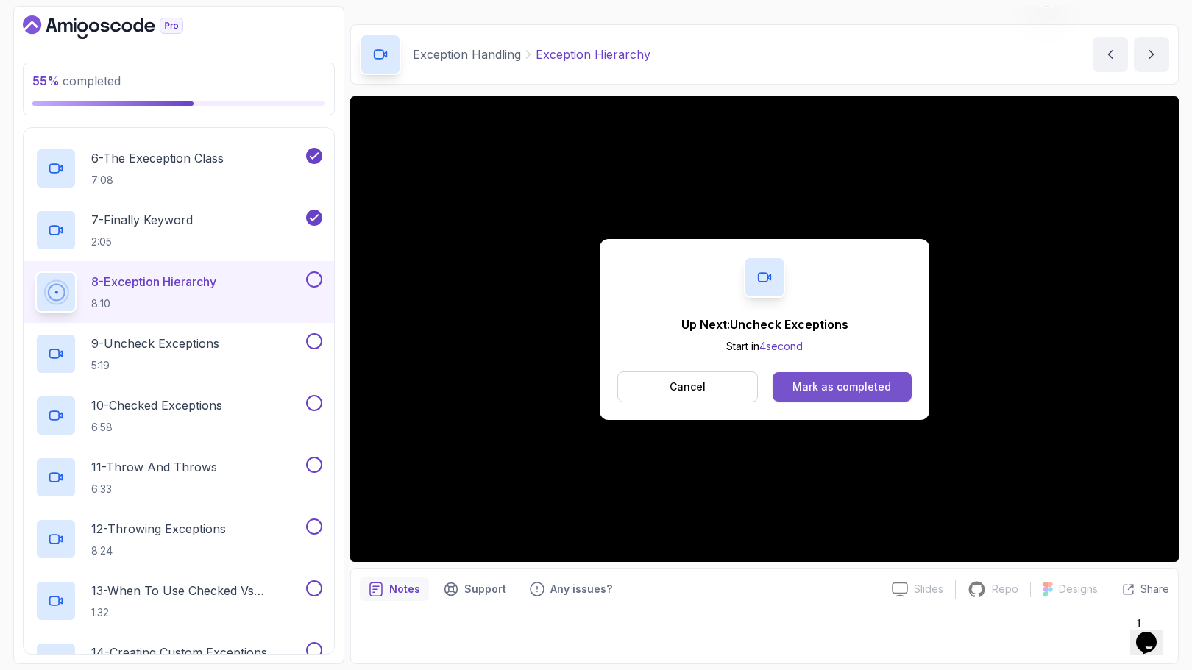
click at [859, 385] on div "Mark as completed" at bounding box center [841, 387] width 99 height 15
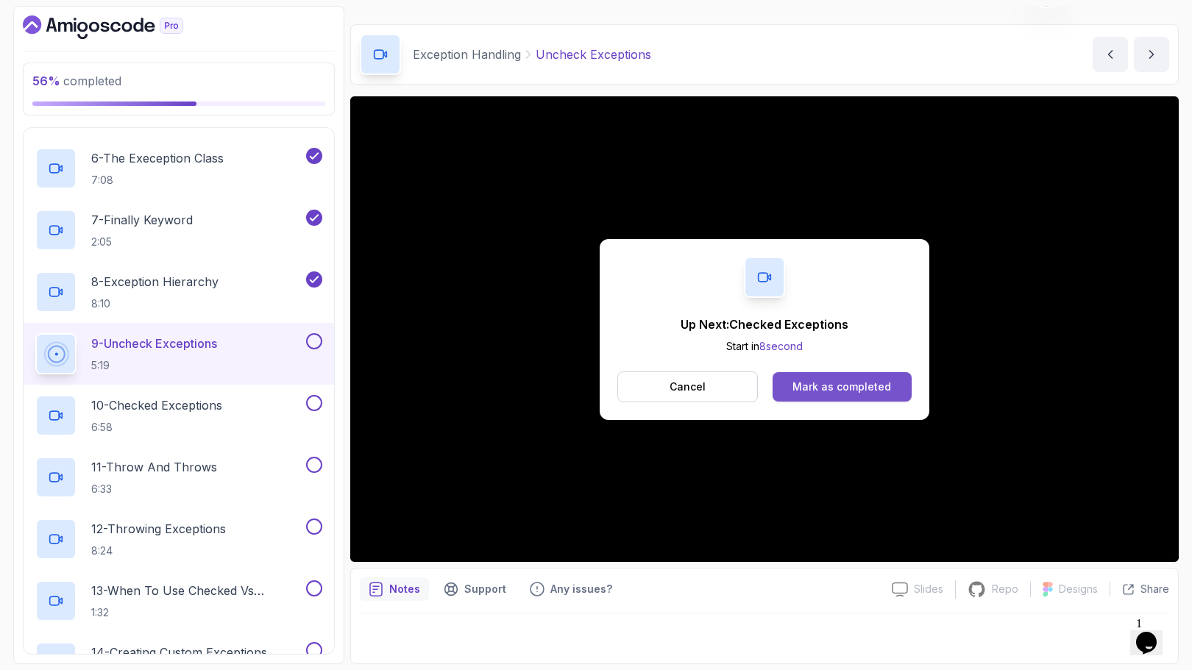
click at [839, 393] on div "Mark as completed" at bounding box center [841, 387] width 99 height 15
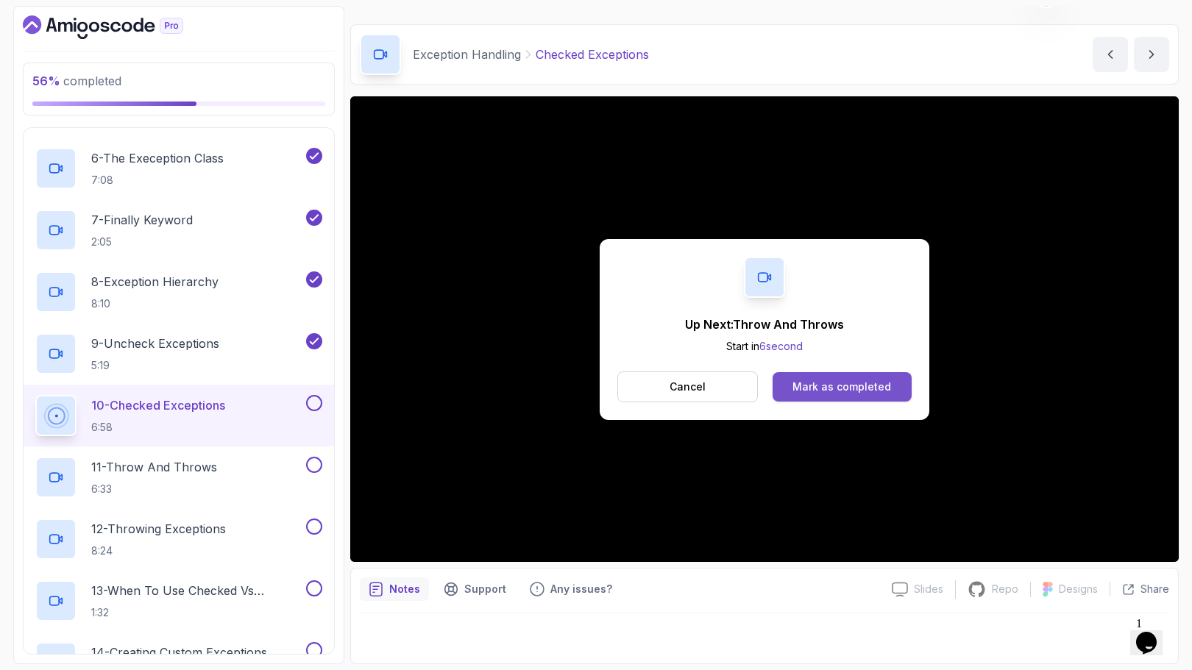
click at [827, 381] on div "Mark as completed" at bounding box center [841, 387] width 99 height 15
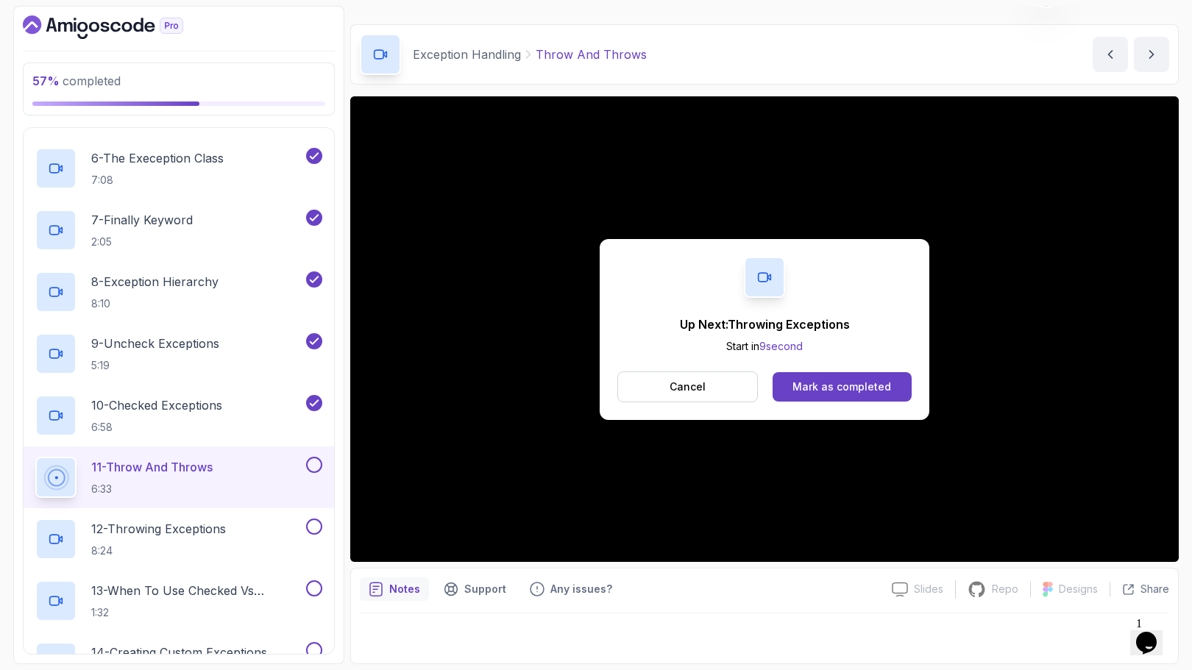
click at [827, 381] on div "Mark as completed" at bounding box center [841, 387] width 99 height 15
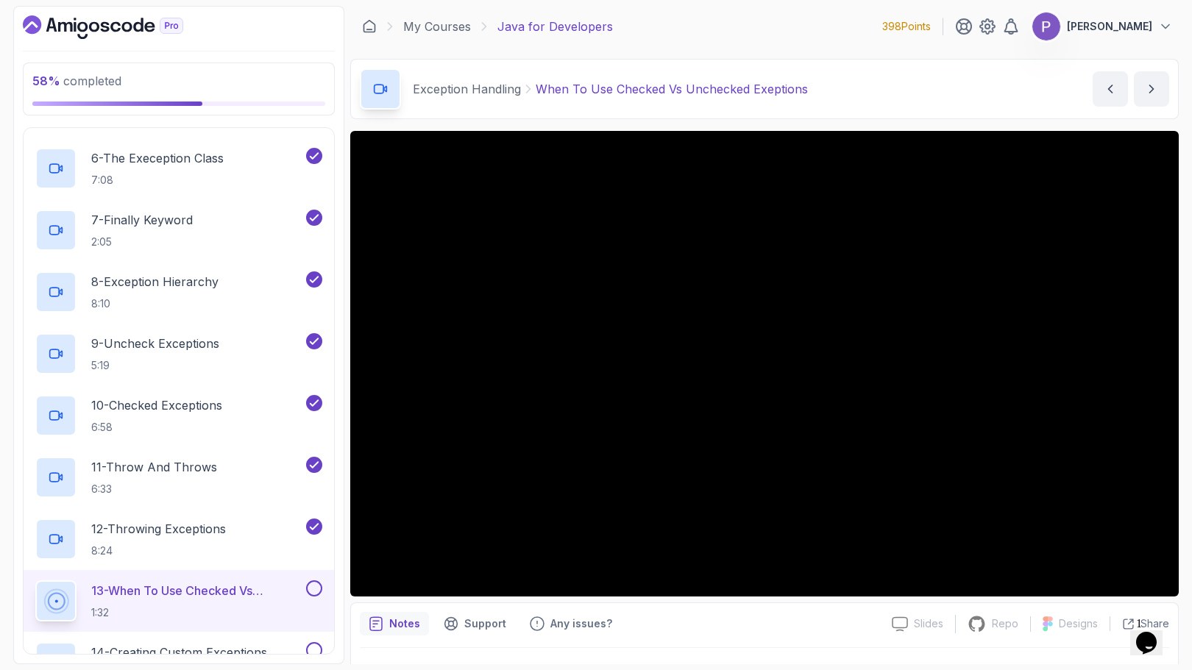
scroll to position [35, 0]
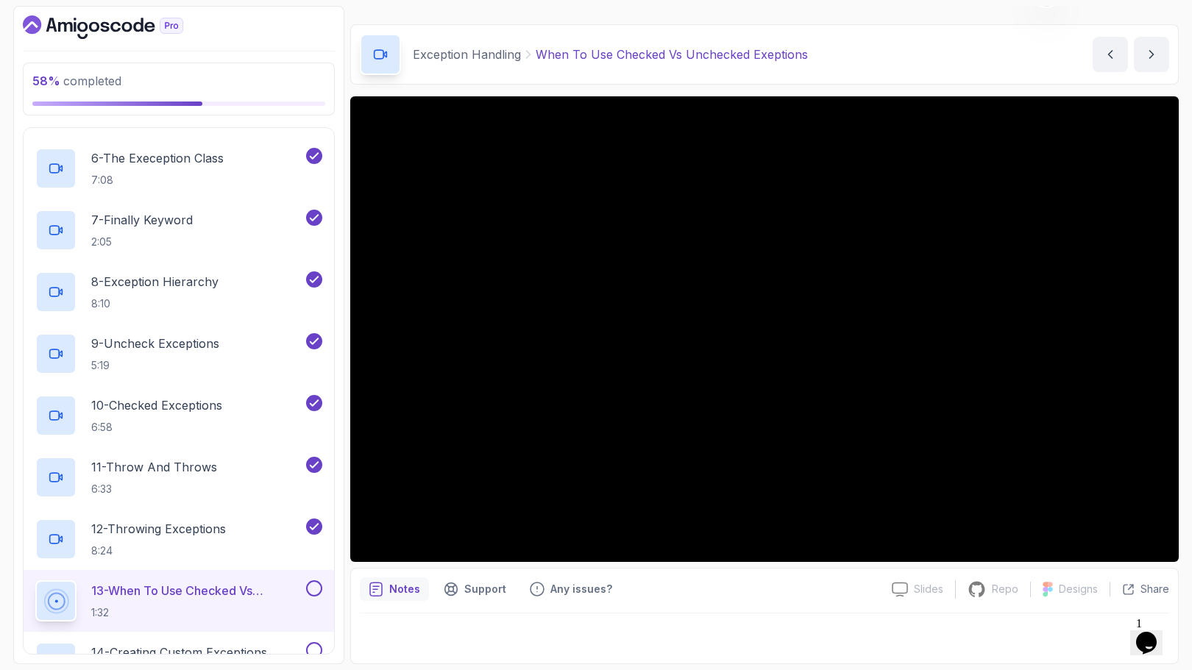
click at [397, 594] on p "Notes" at bounding box center [404, 589] width 31 height 15
click at [465, 585] on p "Support" at bounding box center [485, 589] width 42 height 15
click at [401, 586] on p "Notes" at bounding box center [404, 589] width 31 height 15
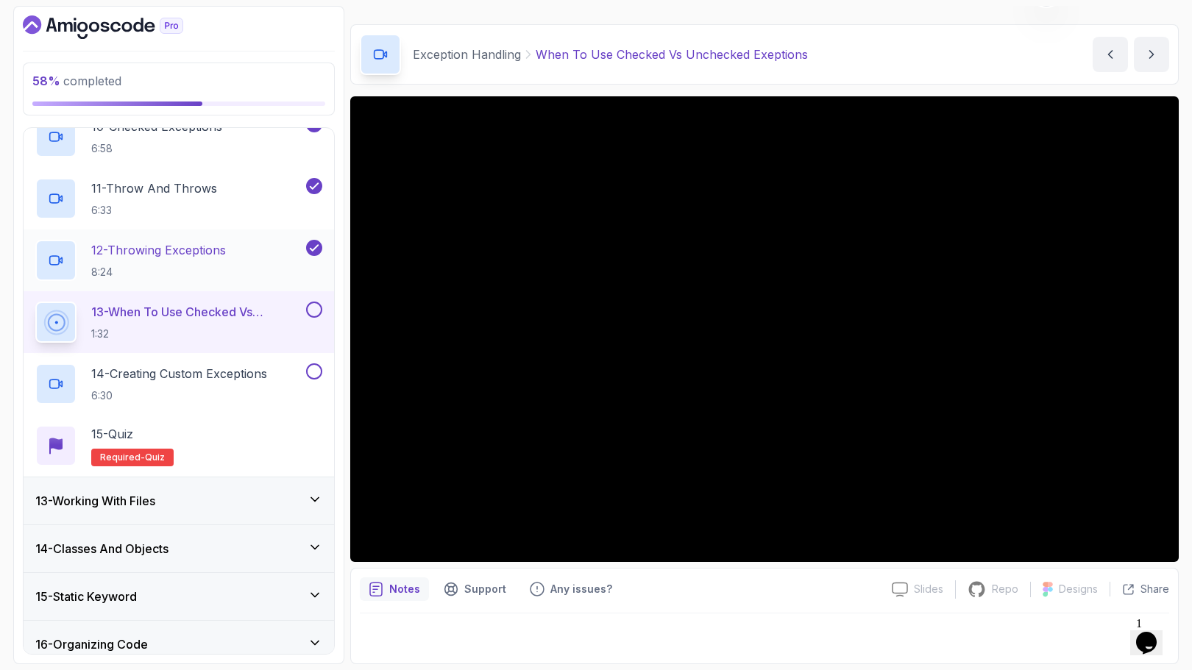
scroll to position [1152, 0]
click at [399, 596] on p "Notes" at bounding box center [404, 589] width 31 height 15
click at [459, 599] on div "Support" at bounding box center [475, 589] width 80 height 24
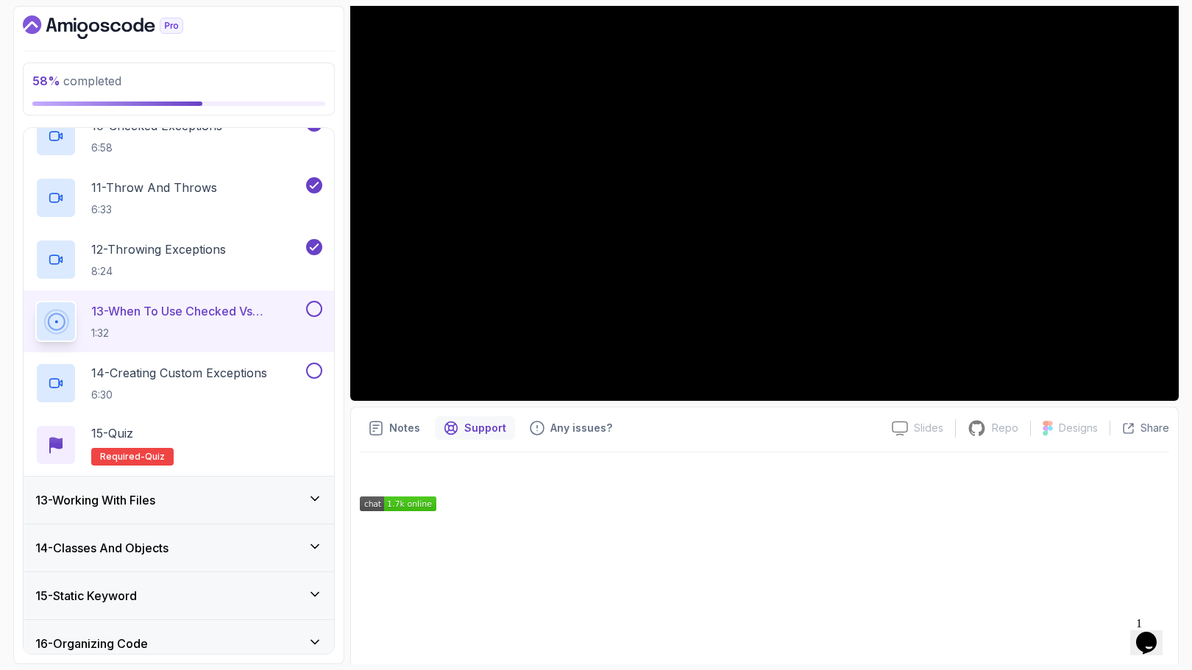
scroll to position [317, 0]
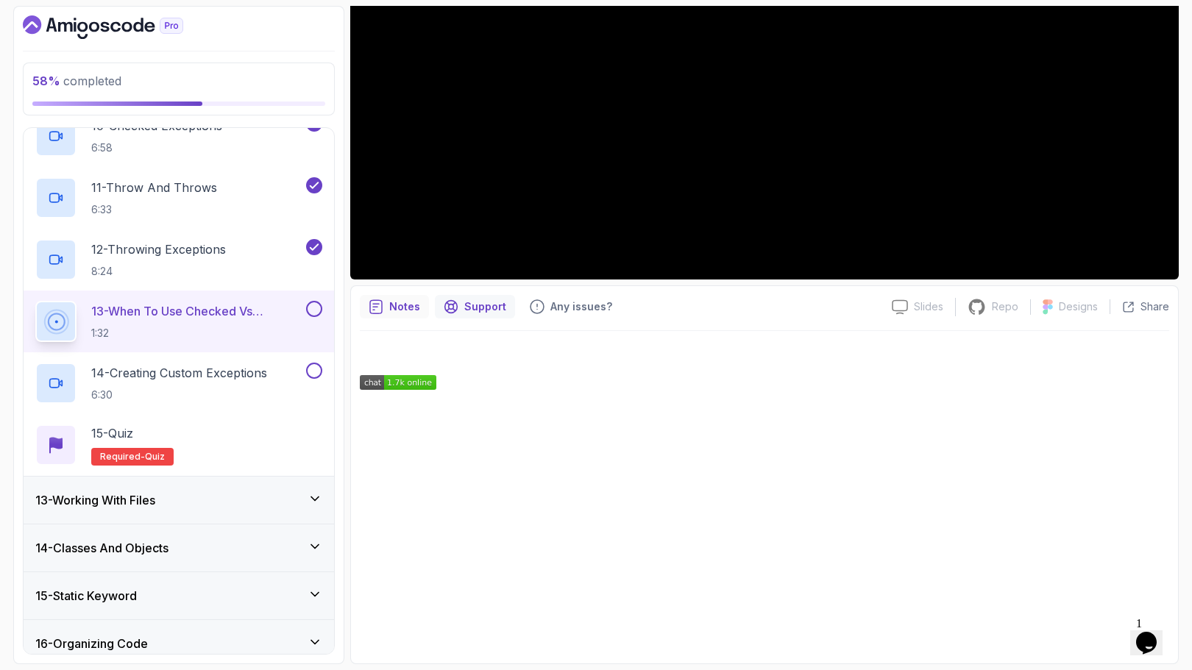
click at [404, 314] on div "Notes" at bounding box center [394, 307] width 69 height 24
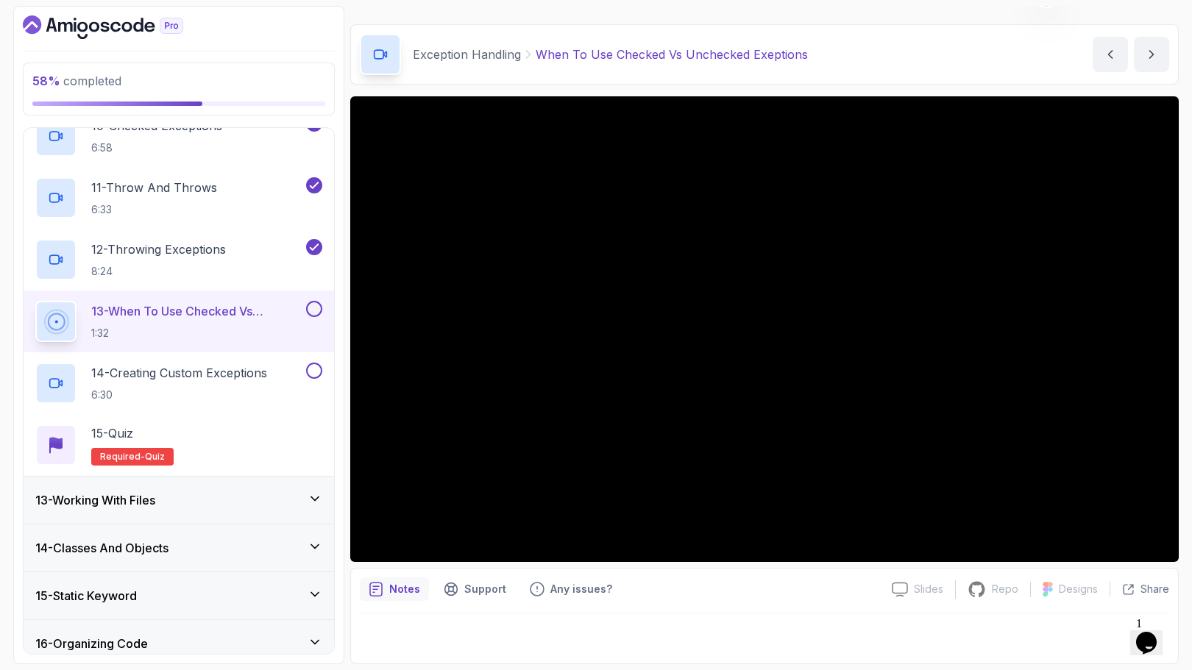
scroll to position [35, 0]
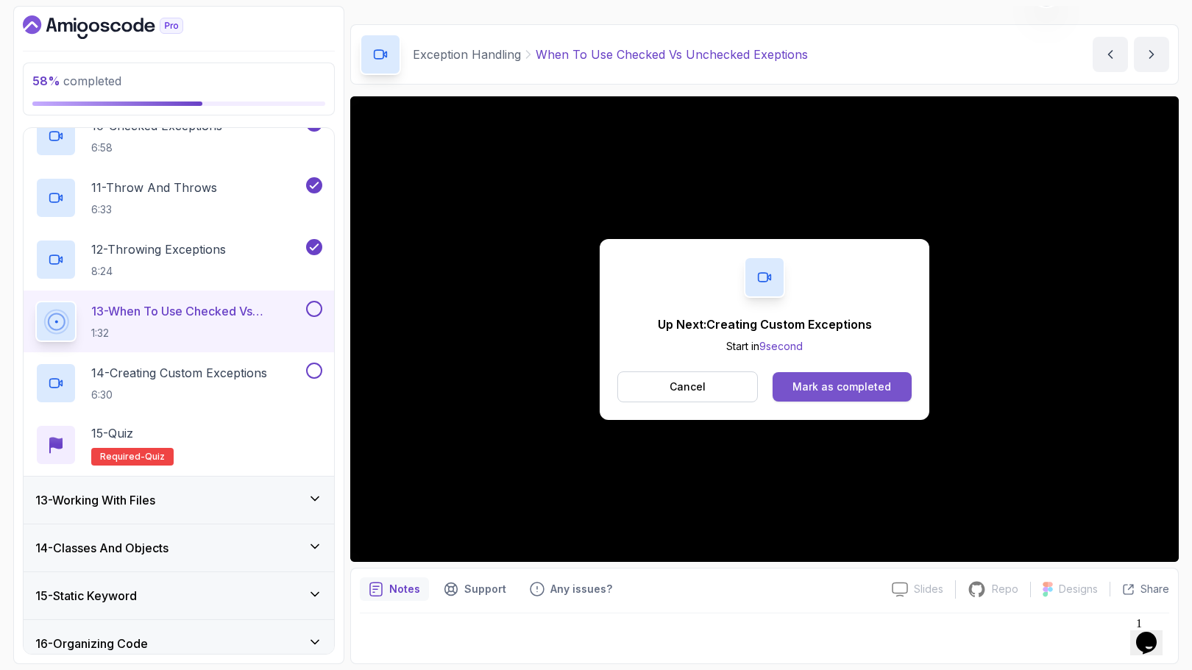
click at [789, 392] on button "Mark as completed" at bounding box center [841, 386] width 139 height 29
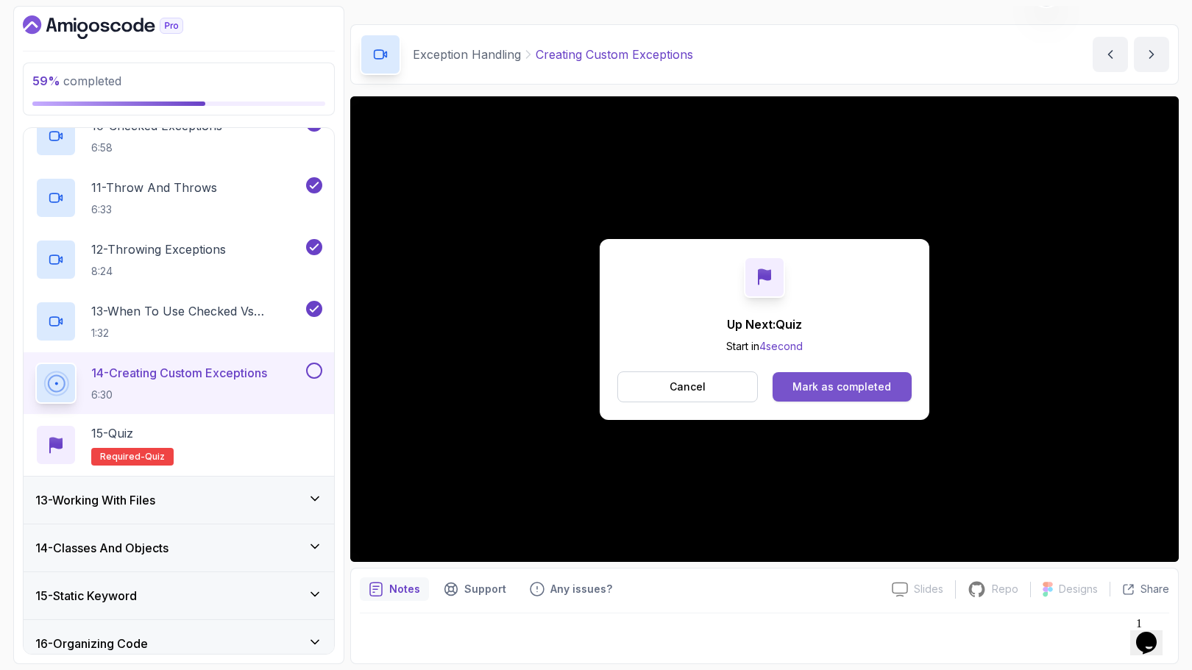
click at [836, 386] on div "Mark as completed" at bounding box center [841, 387] width 99 height 15
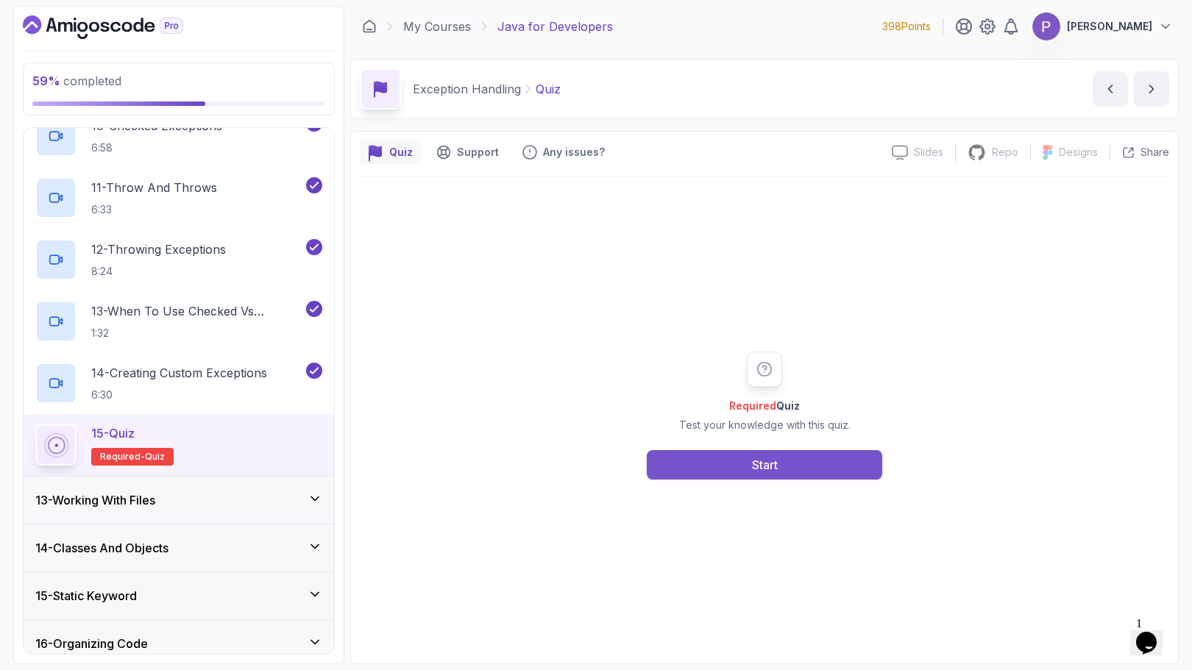
click at [802, 454] on button "Start" at bounding box center [764, 464] width 235 height 29
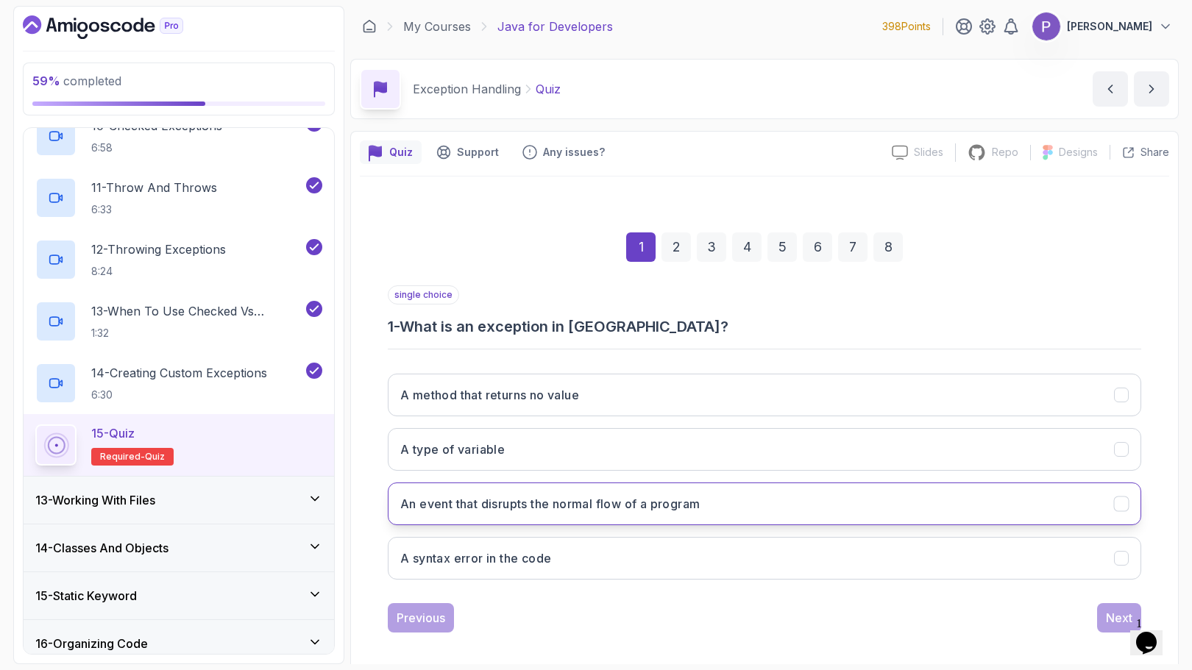
click at [800, 498] on button "An event that disrupts the normal flow of a program" at bounding box center [764, 504] width 753 height 43
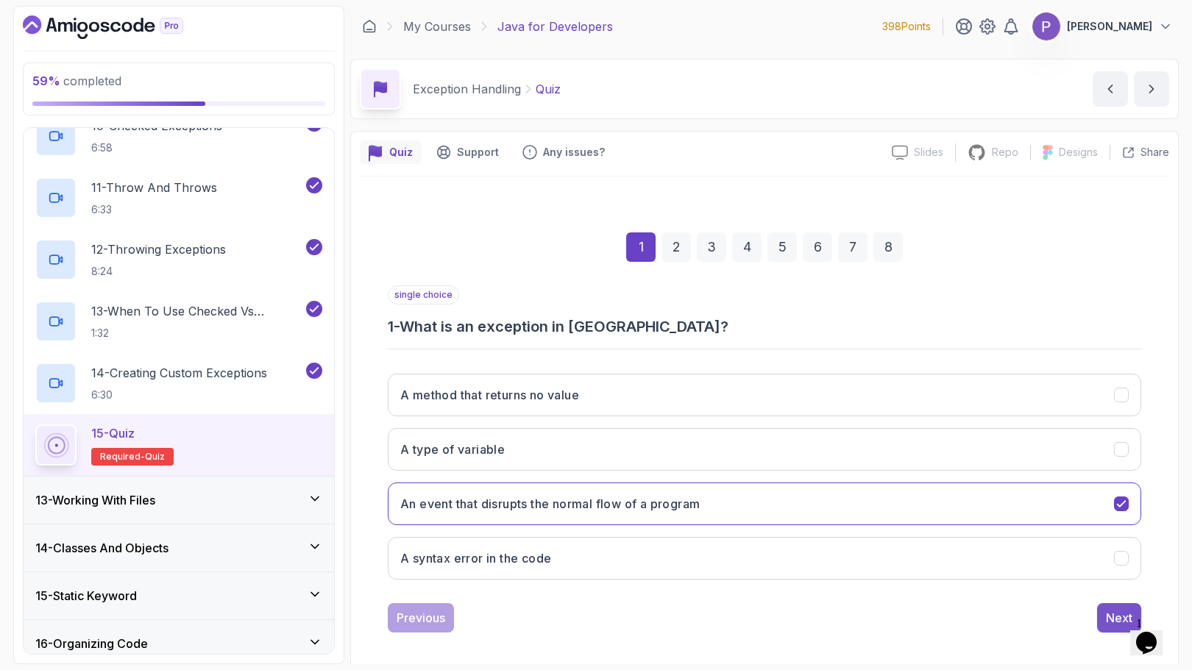
click at [1122, 613] on div "Next" at bounding box center [1119, 618] width 26 height 18
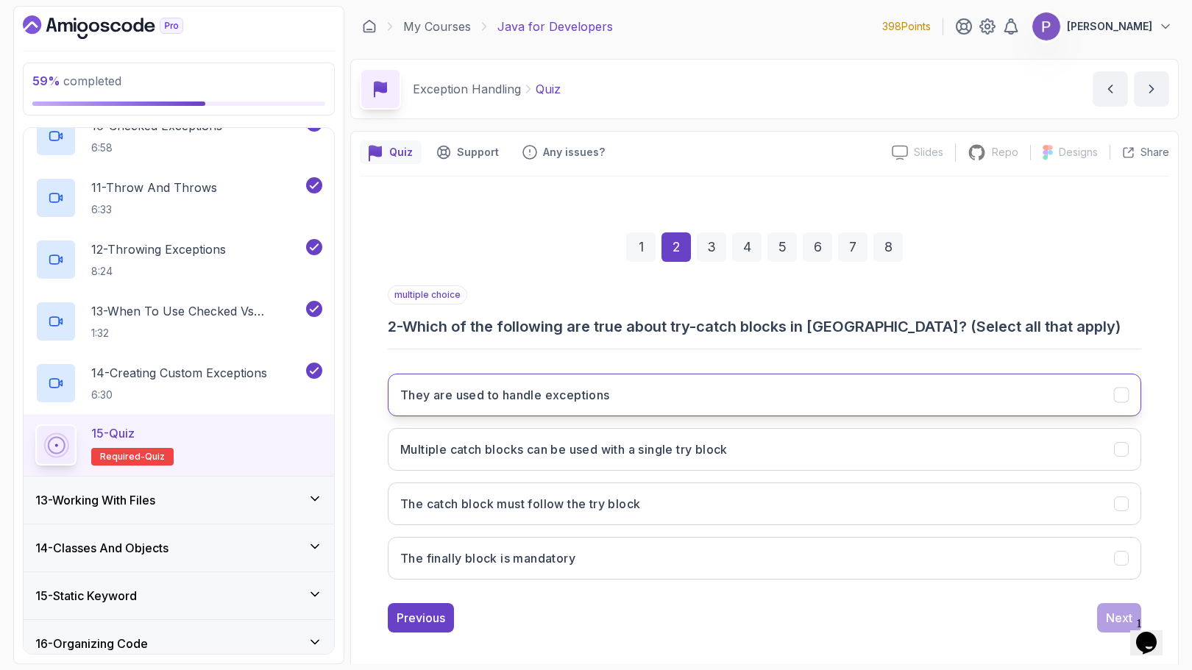
click at [1120, 391] on icon "They are used to handle exceptions" at bounding box center [1121, 395] width 14 height 14
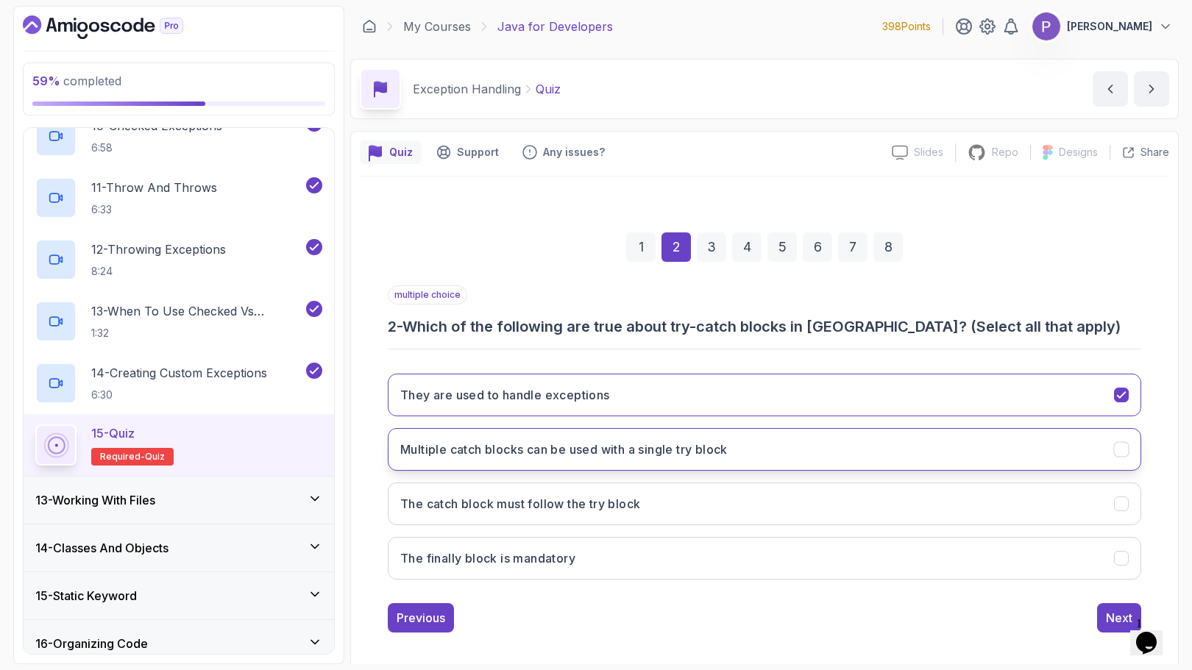
click at [1122, 446] on icon "Multiple catch blocks can be used with a single try block" at bounding box center [1121, 450] width 14 height 14
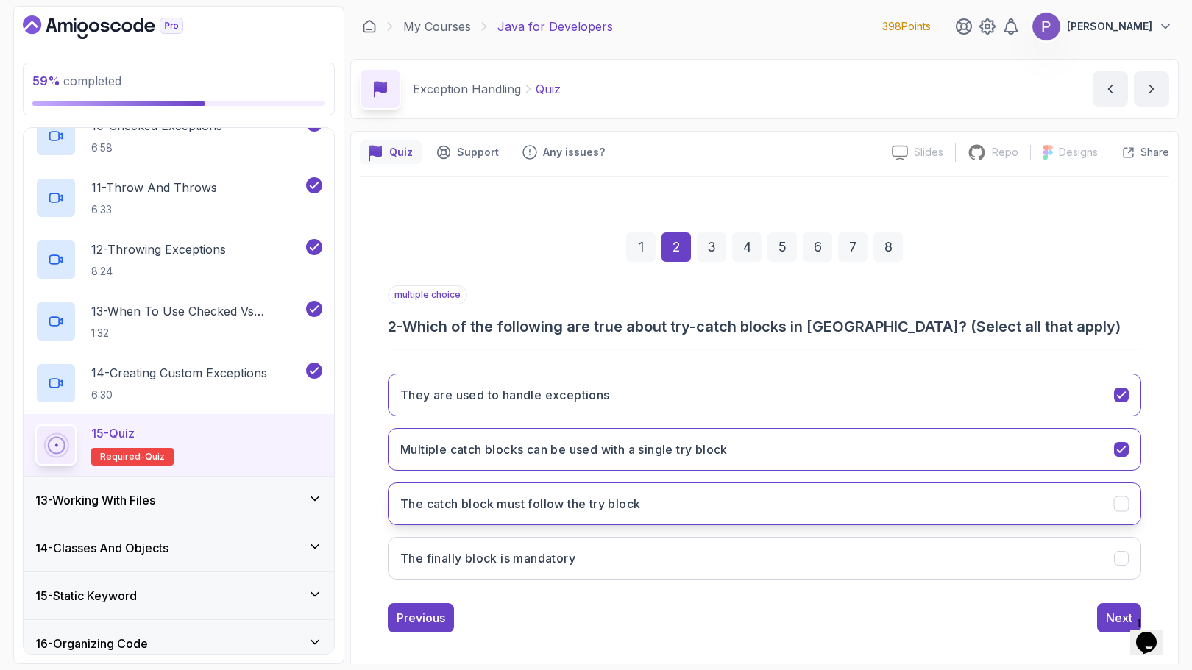
click at [1120, 506] on icon "The catch block must follow the try block" at bounding box center [1121, 504] width 8 height 6
click at [1108, 613] on div "Next" at bounding box center [1119, 618] width 26 height 18
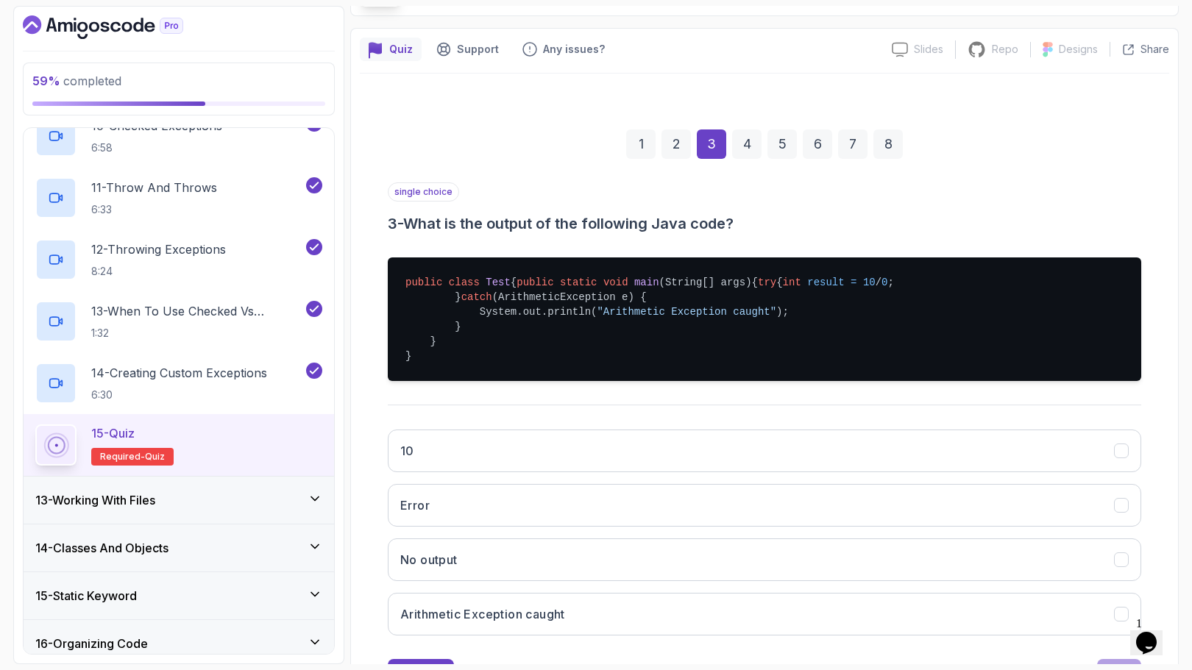
scroll to position [213, 0]
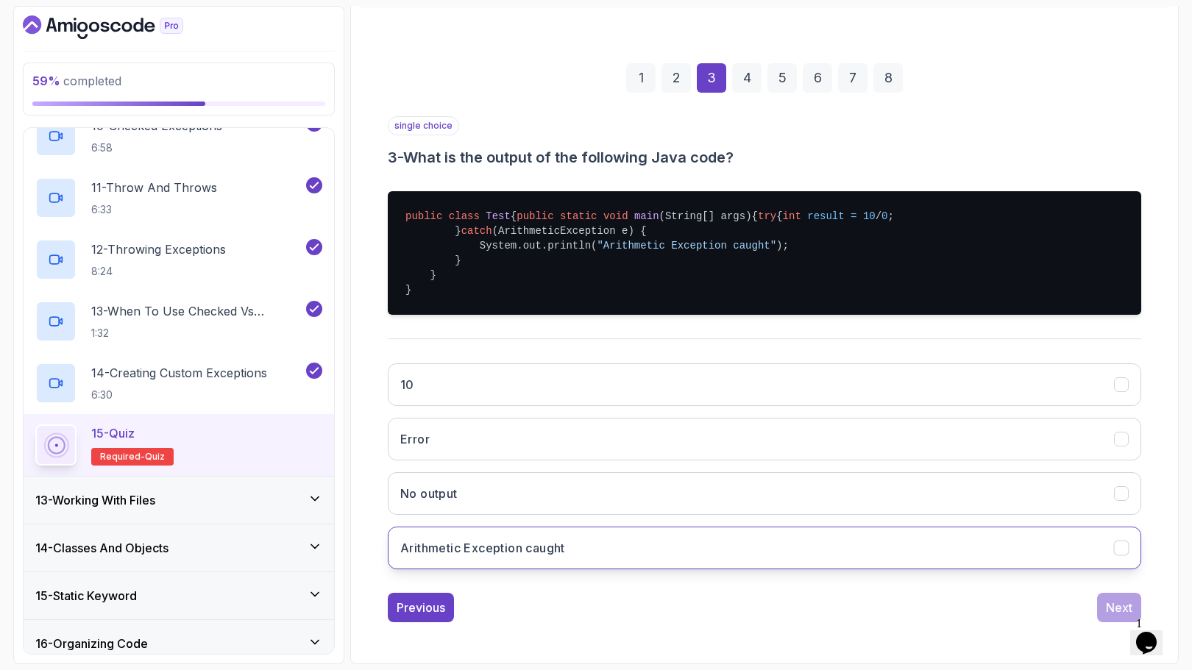
click at [1120, 552] on icon "Arithmetic Exception caught" at bounding box center [1121, 548] width 14 height 14
click at [1111, 607] on div "Next" at bounding box center [1119, 608] width 26 height 18
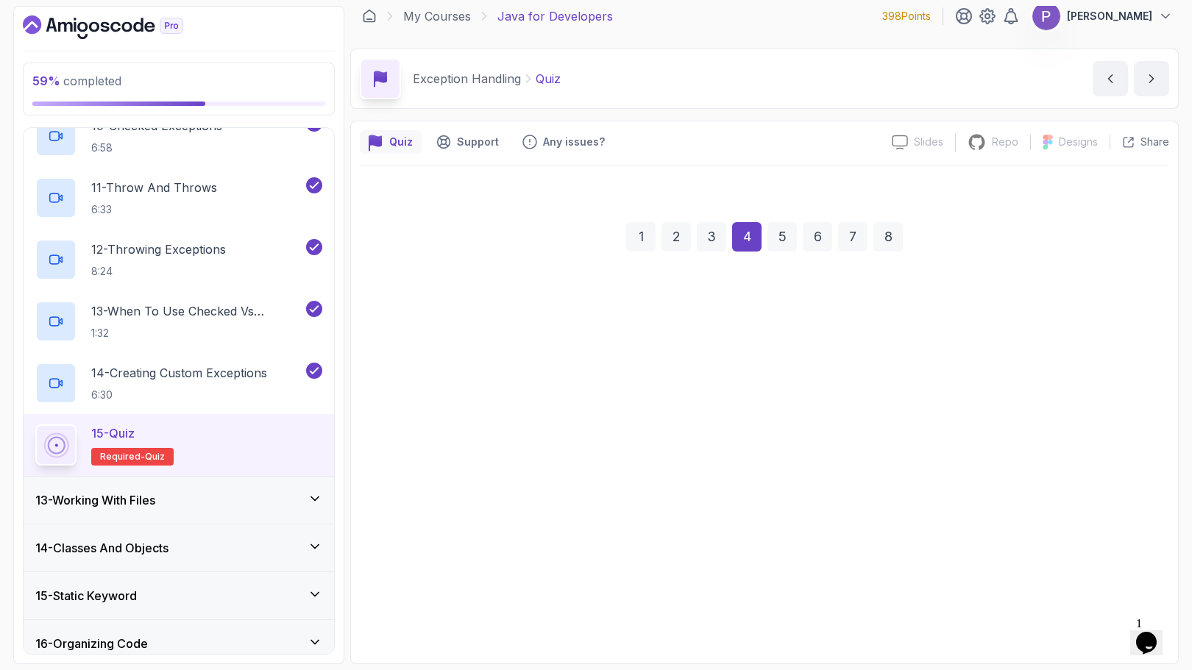
scroll to position [10, 0]
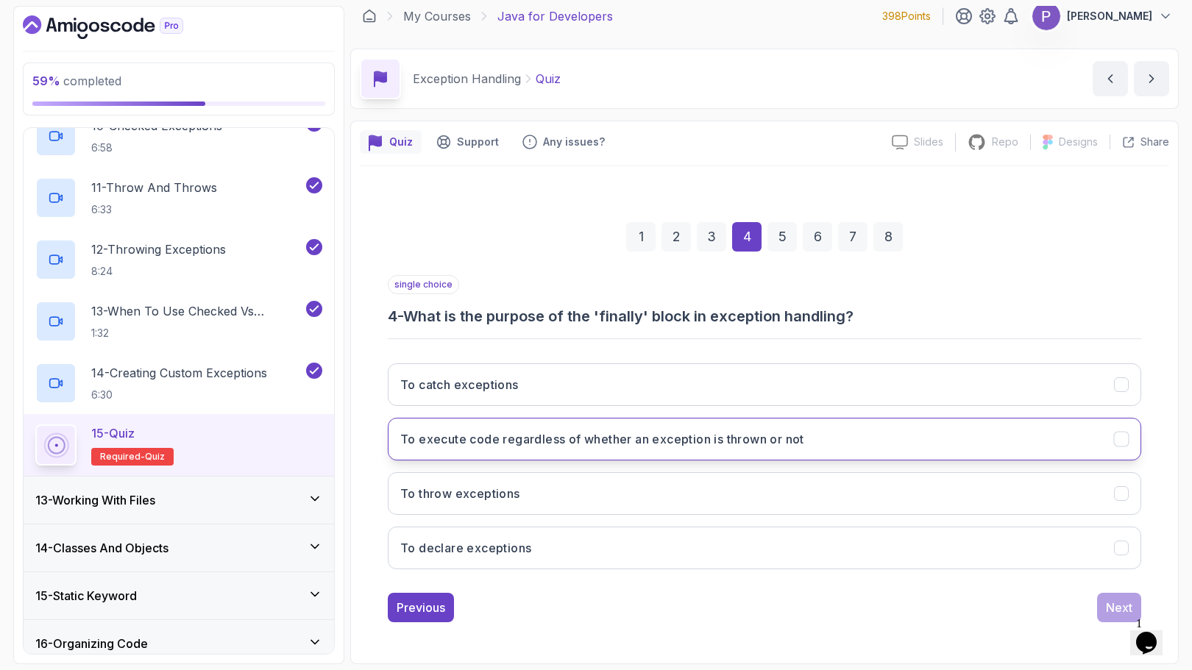
click at [1118, 441] on icon "To execute code regardless of whether an exception is thrown or not" at bounding box center [1121, 439] width 8 height 6
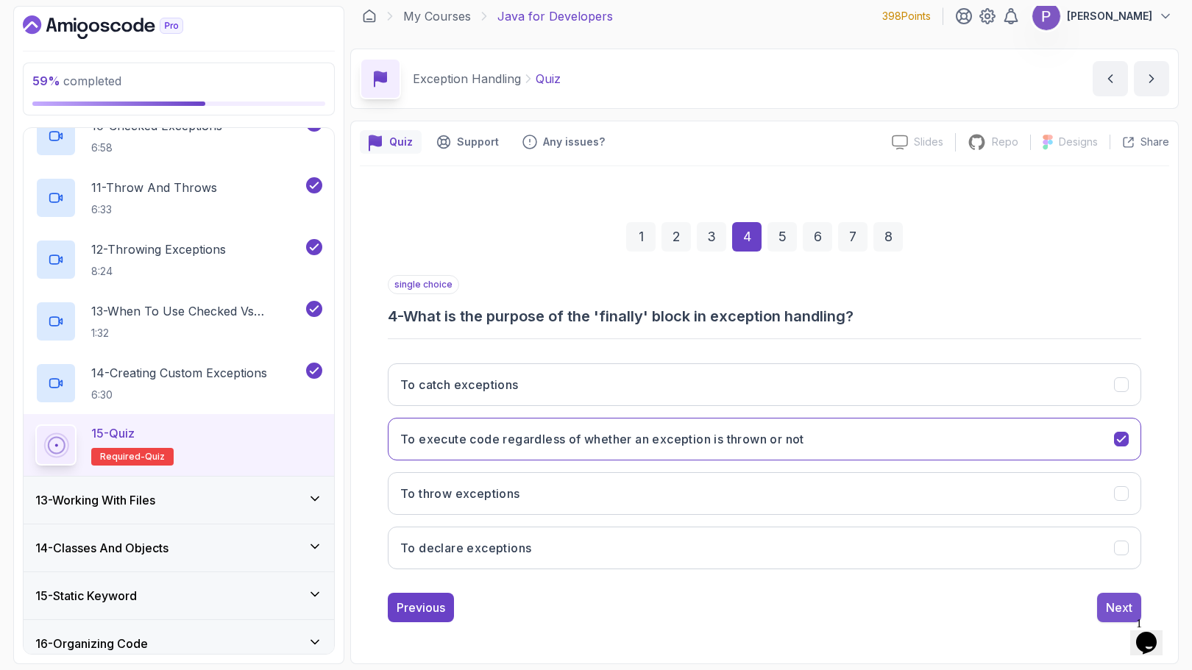
click at [1114, 608] on div "Next" at bounding box center [1119, 608] width 26 height 18
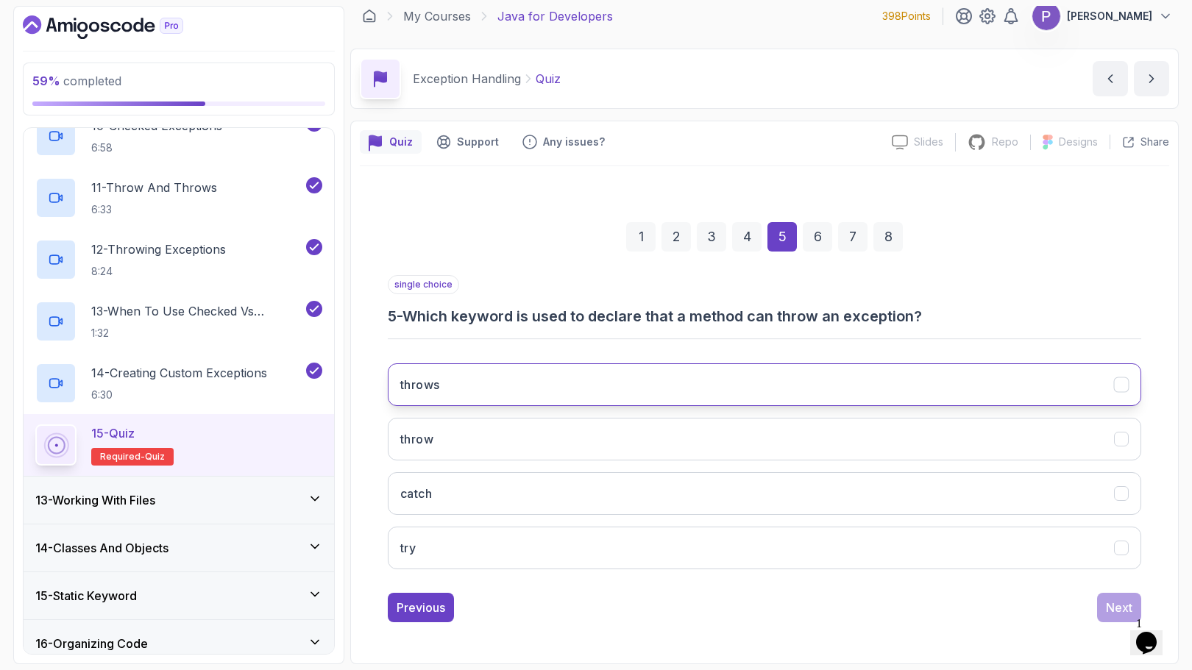
click at [1124, 379] on icon "throws" at bounding box center [1121, 385] width 14 height 14
click at [1109, 599] on div "Next" at bounding box center [1119, 608] width 26 height 18
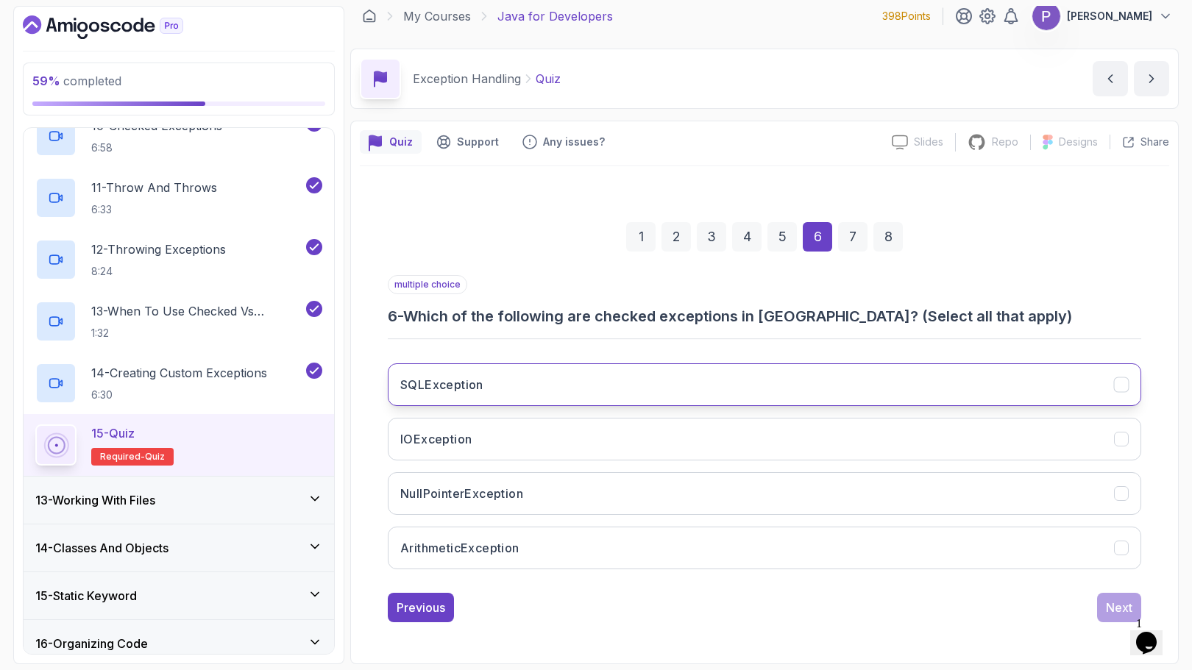
click at [1127, 394] on button "SQLException" at bounding box center [764, 384] width 753 height 43
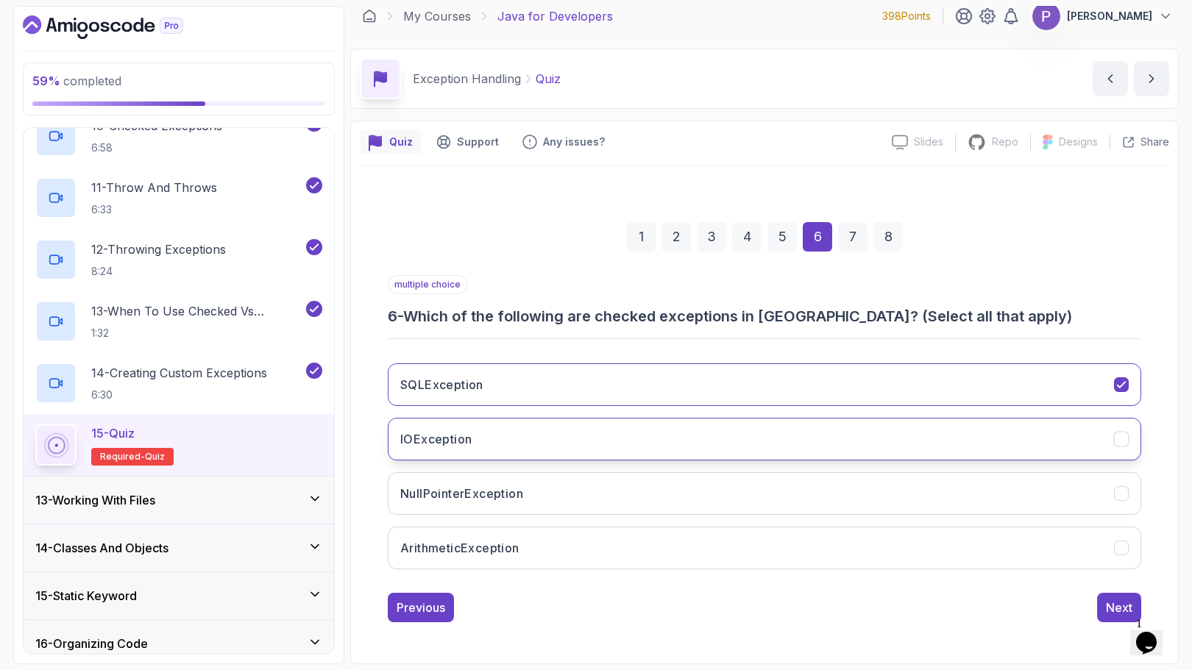
click at [1123, 447] on button "IOException" at bounding box center [764, 439] width 753 height 43
click at [1107, 603] on div "Next" at bounding box center [1119, 608] width 26 height 18
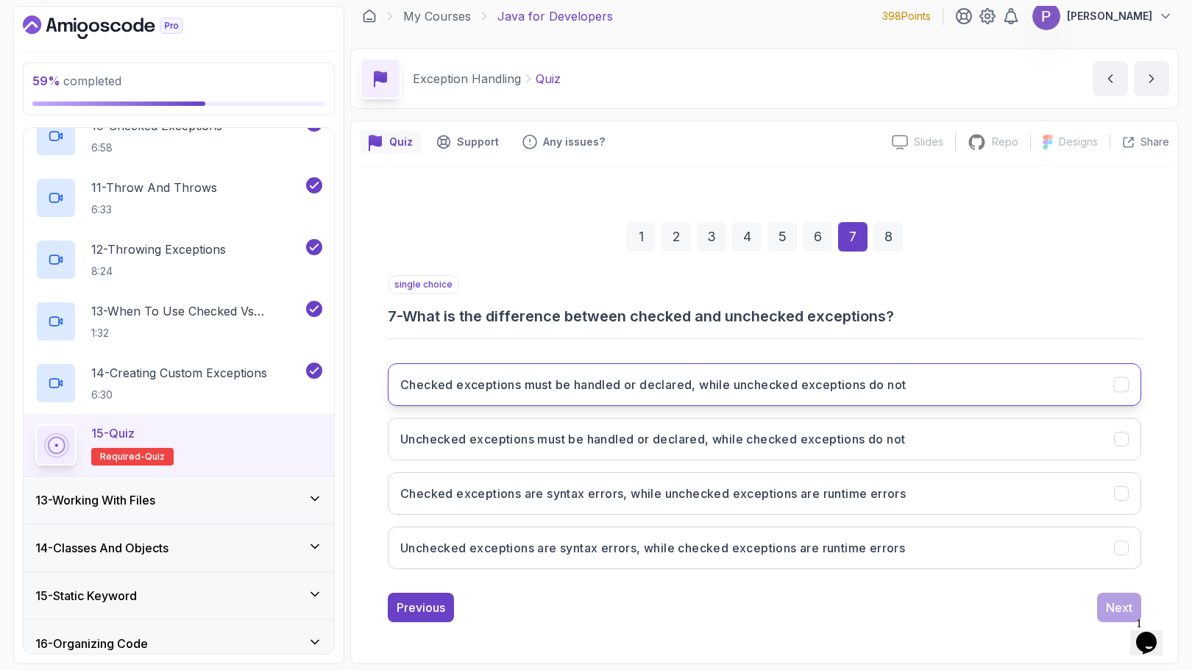
click at [1123, 386] on icon "Checked exceptions must be handled or declared, while unchecked exceptions do n…" at bounding box center [1121, 385] width 14 height 14
click at [1117, 605] on div "Next" at bounding box center [1119, 608] width 26 height 18
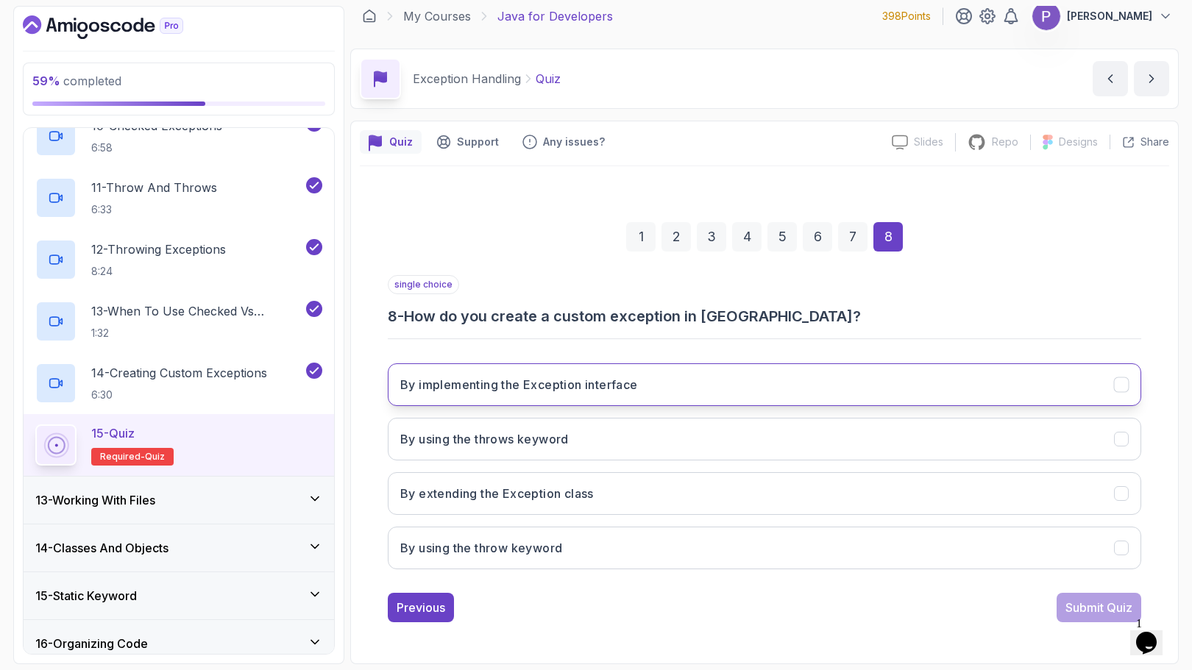
click at [1125, 391] on icon "By implementing the Exception interface" at bounding box center [1121, 385] width 14 height 14
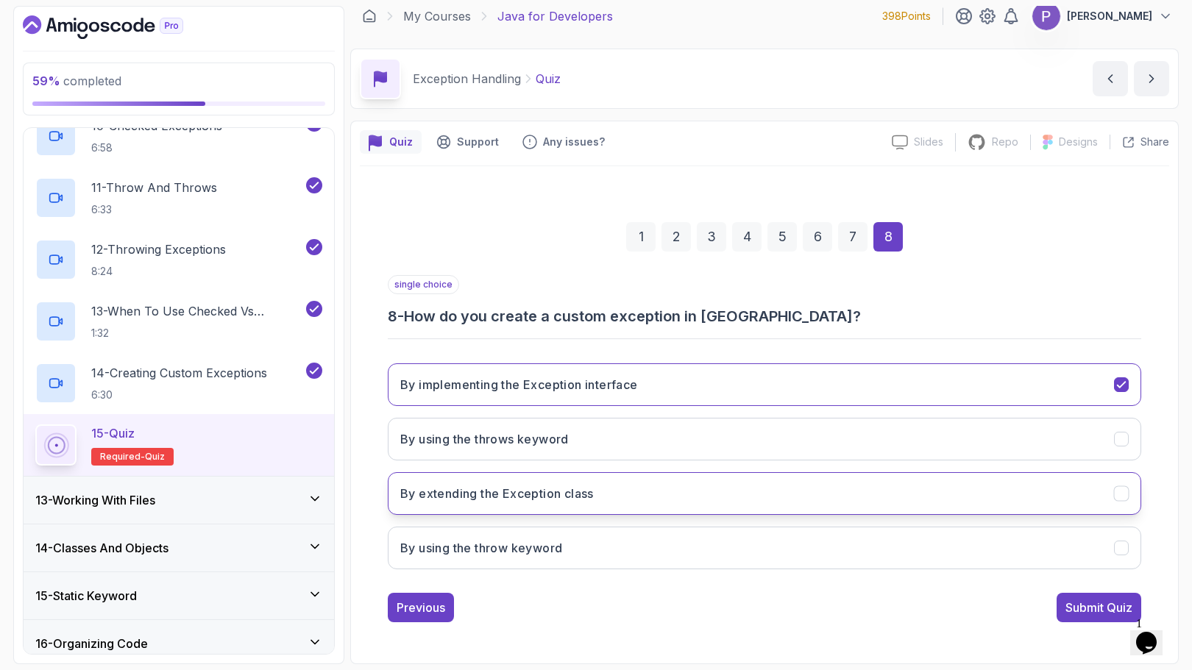
click at [1123, 499] on icon "By extending the Exception class" at bounding box center [1121, 494] width 14 height 14
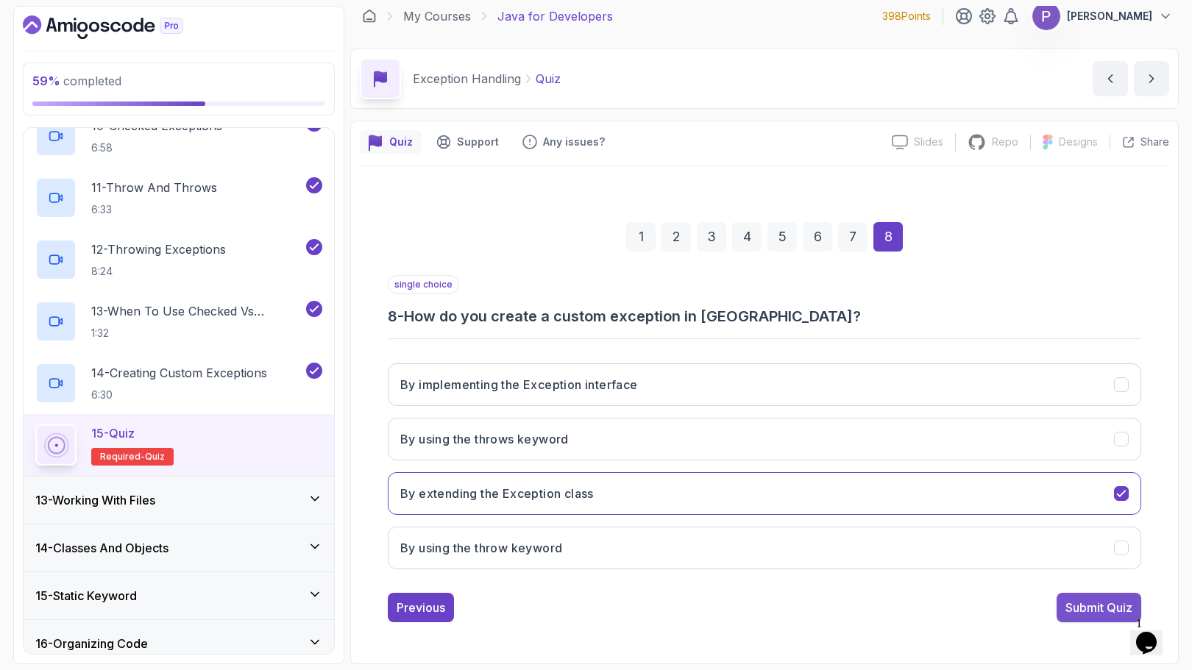
click at [1106, 614] on div "Submit Quiz" at bounding box center [1098, 608] width 67 height 18
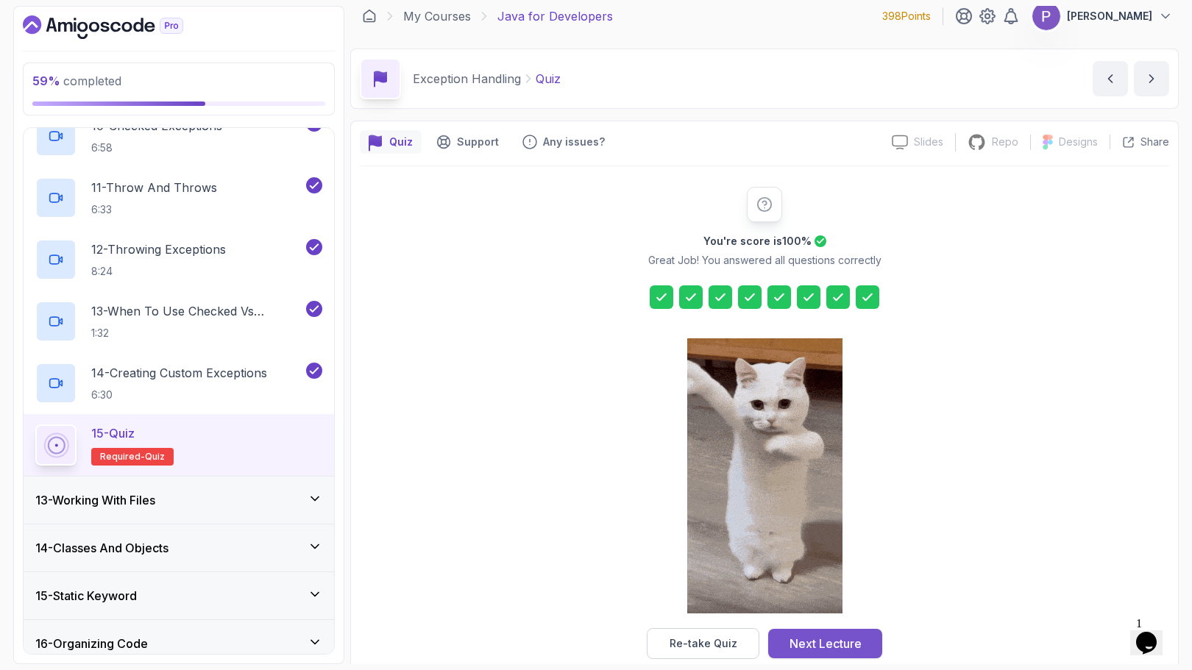
click at [860, 644] on div "Next Lecture" at bounding box center [825, 644] width 72 height 18
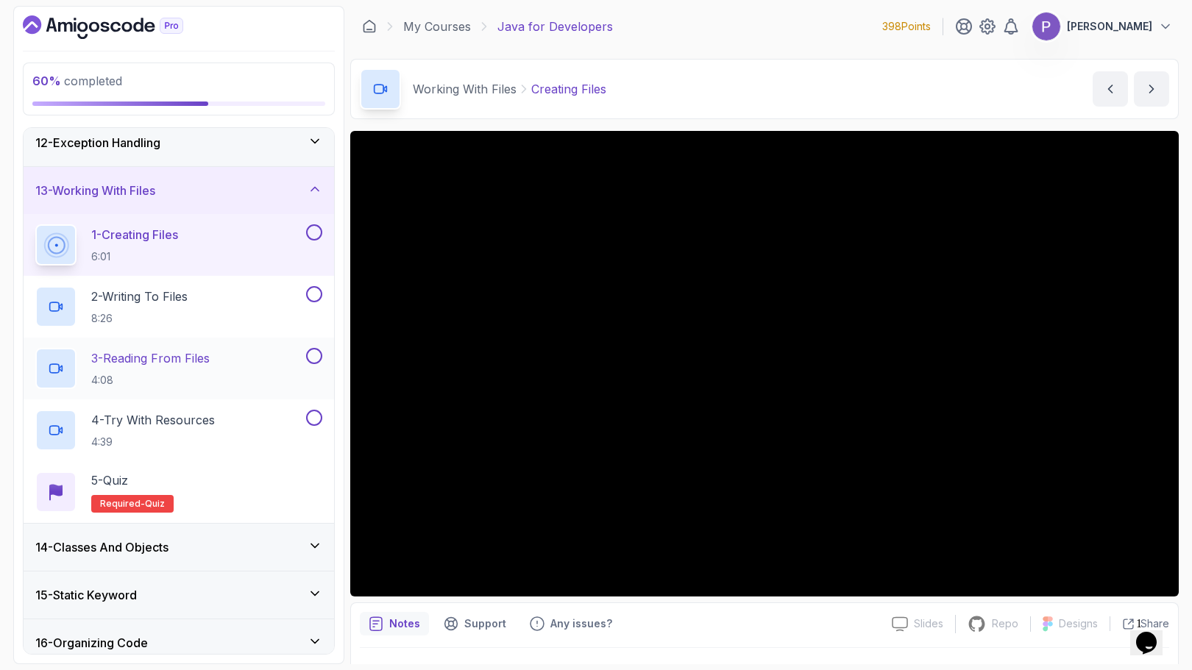
scroll to position [508, 0]
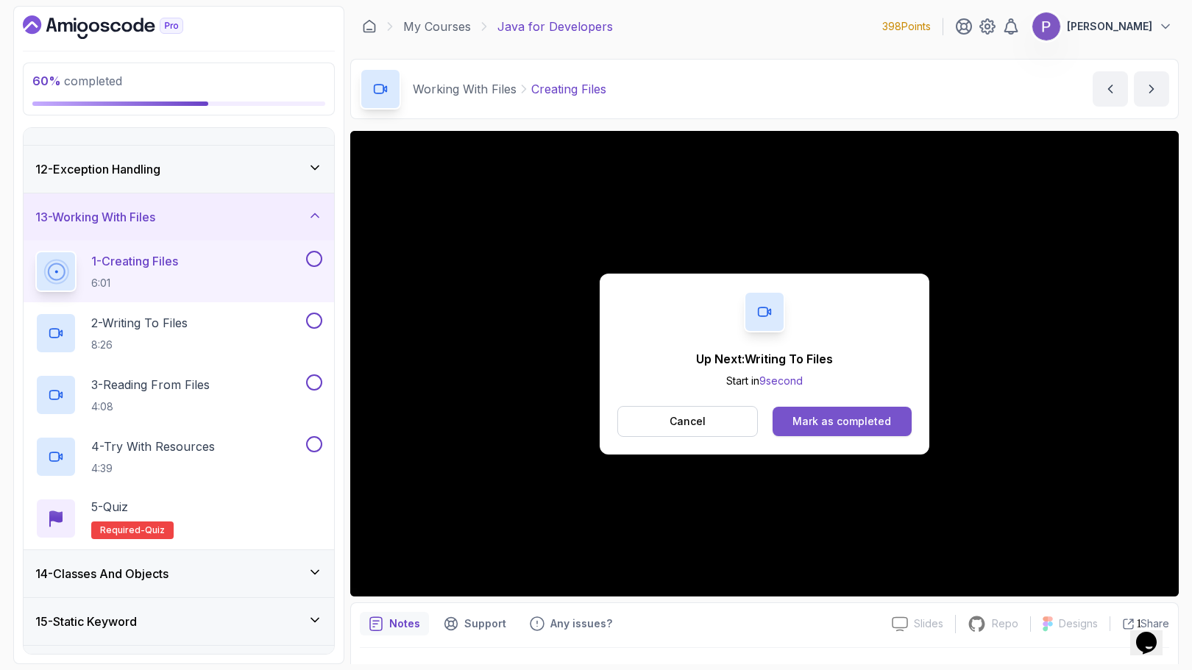
click at [875, 414] on div "Mark as completed" at bounding box center [841, 421] width 99 height 15
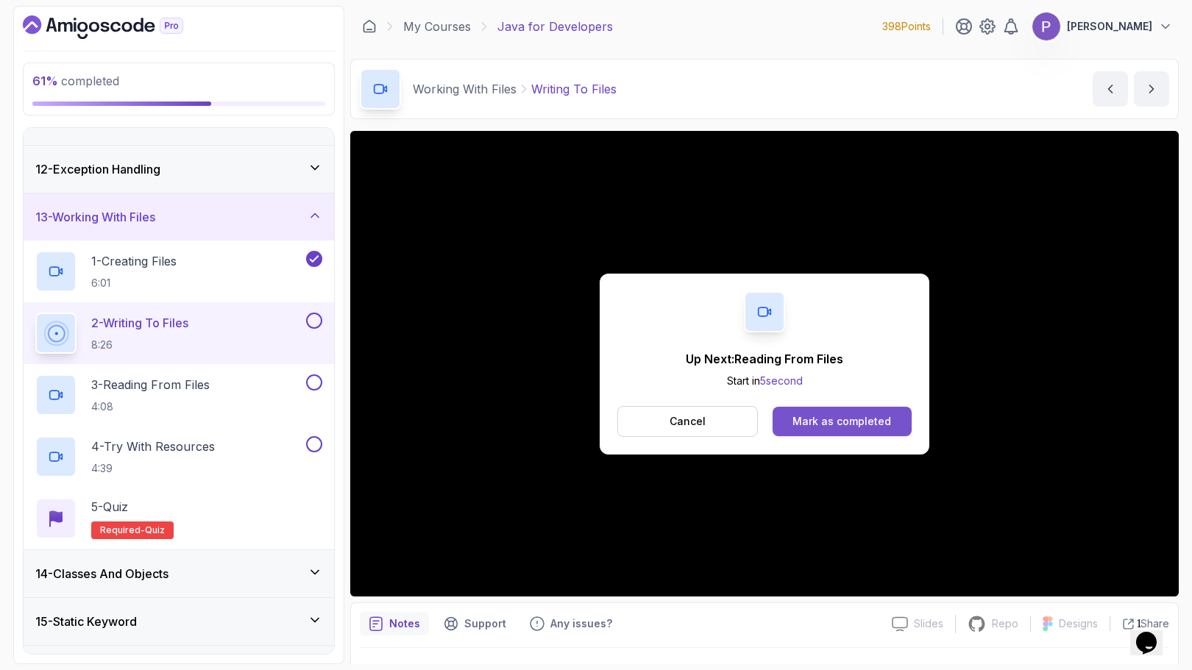
click at [796, 413] on button "Mark as completed" at bounding box center [841, 421] width 139 height 29
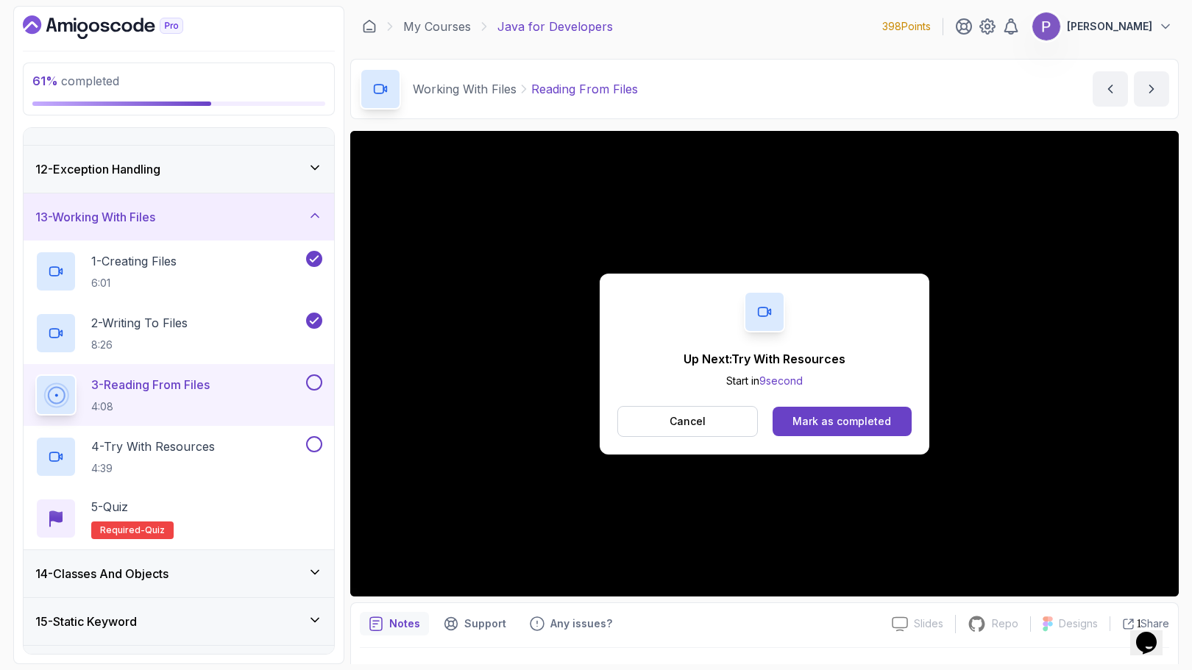
click at [796, 413] on button "Mark as completed" at bounding box center [841, 421] width 139 height 29
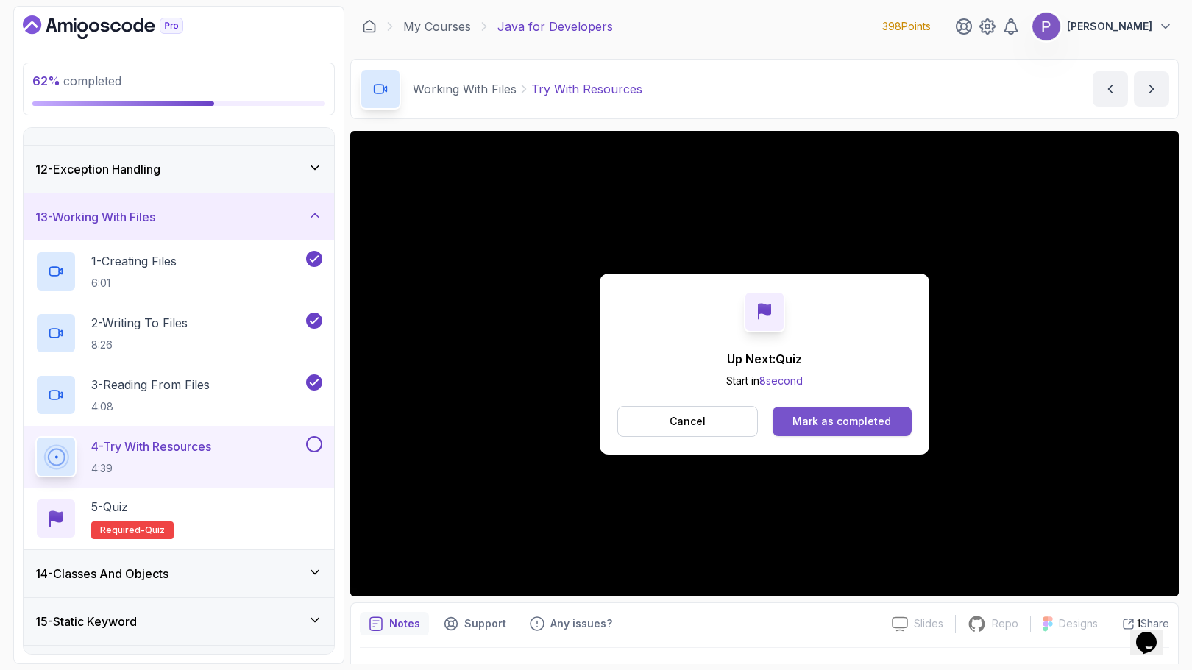
click at [846, 426] on div "Mark as completed" at bounding box center [841, 421] width 99 height 15
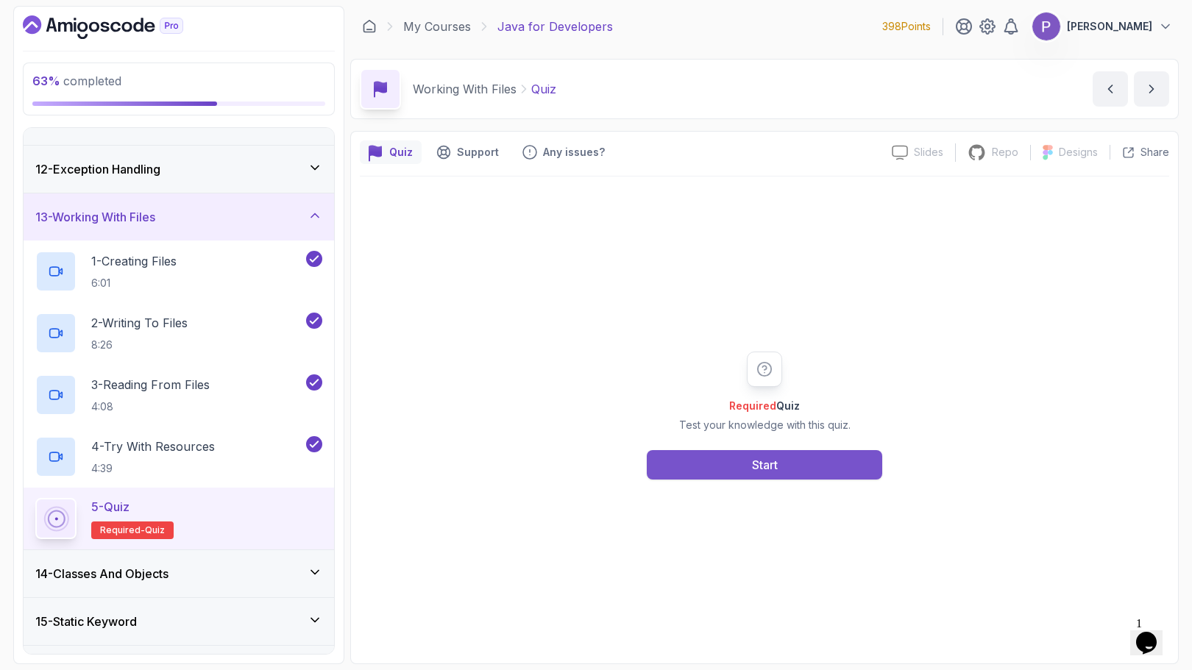
click at [752, 466] on div "Start" at bounding box center [765, 465] width 26 height 18
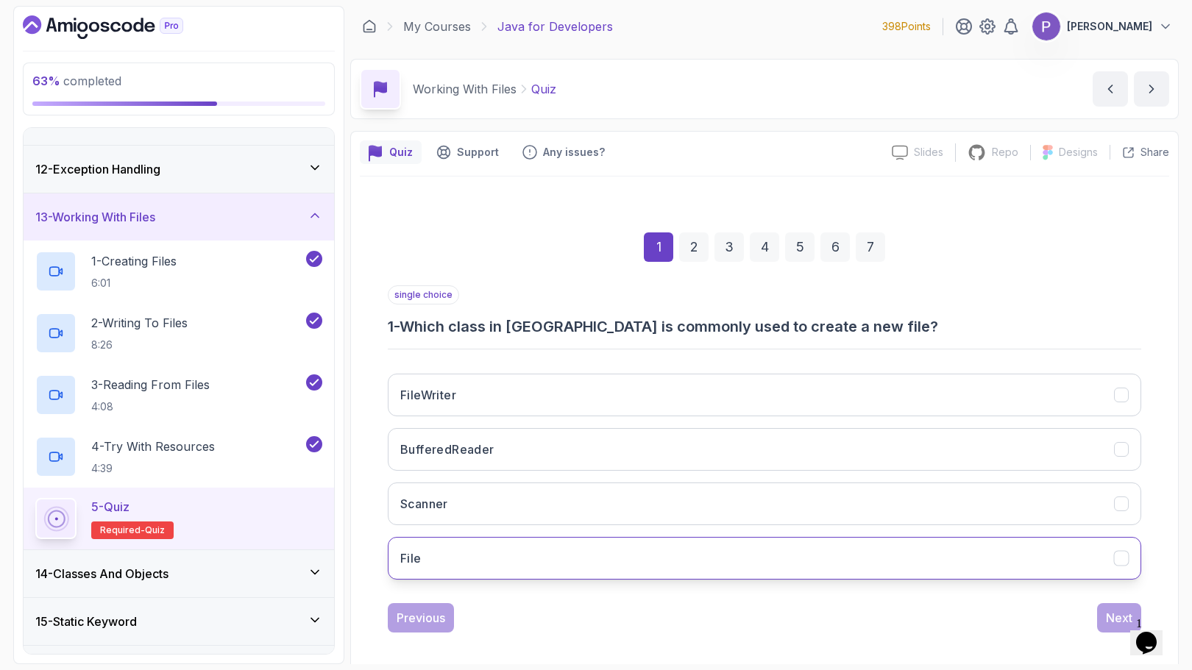
click at [797, 561] on button "File" at bounding box center [764, 558] width 753 height 43
click at [1102, 621] on button "Next" at bounding box center [1119, 617] width 44 height 29
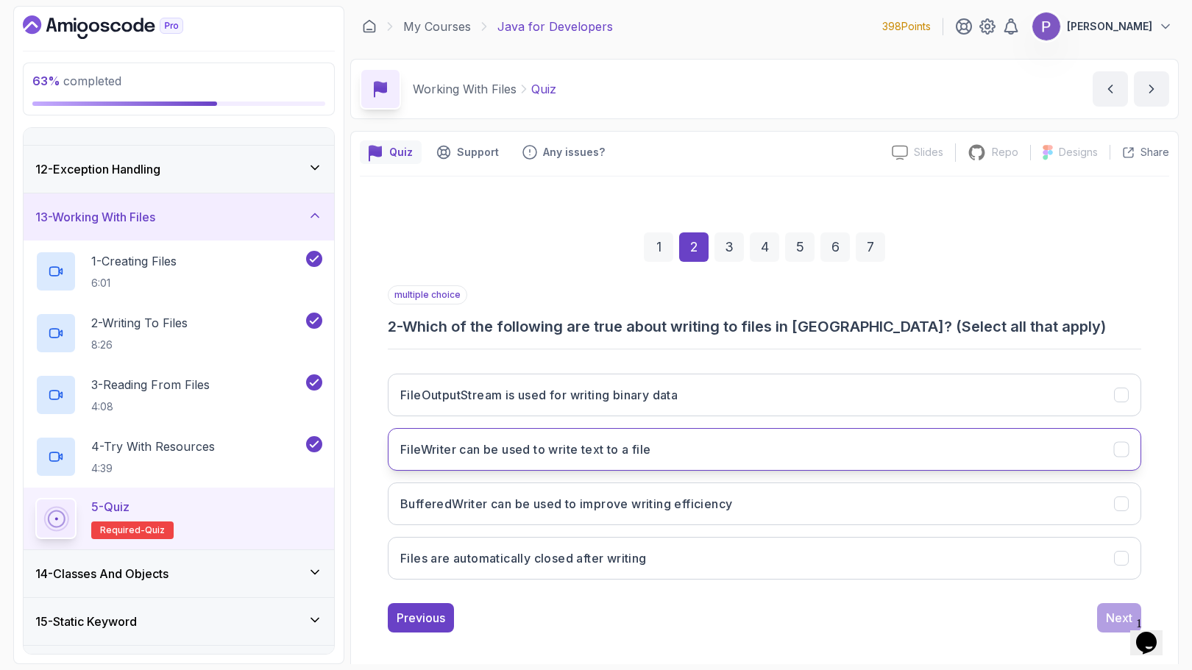
click at [1125, 444] on icon "FileWriter can be used to write text to a file" at bounding box center [1121, 450] width 14 height 14
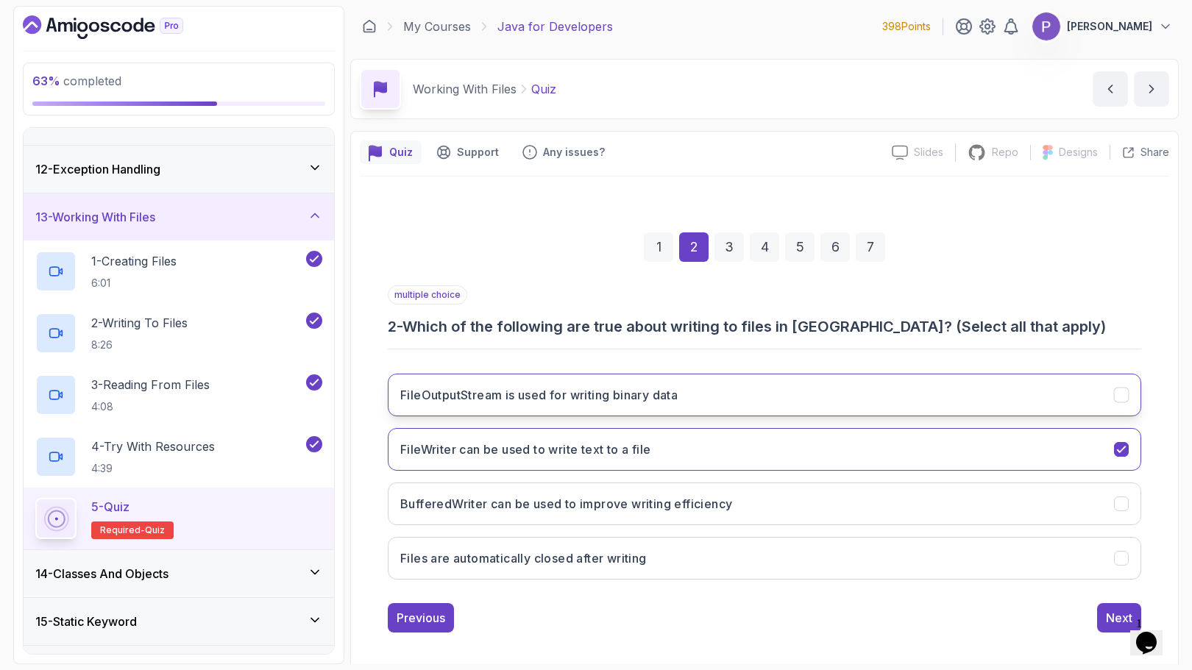
click at [1119, 392] on icon "FileOutputStream is used for writing binary data" at bounding box center [1121, 395] width 14 height 14
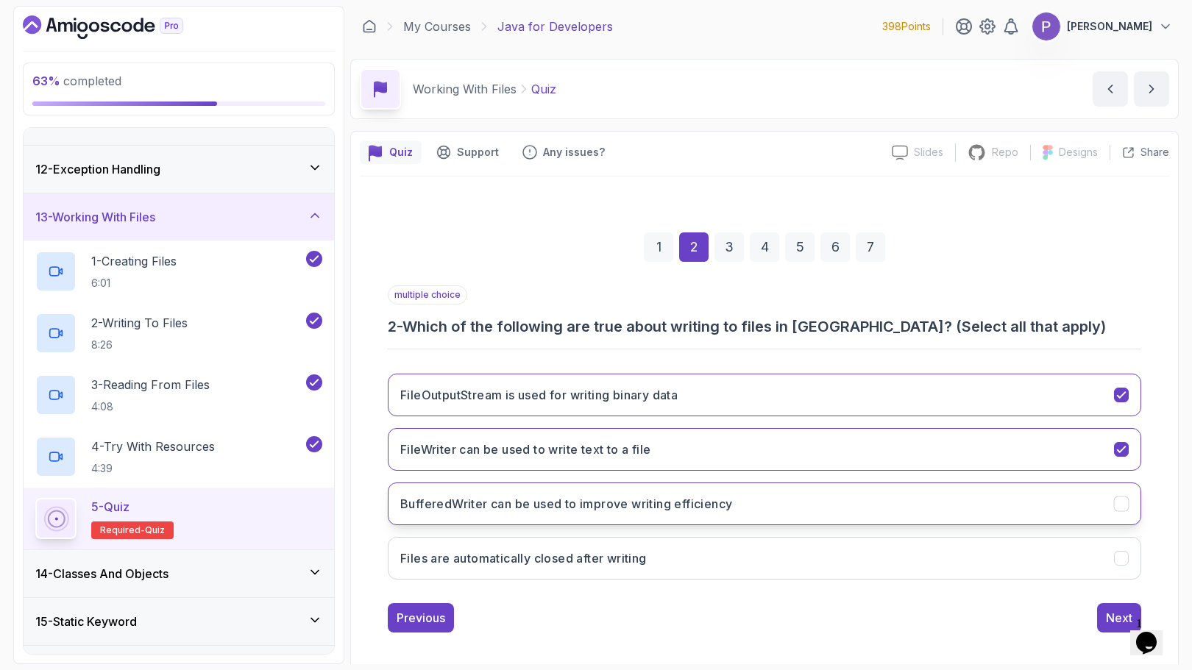
click at [1120, 502] on icon "BufferedWriter can be used to improve writing efficiency" at bounding box center [1121, 504] width 14 height 14
click at [731, 258] on div "3" at bounding box center [728, 246] width 29 height 29
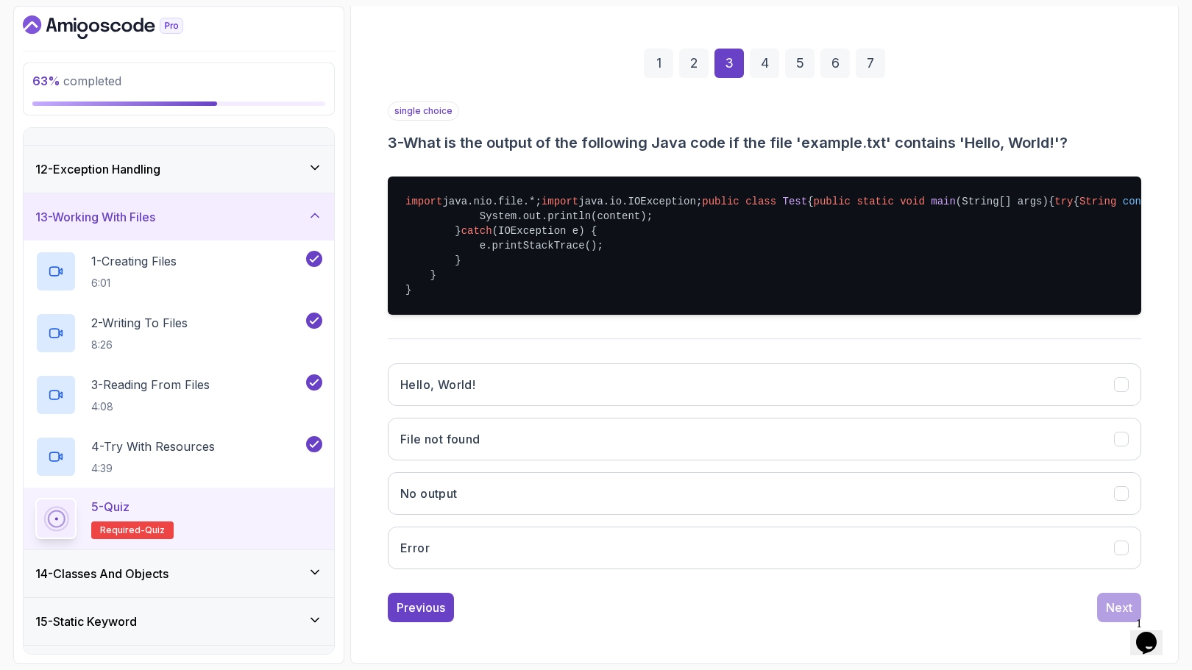
scroll to position [249, 0]
click at [1014, 398] on button "Hello, World!" at bounding box center [764, 384] width 753 height 43
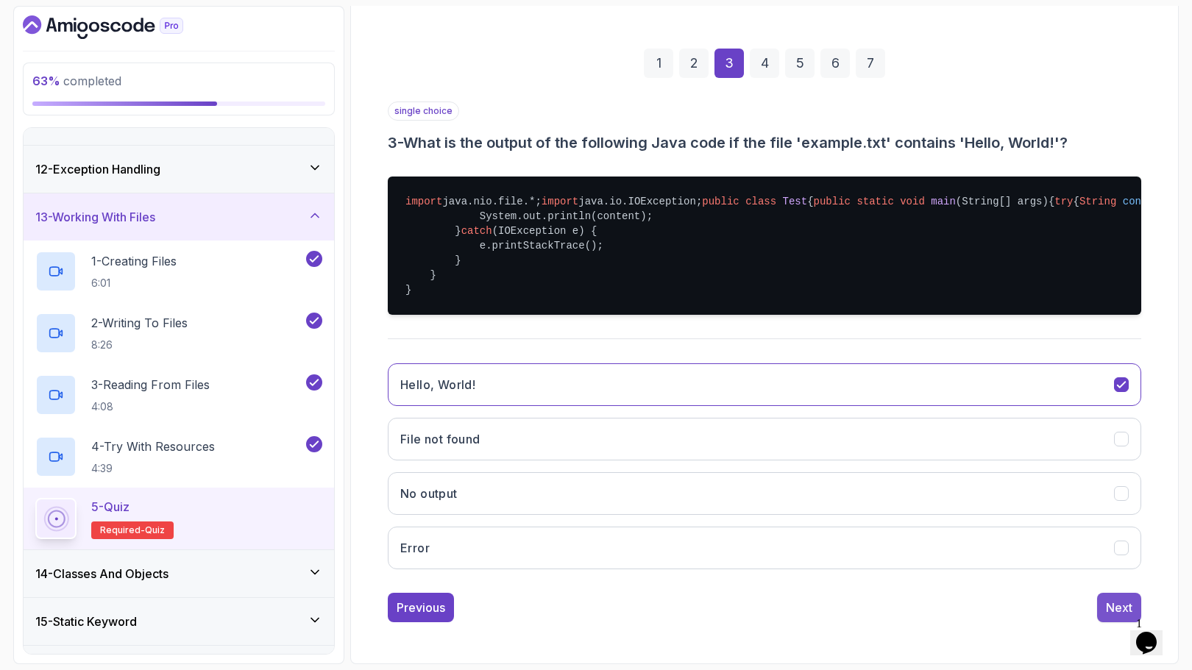
click at [1108, 612] on div "Next" at bounding box center [1119, 608] width 26 height 18
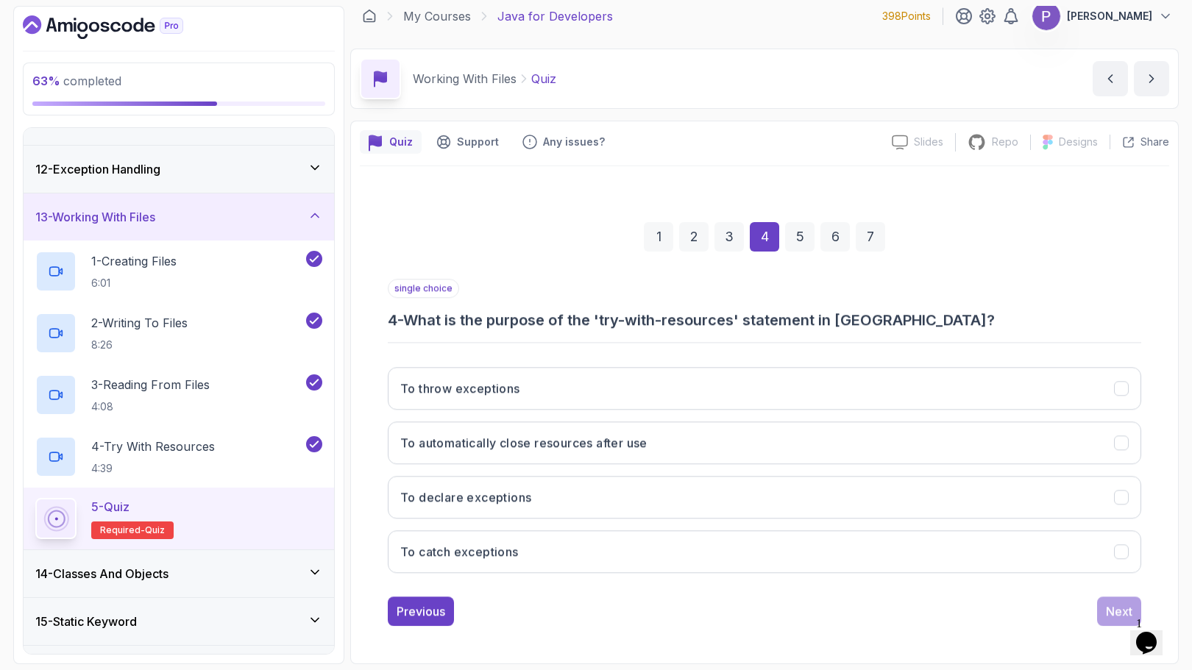
scroll to position [10, 0]
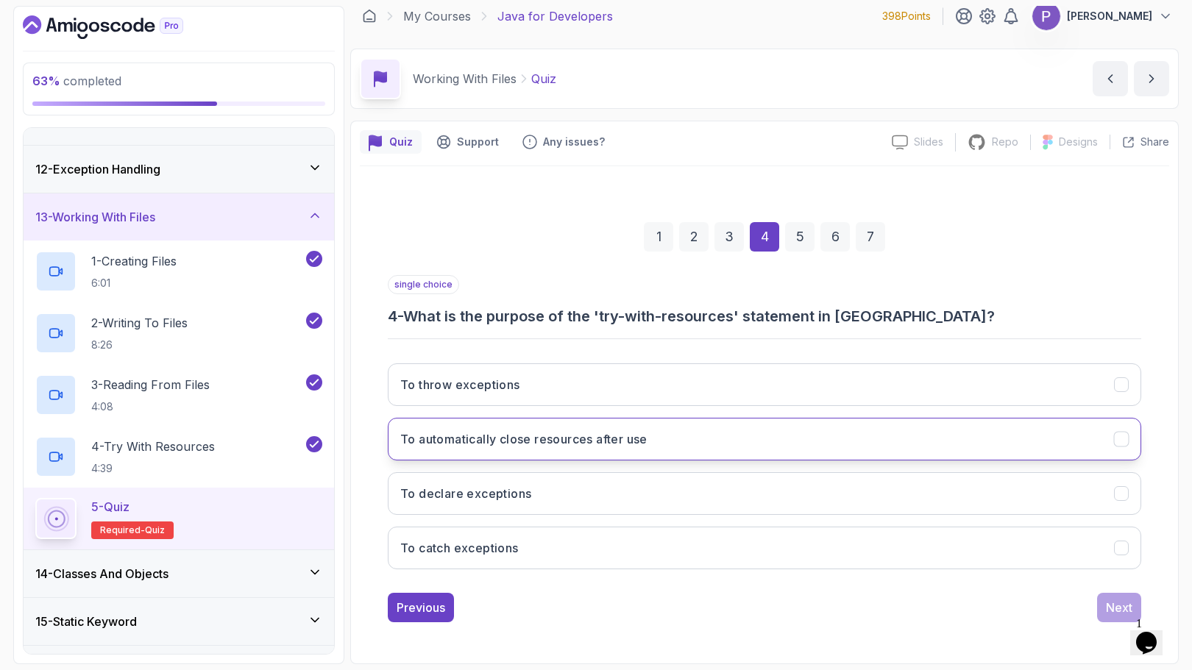
click at [1010, 446] on button "To automatically close resources after use" at bounding box center [764, 439] width 753 height 43
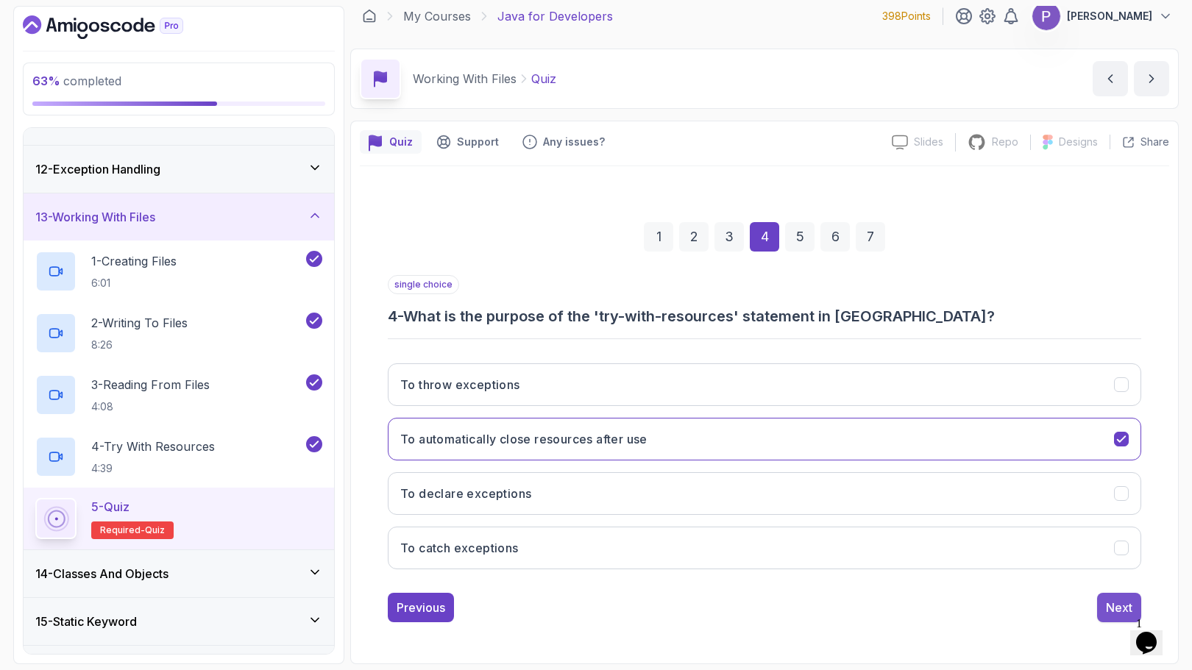
click at [1103, 607] on button "Next" at bounding box center [1119, 607] width 44 height 29
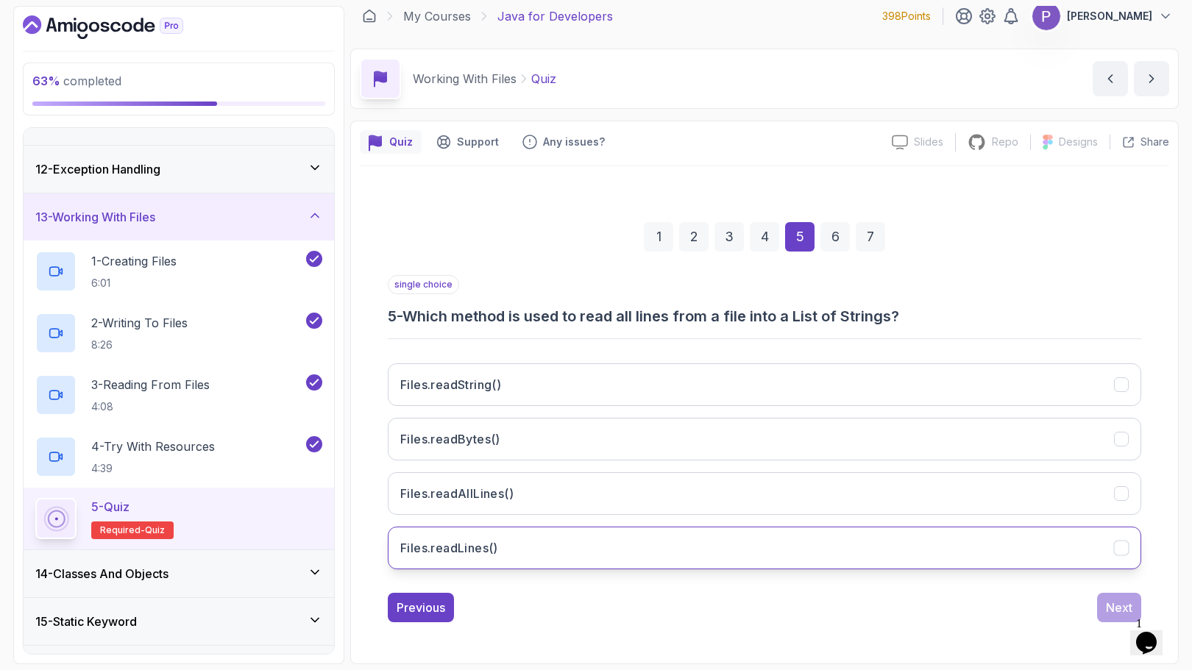
click at [1042, 536] on button "Files.readLines()" at bounding box center [764, 548] width 753 height 43
click at [1120, 611] on div "Next" at bounding box center [1119, 608] width 26 height 18
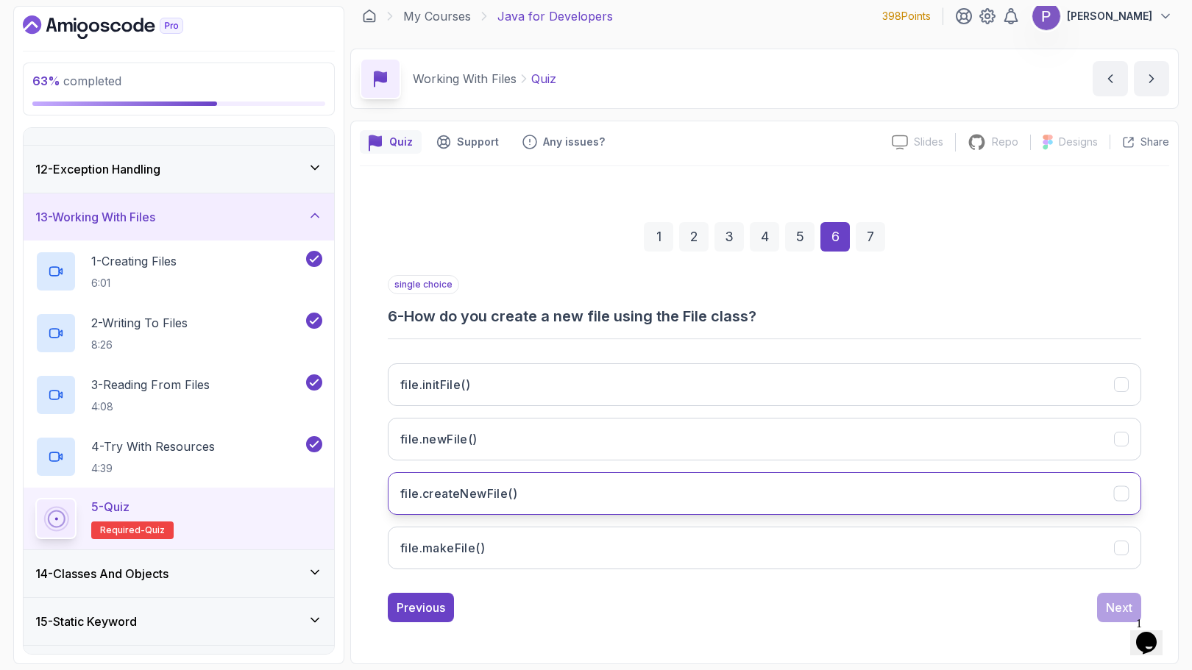
click at [1088, 483] on button "file.createNewFile()" at bounding box center [764, 493] width 753 height 43
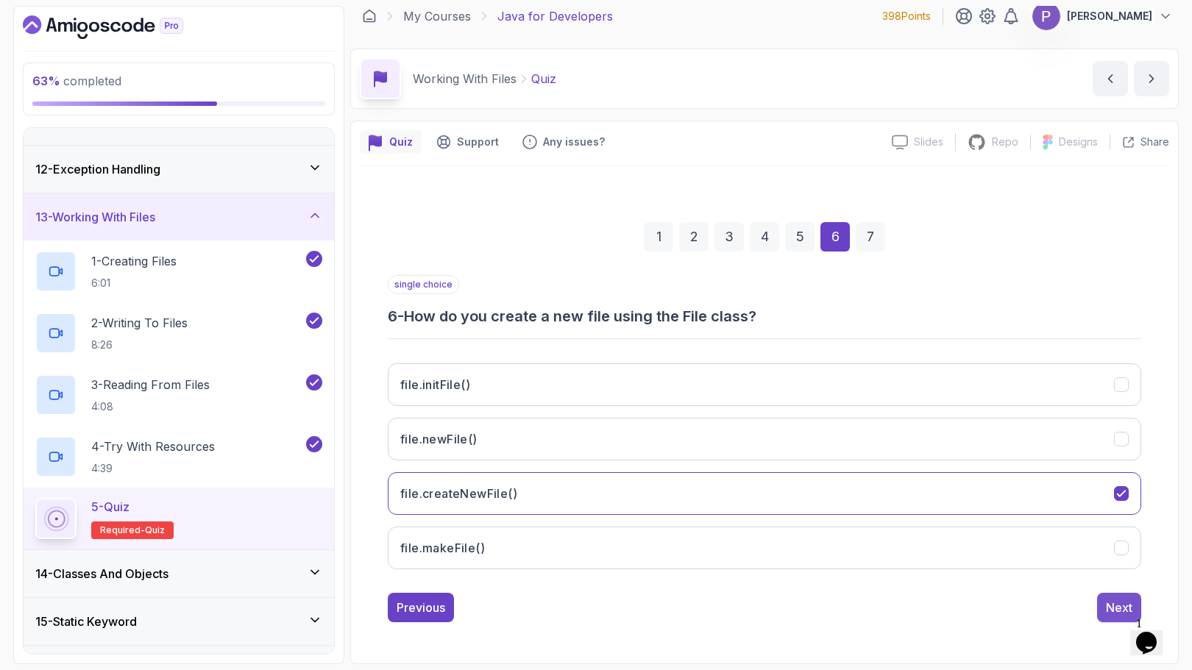
click at [1117, 609] on div "Next" at bounding box center [1119, 608] width 26 height 18
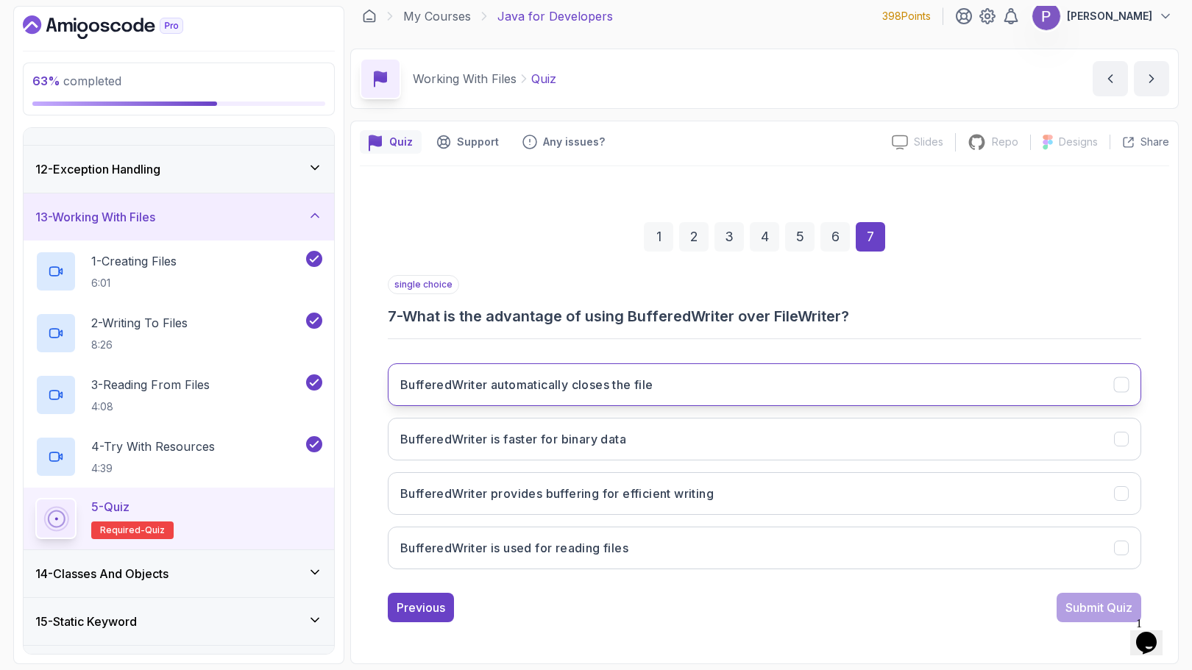
click at [1091, 381] on button "BufferedWriter automatically closes the file" at bounding box center [764, 384] width 753 height 43
click at [1077, 602] on div "Submit Quiz" at bounding box center [1098, 608] width 67 height 18
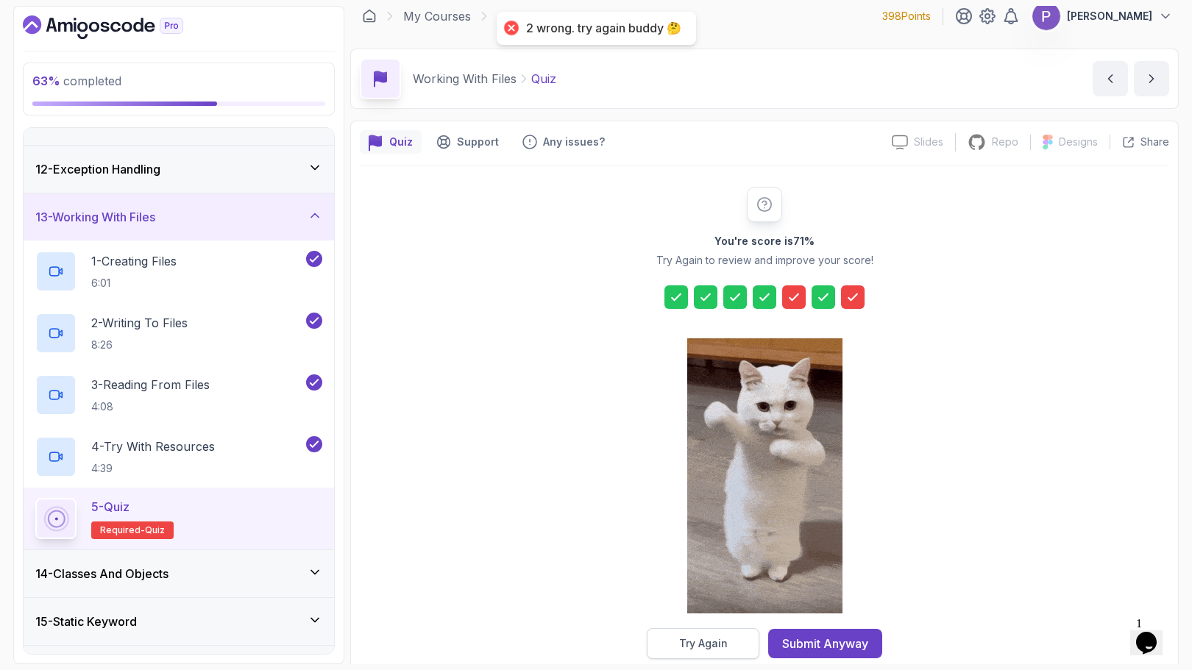
click at [730, 644] on button "Try Again" at bounding box center [703, 643] width 113 height 31
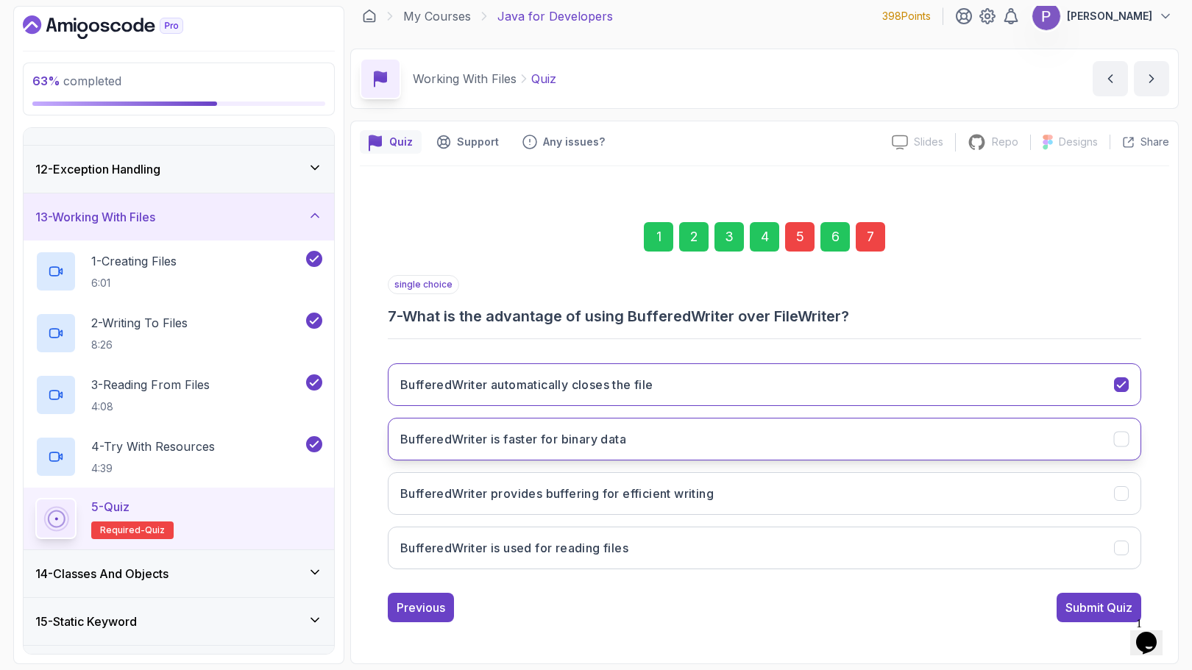
click at [1131, 444] on button "BufferedWriter is faster for binary data" at bounding box center [764, 439] width 753 height 43
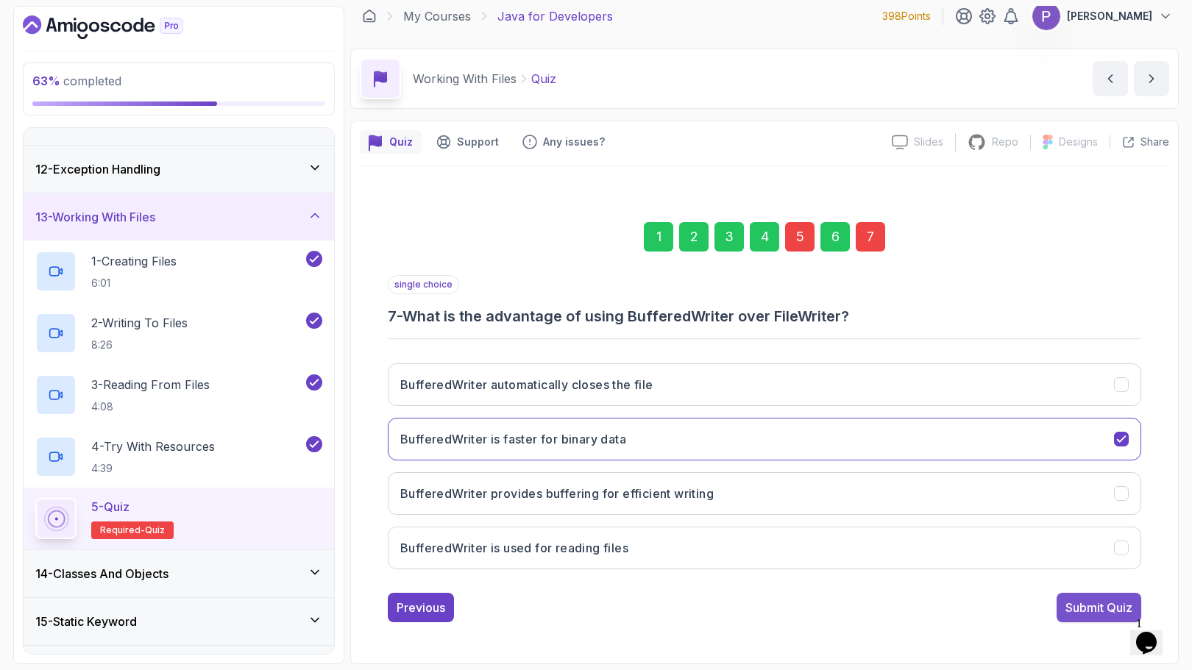
click at [1096, 615] on div "Submit Quiz" at bounding box center [1098, 608] width 67 height 18
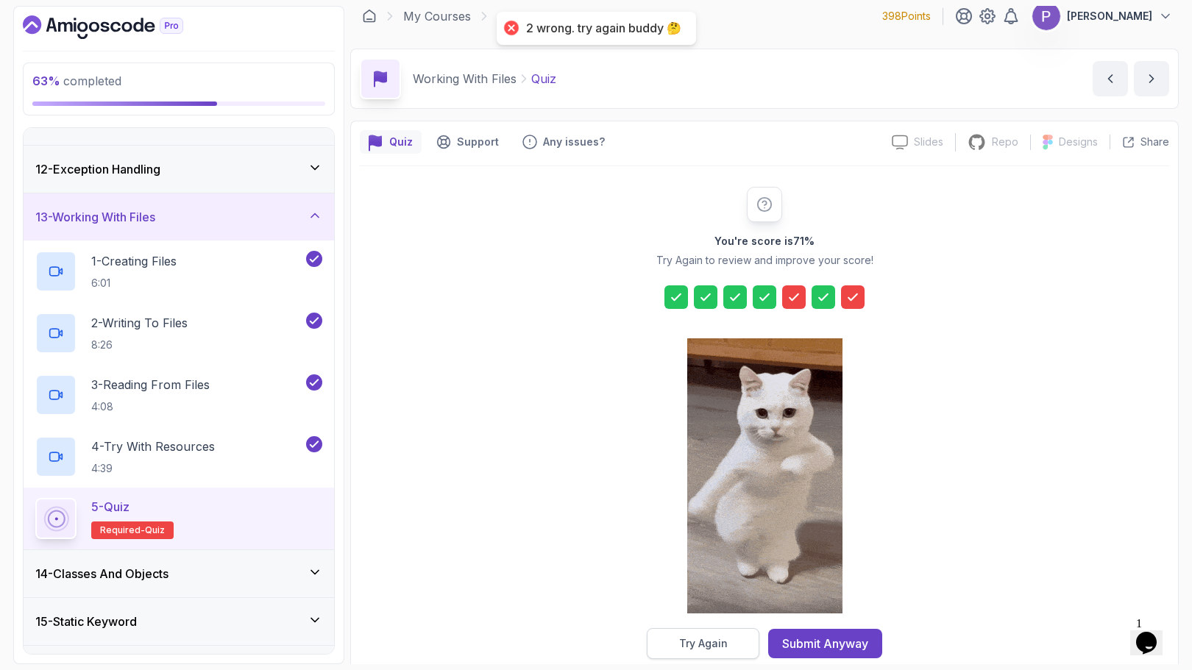
click at [672, 646] on button "Try Again" at bounding box center [703, 643] width 113 height 31
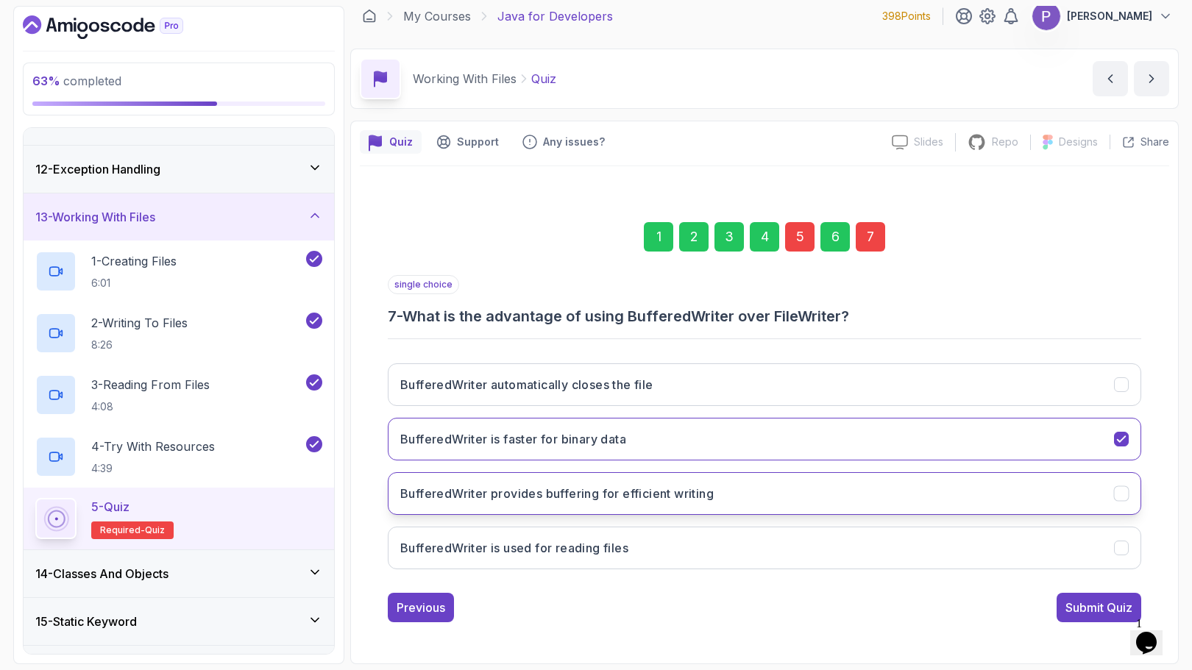
click at [1126, 499] on icon "BufferedWriter provides buffering for efficient writing" at bounding box center [1121, 494] width 14 height 14
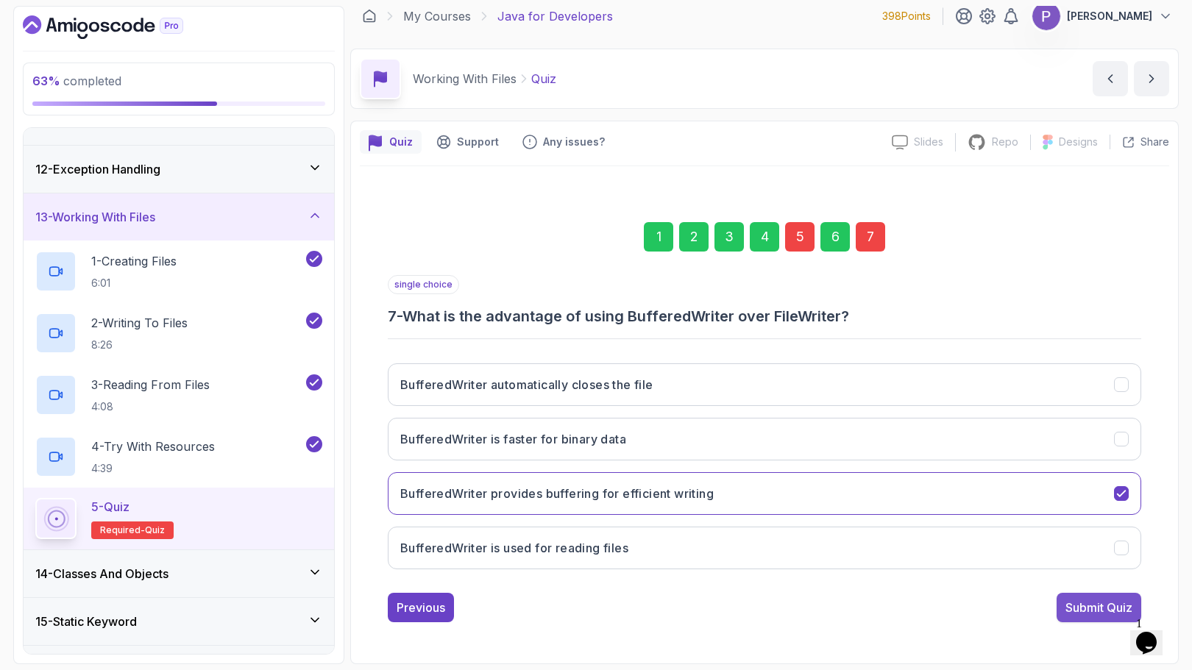
click at [1067, 611] on div "Submit Quiz" at bounding box center [1098, 608] width 67 height 18
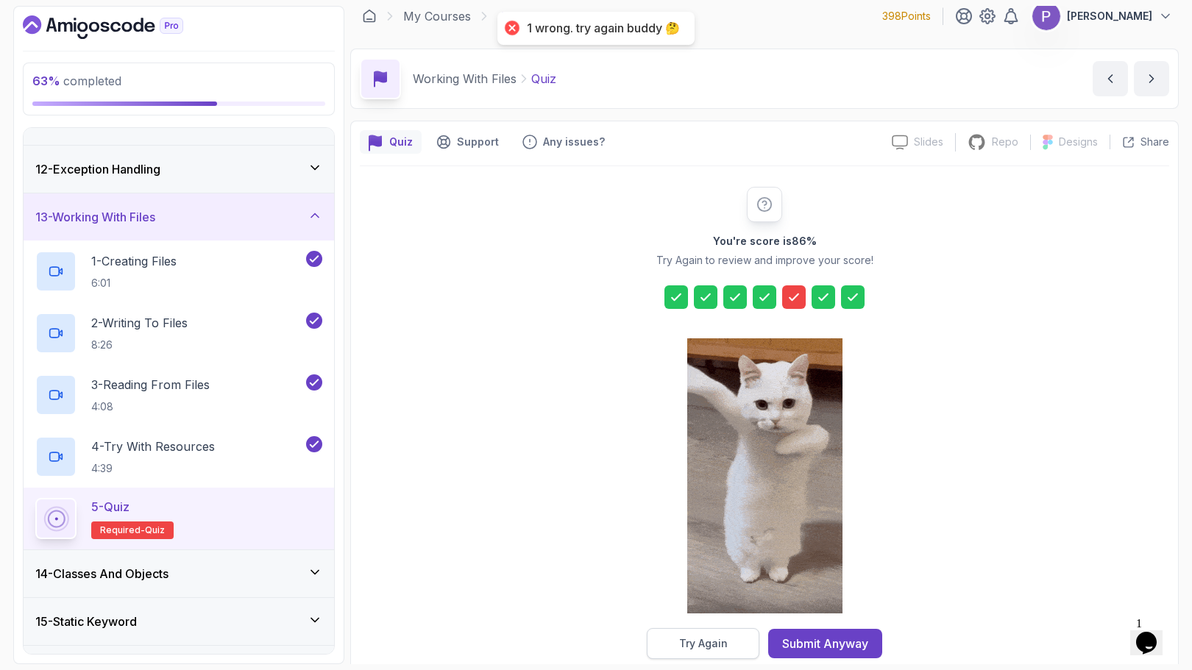
click at [743, 636] on button "Try Again" at bounding box center [703, 643] width 113 height 31
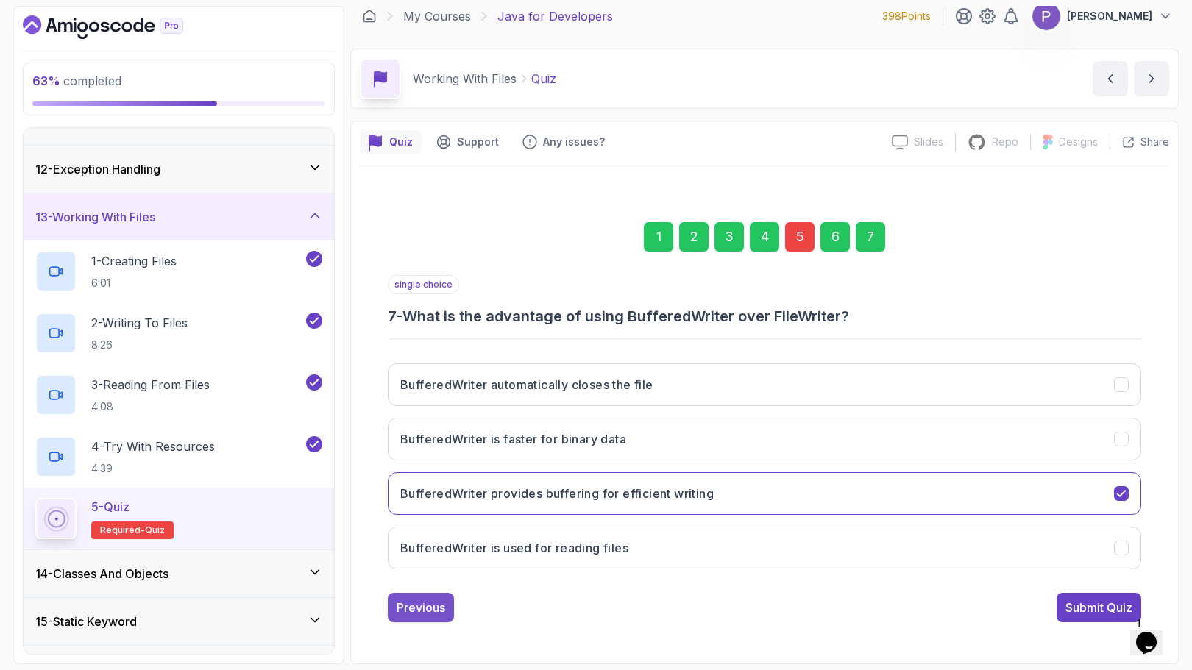
click at [430, 611] on div "Previous" at bounding box center [420, 608] width 49 height 18
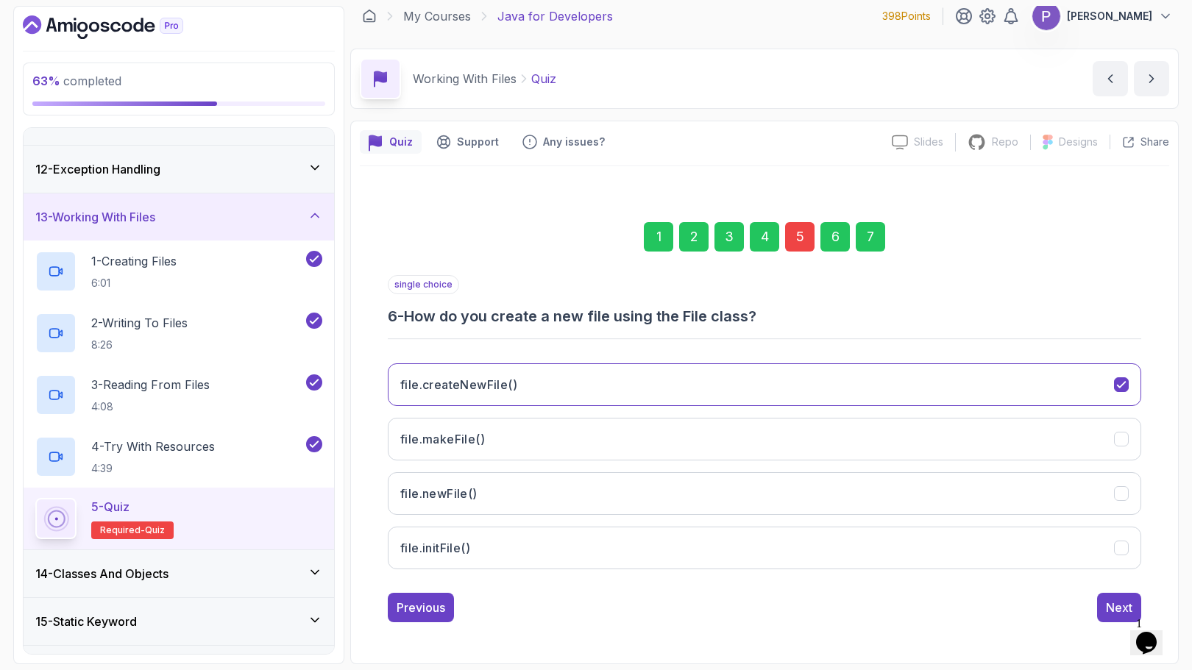
click at [430, 611] on div "Previous" at bounding box center [420, 608] width 49 height 18
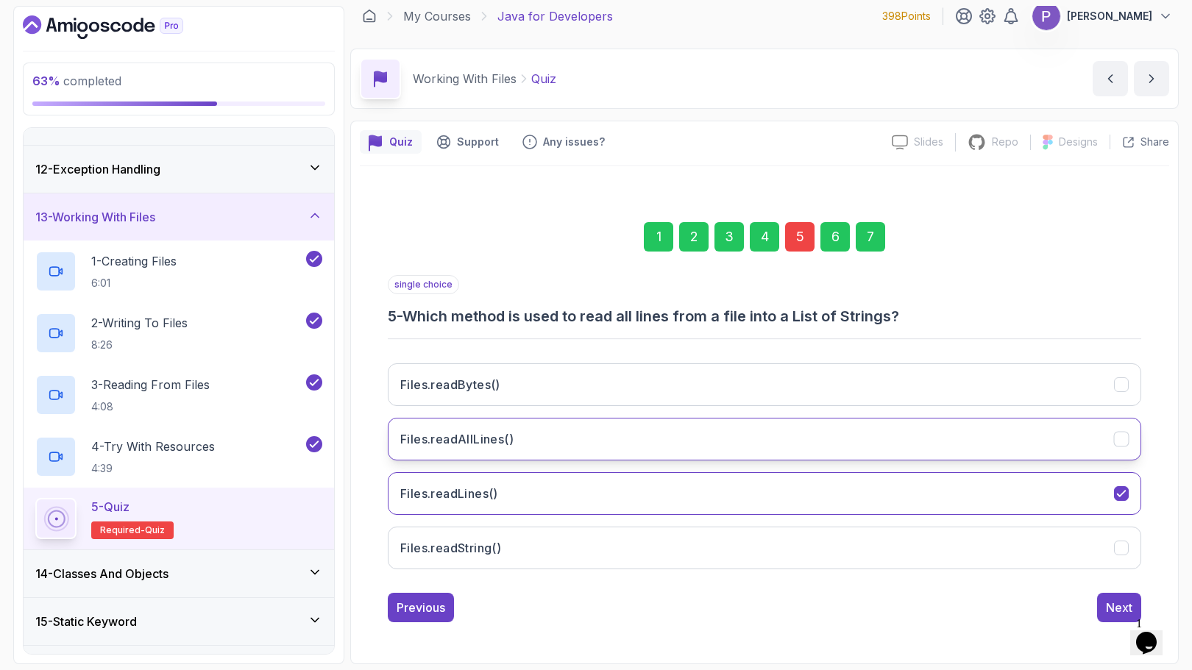
click at [1129, 438] on button "Files.readAllLines()" at bounding box center [764, 439] width 753 height 43
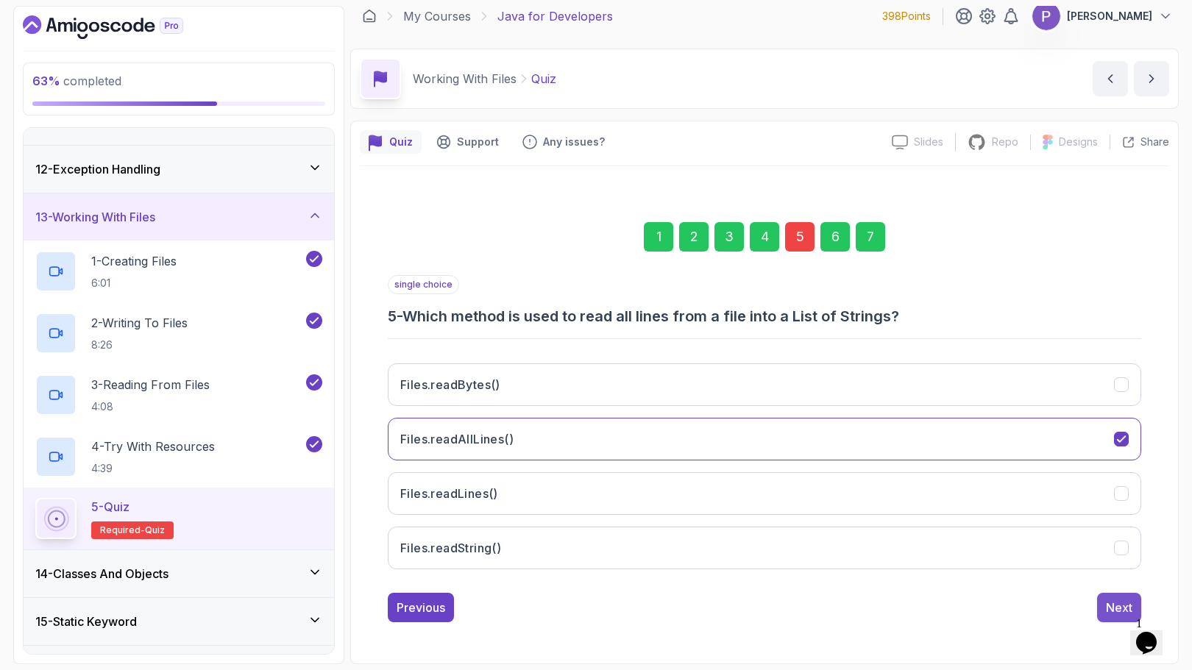
click at [1115, 604] on div "Next" at bounding box center [1119, 608] width 26 height 18
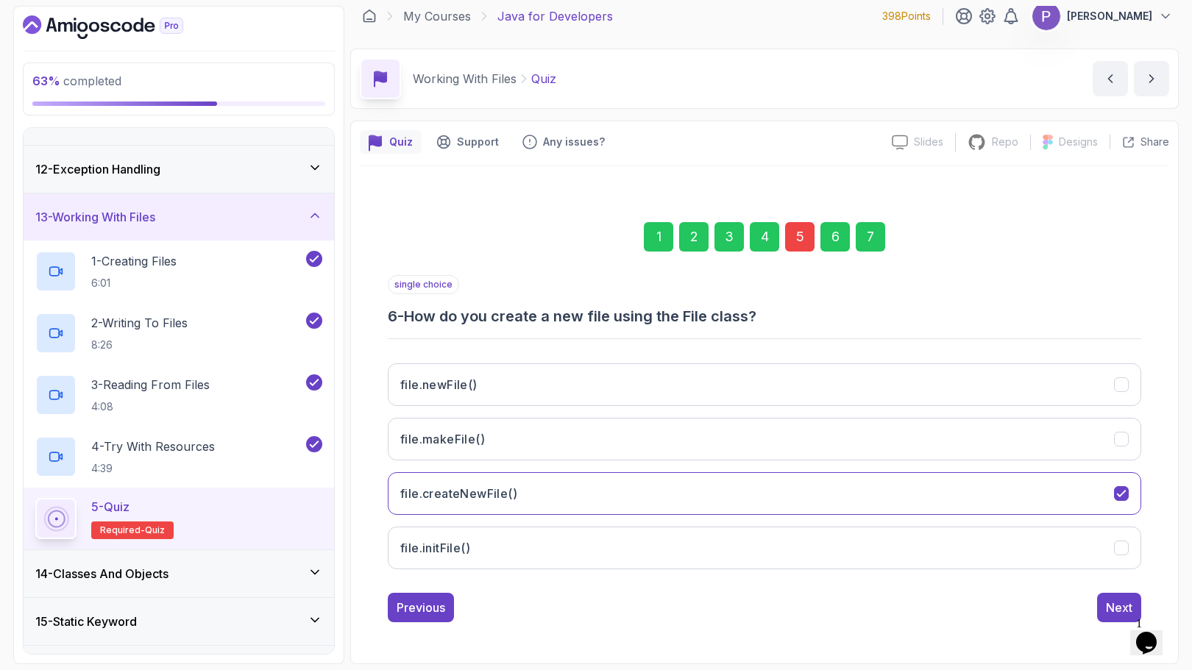
click at [1115, 604] on div "Next" at bounding box center [1119, 608] width 26 height 18
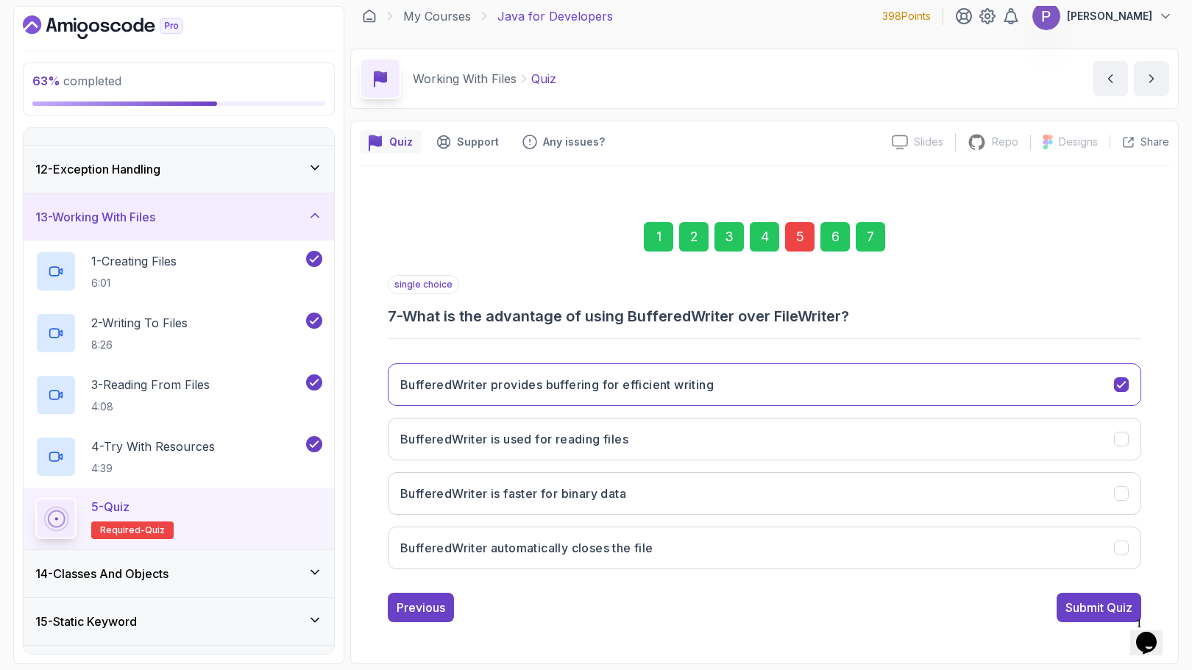
click at [1115, 604] on div "Submit Quiz" at bounding box center [1098, 608] width 67 height 18
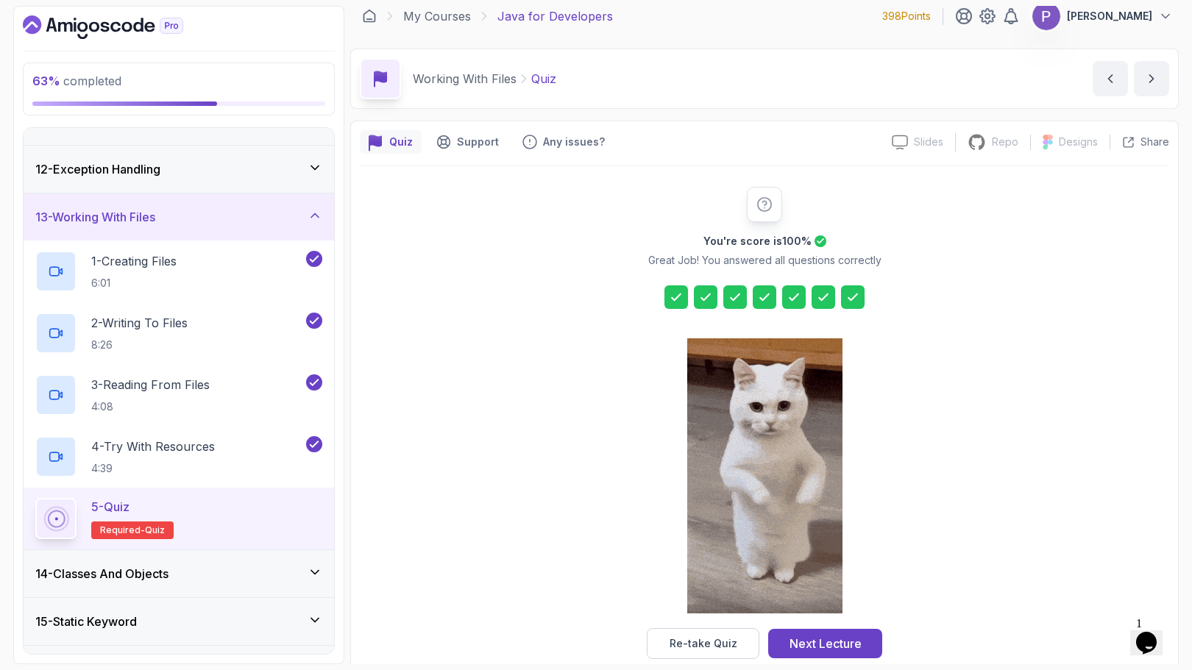
scroll to position [35, 0]
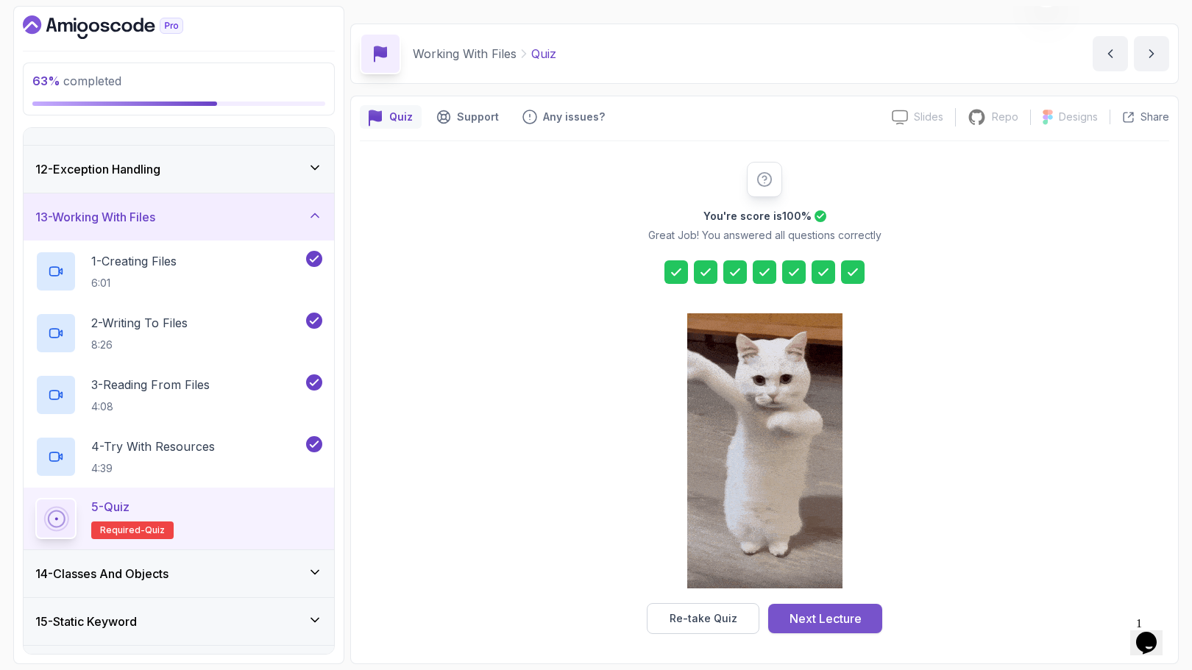
click at [853, 616] on div "Next Lecture" at bounding box center [825, 619] width 72 height 18
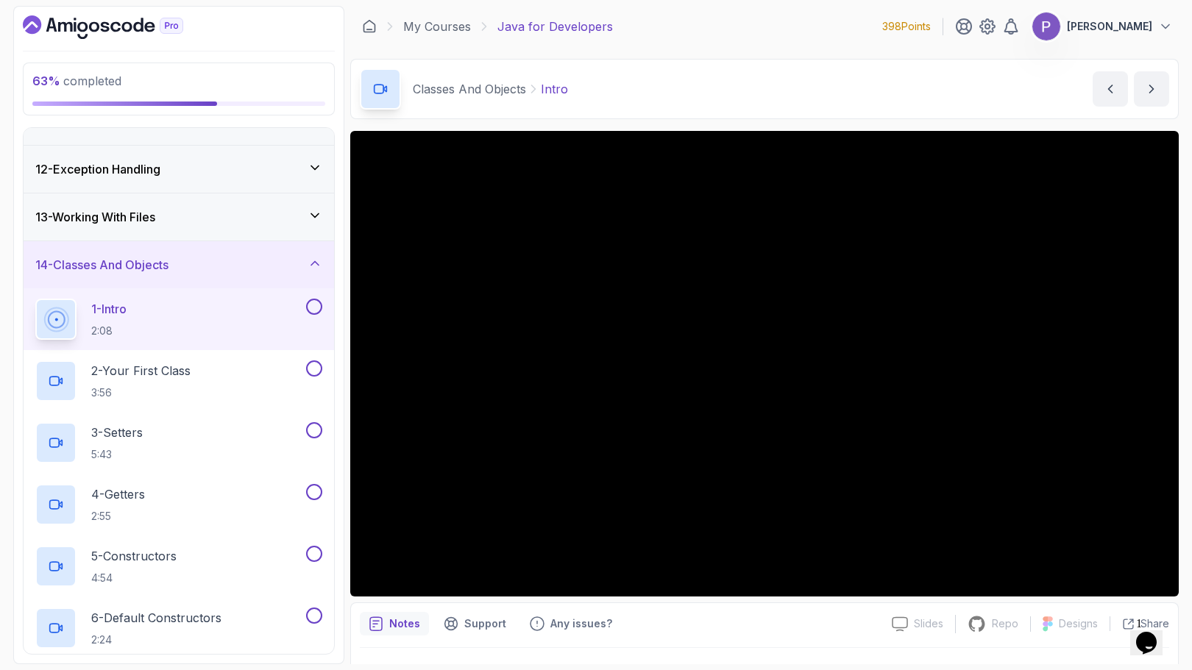
click at [126, 21] on icon "Dashboard" at bounding box center [103, 27] width 160 height 24
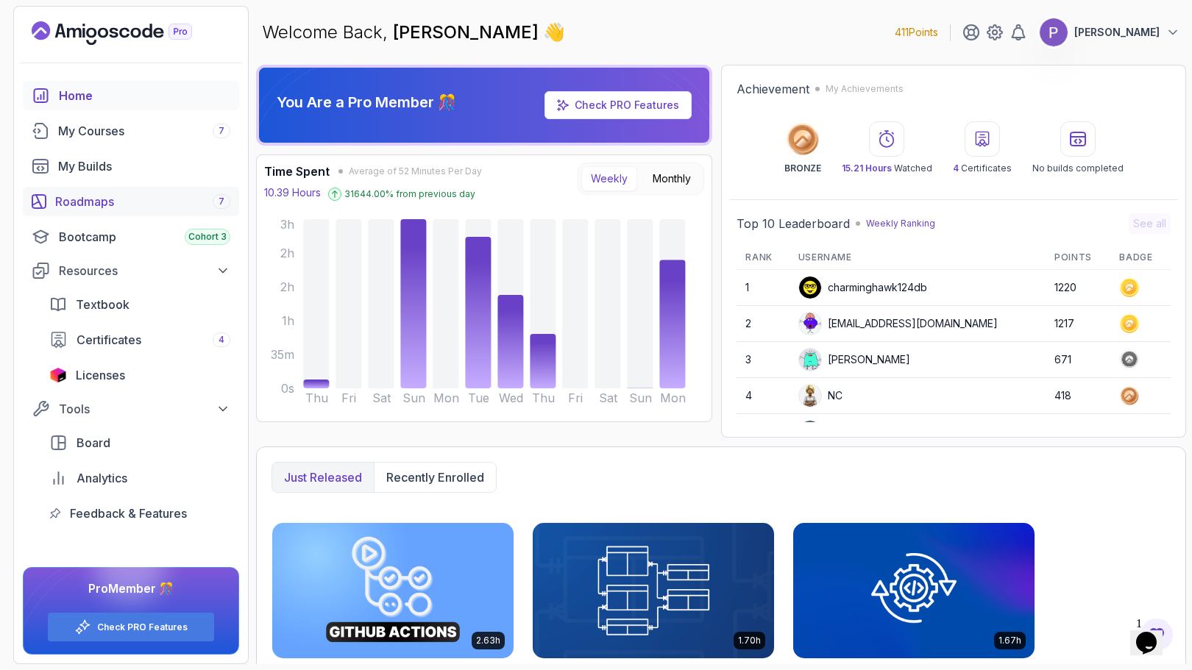
click at [165, 199] on div "Roadmaps 7" at bounding box center [142, 202] width 175 height 18
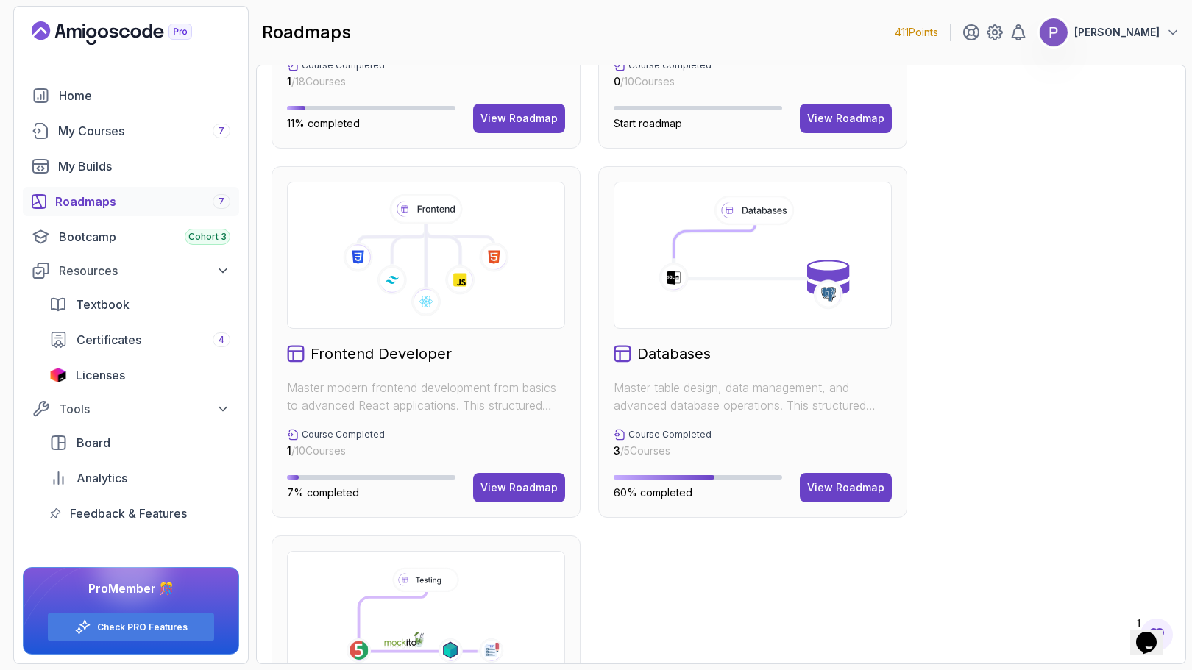
scroll to position [649, 0]
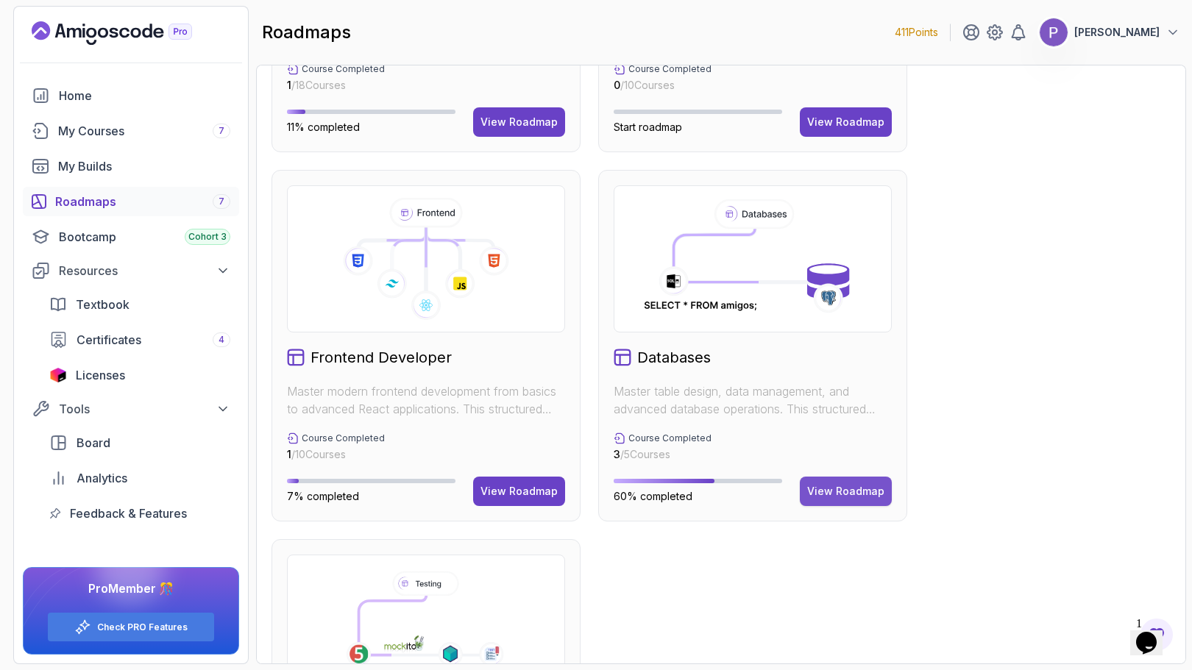
click at [872, 491] on div "View Roadmap" at bounding box center [845, 491] width 77 height 15
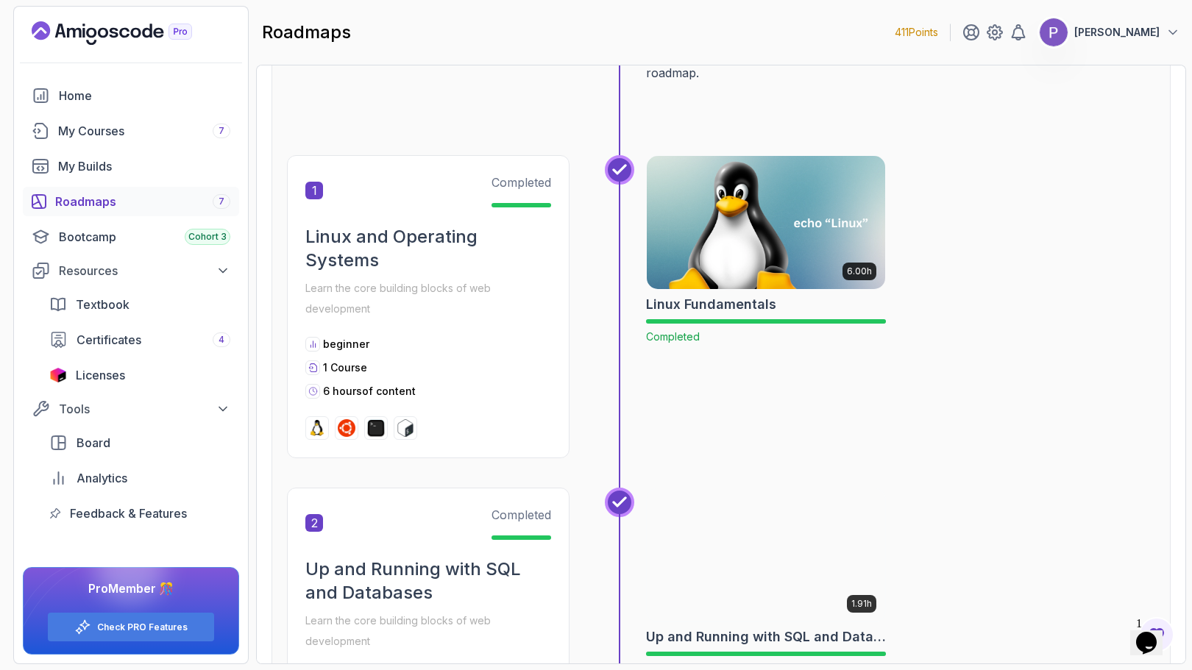
scroll to position [227, 0]
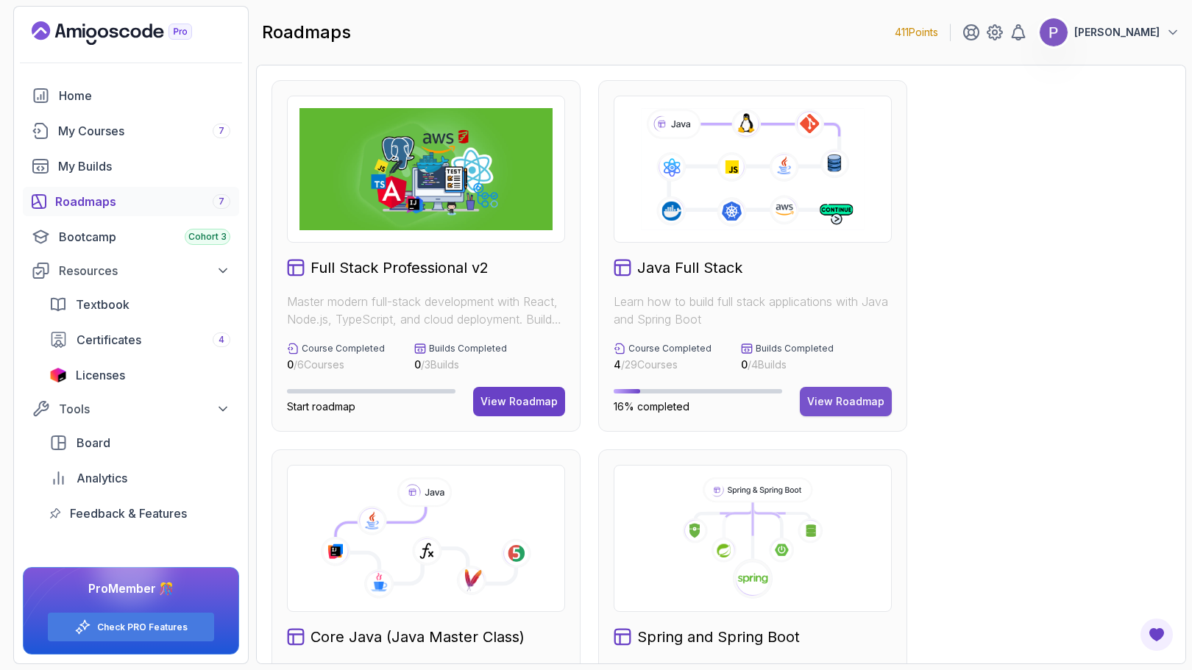
drag, startPoint x: 0, startPoint y: 0, endPoint x: 869, endPoint y: 396, distance: 954.9
click at [869, 396] on div "View Roadmap" at bounding box center [845, 401] width 77 height 15
